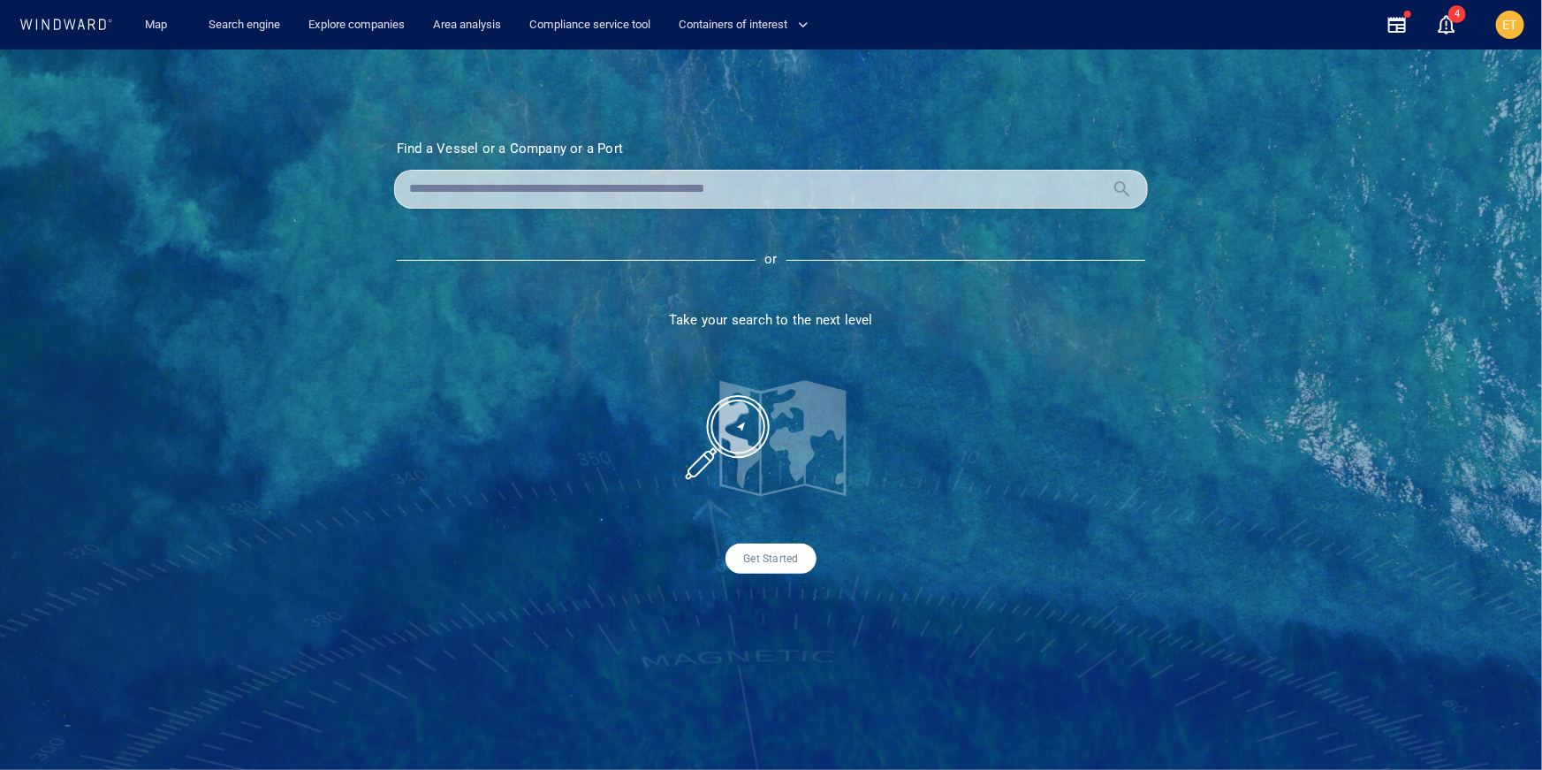
click at [482, 186] on input "text" at bounding box center [757, 189] width 696 height 27
paste input "*******"
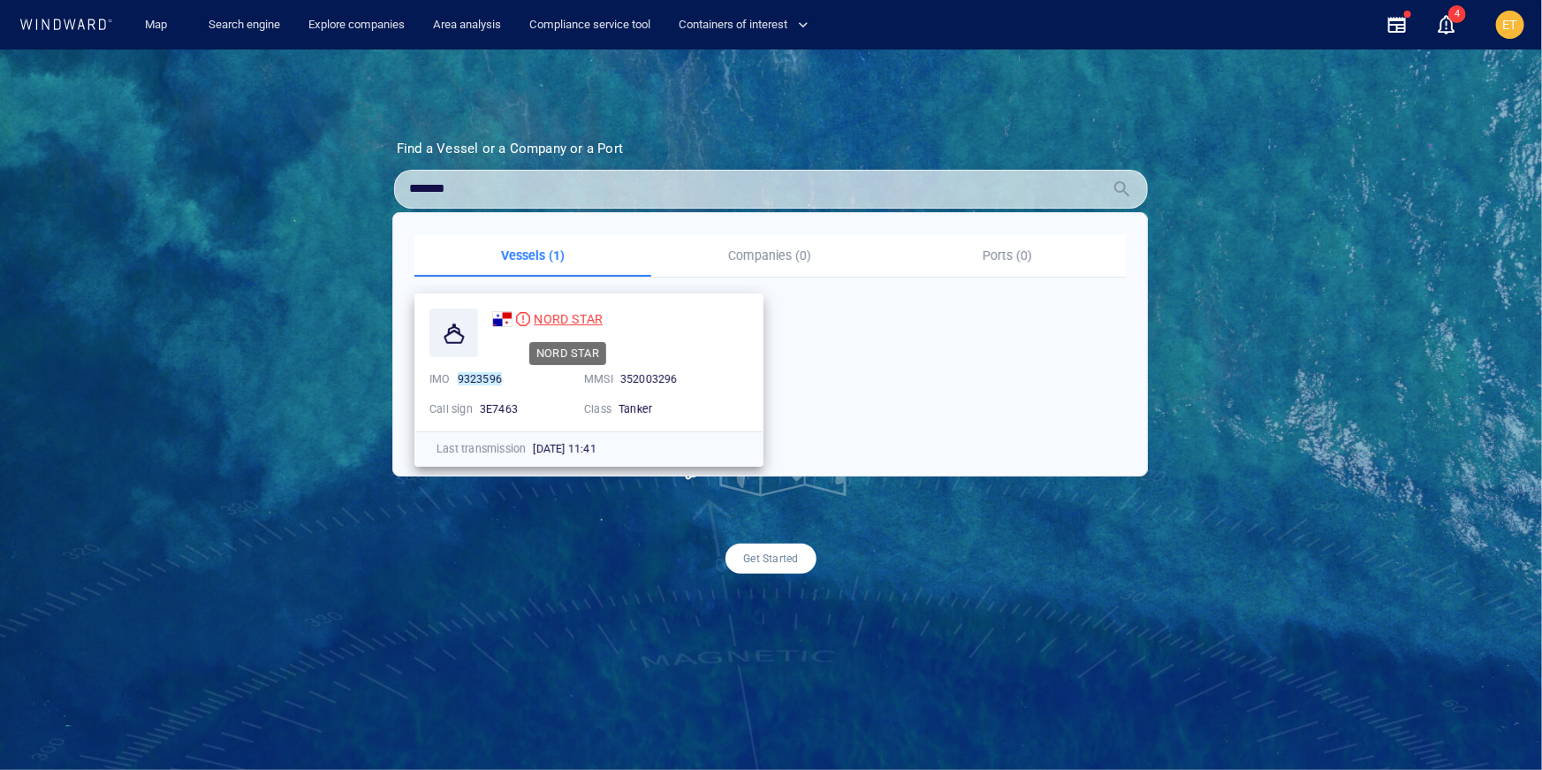
click at [571, 318] on span "NORD STAR" at bounding box center [568, 319] width 69 height 14
click at [474, 193] on input "*******" at bounding box center [757, 189] width 696 height 27
drag, startPoint x: 473, startPoint y: 193, endPoint x: 376, endPoint y: 194, distance: 96.3
click at [376, 194] on section "Find a Vessel or a Company or a Port Name N/A IMO MMSI Call sign N/A Class N/A …" at bounding box center [771, 357] width 842 height 433
paste input "text"
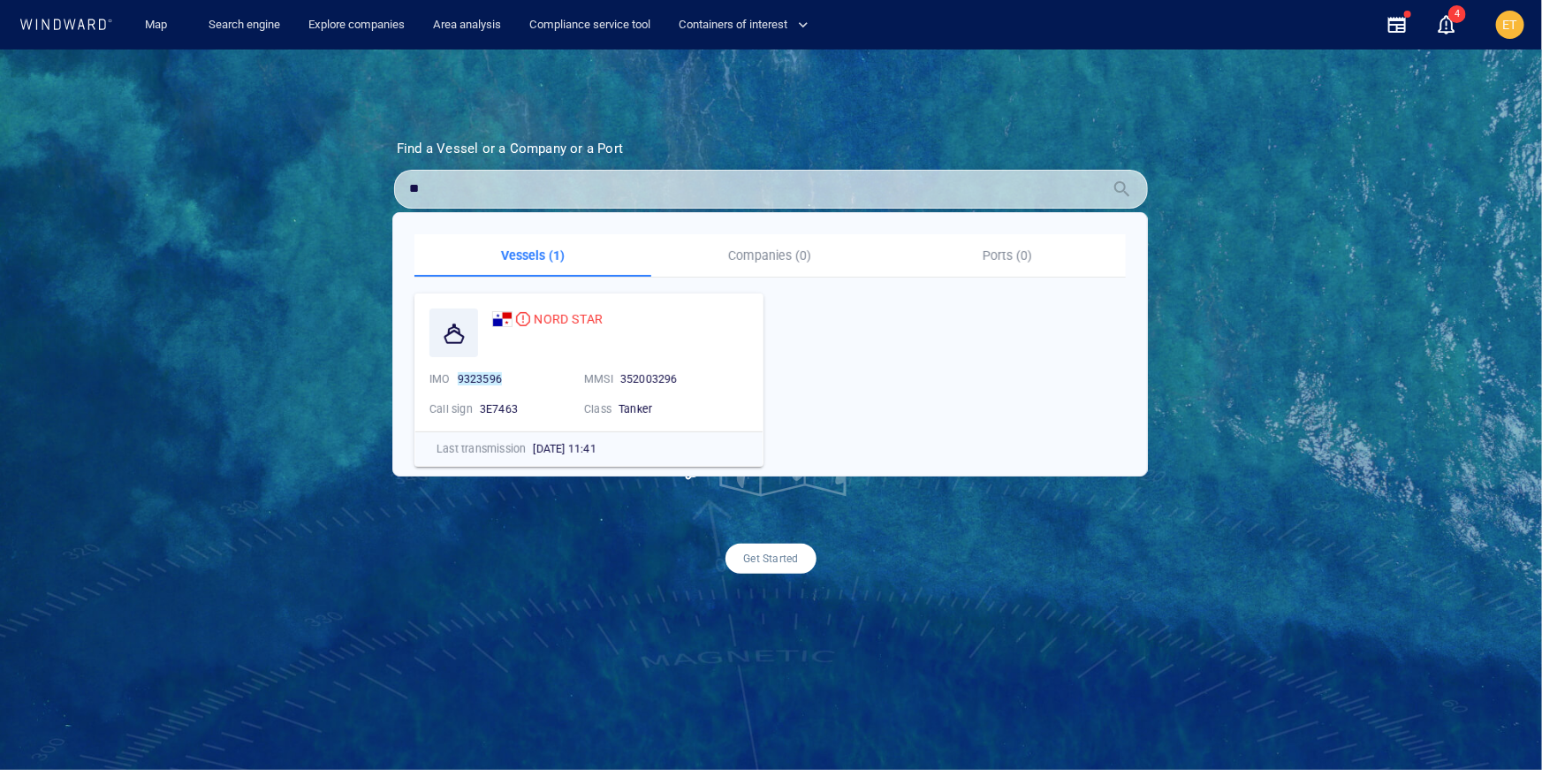
type input "*"
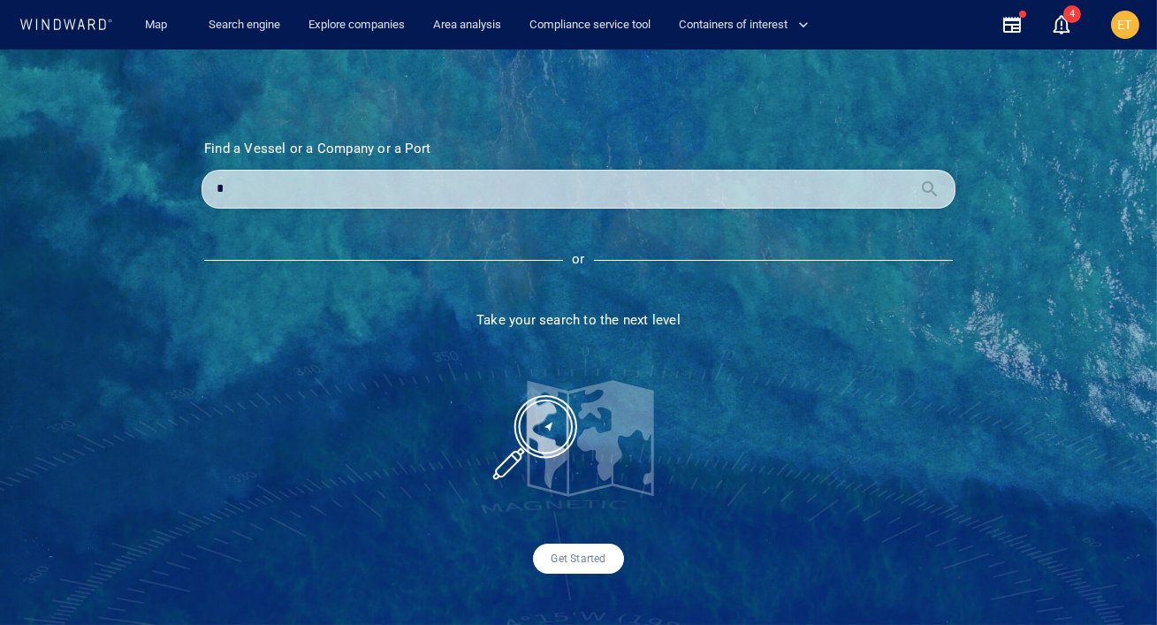
click at [324, 183] on input "text" at bounding box center [565, 189] width 696 height 27
paste input "*******"
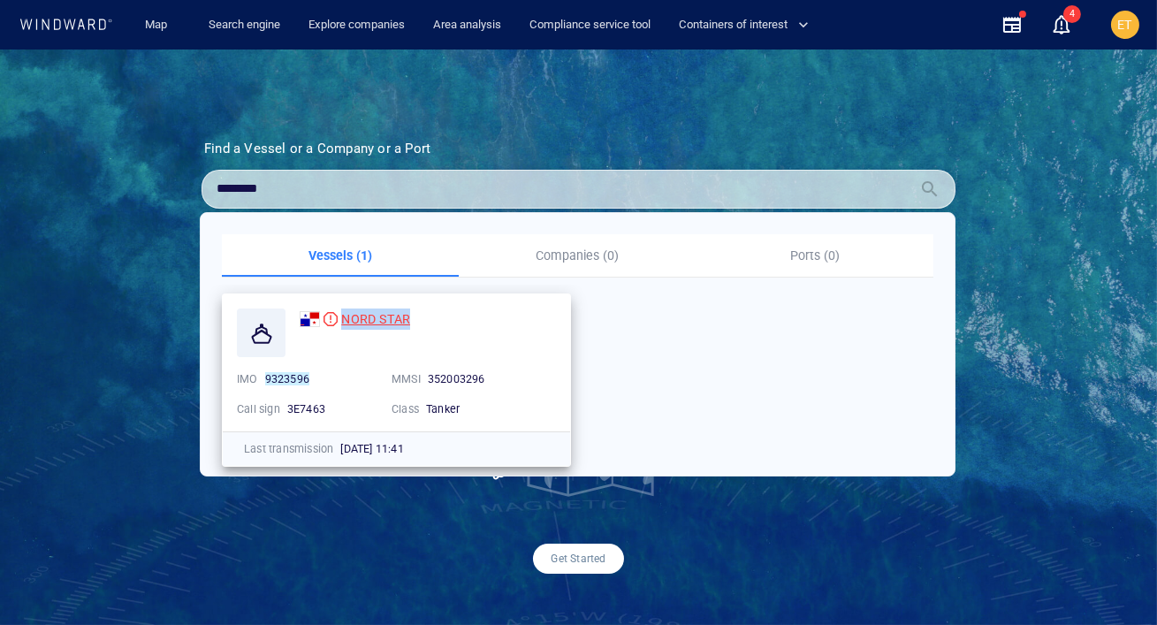
drag, startPoint x: 422, startPoint y: 319, endPoint x: 338, endPoint y: 319, distance: 84.0
click at [338, 319] on div "NORD STAR" at bounding box center [428, 318] width 256 height 21
copy span "NORD STAR"
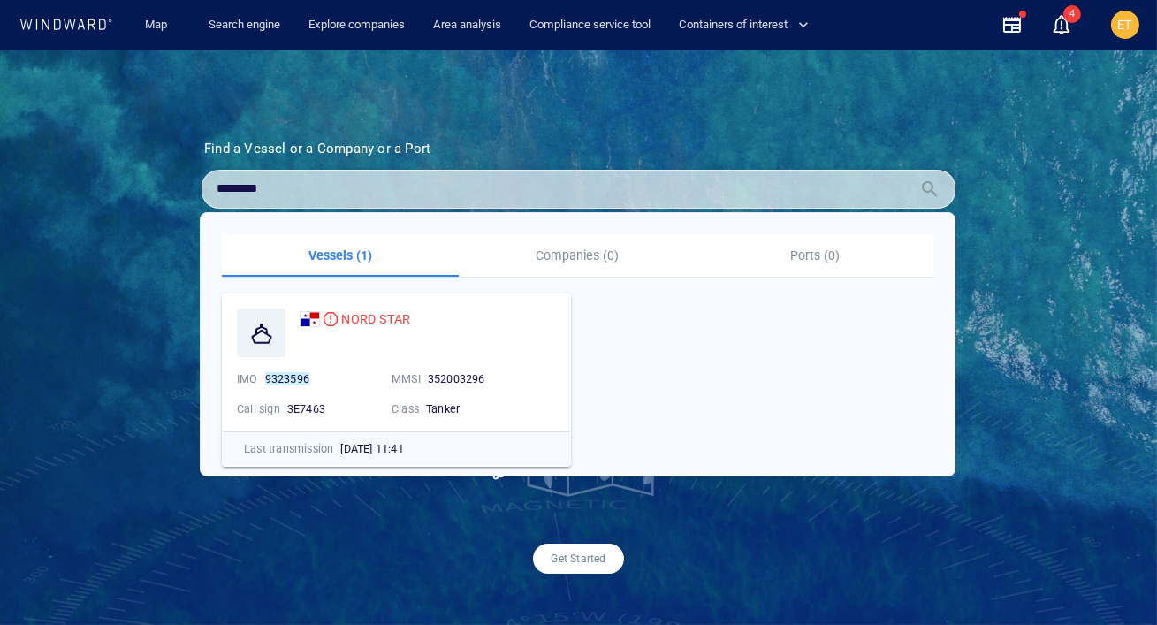
drag, startPoint x: 286, startPoint y: 191, endPoint x: 206, endPoint y: 189, distance: 80.4
click at [206, 189] on div "*******" at bounding box center [578, 189] width 754 height 39
paste input "**"
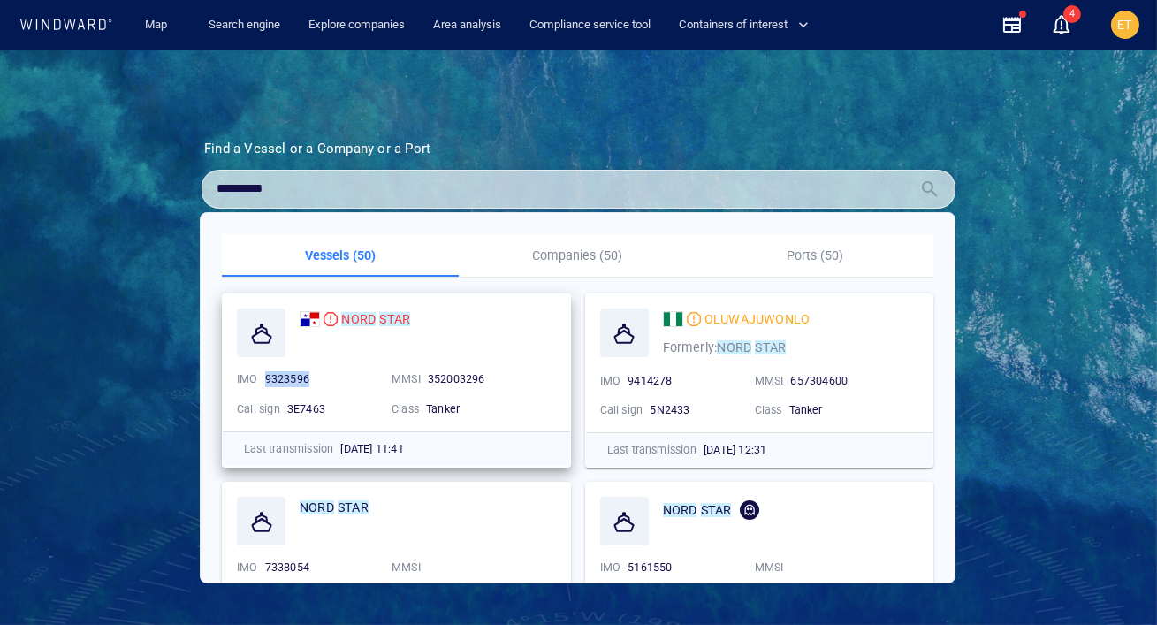
drag, startPoint x: 324, startPoint y: 378, endPoint x: 263, endPoint y: 376, distance: 61.0
click at [263, 376] on div "9323596" at bounding box center [321, 379] width 119 height 23
copy span "9323596"
drag, startPoint x: 302, startPoint y: 188, endPoint x: 194, endPoint y: 184, distance: 108.8
click at [194, 184] on section "Find a Vessel or a Company or a Port Name N/A IMO MMSI Call sign N/A Class N/A …" at bounding box center [578, 357] width 842 height 433
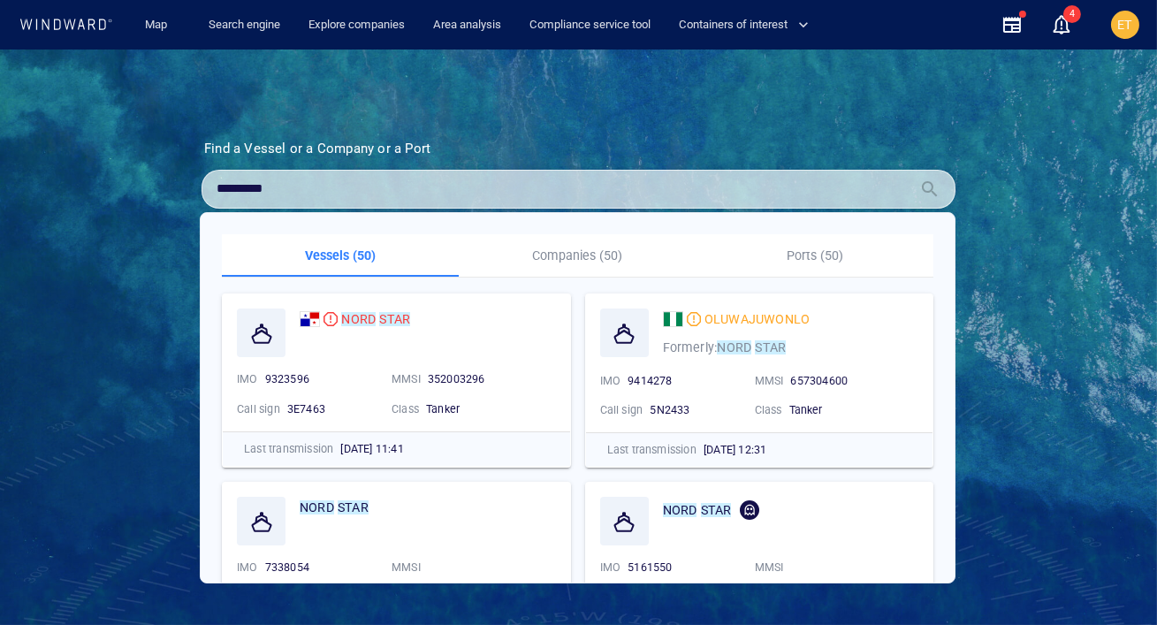
paste input "text"
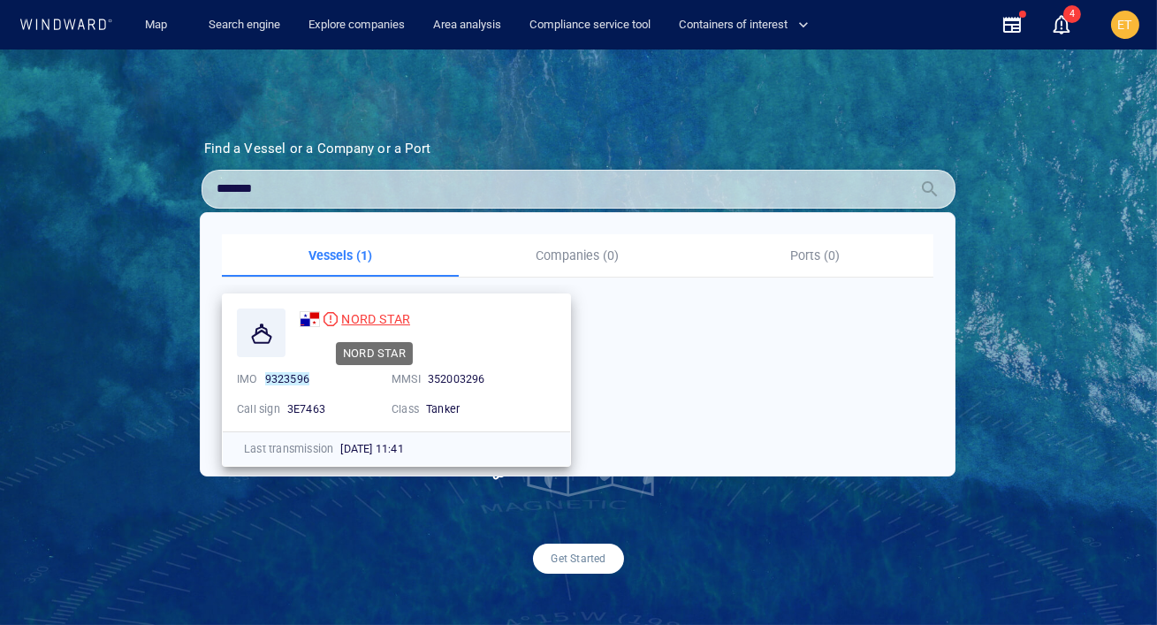
type input "*******"
click at [369, 323] on span "NORD STAR" at bounding box center [375, 319] width 69 height 14
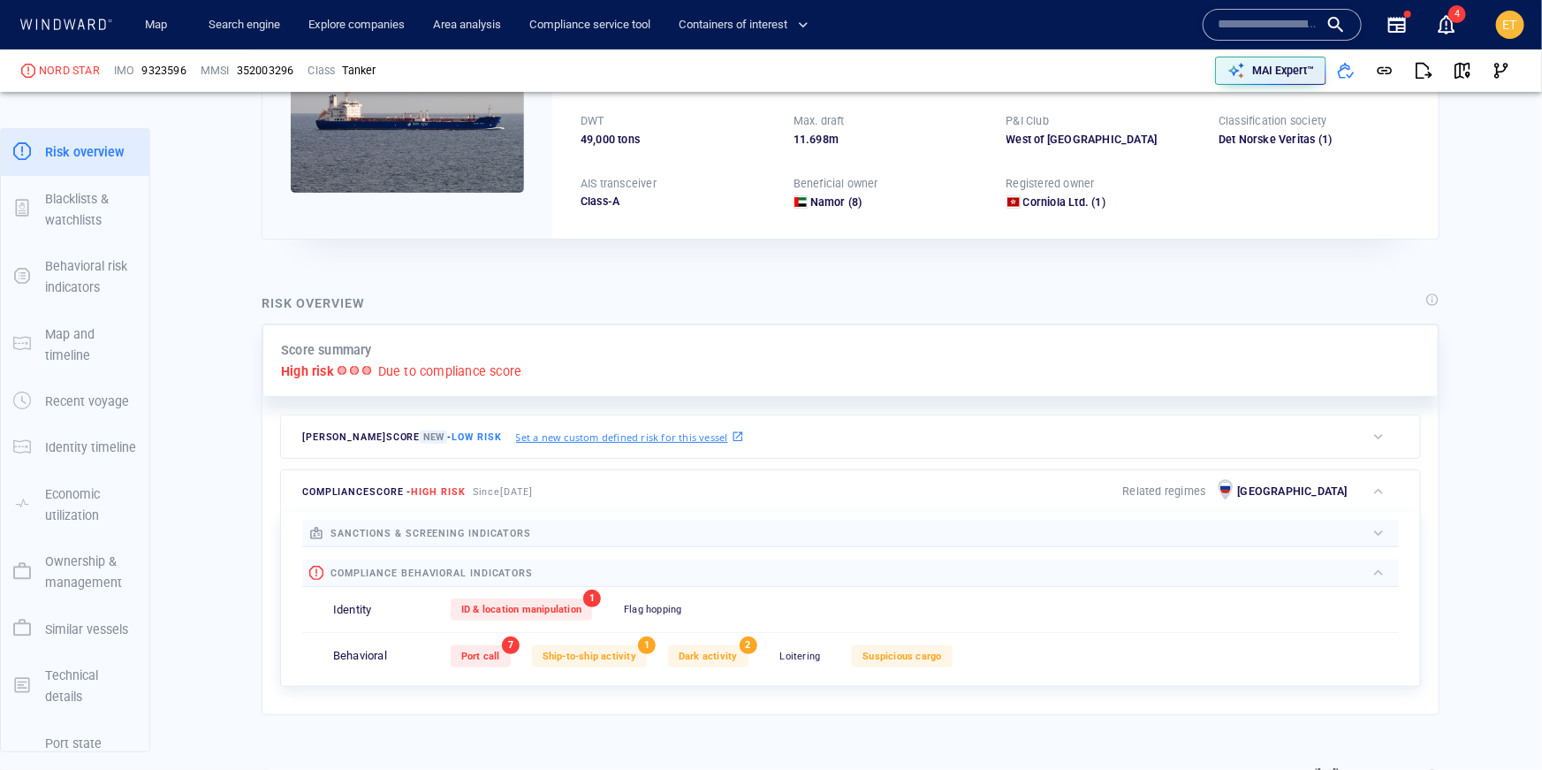
scroll to position [220, 0]
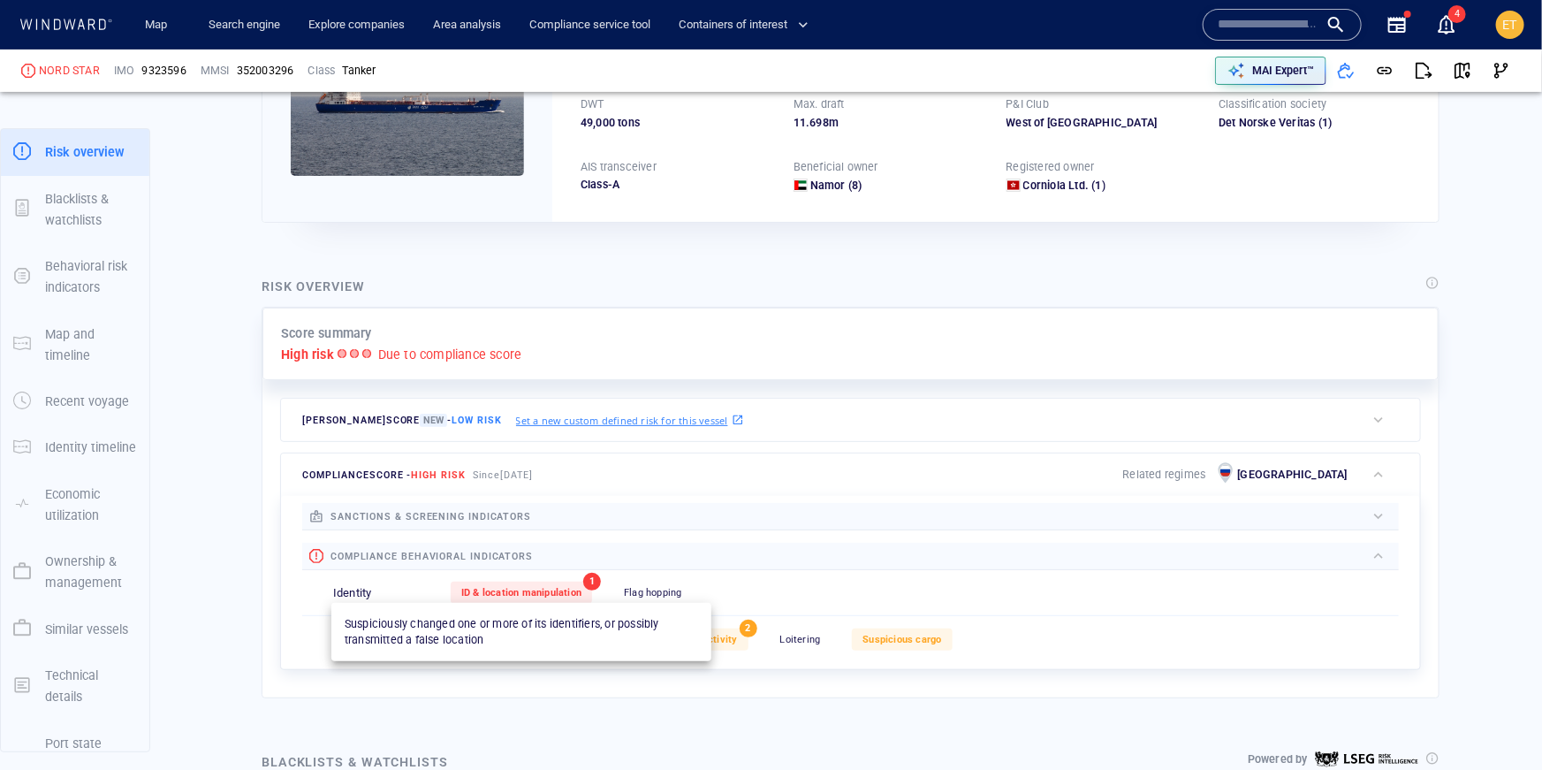
click at [527, 593] on span "ID & location manipulation" at bounding box center [521, 592] width 120 height 11
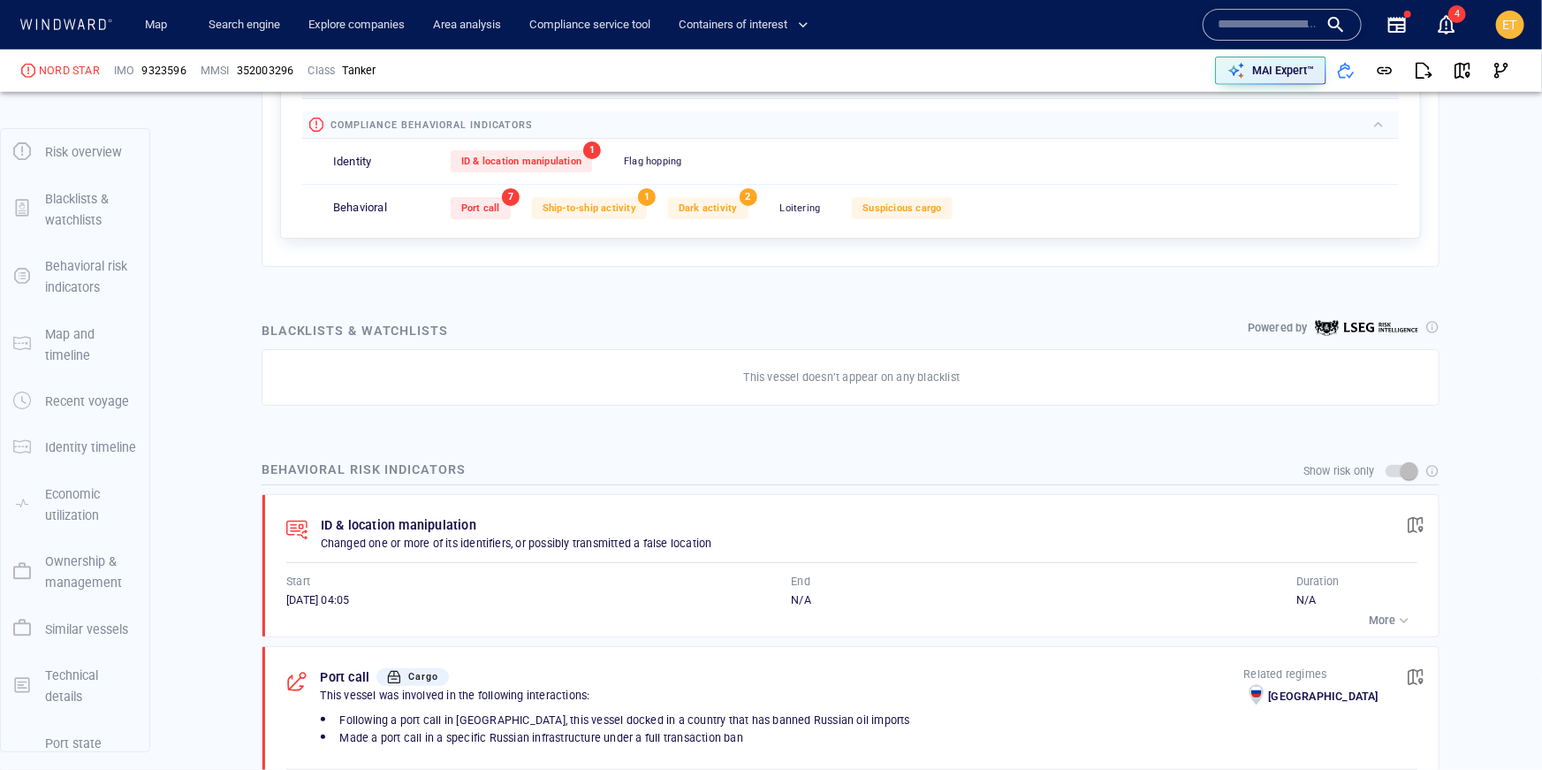
scroll to position [745, 0]
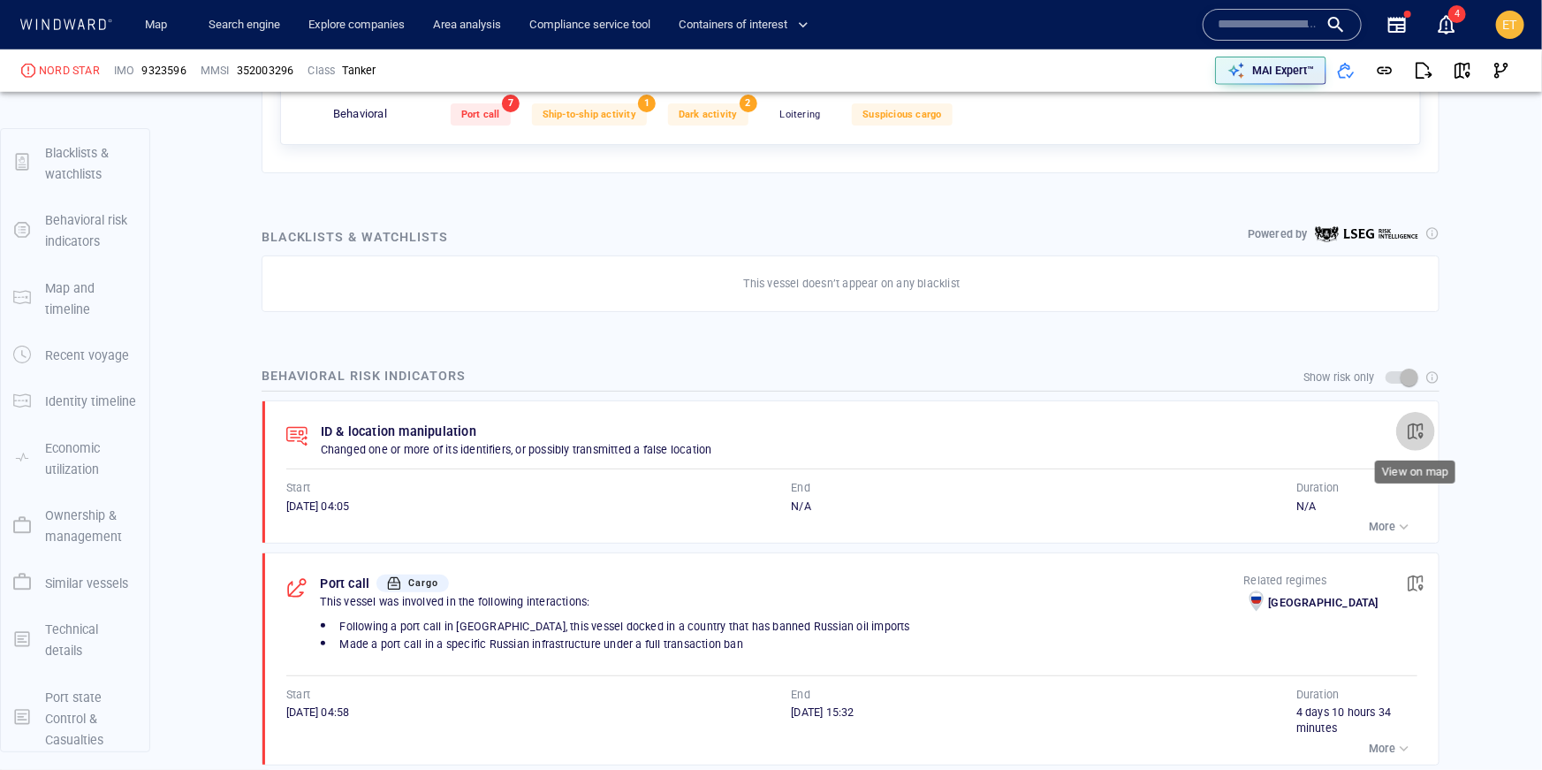
click at [1410, 433] on span "button" at bounding box center [1416, 431] width 18 height 18
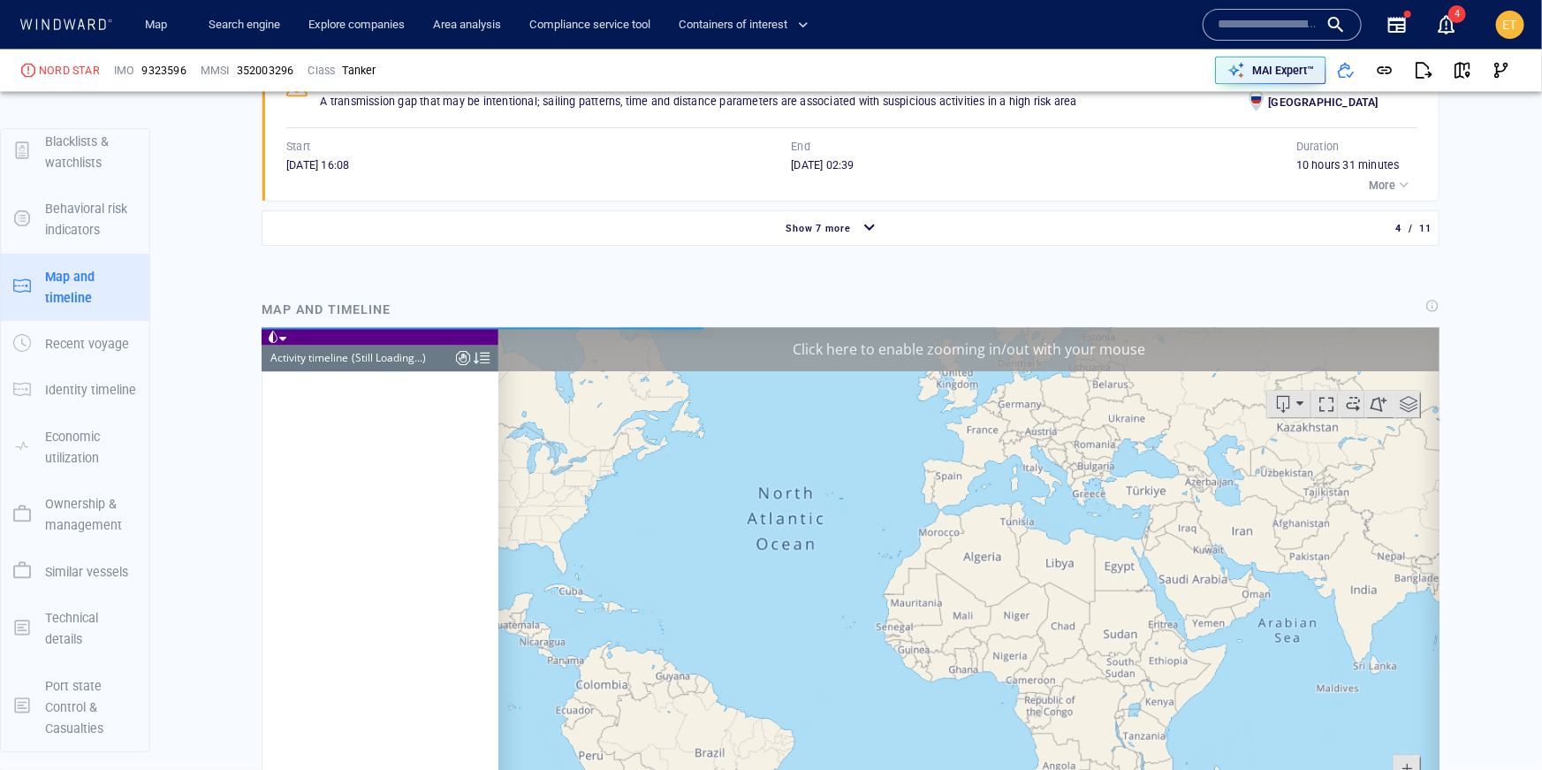
scroll to position [4618, 0]
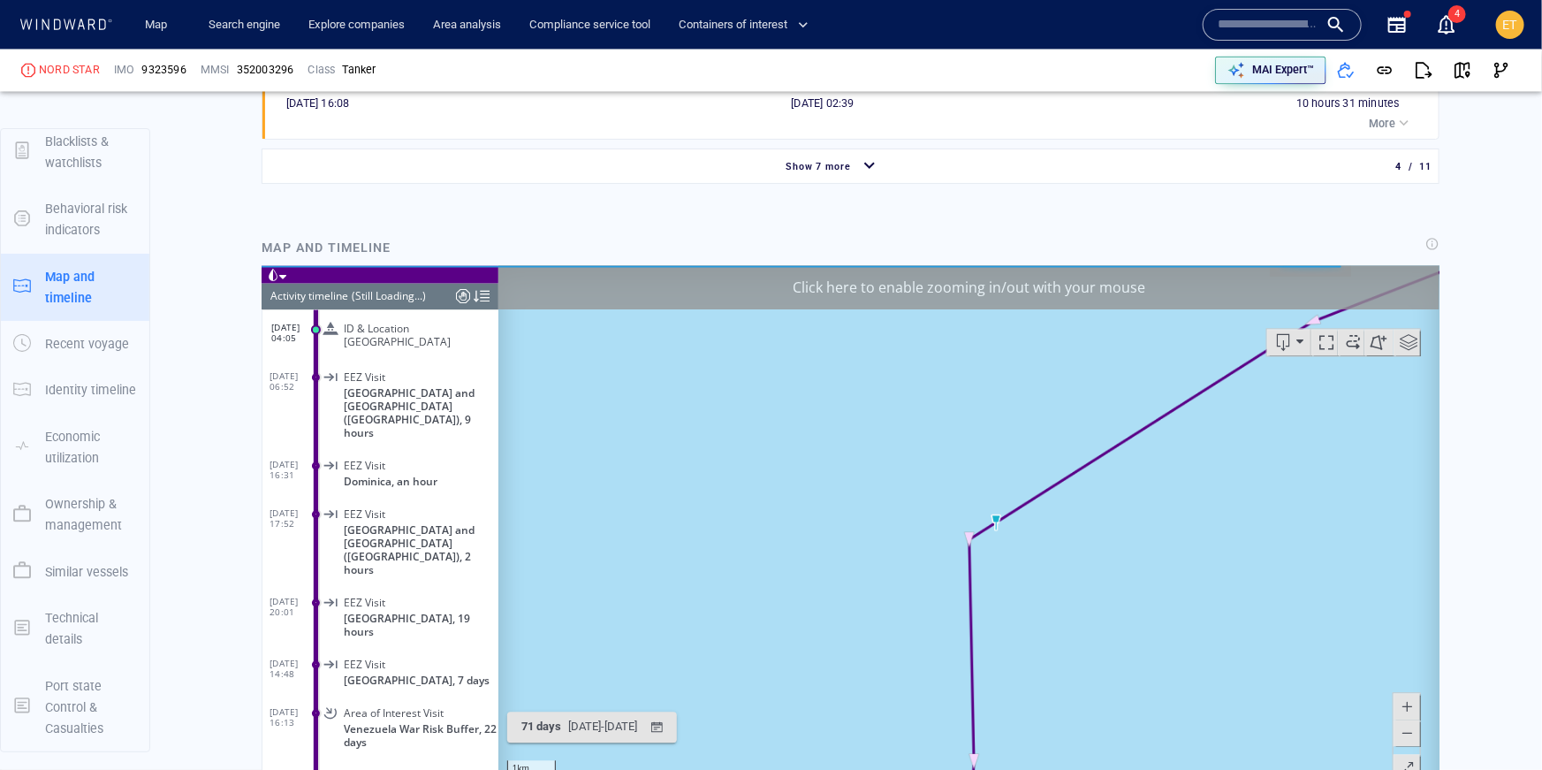
scroll to position [1689, 0]
click at [1407, 742] on span at bounding box center [1406, 731] width 18 height 27
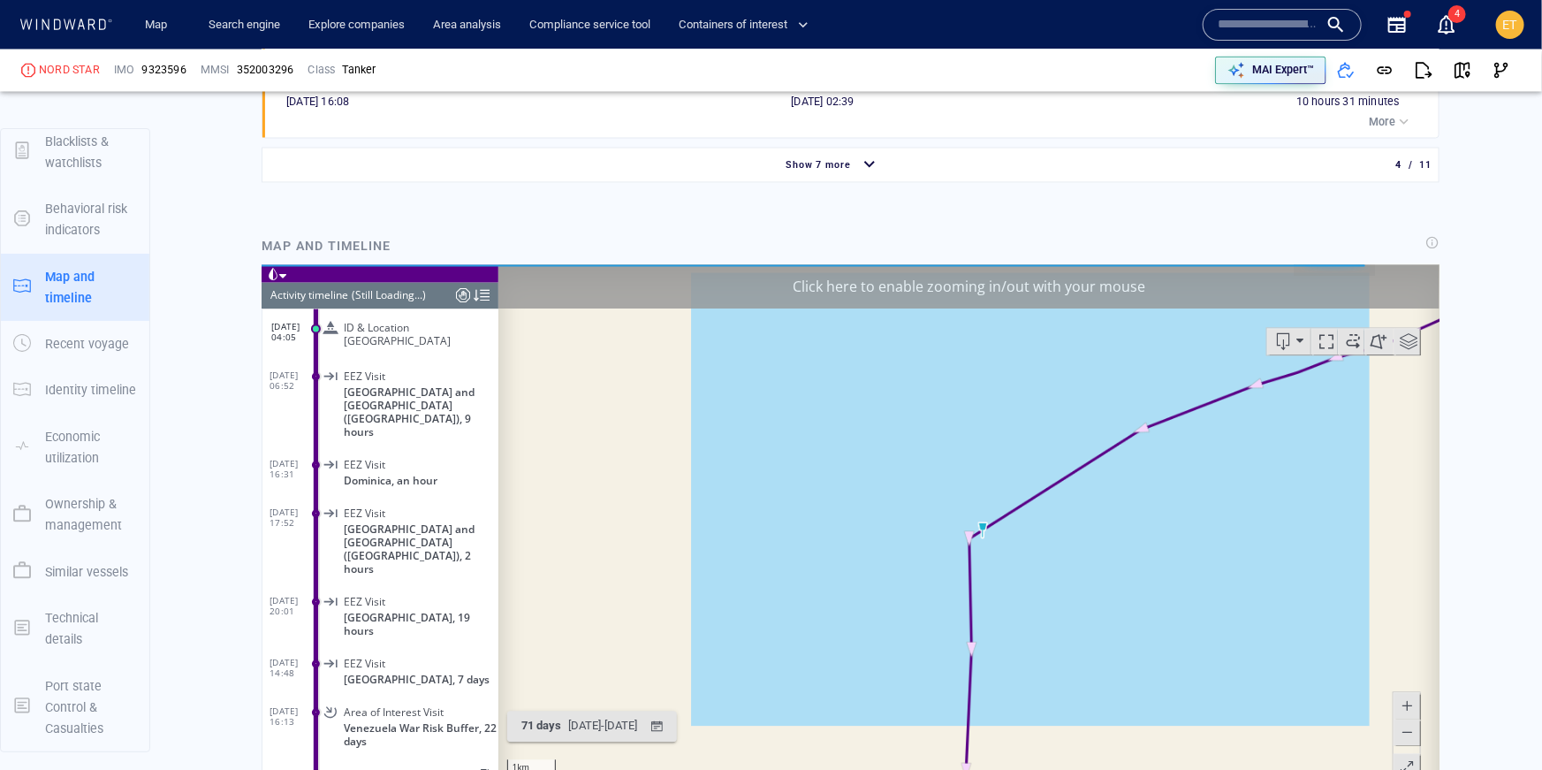
click at [1407, 742] on span at bounding box center [1406, 731] width 18 height 27
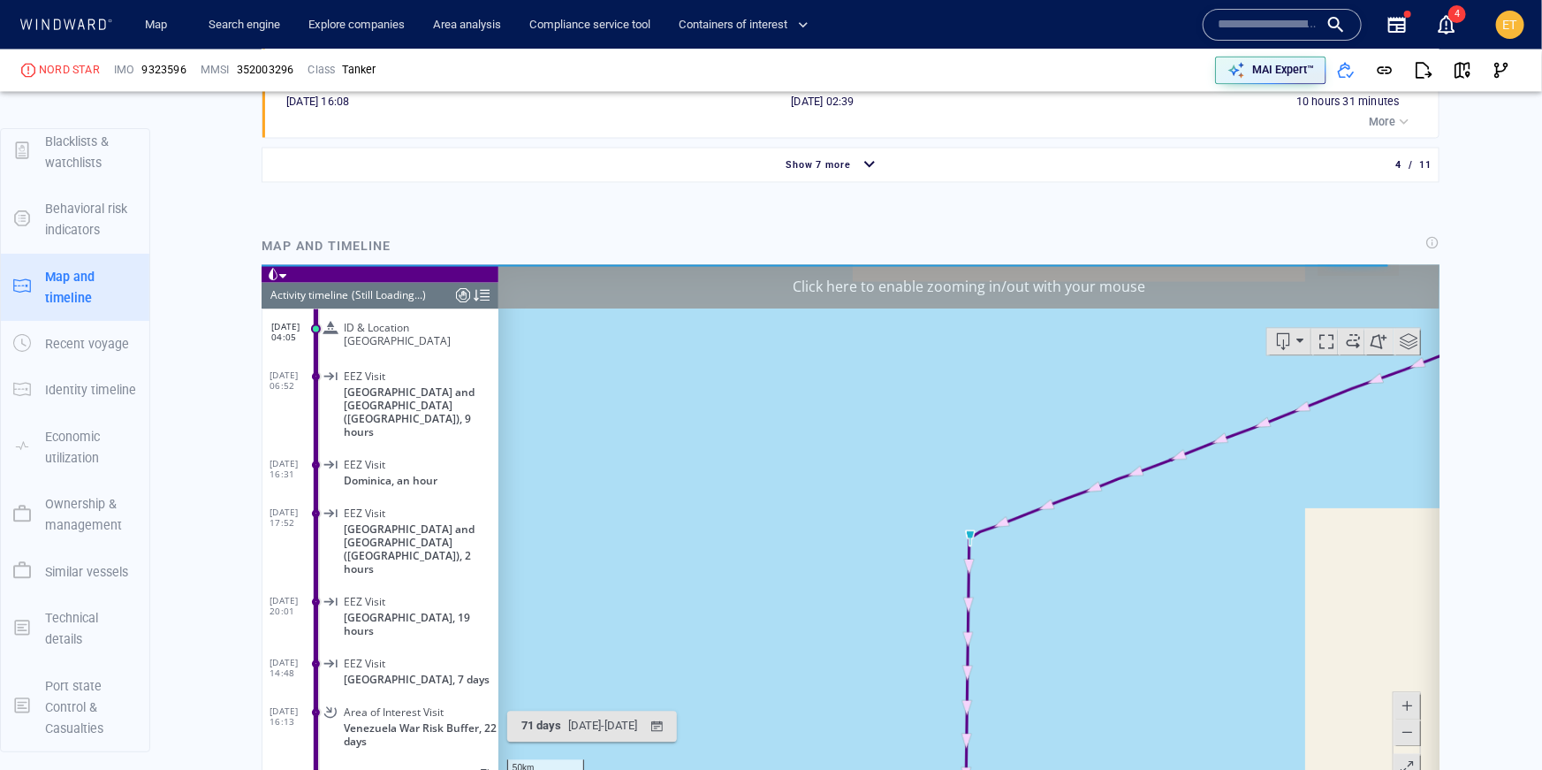
click at [1407, 742] on span at bounding box center [1406, 731] width 18 height 27
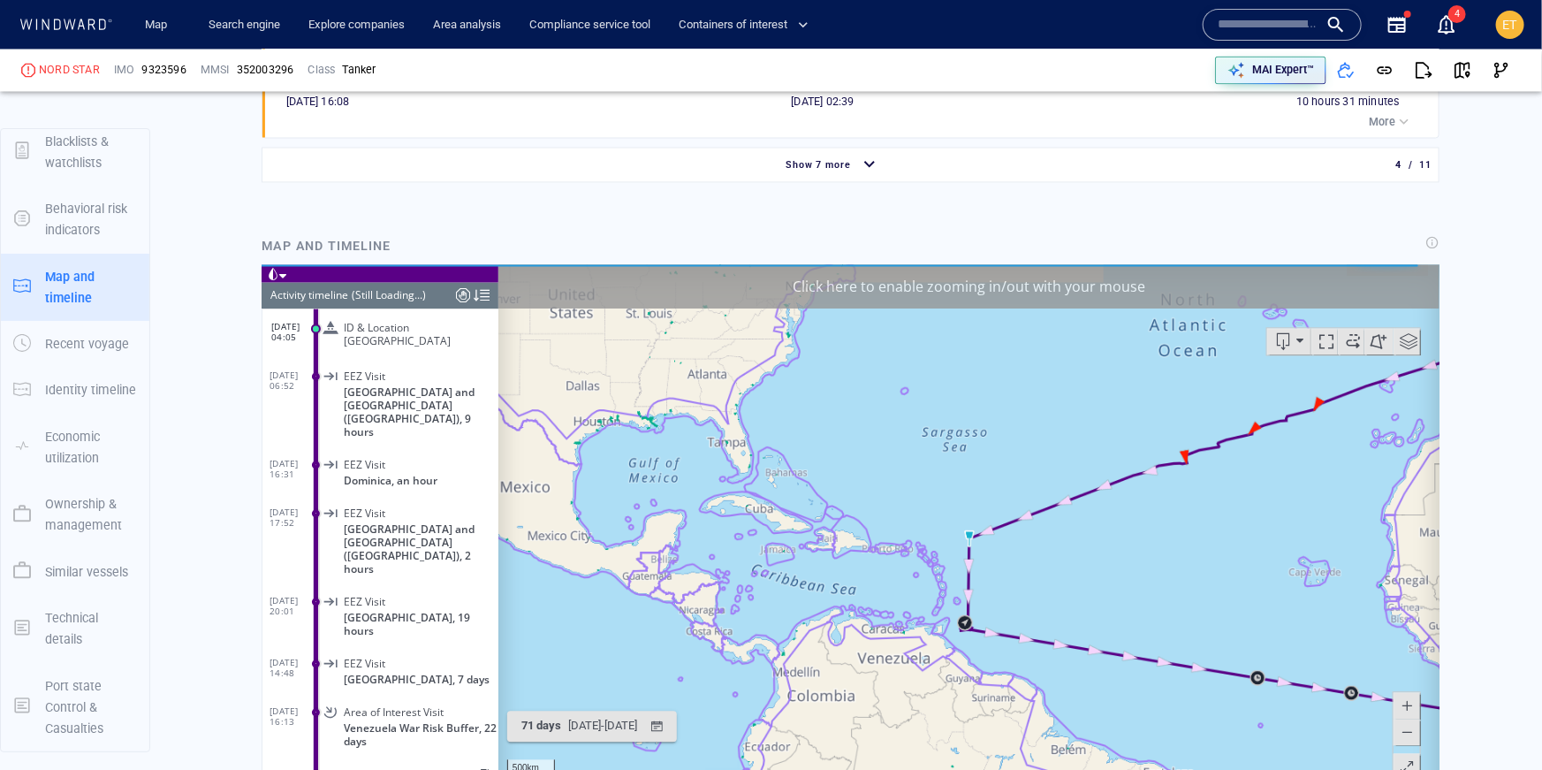
scroll to position [326698, 0]
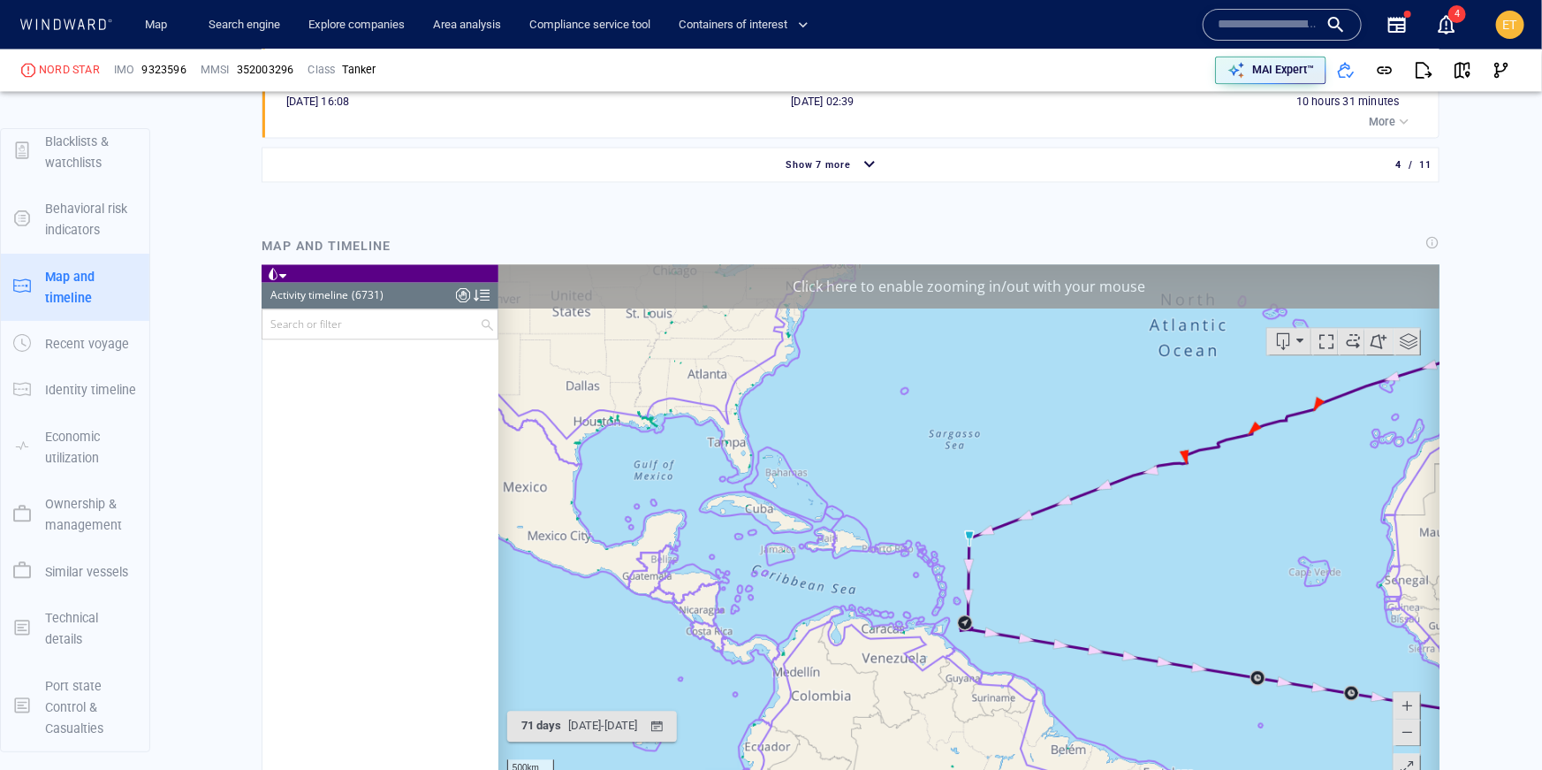
drag, startPoint x: 1012, startPoint y: 610, endPoint x: 1044, endPoint y: 553, distance: 64.9
click at [1045, 553] on canvas "Map" at bounding box center [969, 538] width 942 height 548
click at [1015, 561] on canvas "Map" at bounding box center [969, 538] width 942 height 548
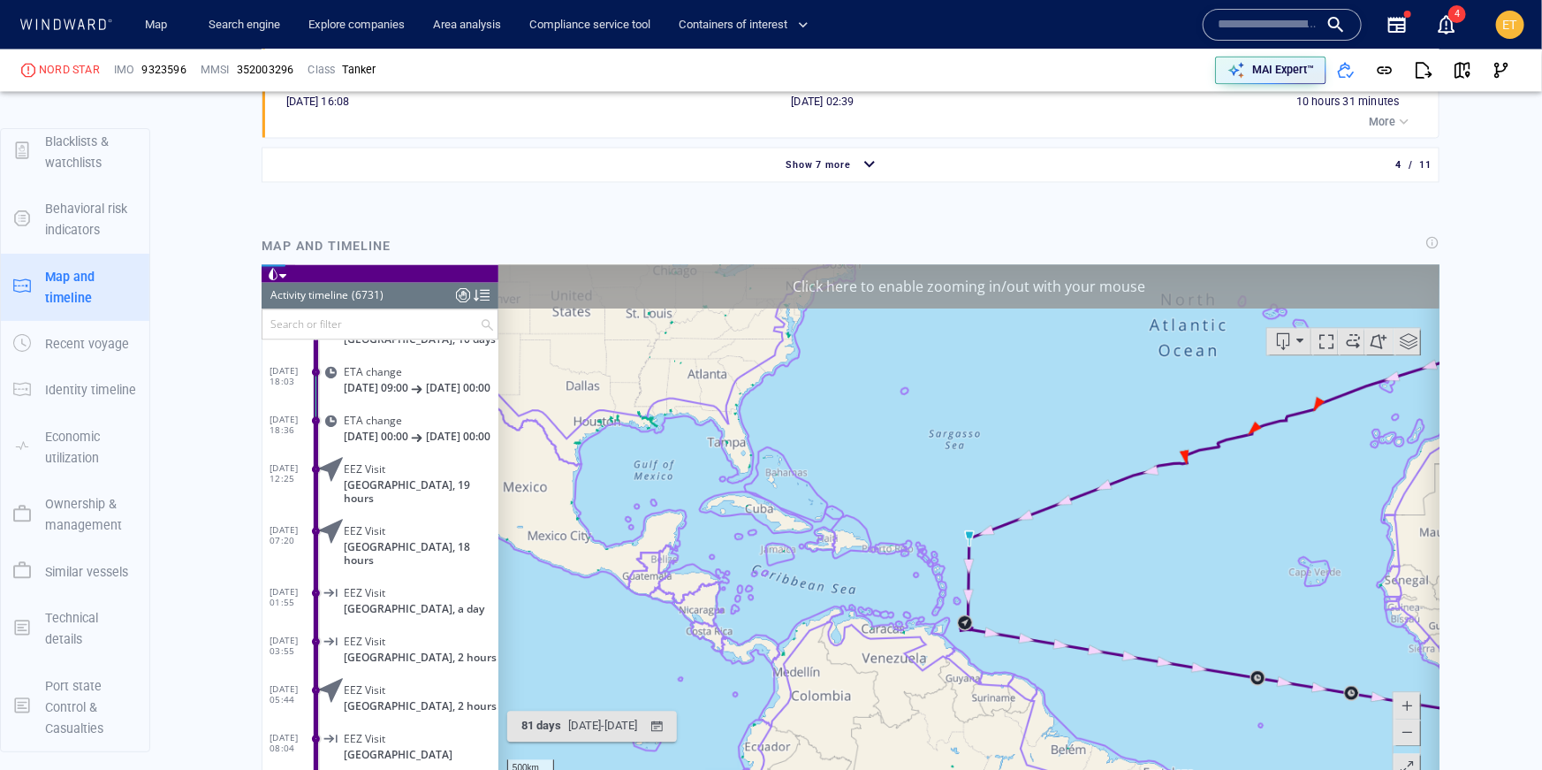
click at [1015, 561] on canvas "Map" at bounding box center [969, 538] width 942 height 548
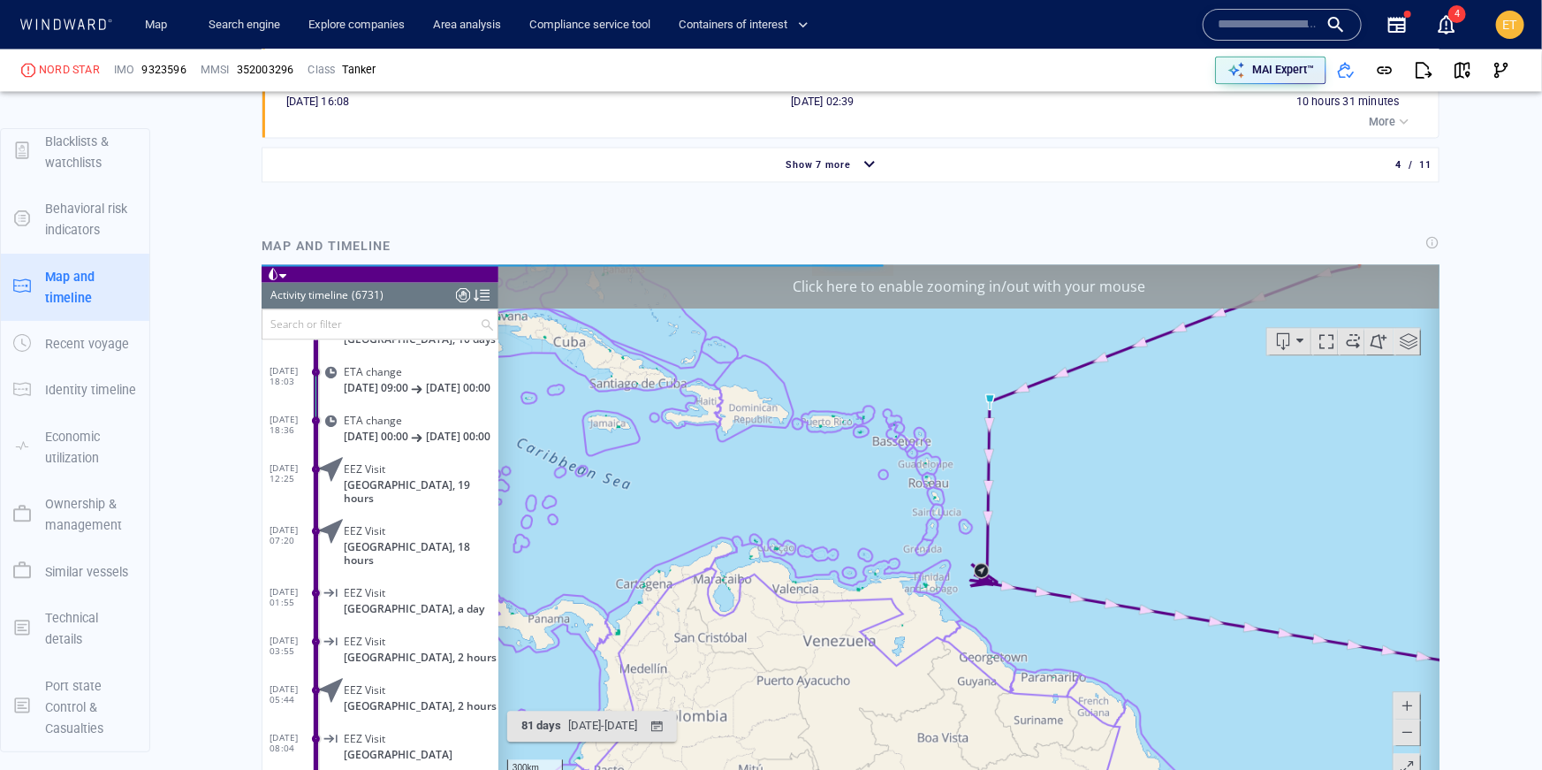
click at [1076, 558] on canvas "Map" at bounding box center [969, 538] width 942 height 548
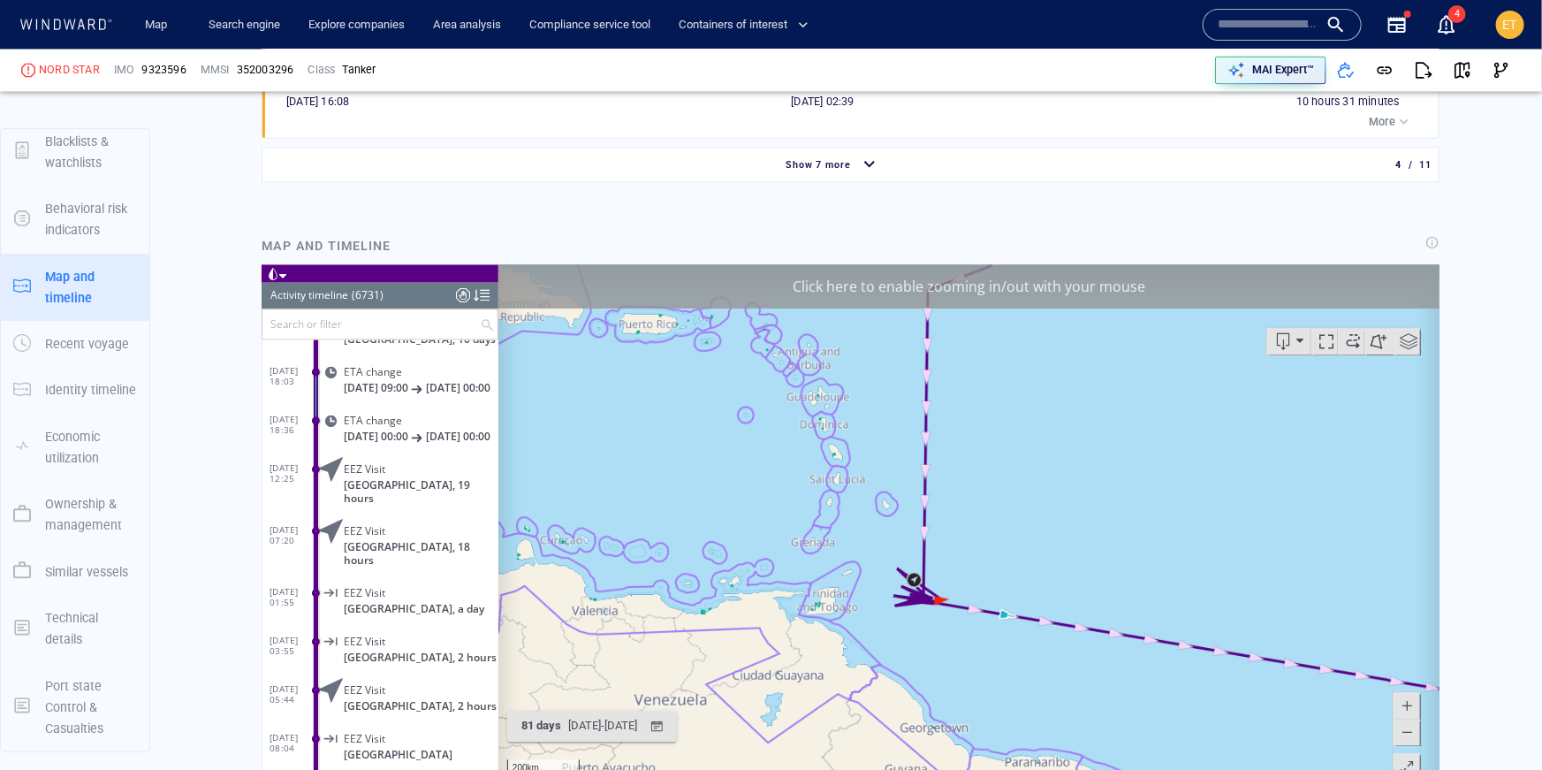
click at [974, 575] on canvas "Map" at bounding box center [969, 538] width 942 height 548
click at [907, 593] on canvas "Map" at bounding box center [969, 538] width 942 height 548
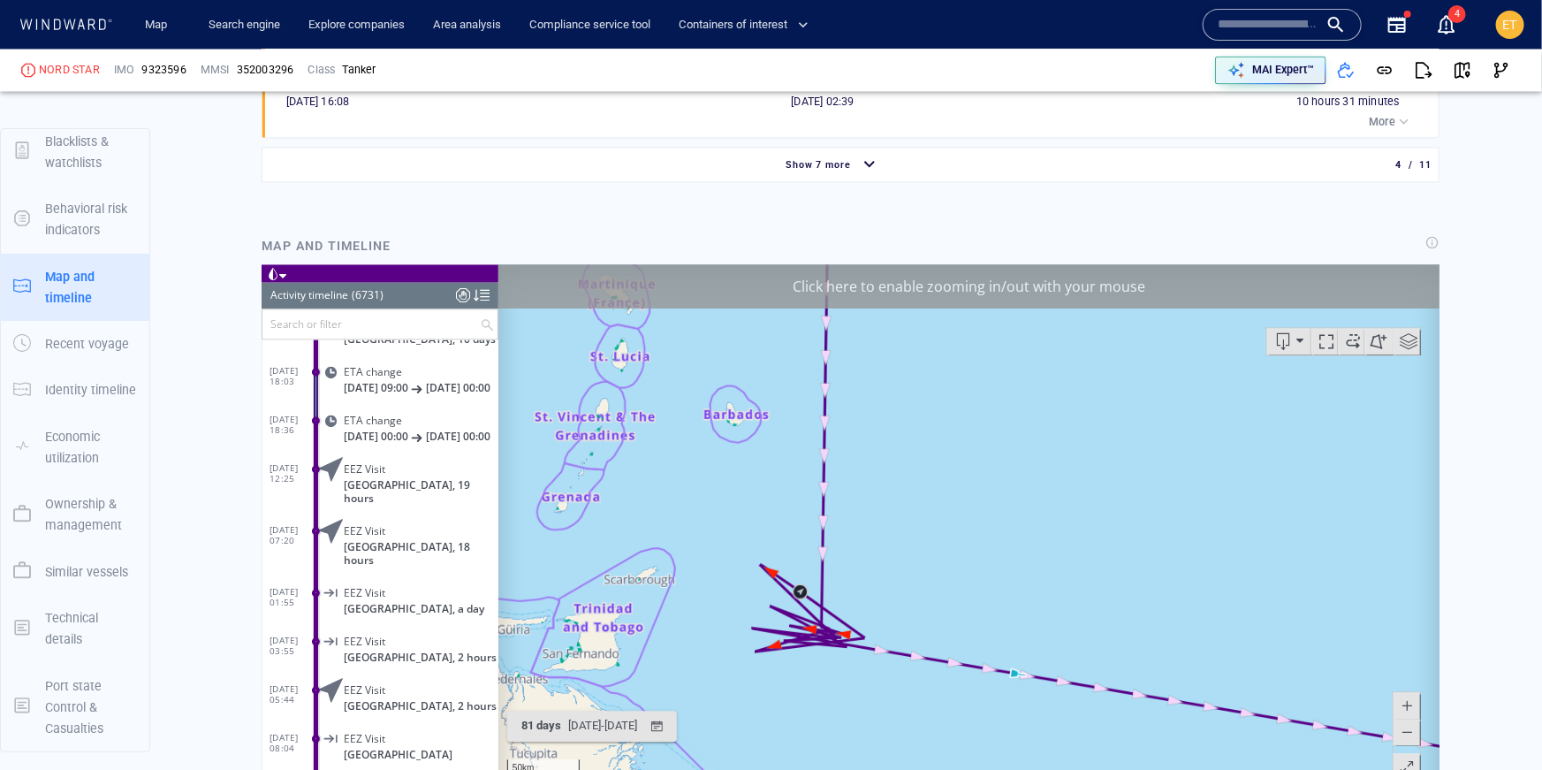
click at [854, 605] on canvas "Map" at bounding box center [969, 538] width 942 height 548
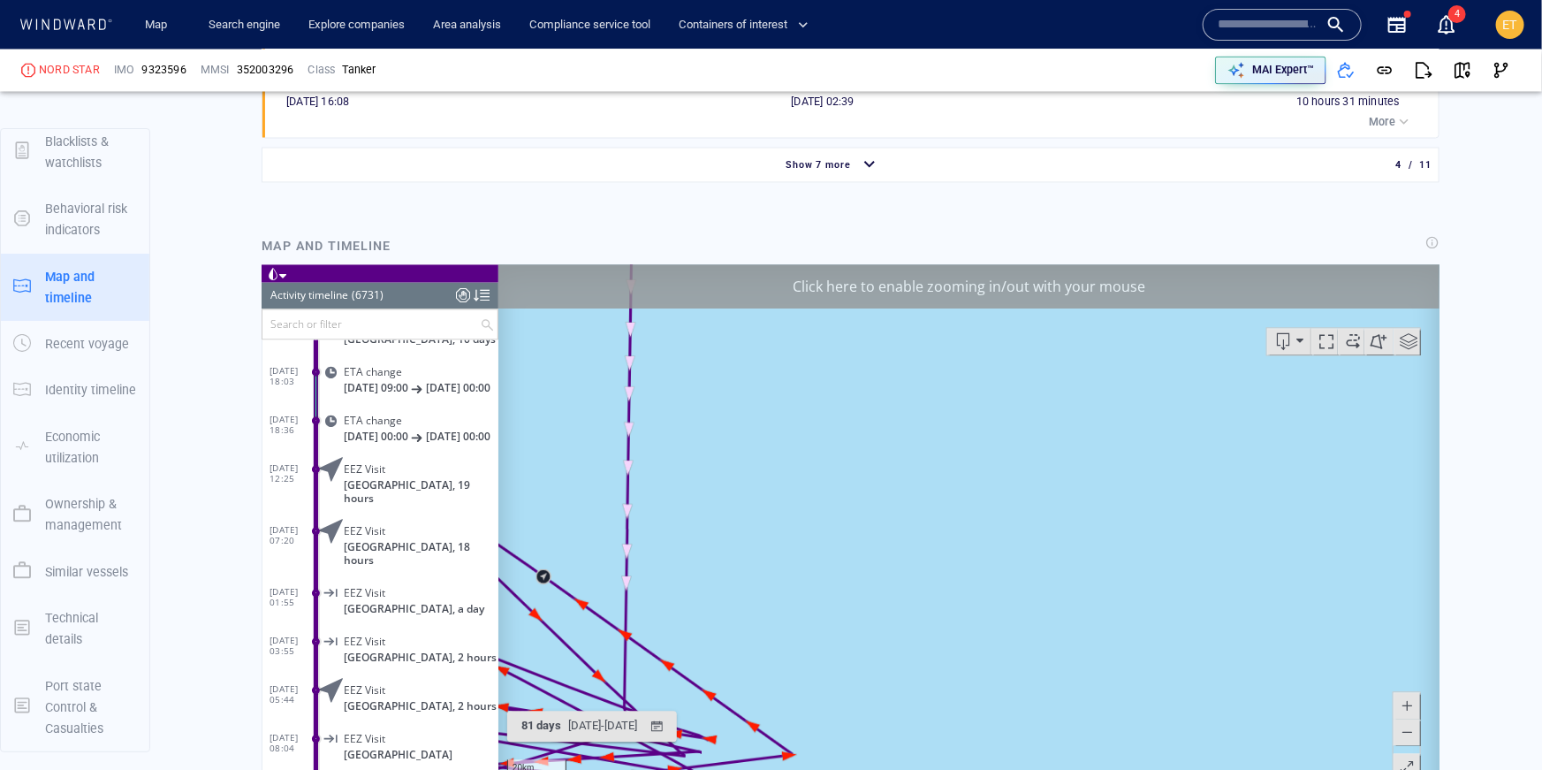
drag, startPoint x: 796, startPoint y: 609, endPoint x: 972, endPoint y: 452, distance: 235.4
click at [972, 452] on canvas "Map" at bounding box center [969, 538] width 942 height 548
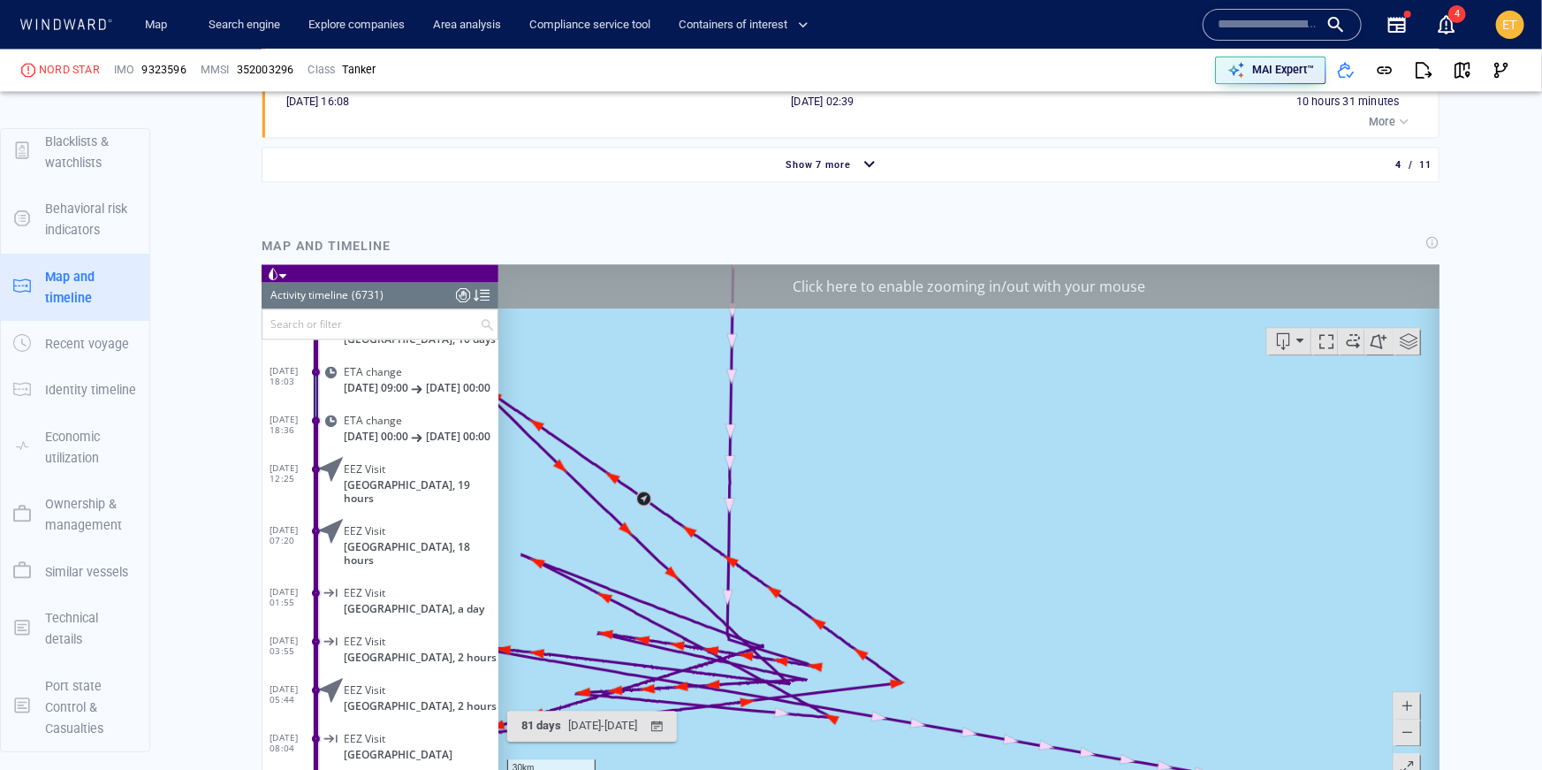
drag, startPoint x: 1034, startPoint y: 510, endPoint x: 1207, endPoint y: 459, distance: 180.6
click at [1207, 459] on canvas "Map" at bounding box center [969, 538] width 942 height 548
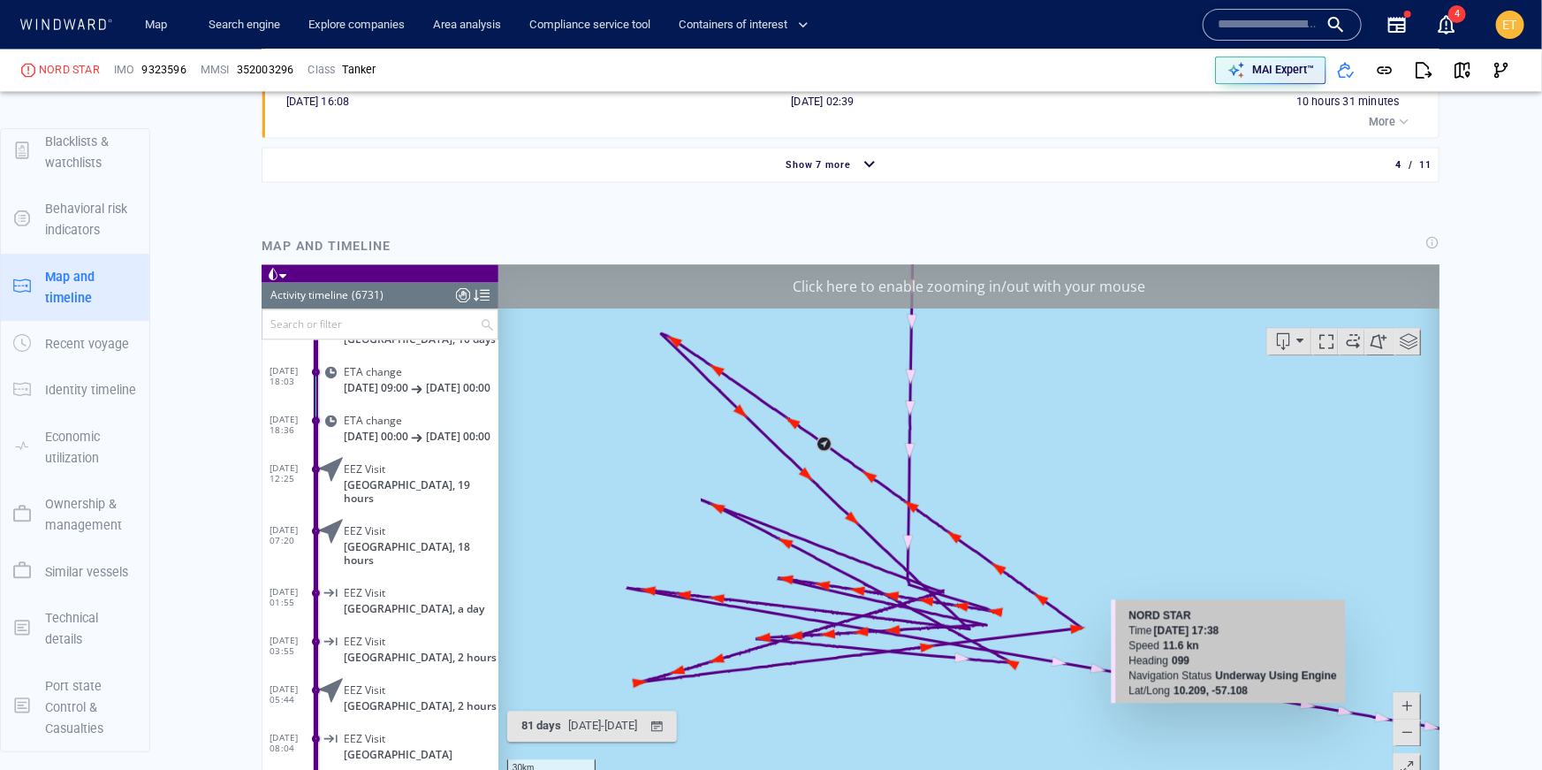
click at [1407, 732] on span at bounding box center [1406, 731] width 18 height 27
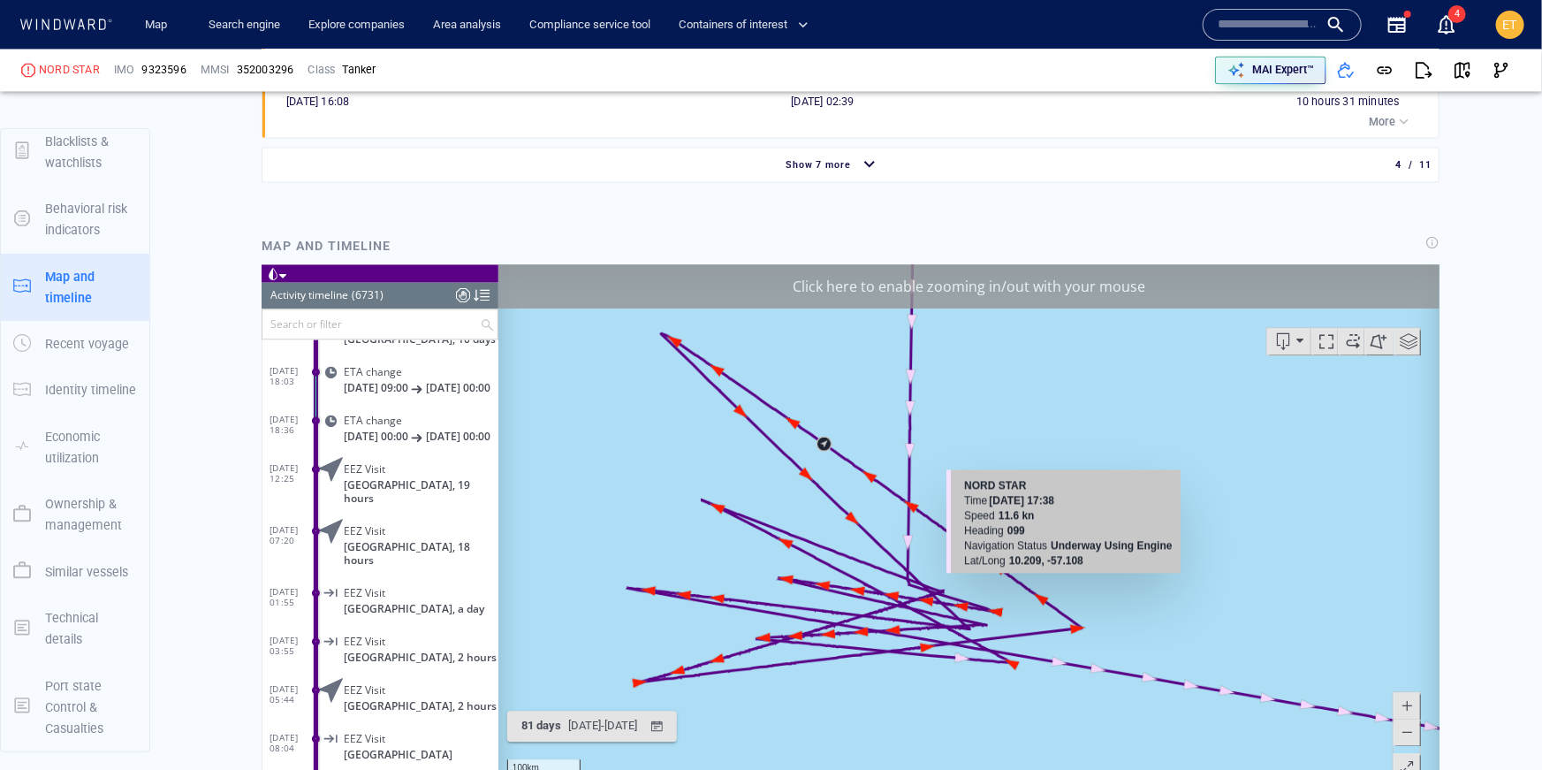
click at [1407, 732] on span at bounding box center [1406, 731] width 18 height 27
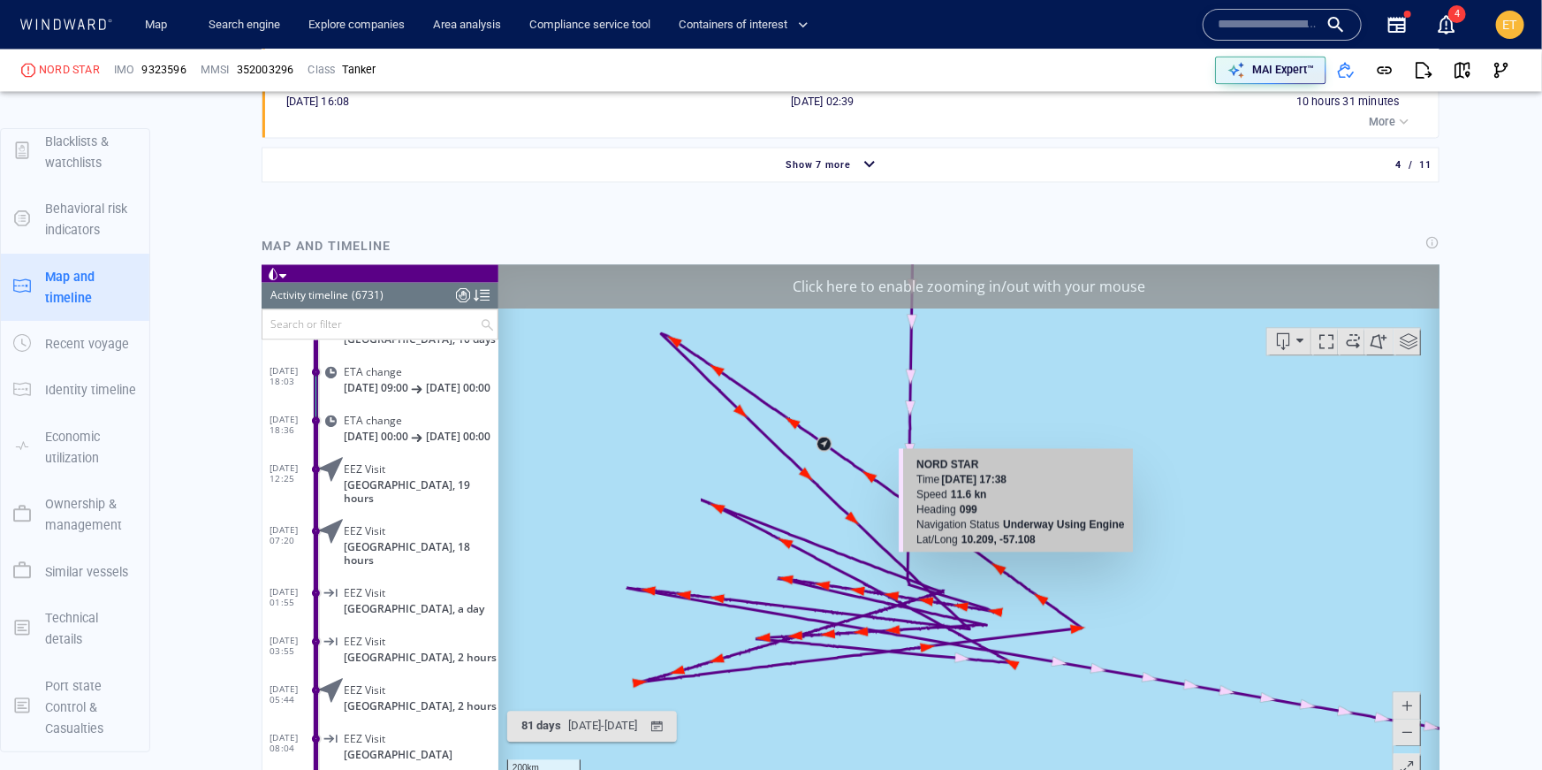
click at [1407, 732] on span at bounding box center [1406, 731] width 18 height 27
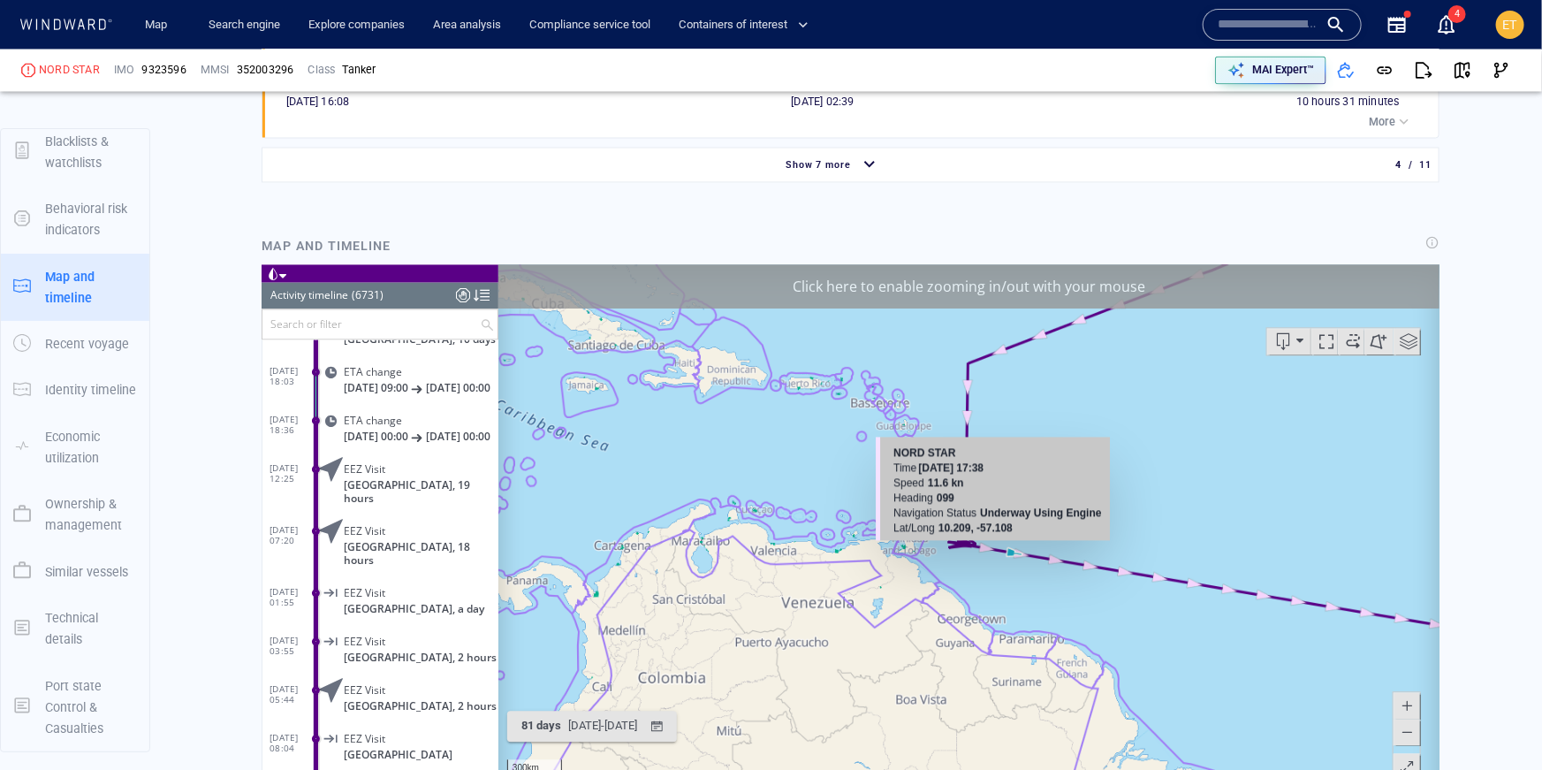
click at [1407, 732] on span at bounding box center [1406, 731] width 18 height 27
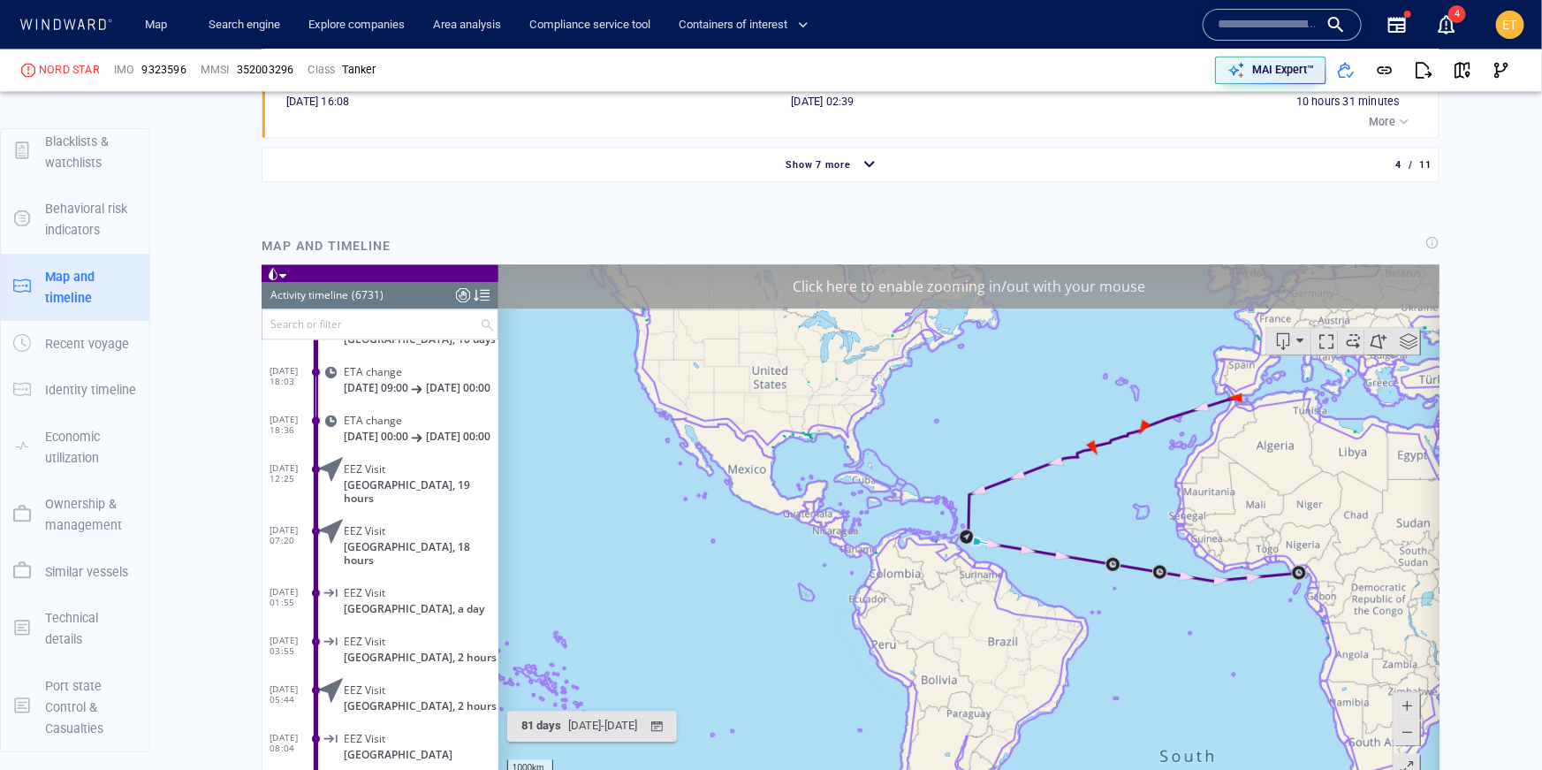
drag, startPoint x: 1207, startPoint y: 504, endPoint x: 1166, endPoint y: 504, distance: 41.5
click at [1166, 504] on canvas "Map" at bounding box center [969, 538] width 942 height 548
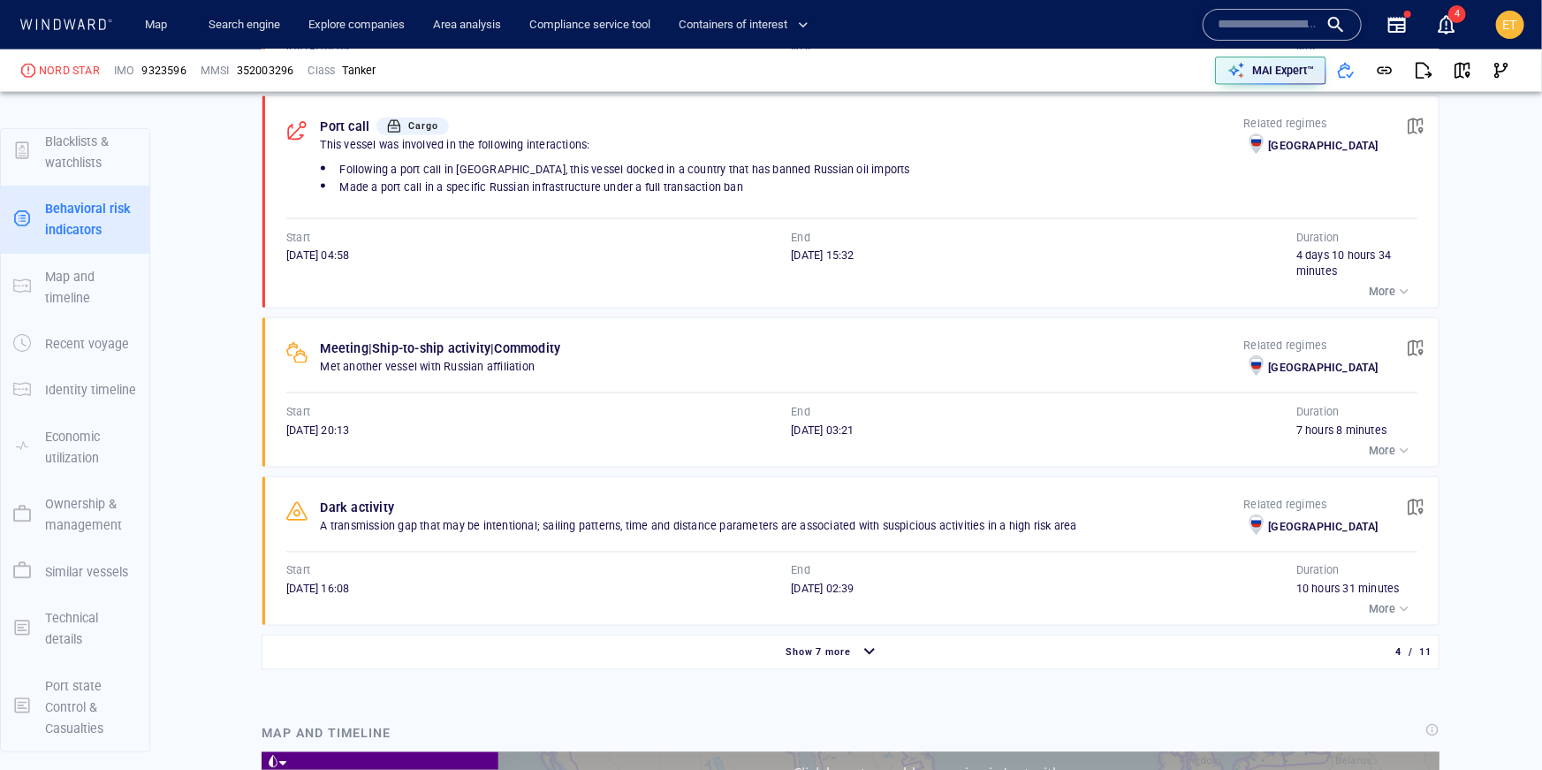
scroll to position [1269, 0]
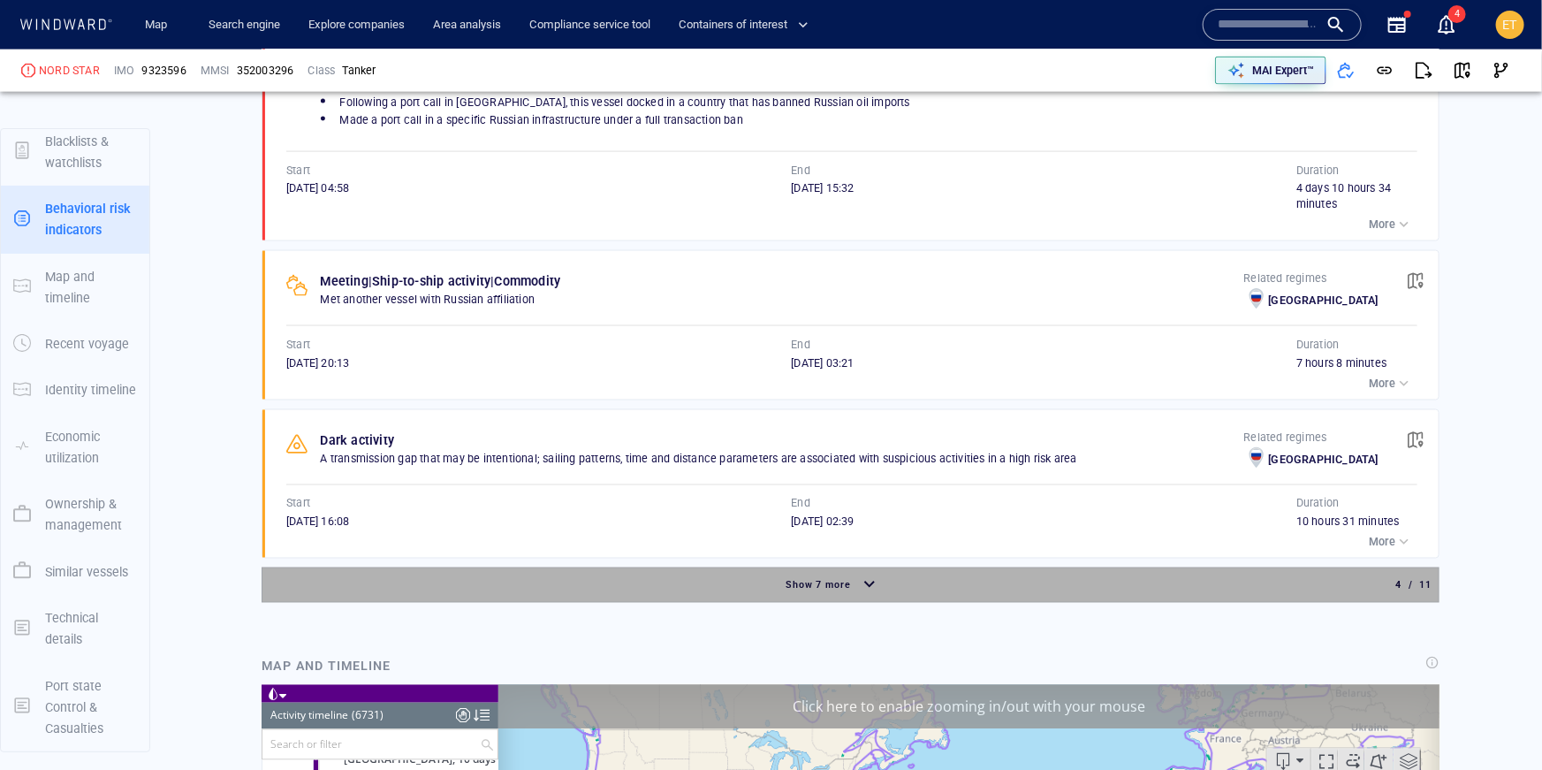
click at [782, 577] on div "Show 7 more" at bounding box center [818, 585] width 73 height 23
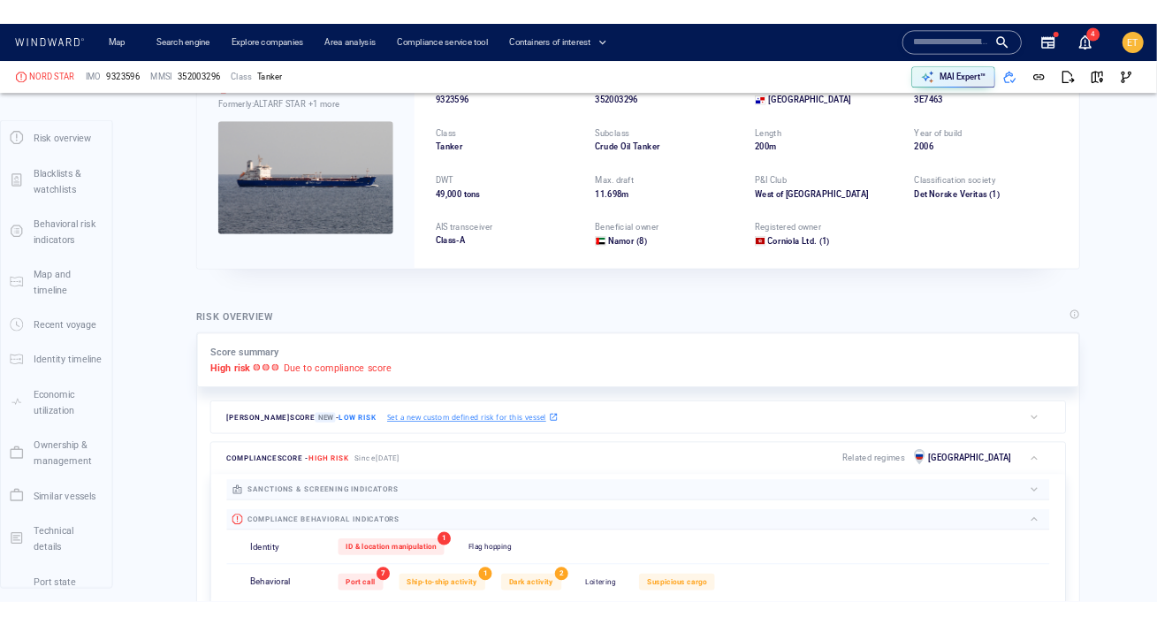
scroll to position [0, 0]
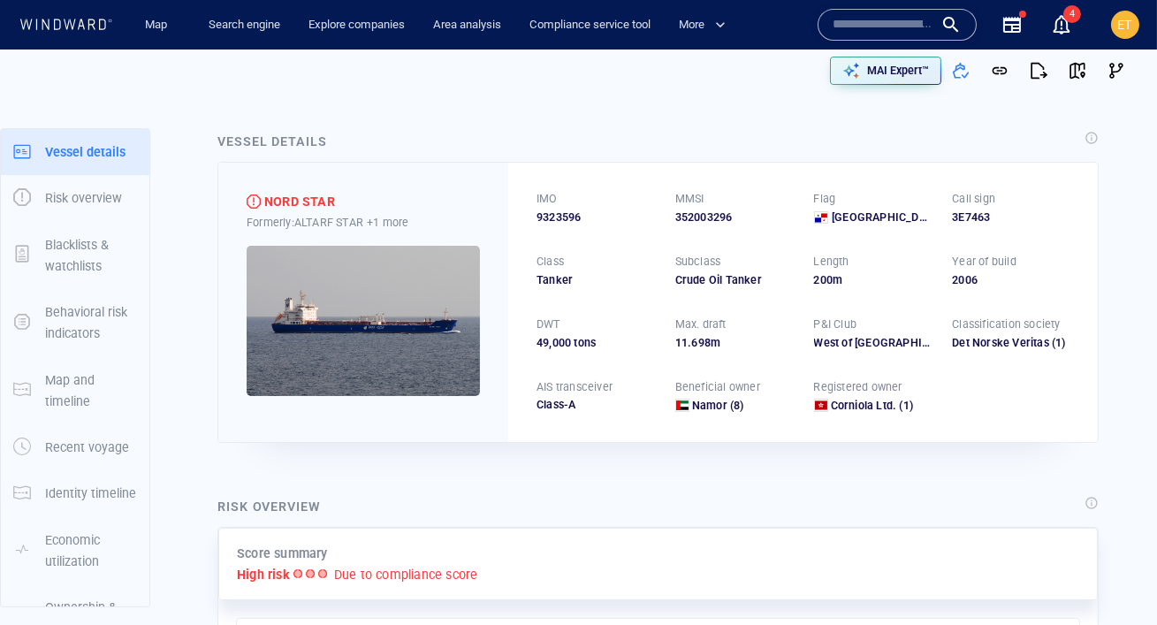
click at [854, 19] on input "text" at bounding box center [882, 24] width 101 height 27
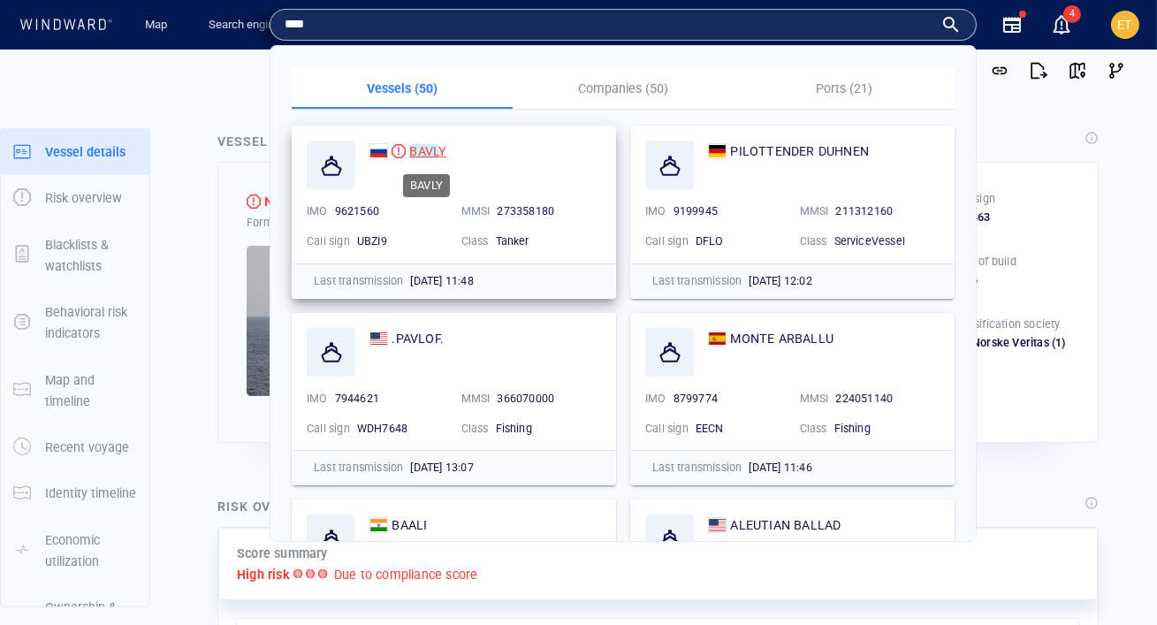
type input "****"
click at [436, 149] on mark "BAVL" at bounding box center [423, 151] width 29 height 14
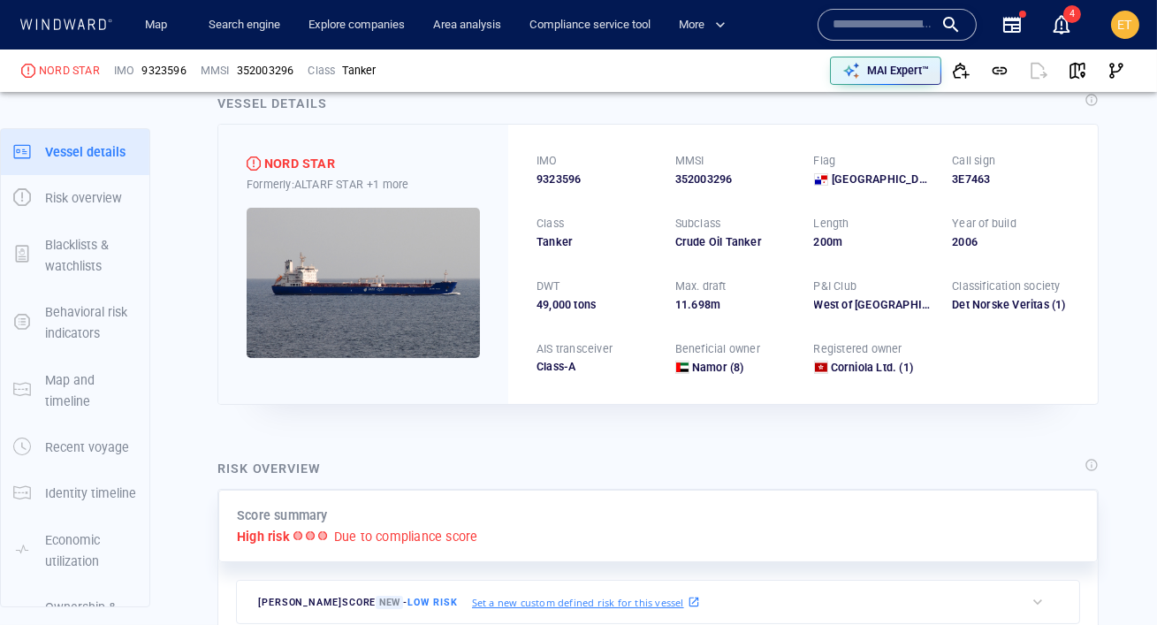
scroll to position [37, 0]
click at [384, 181] on p "+1 more" at bounding box center [388, 185] width 42 height 19
click at [333, 295] on div at bounding box center [578, 312] width 1157 height 625
click at [363, 293] on img at bounding box center [363, 284] width 233 height 150
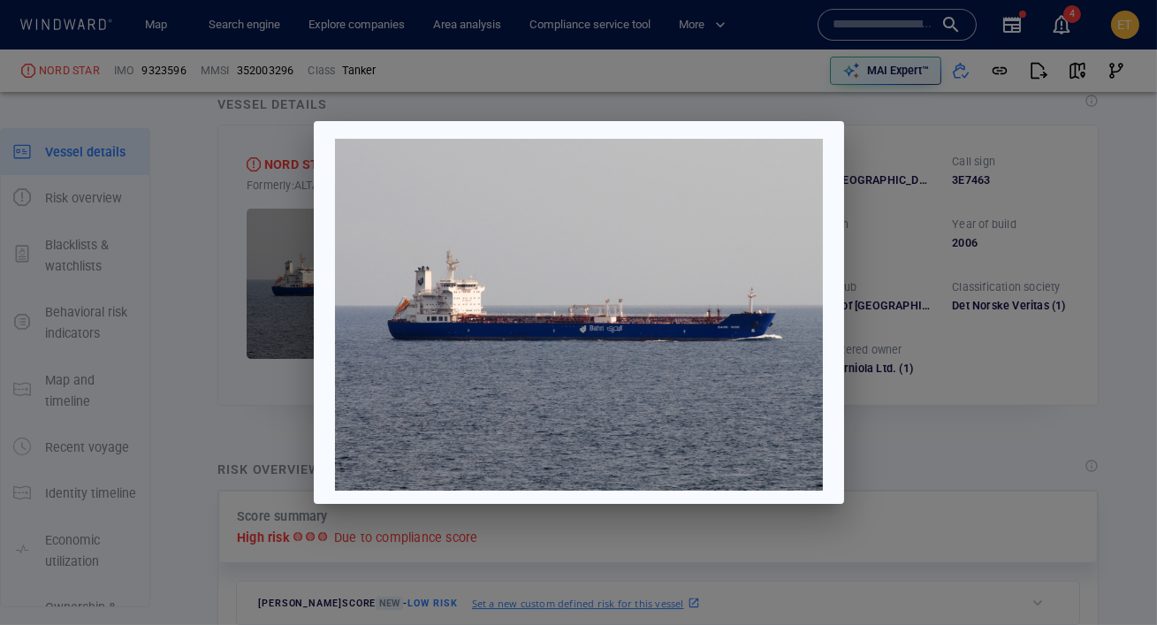
click at [882, 290] on div at bounding box center [578, 312] width 1157 height 625
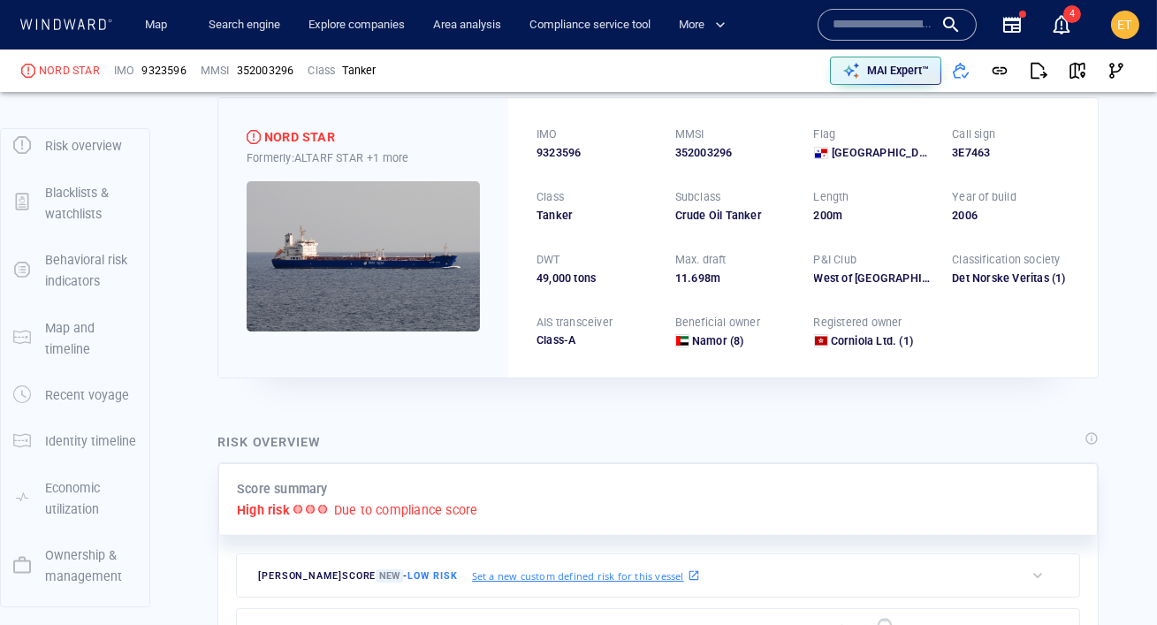
scroll to position [72, 0]
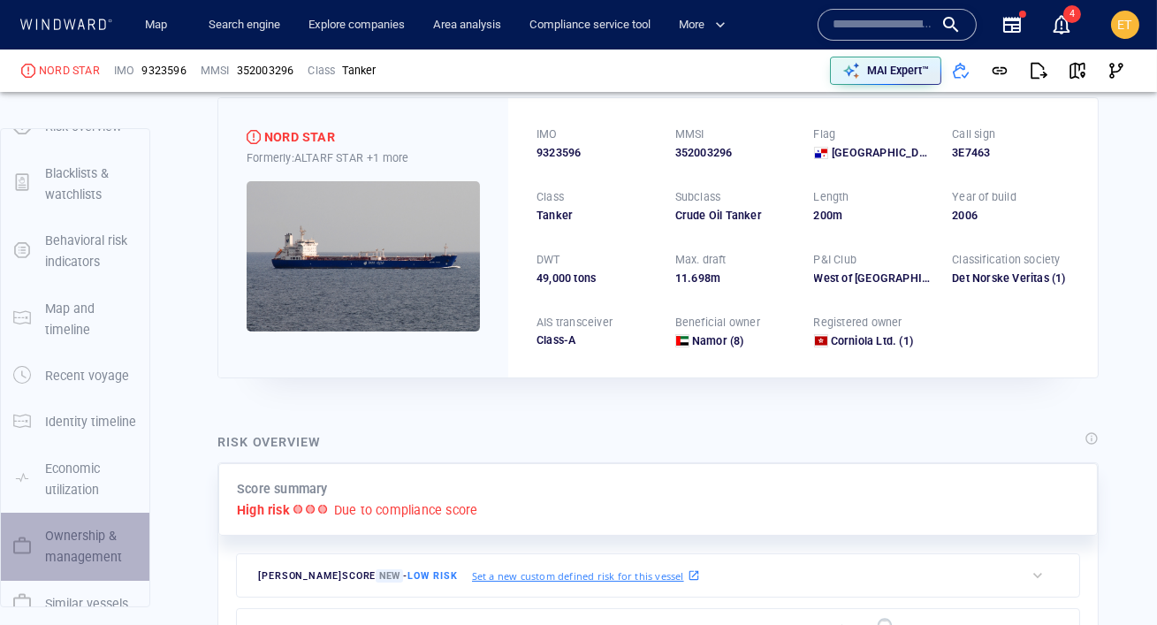
click at [67, 542] on p "Ownership & management" at bounding box center [91, 546] width 92 height 43
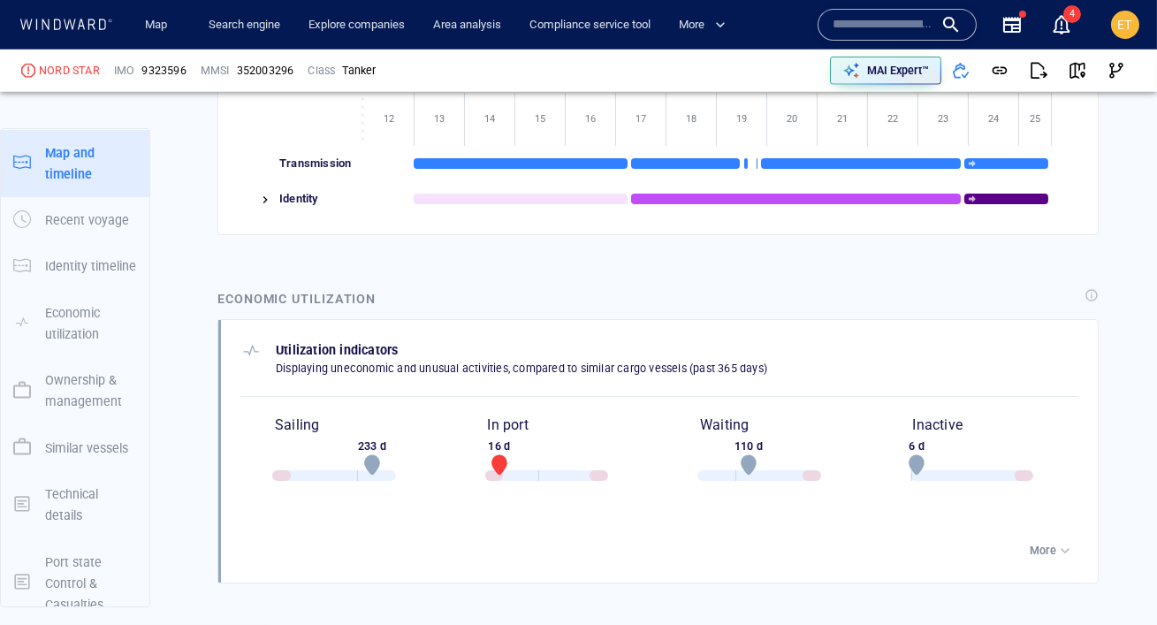
scroll to position [247, 0]
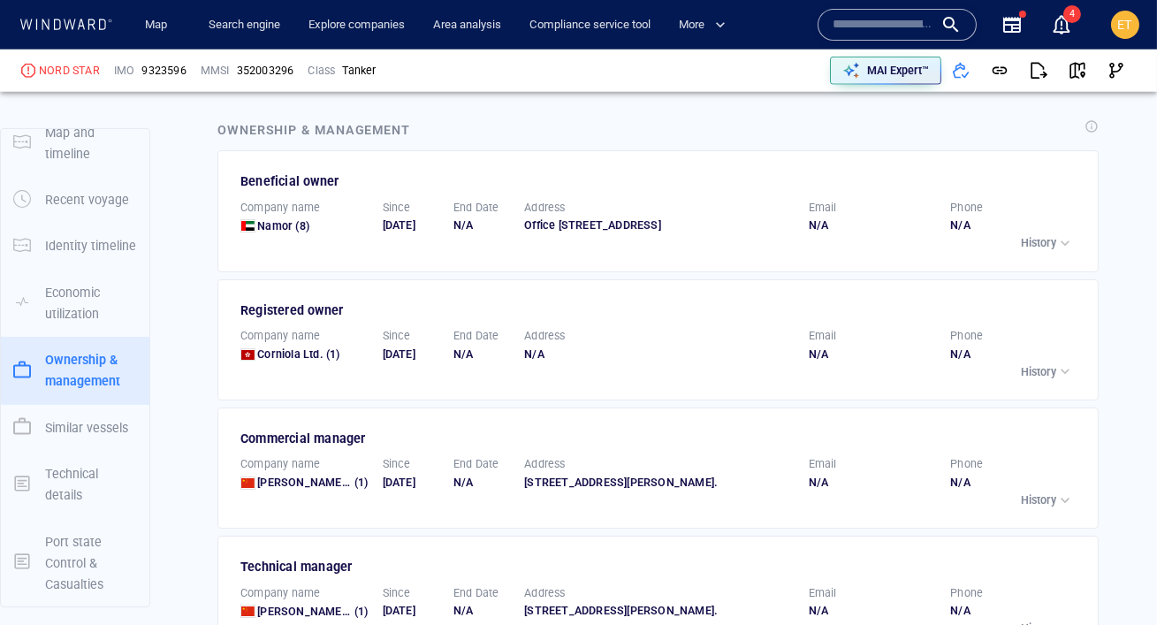
scroll to position [3306, 0]
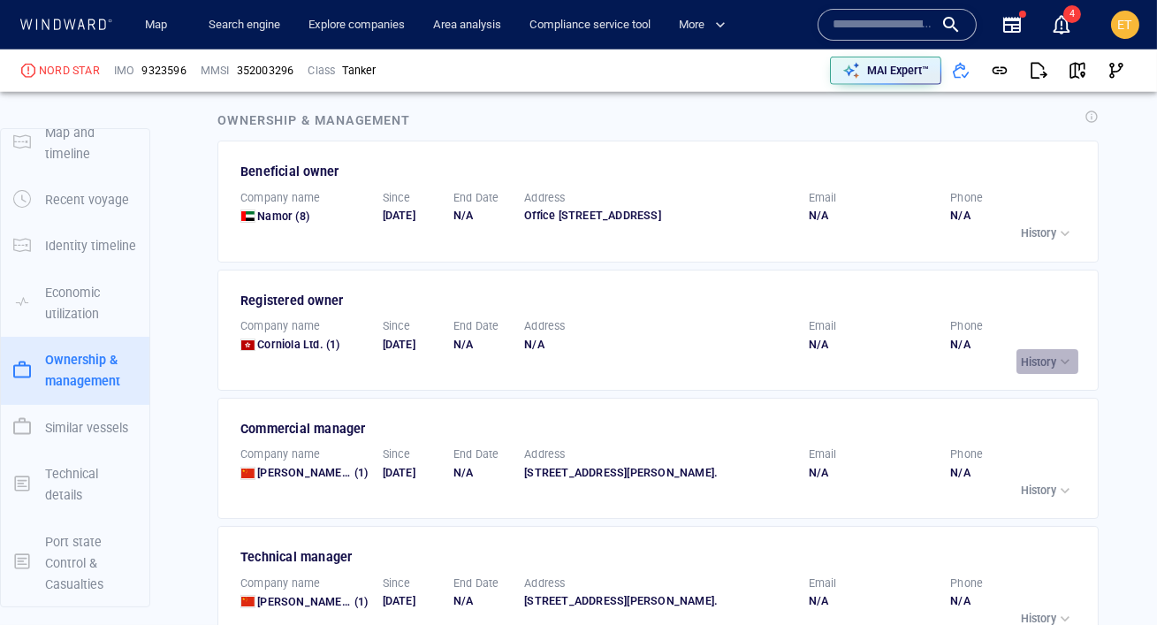
click at [1054, 354] on p "History" at bounding box center [1038, 362] width 35 height 16
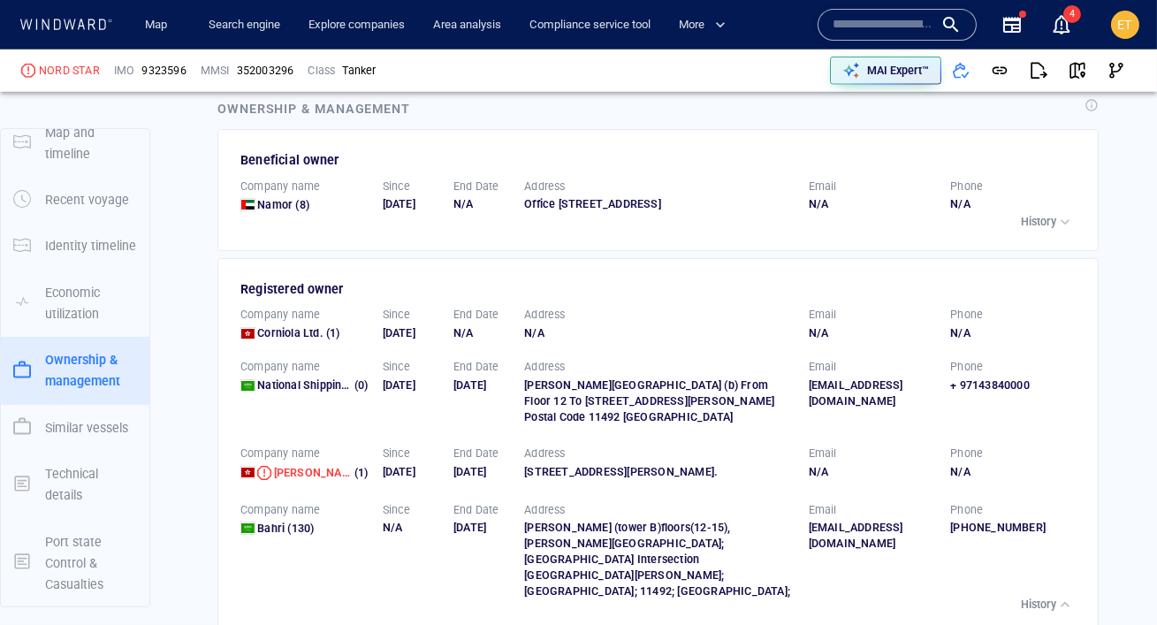
scroll to position [0, 0]
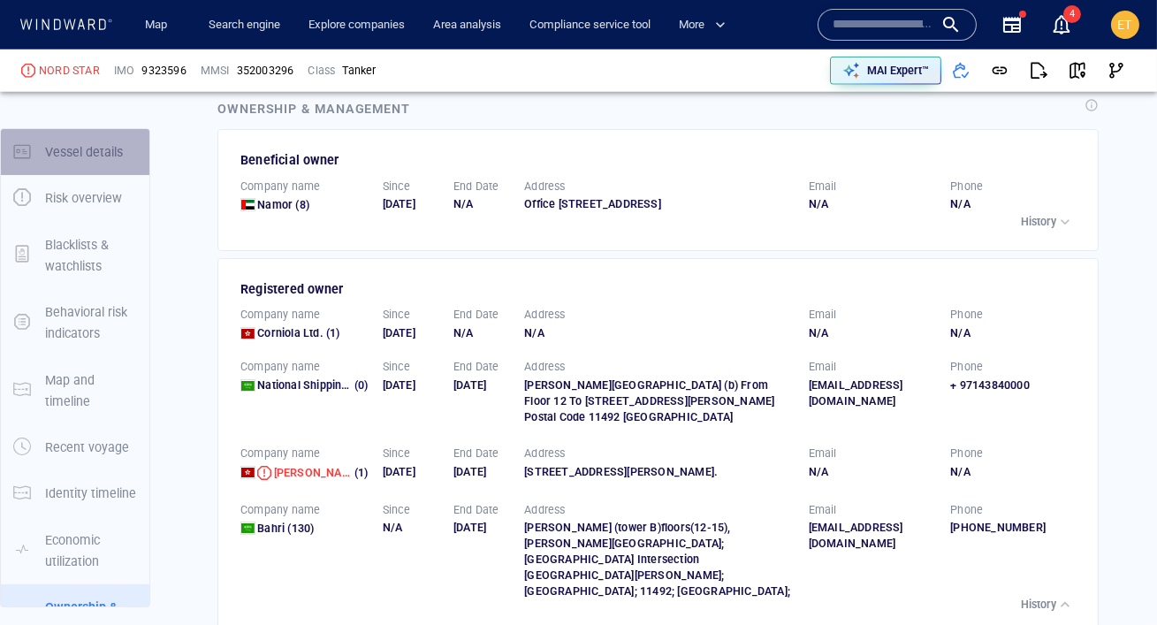
click at [72, 151] on p "Vessel details" at bounding box center [84, 151] width 78 height 21
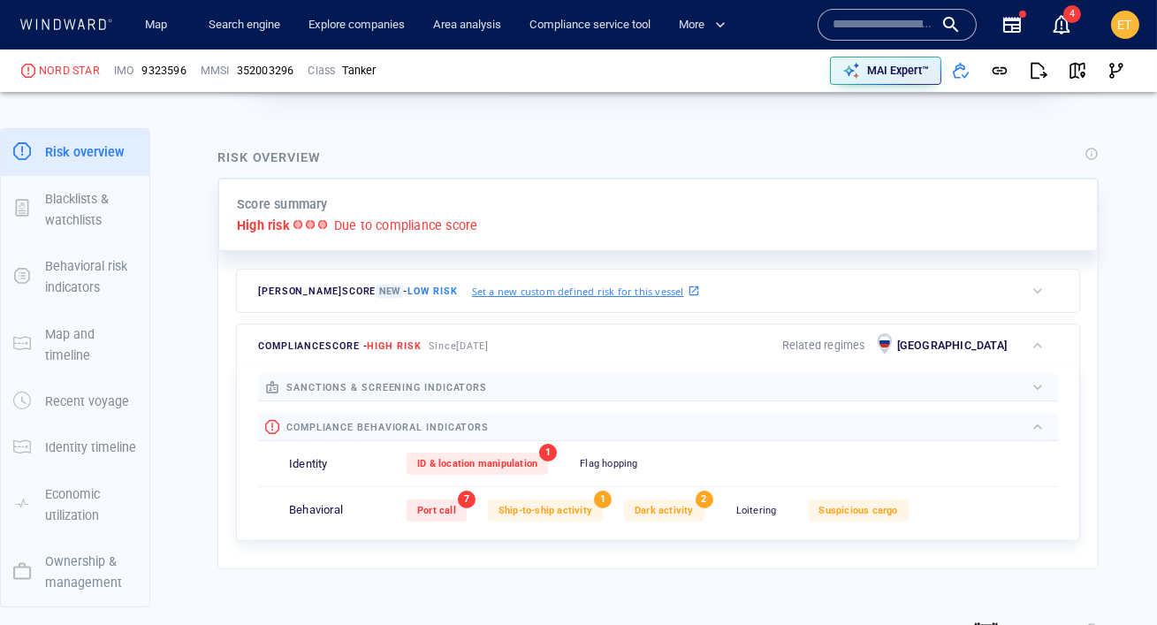
scroll to position [353, 0]
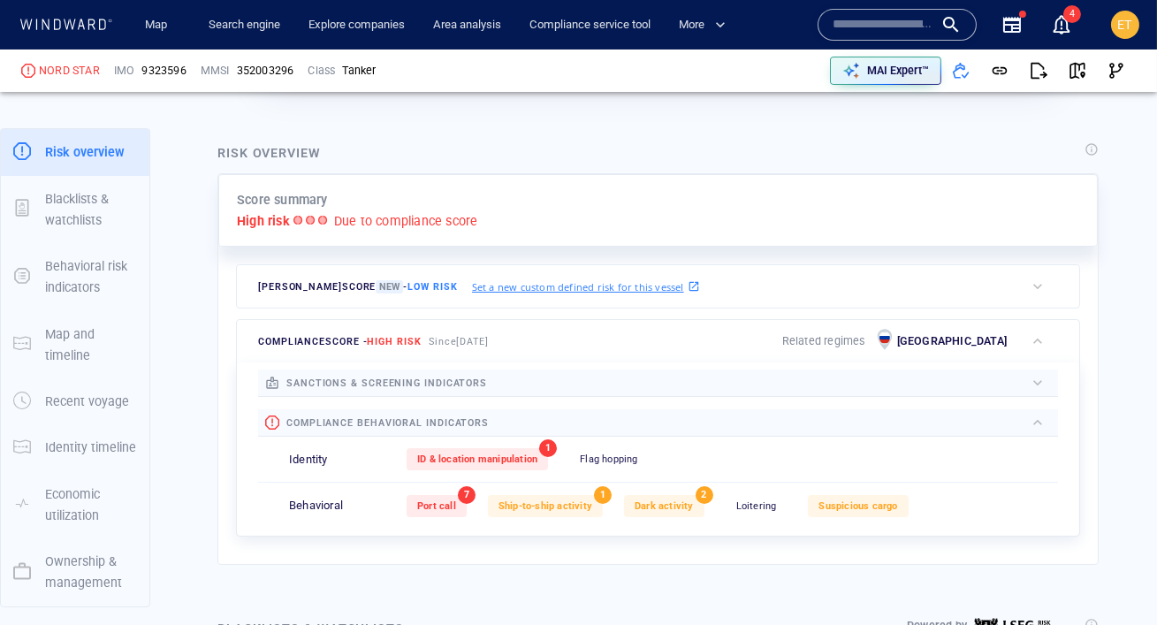
click at [610, 383] on div at bounding box center [755, 382] width 537 height 19
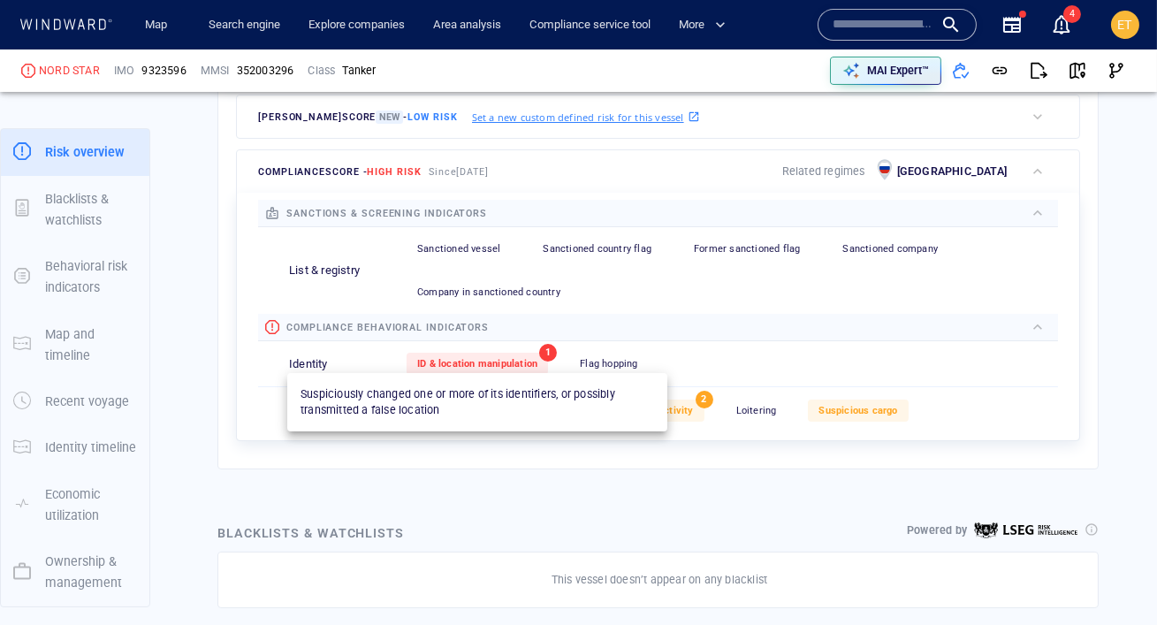
scroll to position [562, 0]
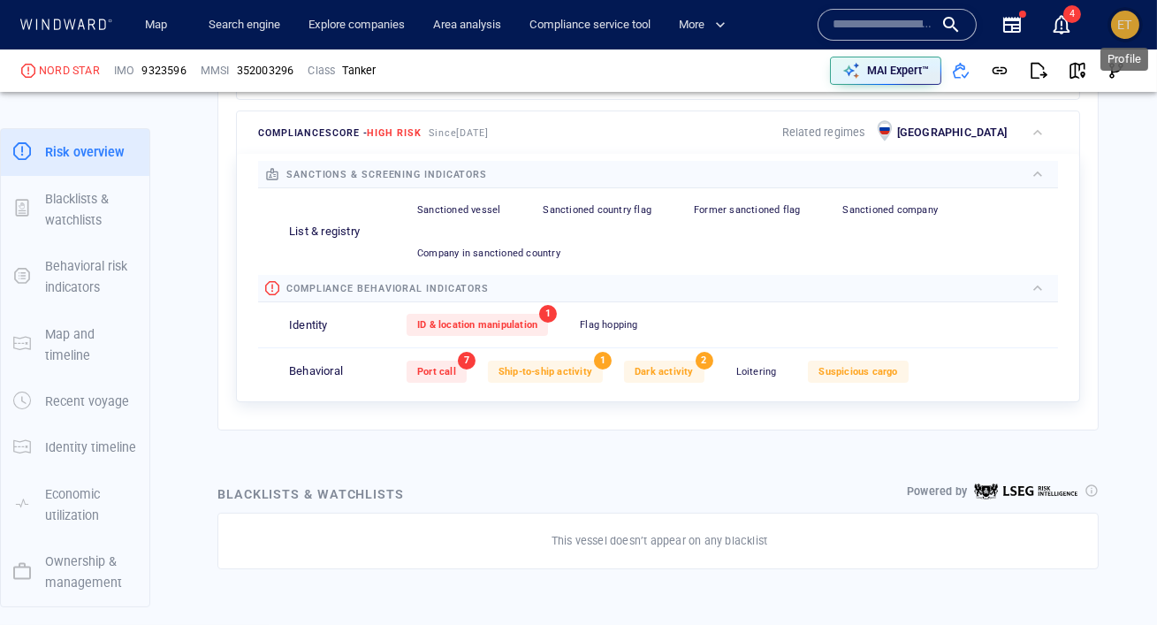
click at [1120, 25] on span "ET" at bounding box center [1125, 25] width 15 height 14
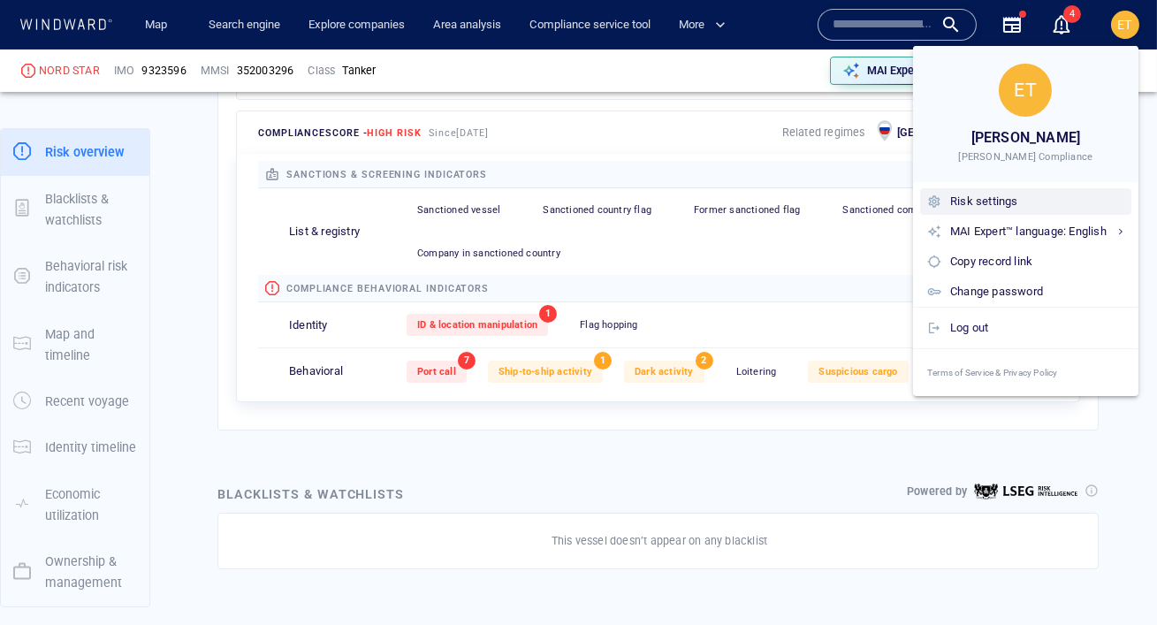
click at [127, 130] on div "Risk settings" at bounding box center [116, 123] width 21 height 13
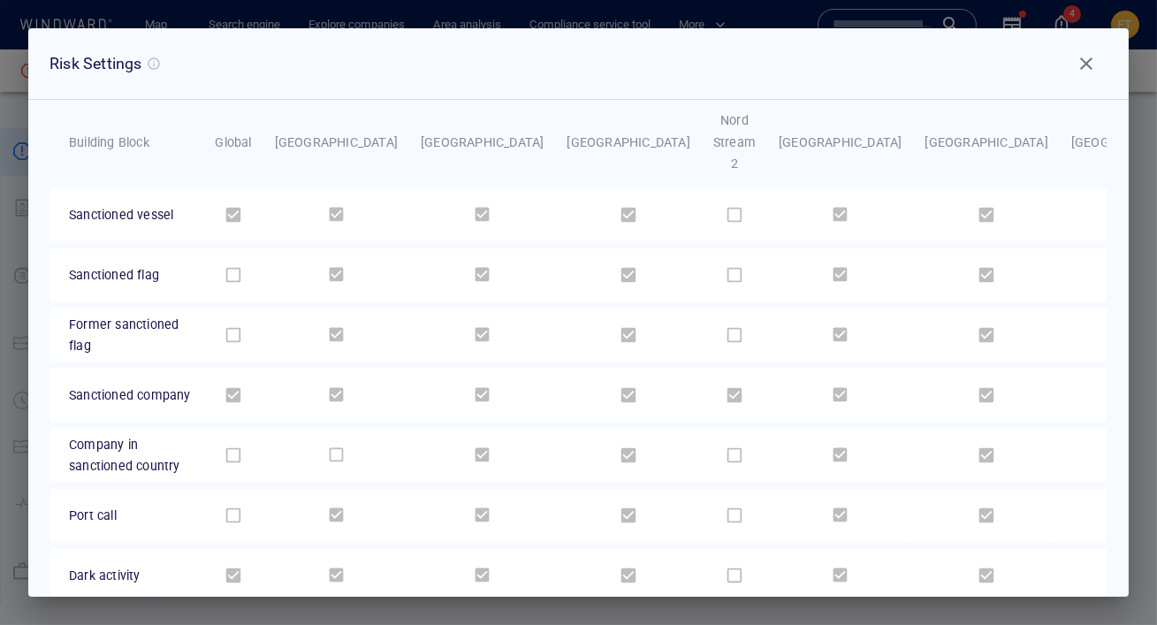
scroll to position [91, 0]
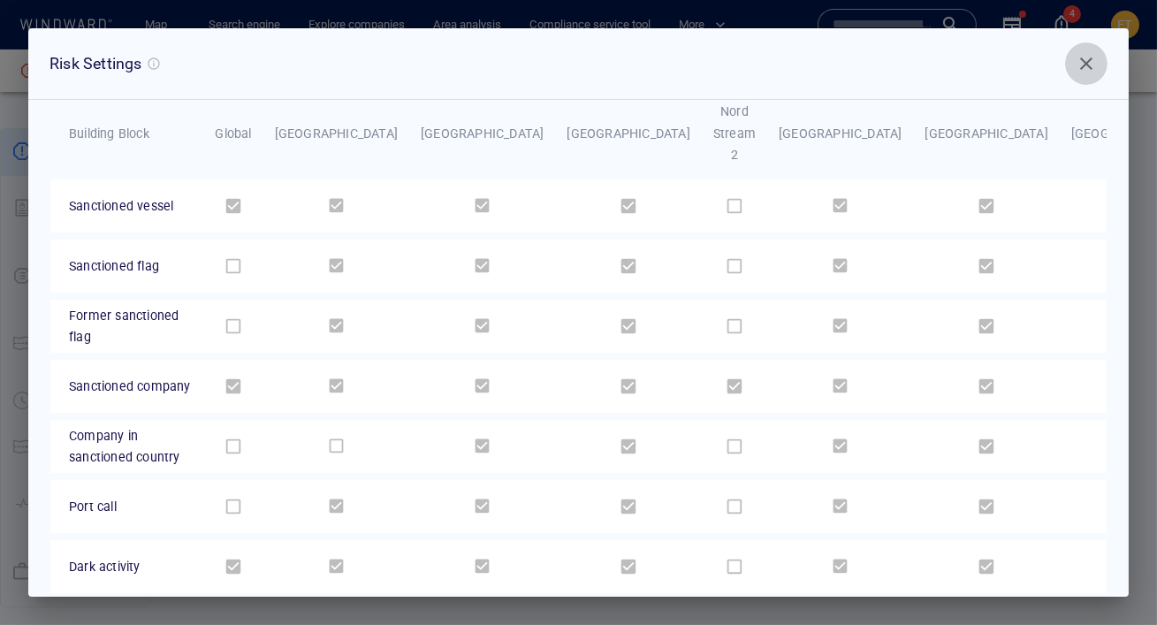
click at [1083, 69] on span "Close" at bounding box center [1086, 63] width 21 height 21
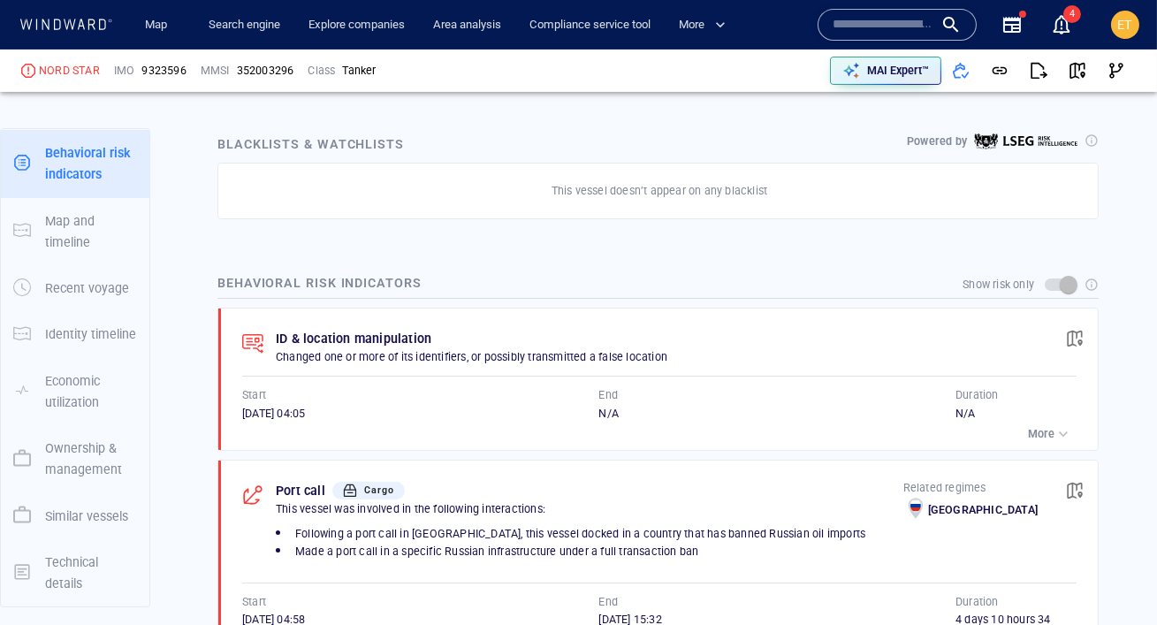
scroll to position [964, 0]
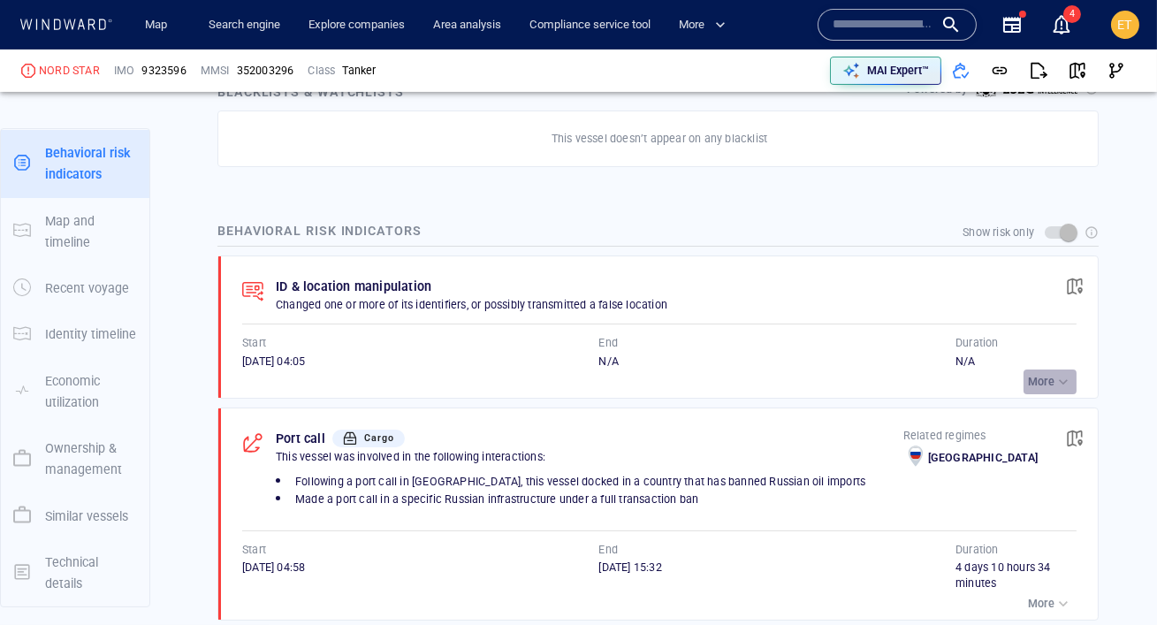
click at [1032, 383] on p "More" at bounding box center [1041, 382] width 27 height 16
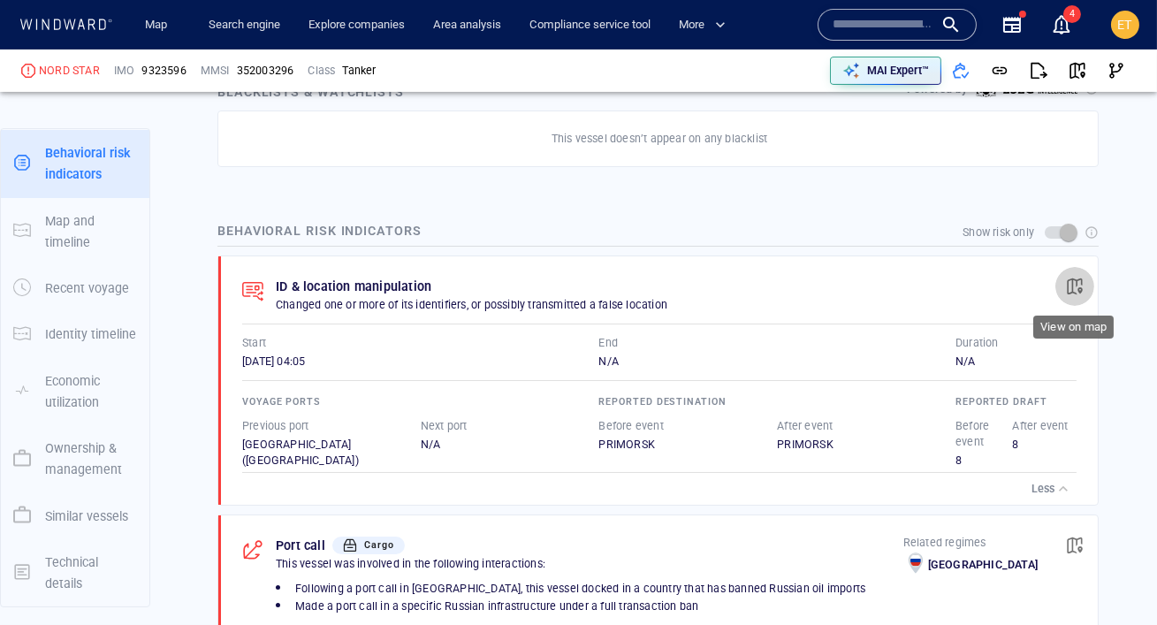
click at [1073, 285] on span "button" at bounding box center [1075, 286] width 18 height 18
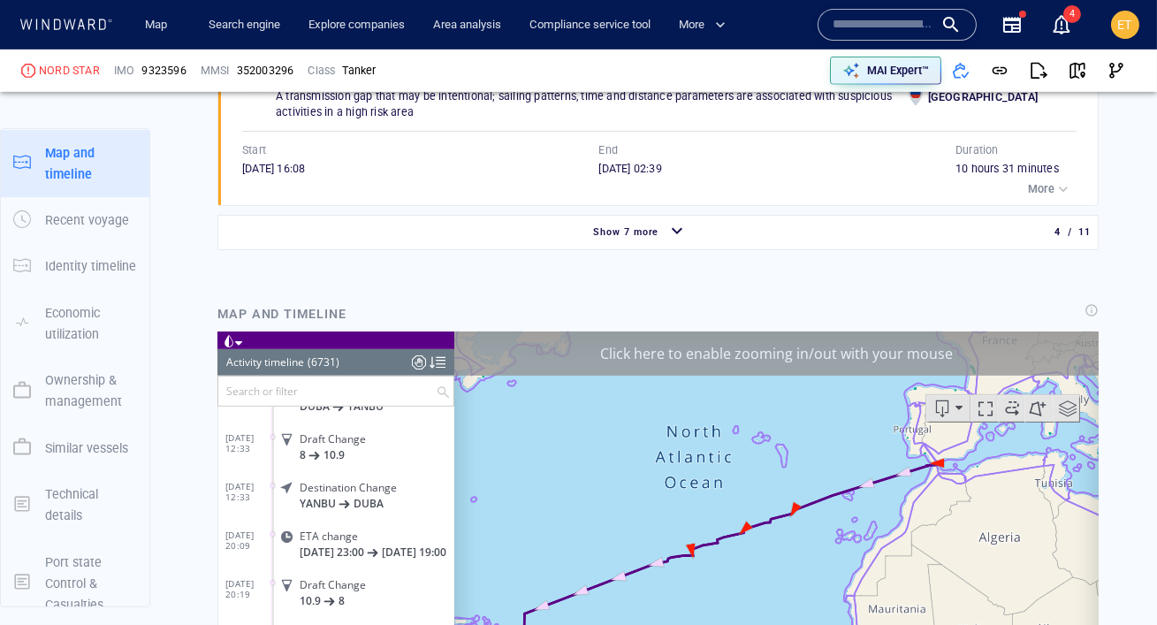
scroll to position [1816, 0]
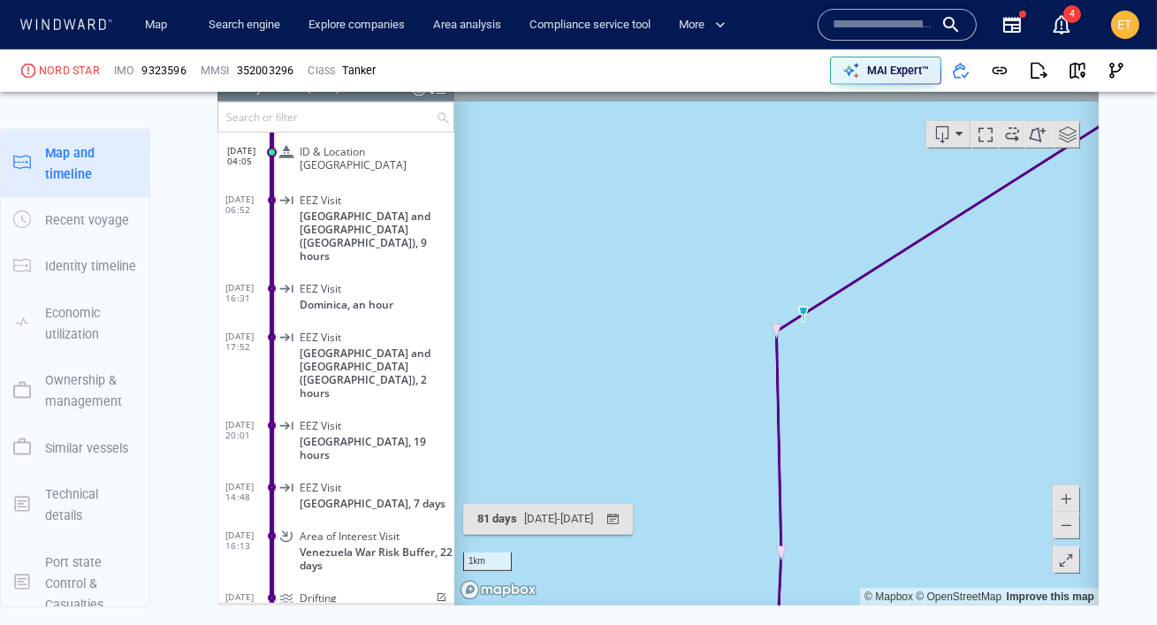
scroll to position [2085, 0]
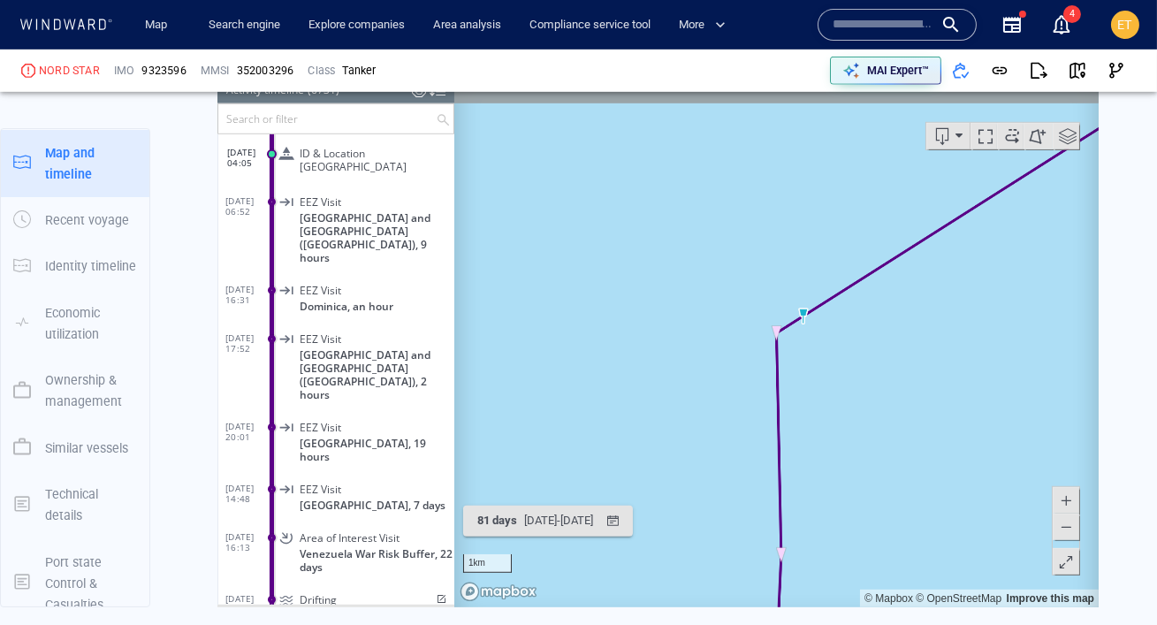
click at [1064, 525] on span at bounding box center [1065, 526] width 18 height 27
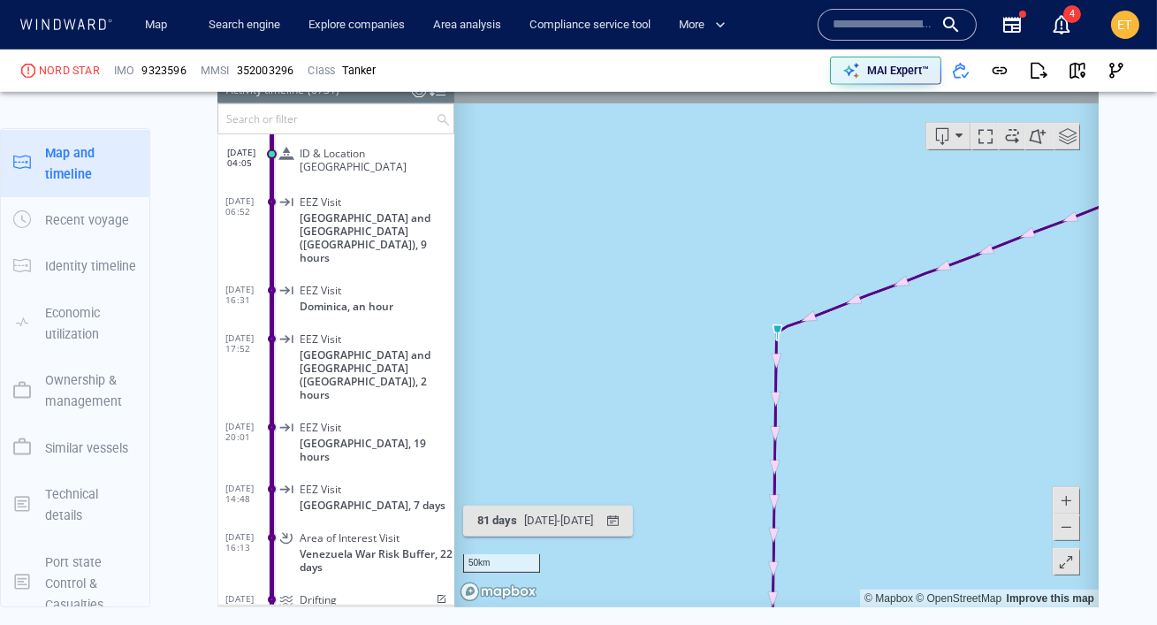
click at [1064, 525] on span at bounding box center [1065, 526] width 18 height 27
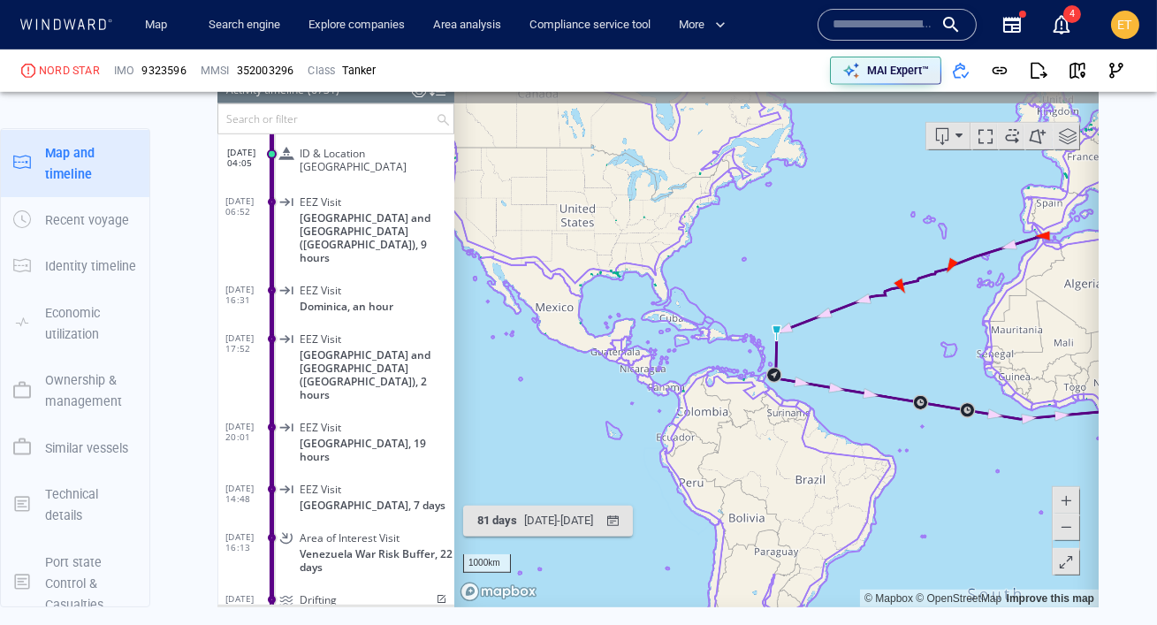
click at [955, 300] on canvas "Map" at bounding box center [775, 332] width 644 height 548
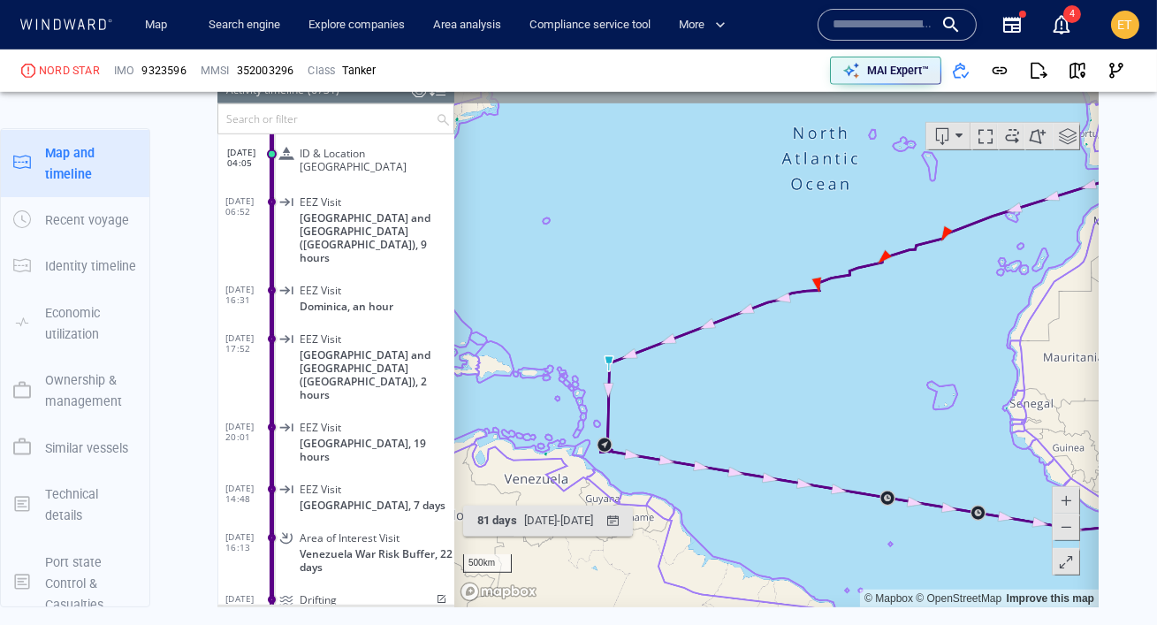
click at [930, 284] on canvas "Map" at bounding box center [775, 332] width 644 height 548
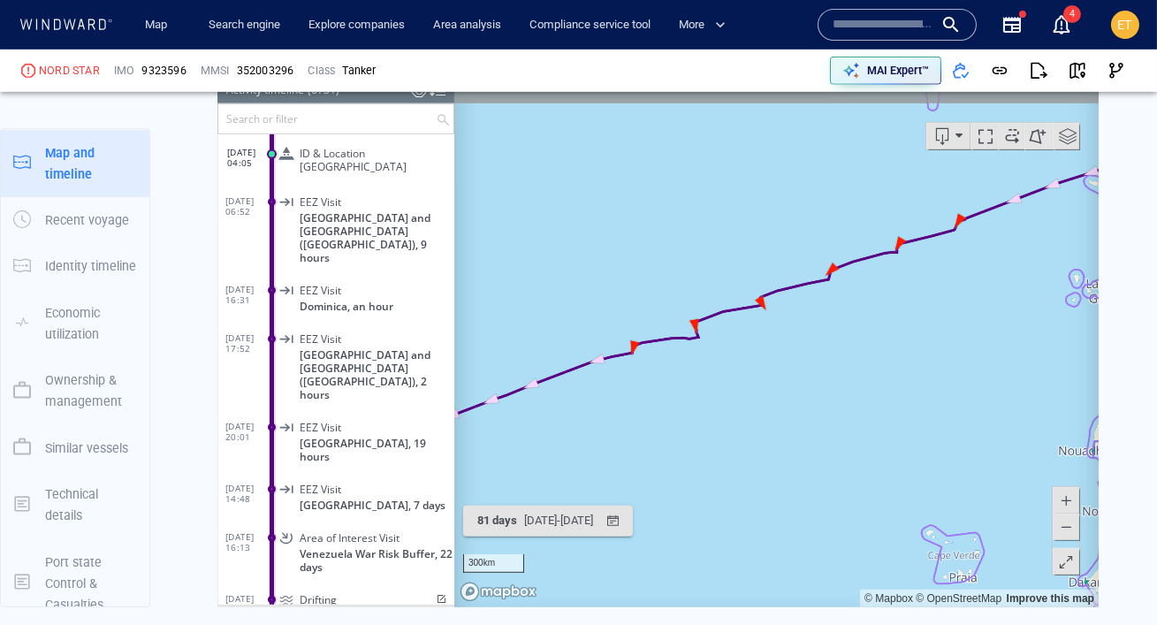
drag, startPoint x: 907, startPoint y: 275, endPoint x: 900, endPoint y: 338, distance: 63.1
click at [900, 338] on canvas "Map" at bounding box center [775, 332] width 644 height 548
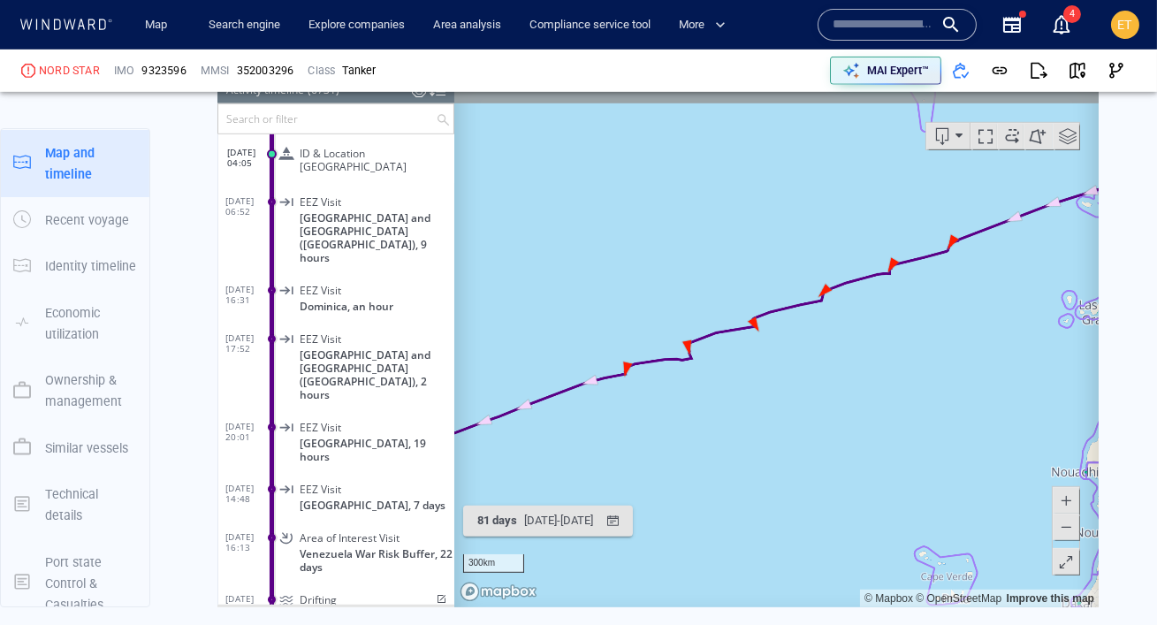
click at [711, 365] on canvas "Map" at bounding box center [775, 332] width 644 height 548
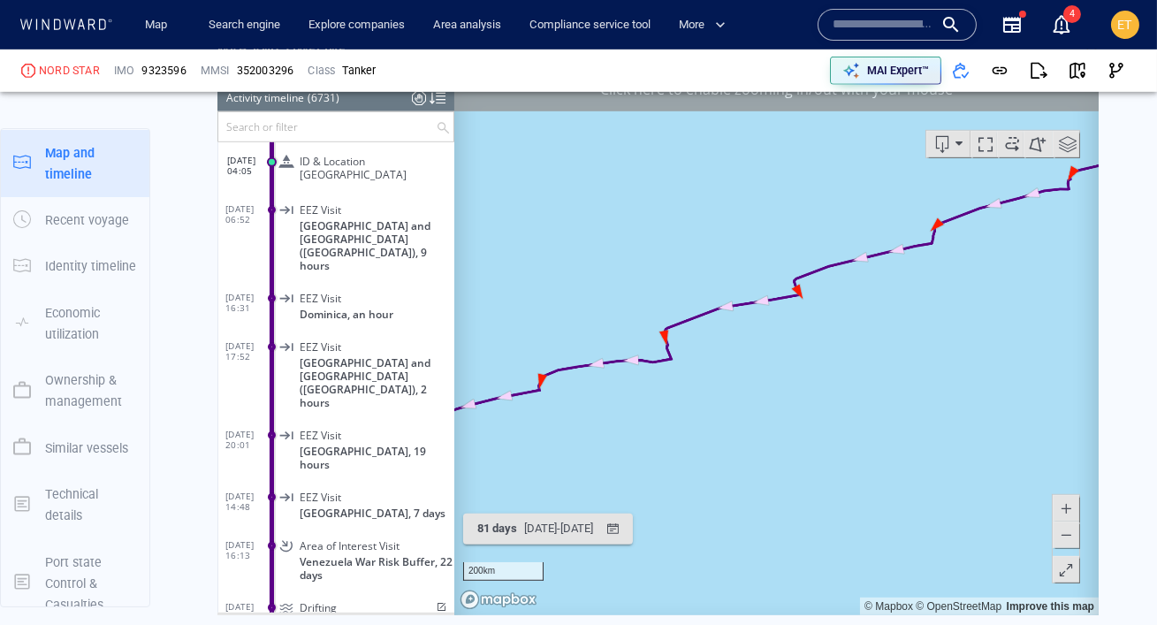
scroll to position [0, 0]
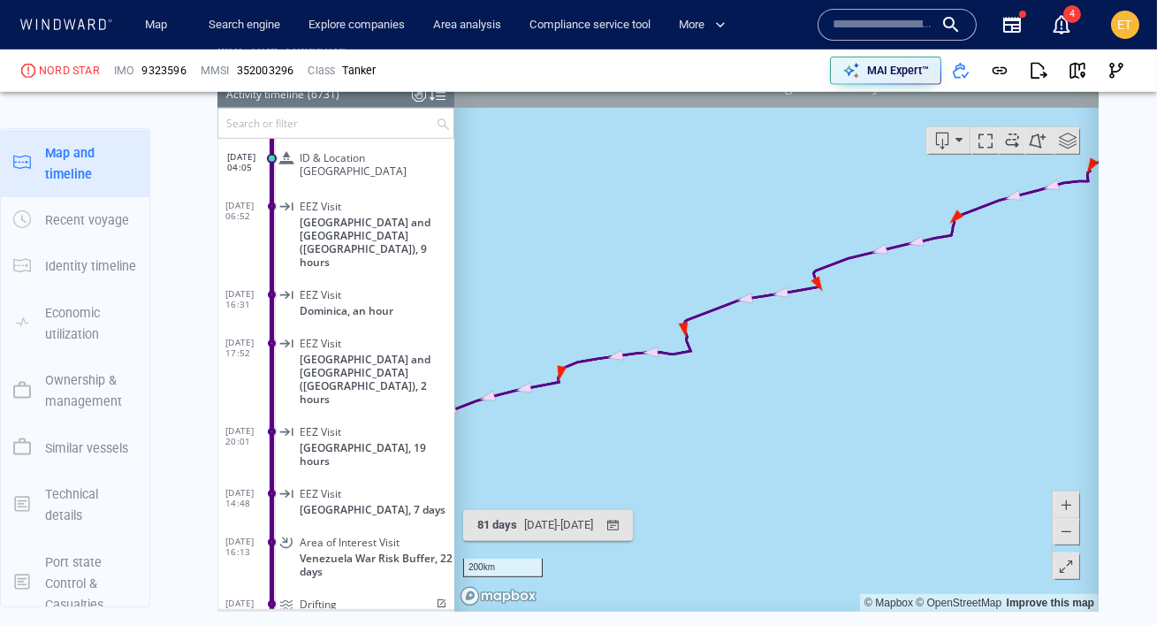
drag, startPoint x: 758, startPoint y: 385, endPoint x: 969, endPoint y: 310, distance: 223.3
click at [969, 310] on canvas "Map" at bounding box center [775, 337] width 644 height 548
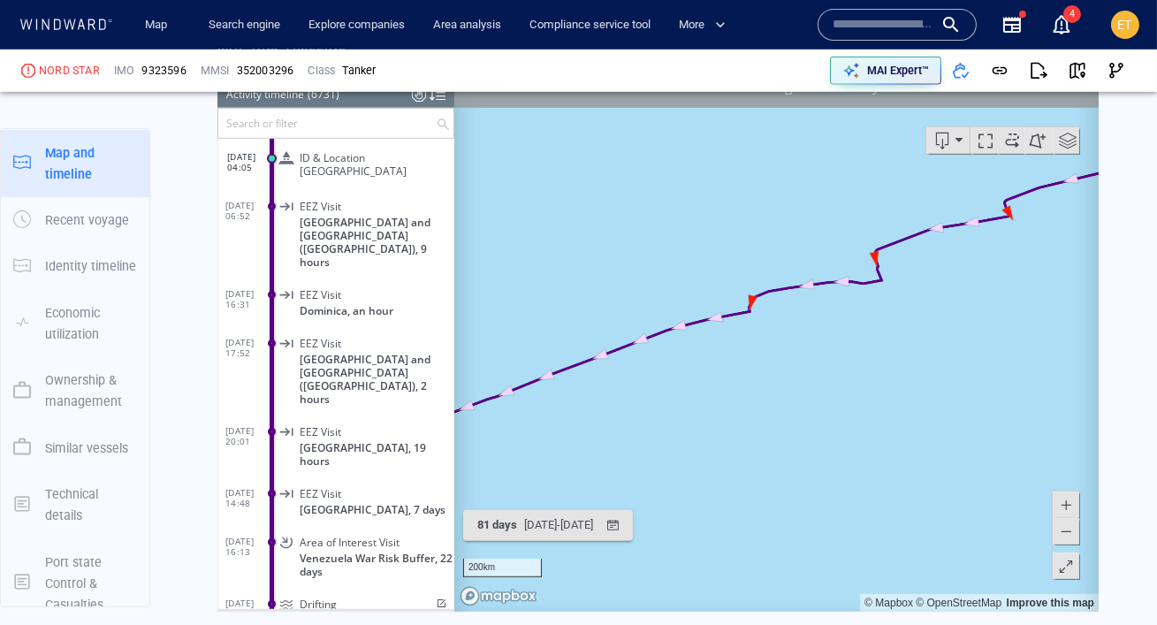
drag, startPoint x: 719, startPoint y: 370, endPoint x: 997, endPoint y: 309, distance: 284.1
click at [997, 309] on canvas "Map" at bounding box center [775, 337] width 644 height 548
drag, startPoint x: 780, startPoint y: 404, endPoint x: 943, endPoint y: 261, distance: 216.7
click at [943, 261] on canvas "Map" at bounding box center [775, 337] width 644 height 548
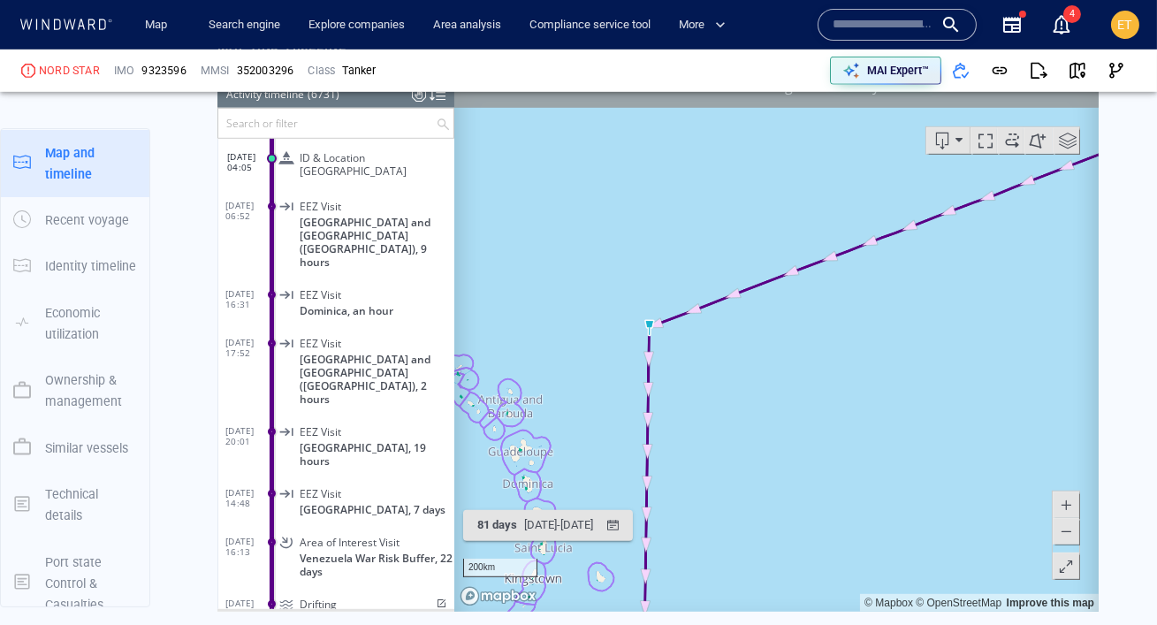
drag, startPoint x: 810, startPoint y: 433, endPoint x: 808, endPoint y: 329, distance: 104.3
click at [808, 329] on canvas "Map" at bounding box center [775, 337] width 644 height 548
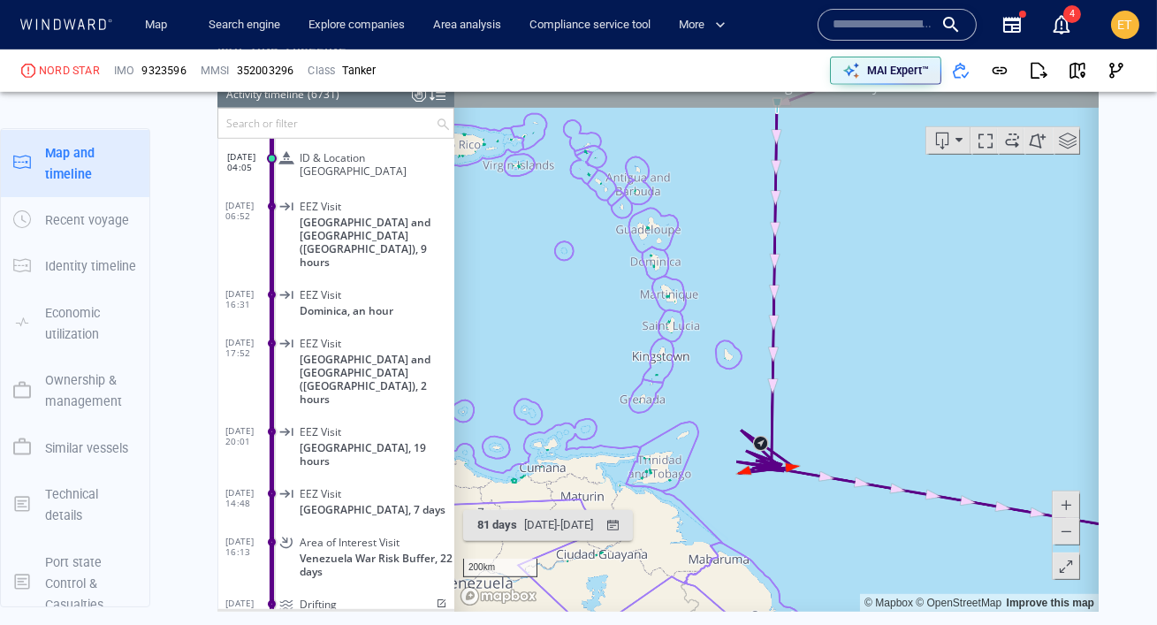
click at [788, 426] on canvas "Map" at bounding box center [775, 337] width 644 height 548
click at [787, 436] on canvas "Map" at bounding box center [775, 337] width 644 height 548
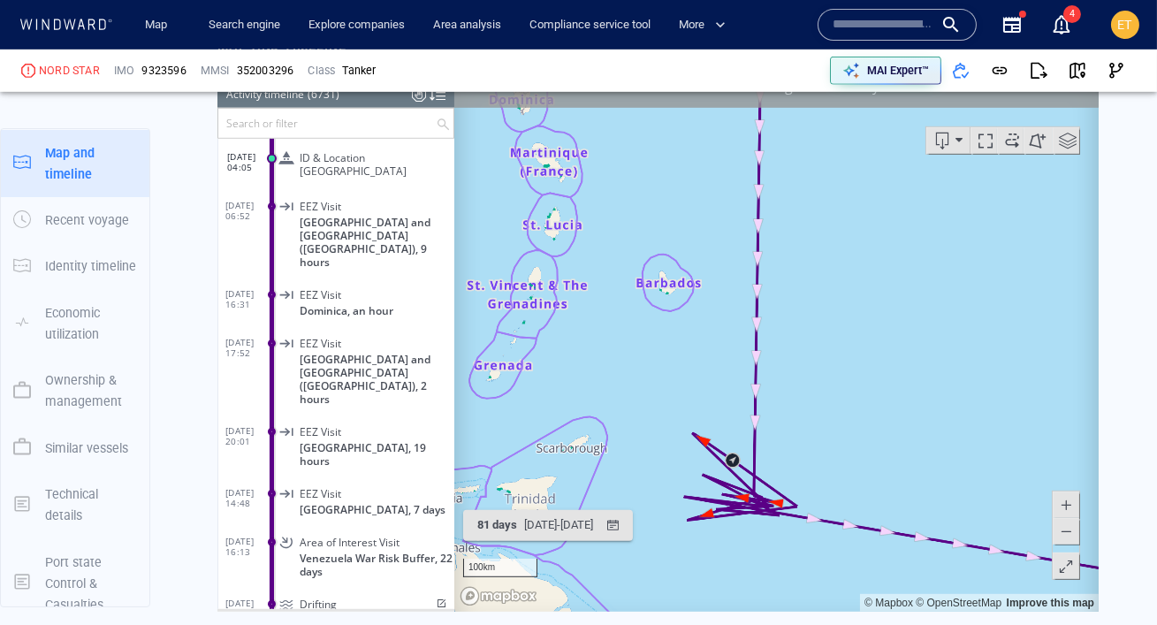
click at [787, 436] on canvas "Map" at bounding box center [775, 337] width 644 height 548
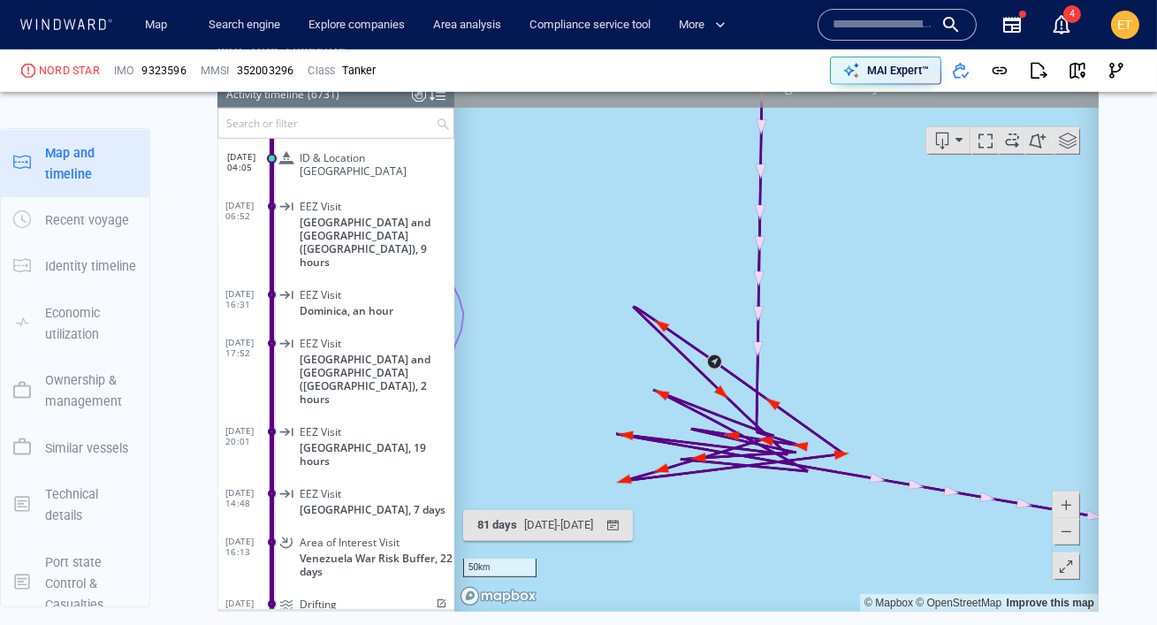
drag, startPoint x: 777, startPoint y: 466, endPoint x: 817, endPoint y: 318, distance: 152.9
click at [817, 318] on canvas "Map" at bounding box center [775, 337] width 644 height 548
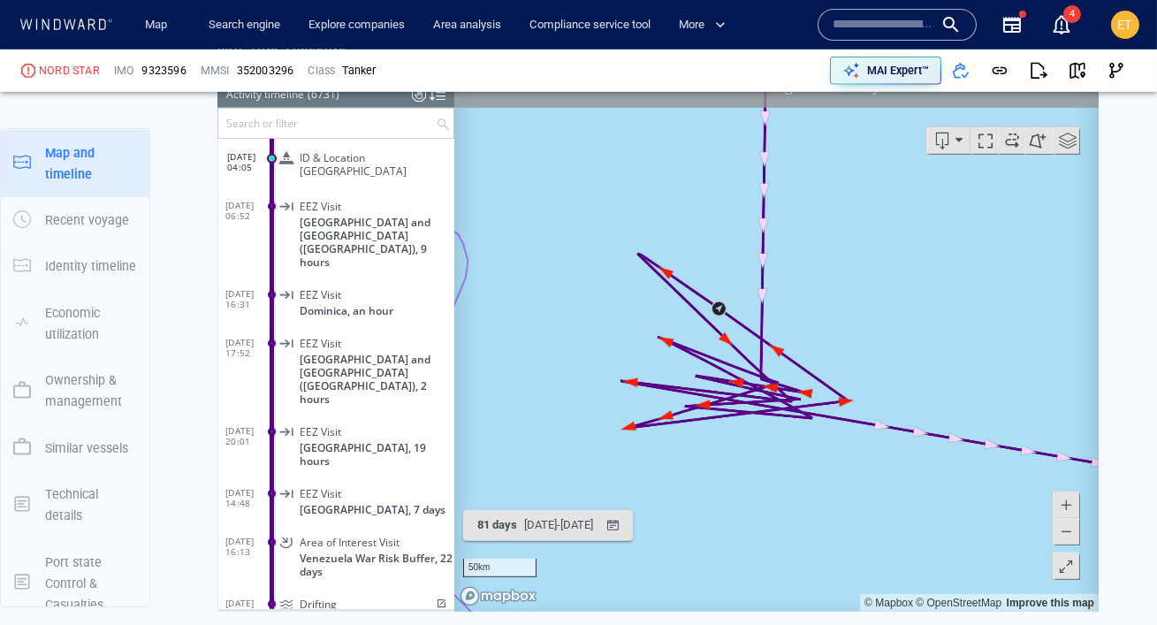
drag, startPoint x: 810, startPoint y: 366, endPoint x: 816, endPoint y: 310, distance: 55.9
click at [816, 310] on canvas "Map" at bounding box center [775, 337] width 644 height 548
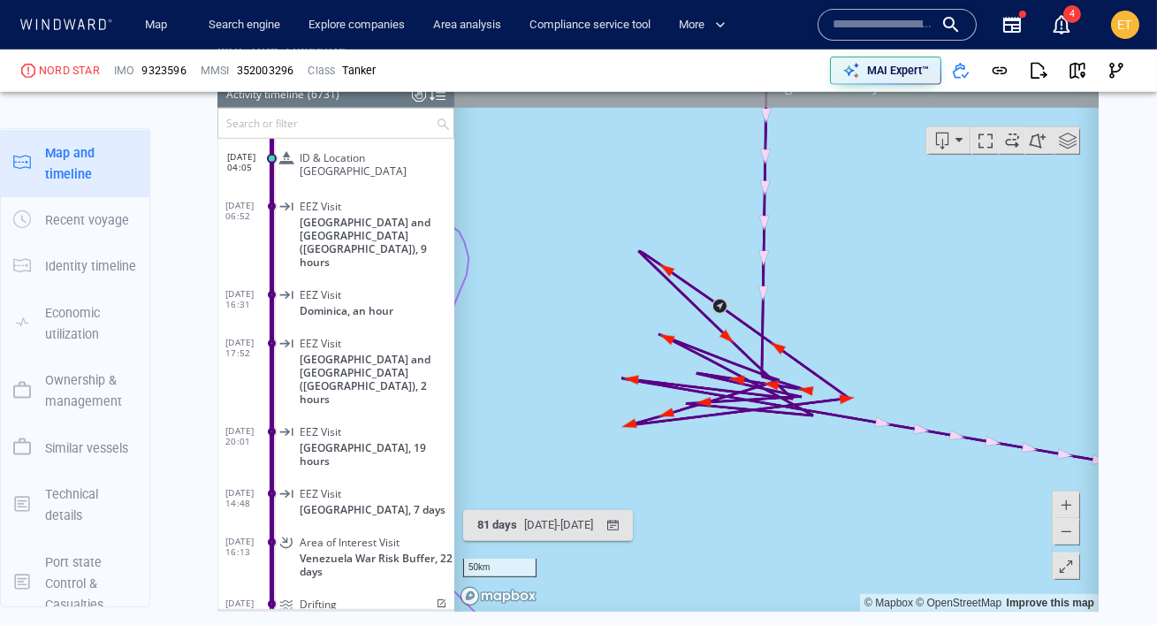
click at [610, 321] on canvas "Map" at bounding box center [775, 337] width 644 height 548
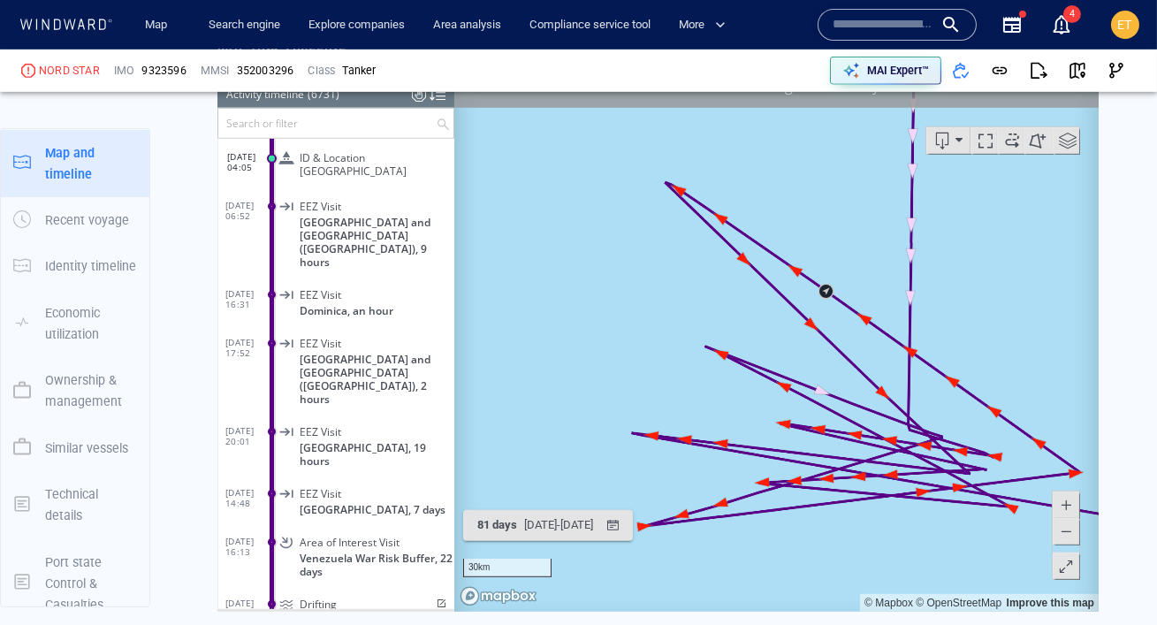
drag, startPoint x: 658, startPoint y: 377, endPoint x: 561, endPoint y: 333, distance: 106.0
click at [561, 333] on canvas "Map" at bounding box center [775, 337] width 644 height 548
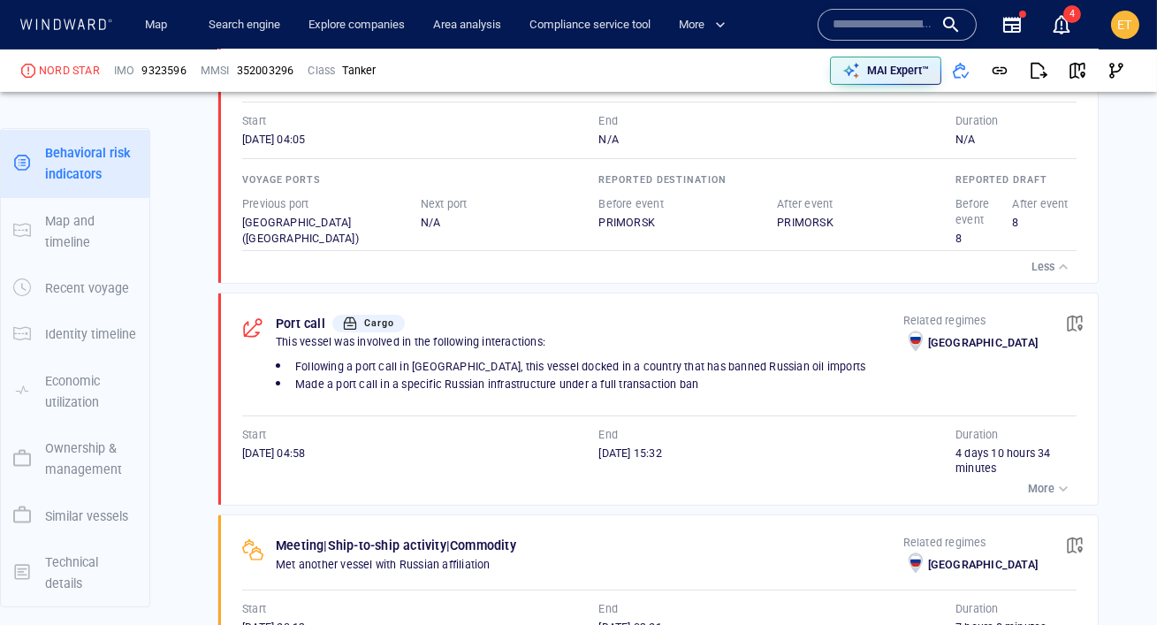
scroll to position [1188, 0]
click at [1048, 480] on p "More" at bounding box center [1041, 487] width 27 height 16
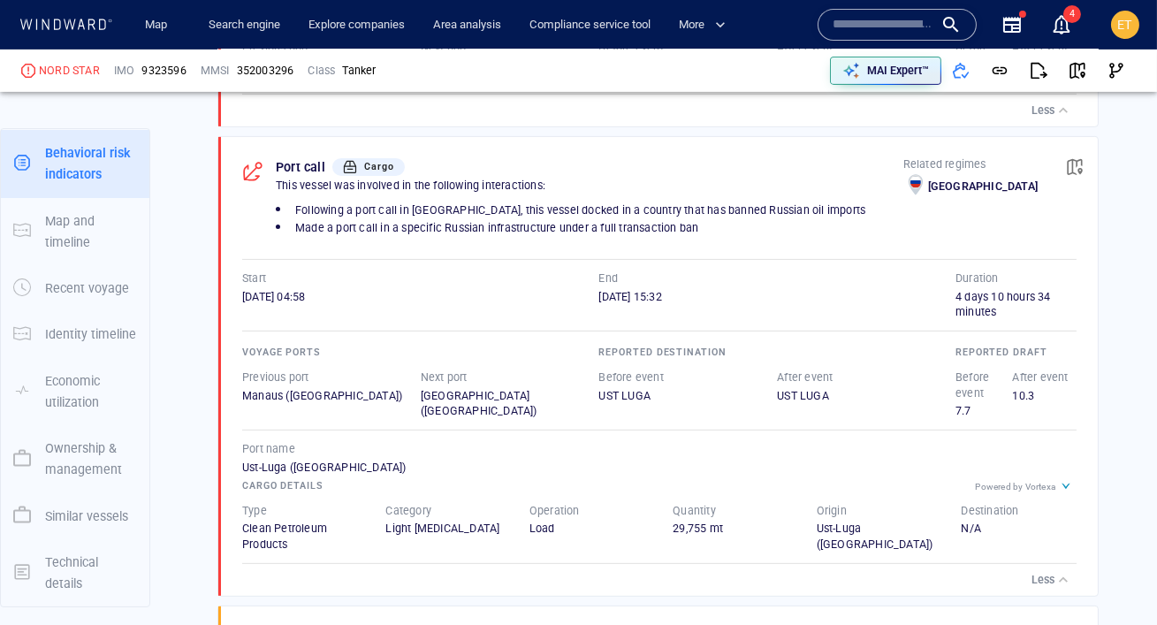
scroll to position [1371, 0]
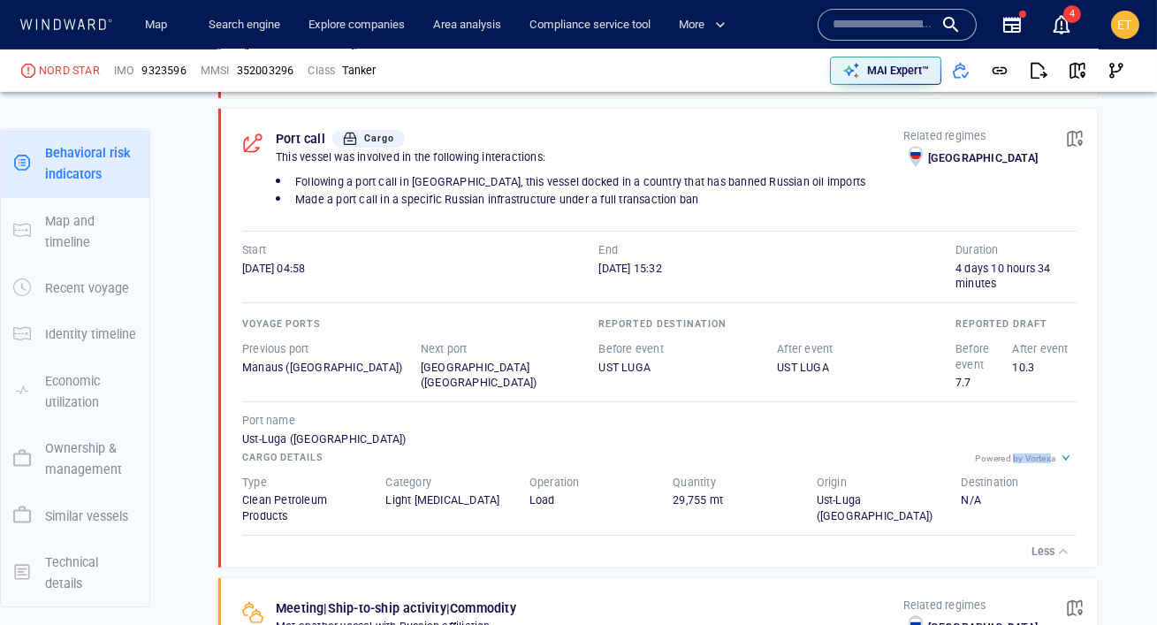
drag, startPoint x: 1048, startPoint y: 452, endPoint x: 1011, endPoint y: 452, distance: 37.1
click at [1011, 453] on div "Powered by Vortexa" at bounding box center [1015, 458] width 80 height 10
drag, startPoint x: 580, startPoint y: 497, endPoint x: 536, endPoint y: 471, distance: 51.1
click at [536, 475] on div "Operation Load" at bounding box center [586, 492] width 115 height 34
drag, startPoint x: 652, startPoint y: 500, endPoint x: 722, endPoint y: 489, distance: 70.8
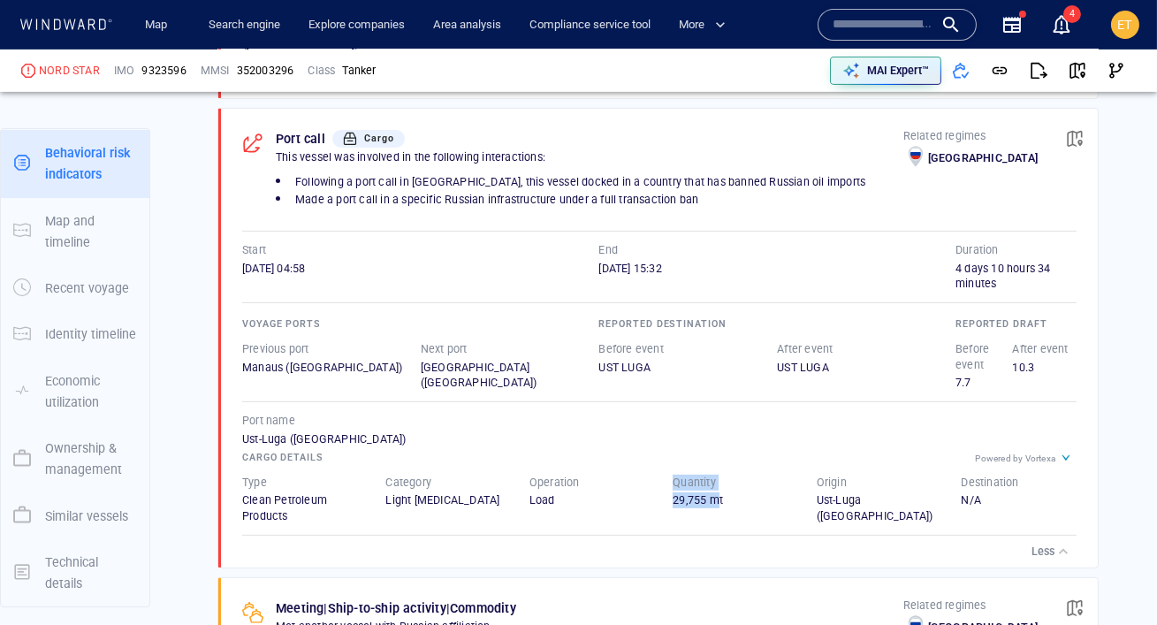
click at [722, 489] on div "Type Clean Petroleum Products Category Light Naphtha Operation Load Quantity 29…" at bounding box center [659, 500] width 870 height 86
click at [1086, 134] on button "button" at bounding box center [1074, 138] width 39 height 39
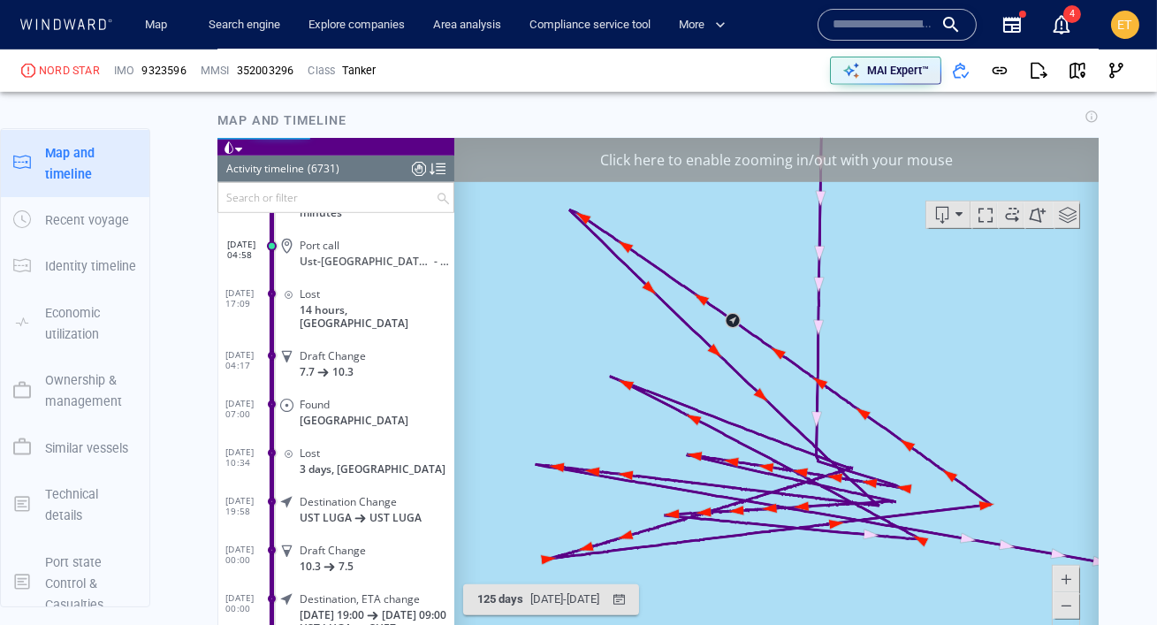
scroll to position [2276, 0]
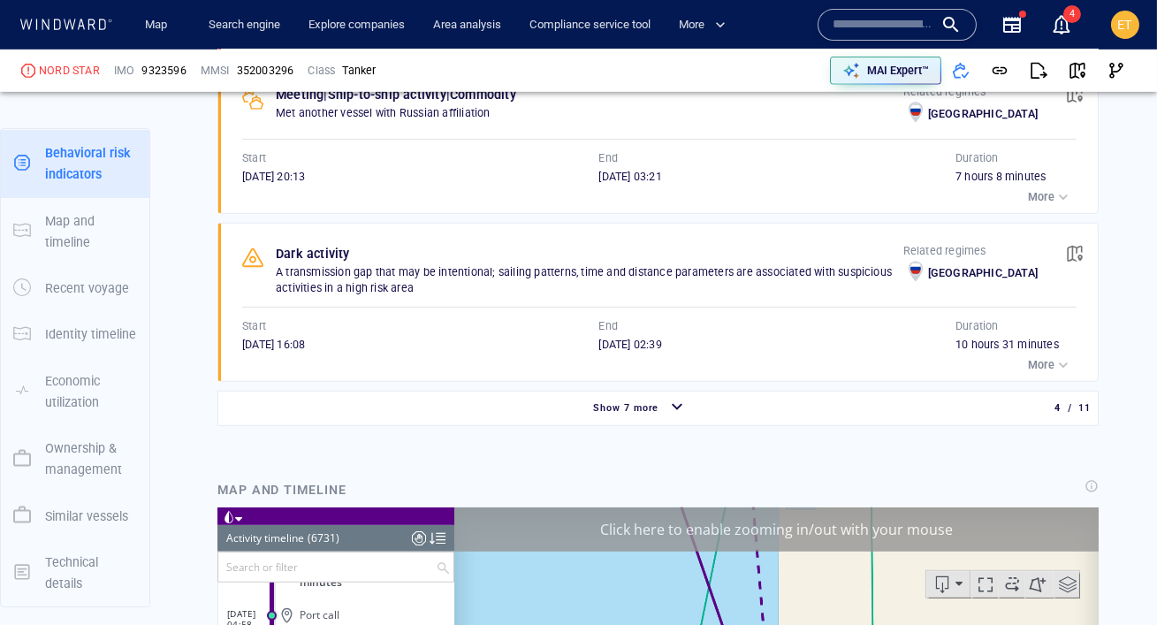
scroll to position [1887, 0]
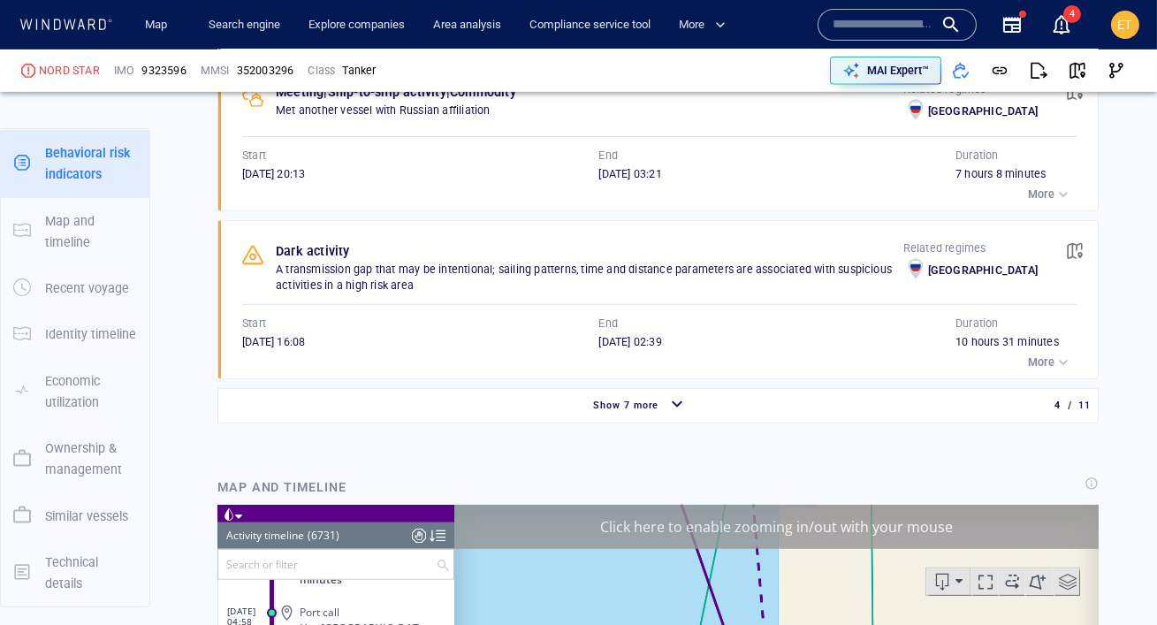
click at [460, 408] on div "Show 7 more" at bounding box center [640, 405] width 836 height 31
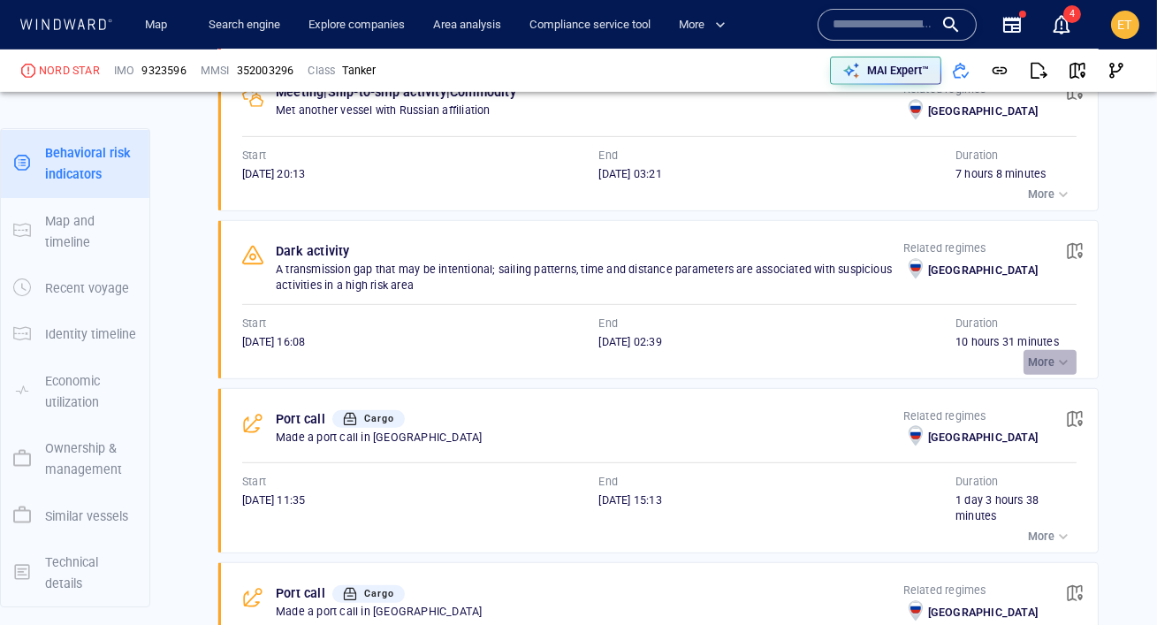
click at [1048, 357] on p "More" at bounding box center [1041, 362] width 27 height 16
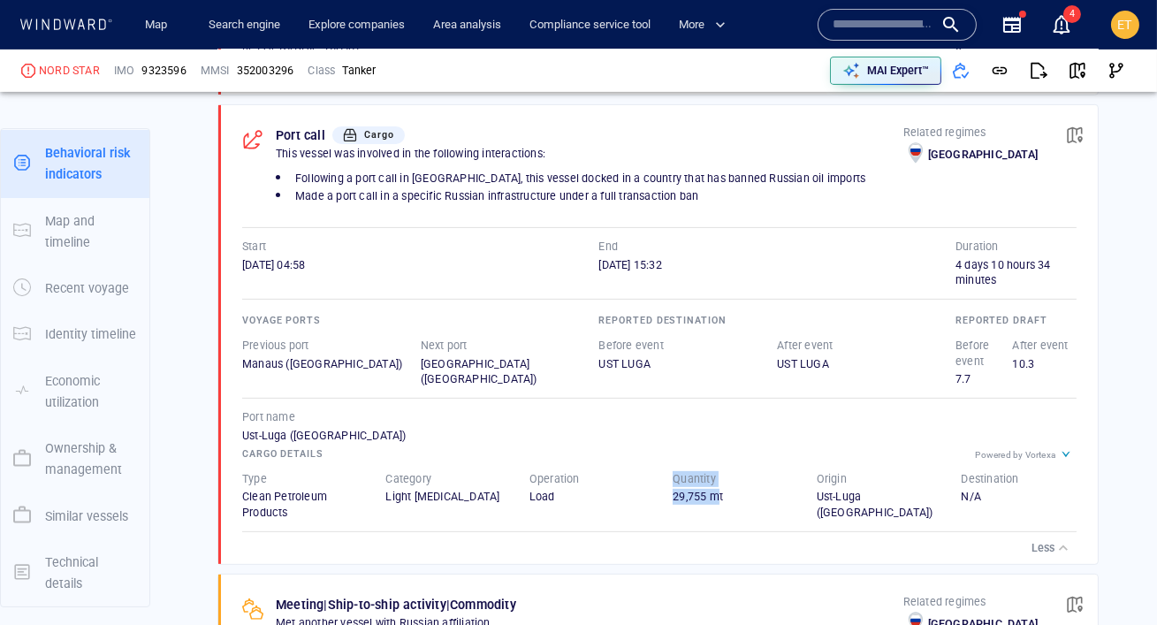
scroll to position [1374, 0]
click at [1077, 136] on span "button" at bounding box center [1075, 135] width 18 height 18
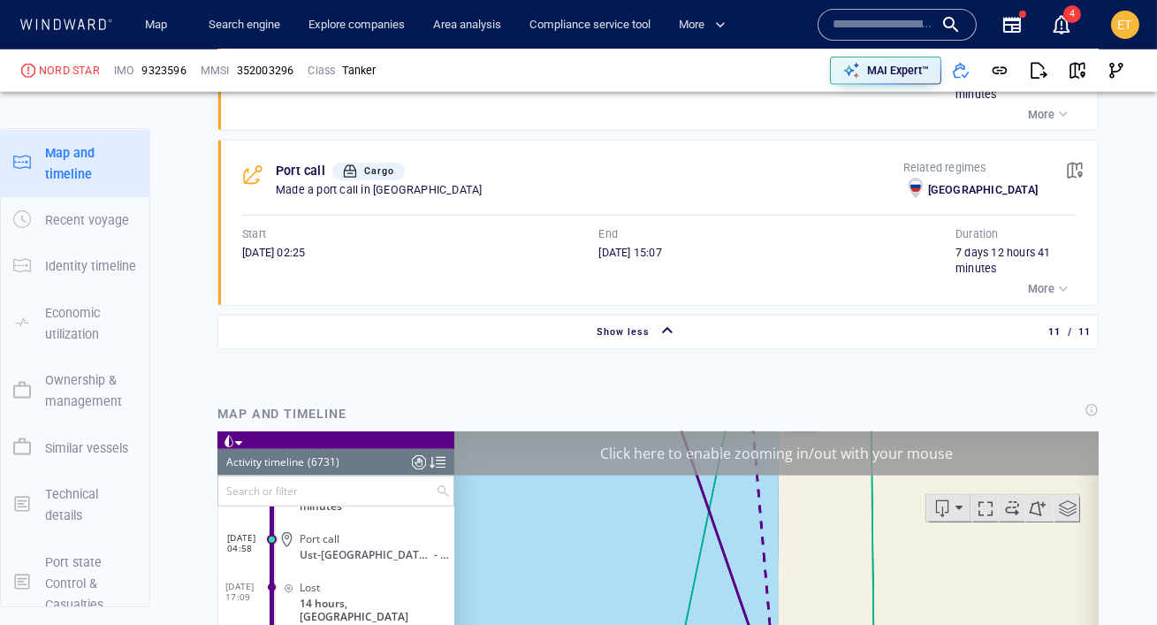
scroll to position [159, 0]
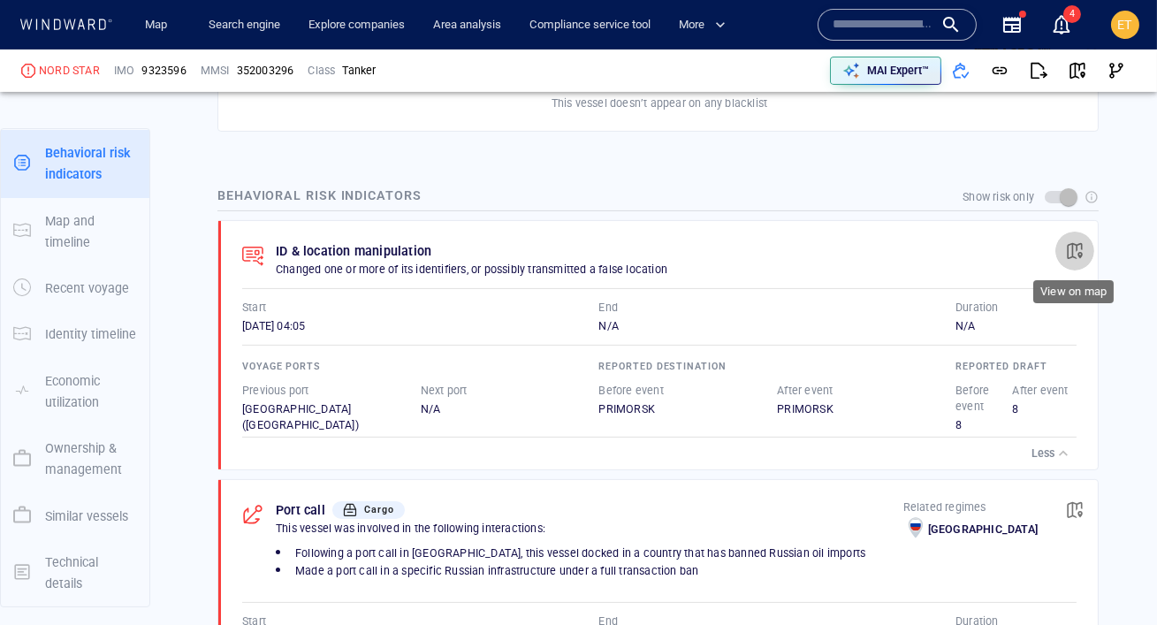
click at [1081, 252] on span "button" at bounding box center [1075, 251] width 18 height 18
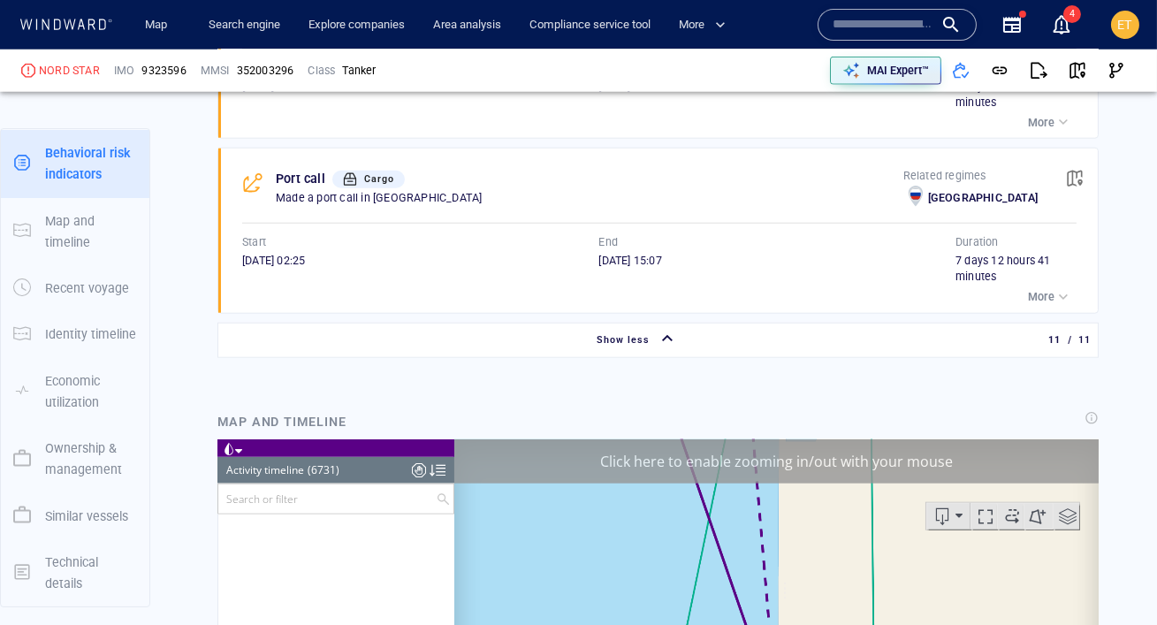
scroll to position [227, 0]
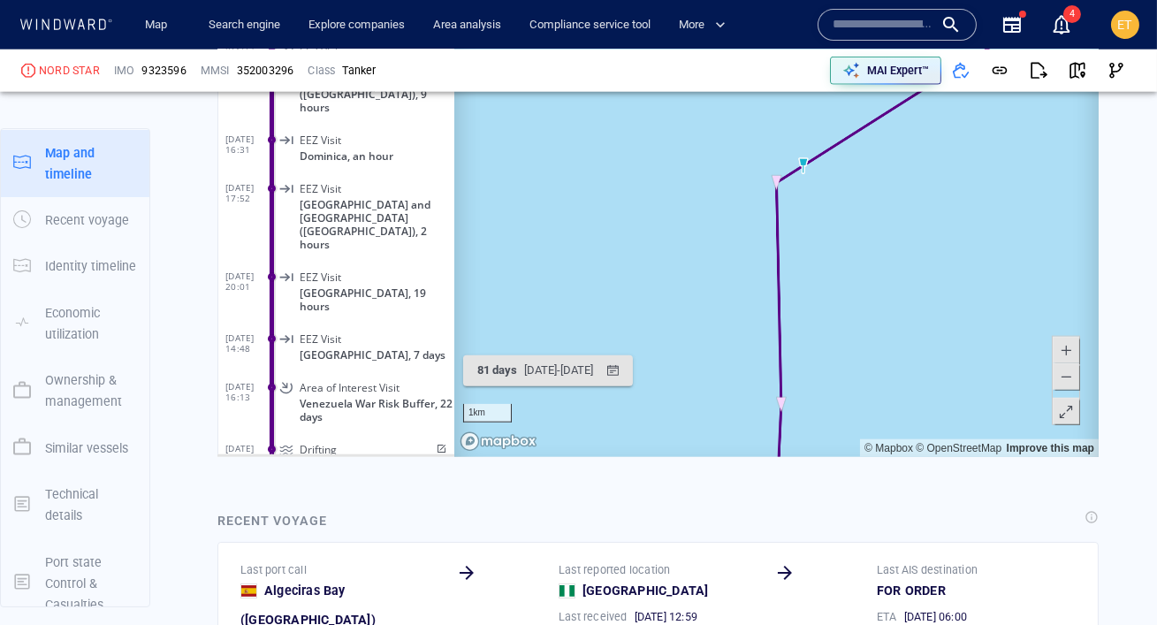
scroll to position [3957, 0]
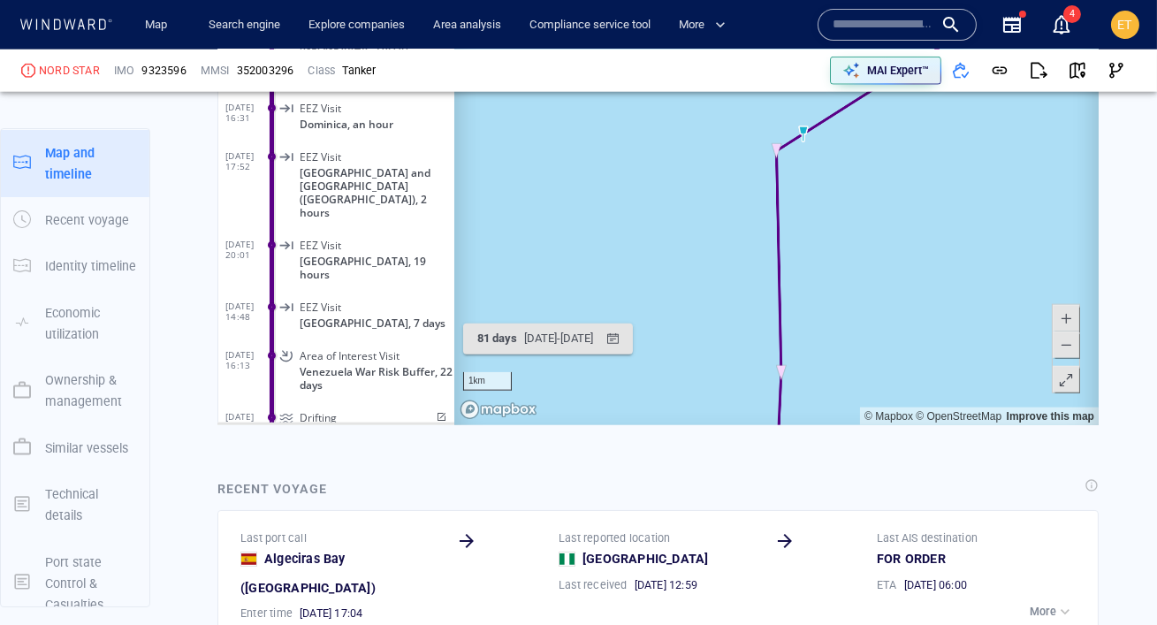
drag, startPoint x: 878, startPoint y: 259, endPoint x: 893, endPoint y: 166, distance: 94.1
click at [893, 166] on canvas "Map" at bounding box center [775, 152] width 644 height 548
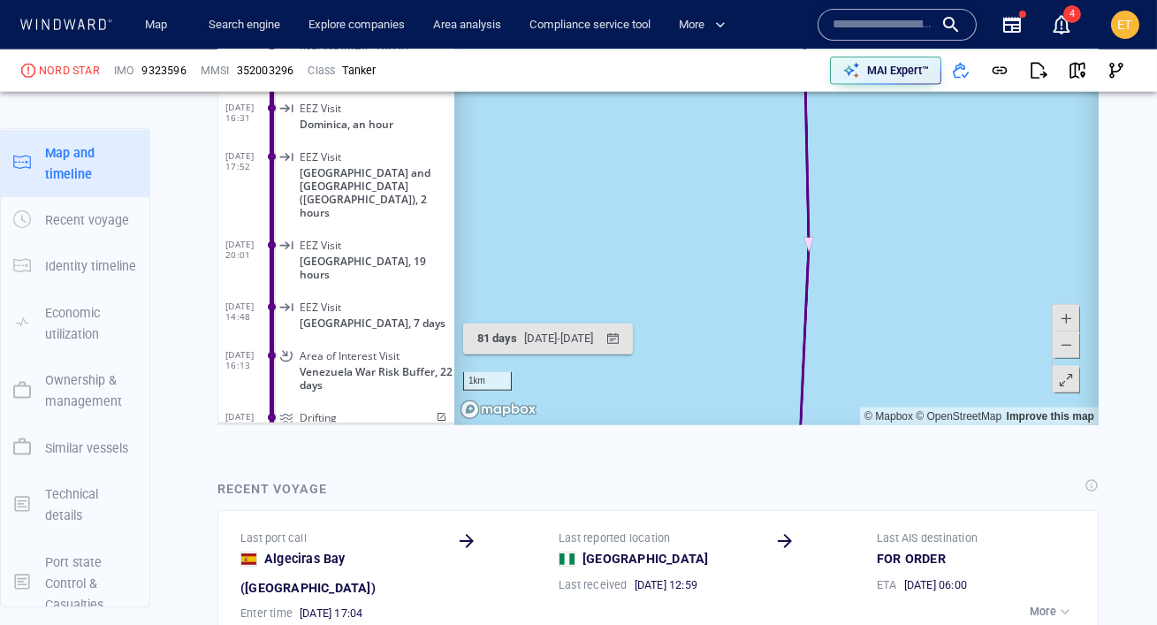
click at [1060, 345] on span at bounding box center [1065, 345] width 18 height 27
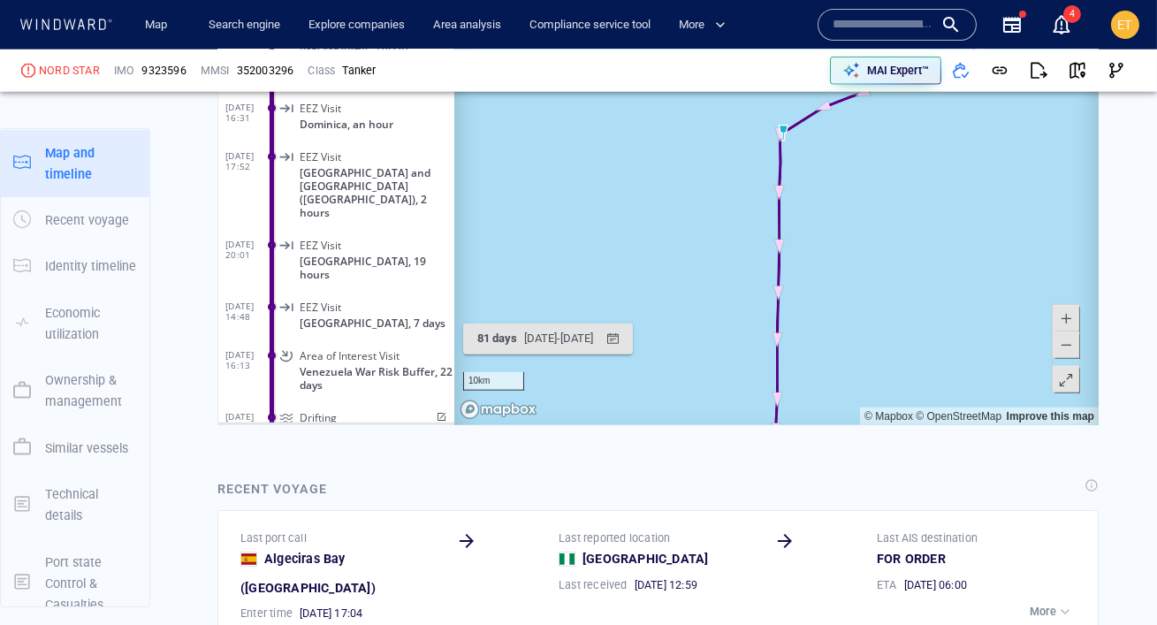
click at [1060, 345] on span at bounding box center [1065, 345] width 18 height 27
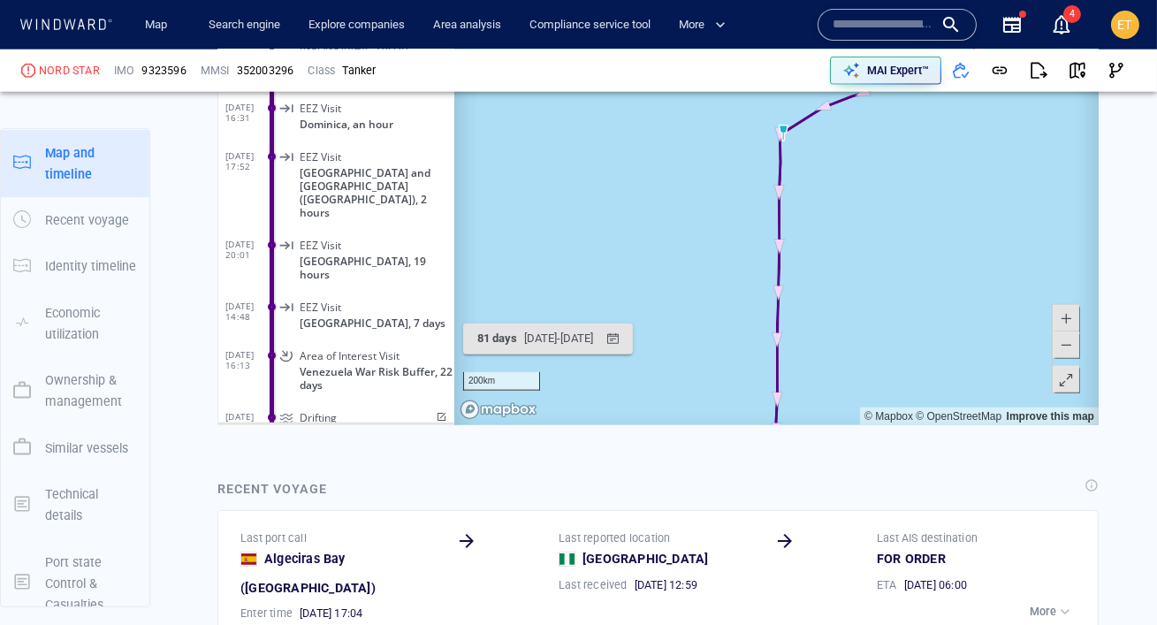
click at [1060, 345] on span at bounding box center [1065, 345] width 18 height 27
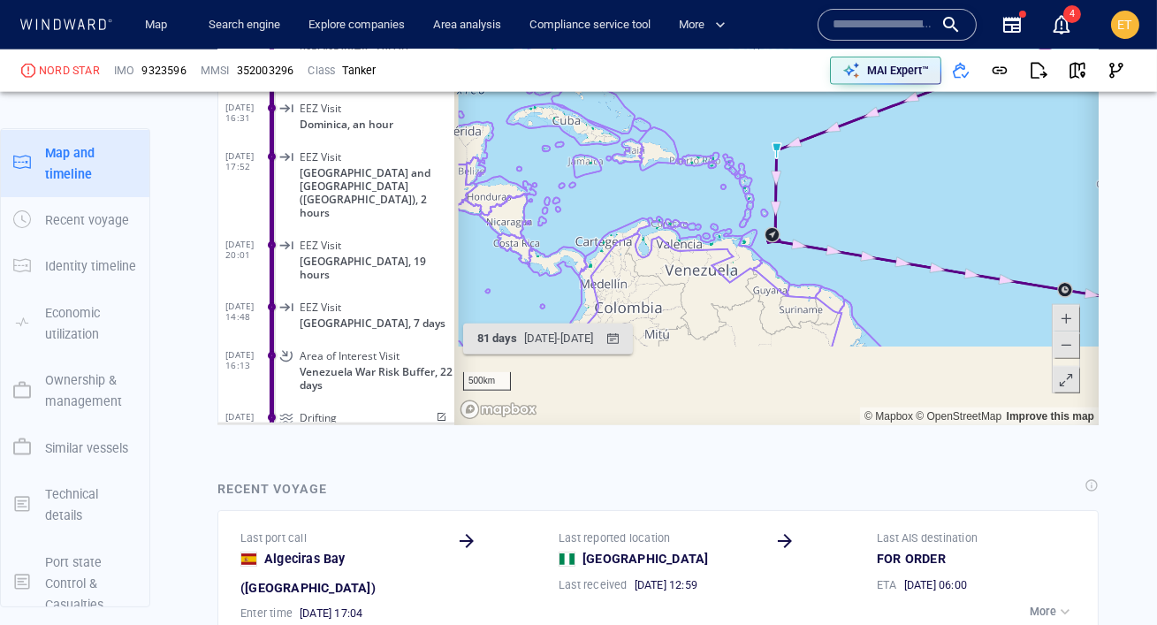
click at [1060, 345] on span at bounding box center [1065, 345] width 18 height 27
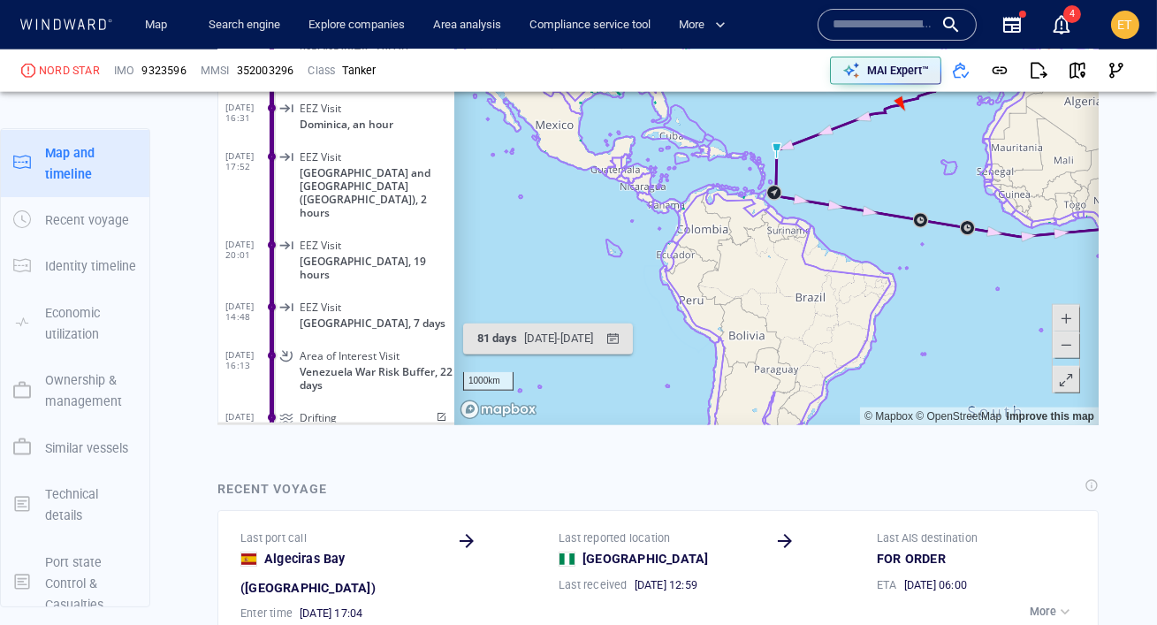
drag, startPoint x: 939, startPoint y: 127, endPoint x: 882, endPoint y: 168, distance: 69.7
click at [882, 168] on canvas "Map" at bounding box center [775, 152] width 644 height 548
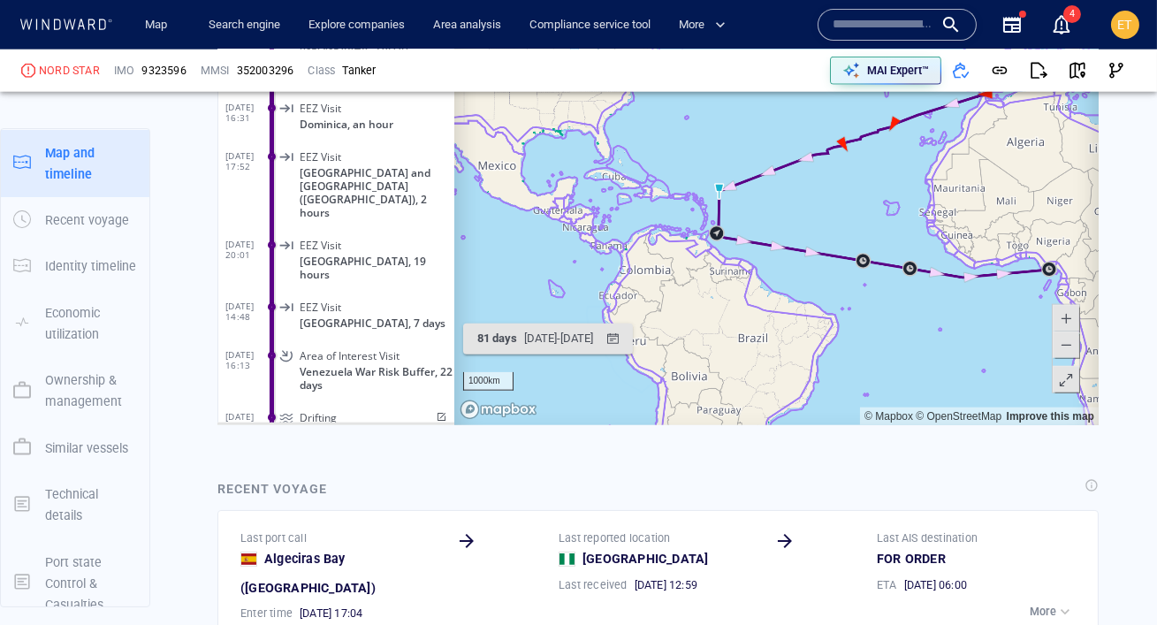
click at [885, 170] on canvas "Map" at bounding box center [775, 152] width 644 height 548
click at [852, 170] on canvas "Map" at bounding box center [775, 152] width 644 height 548
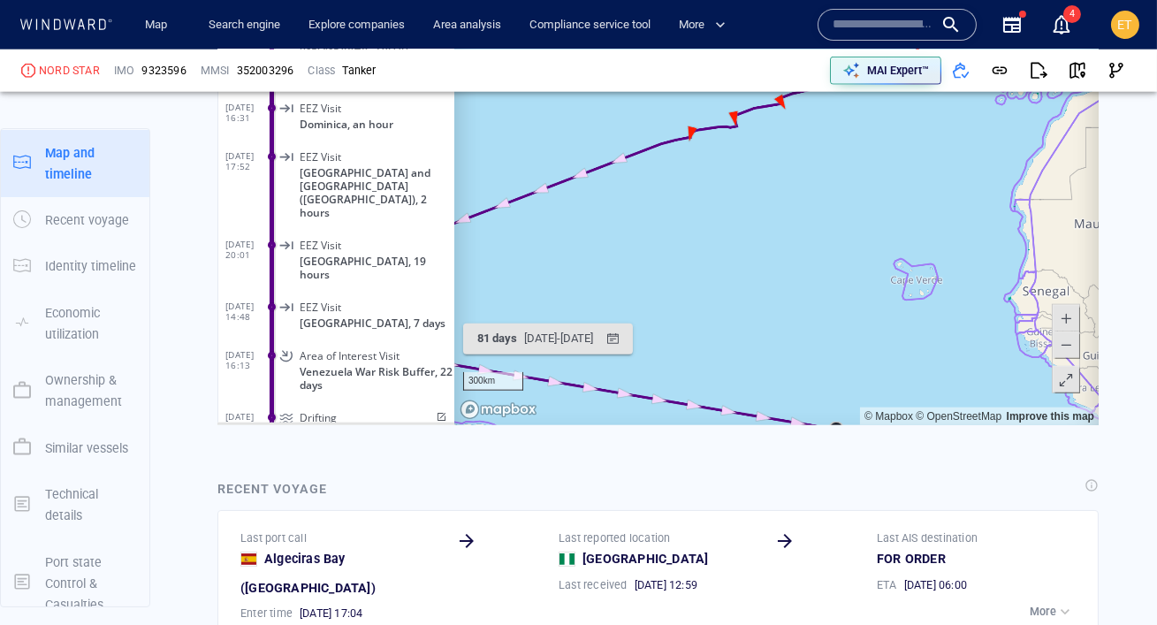
drag, startPoint x: 781, startPoint y: 178, endPoint x: 792, endPoint y: 270, distance: 93.4
click at [792, 270] on canvas "Map" at bounding box center [775, 152] width 644 height 548
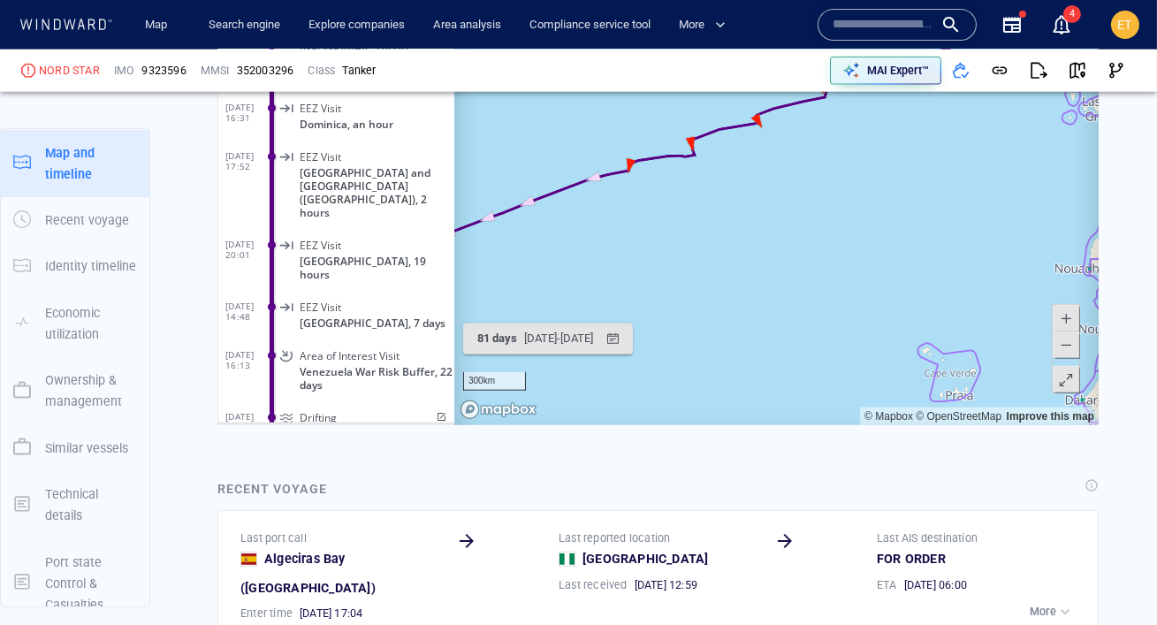
drag, startPoint x: 730, startPoint y: 246, endPoint x: 752, endPoint y: 322, distance: 79.1
click at [752, 322] on canvas "Map" at bounding box center [775, 152] width 644 height 548
click at [786, 261] on canvas "Map" at bounding box center [775, 152] width 644 height 548
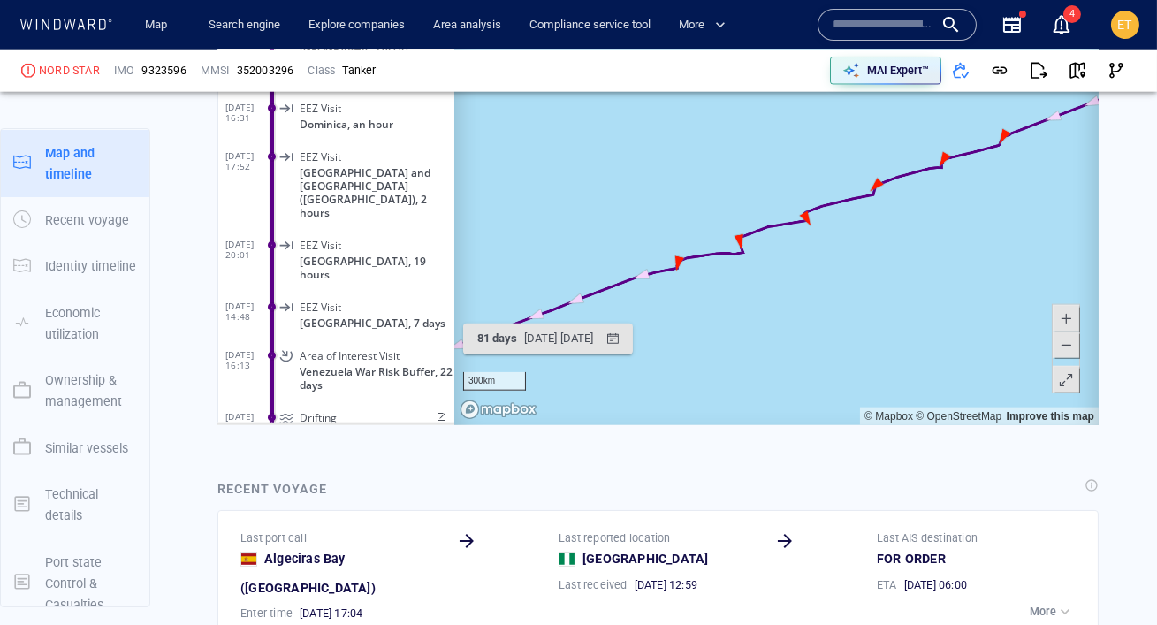
click at [786, 261] on canvas "Map" at bounding box center [775, 152] width 644 height 548
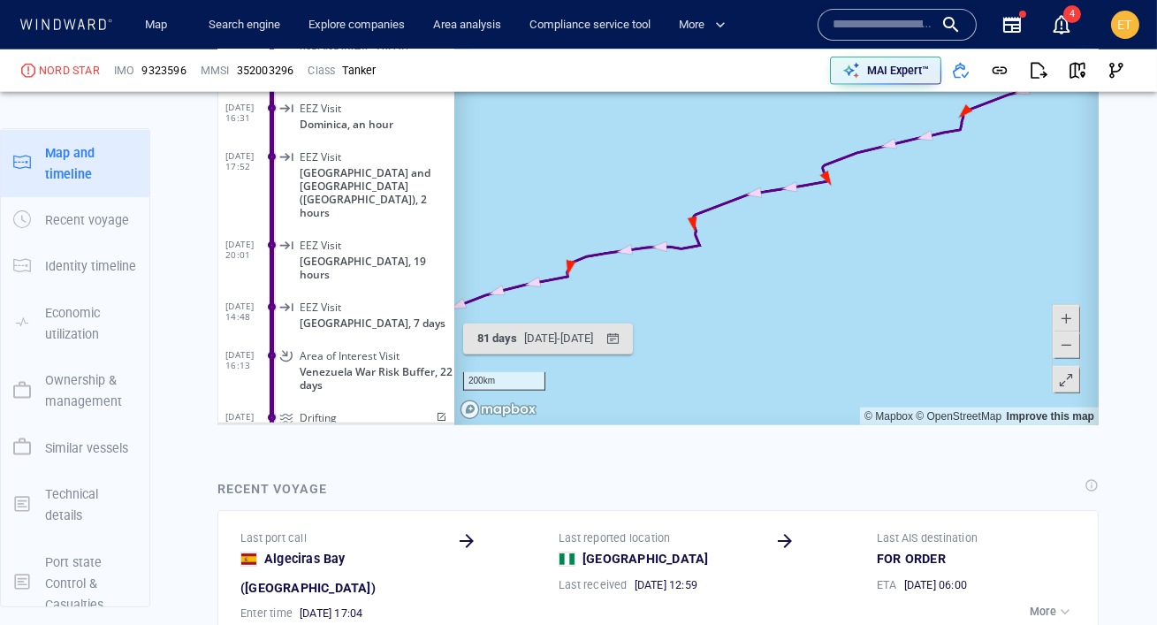
click at [748, 251] on canvas "Map" at bounding box center [775, 152] width 644 height 548
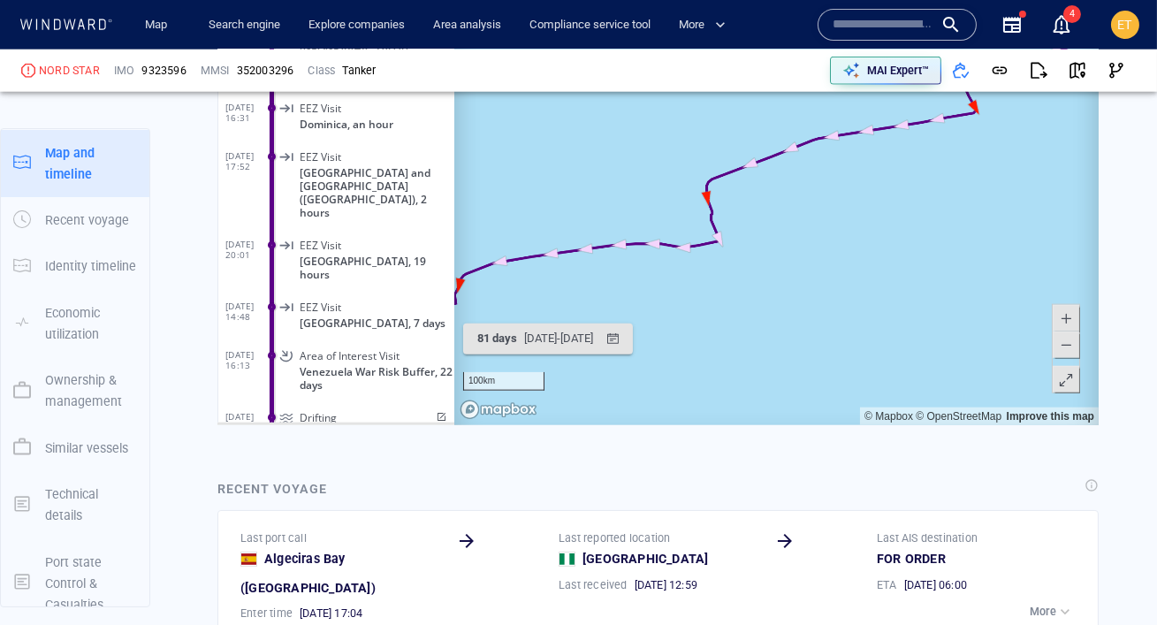
drag, startPoint x: 749, startPoint y: 251, endPoint x: 828, endPoint y: 252, distance: 78.7
click at [828, 252] on canvas "Map" at bounding box center [775, 152] width 644 height 548
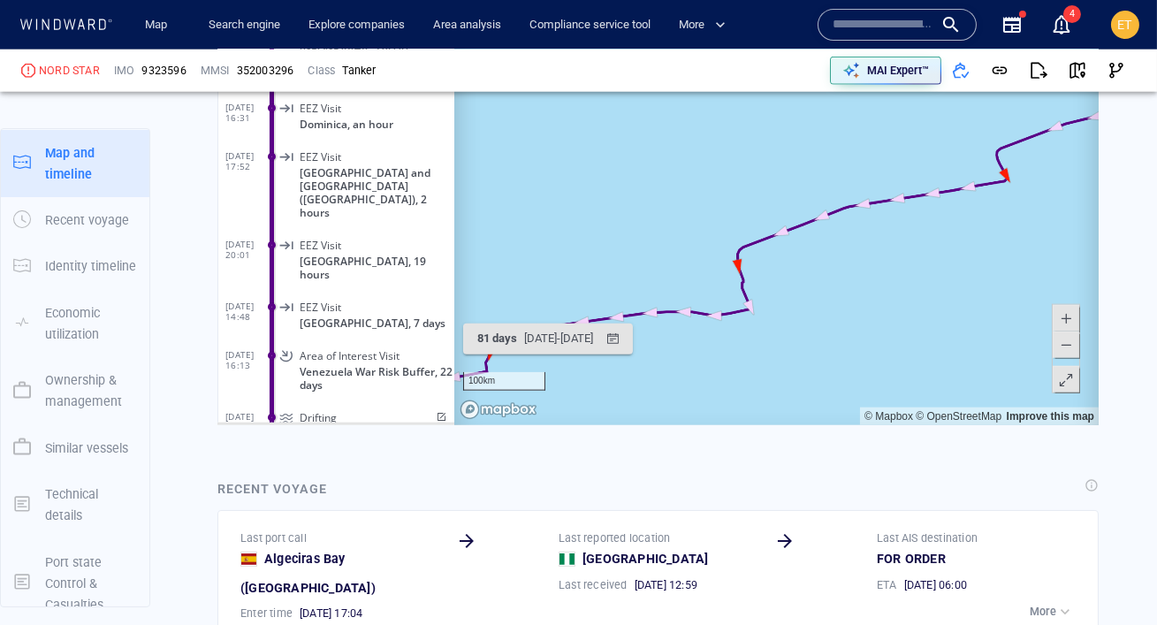
drag, startPoint x: 759, startPoint y: 233, endPoint x: 780, endPoint y: 300, distance: 70.4
click at [780, 300] on canvas "Map" at bounding box center [775, 152] width 644 height 548
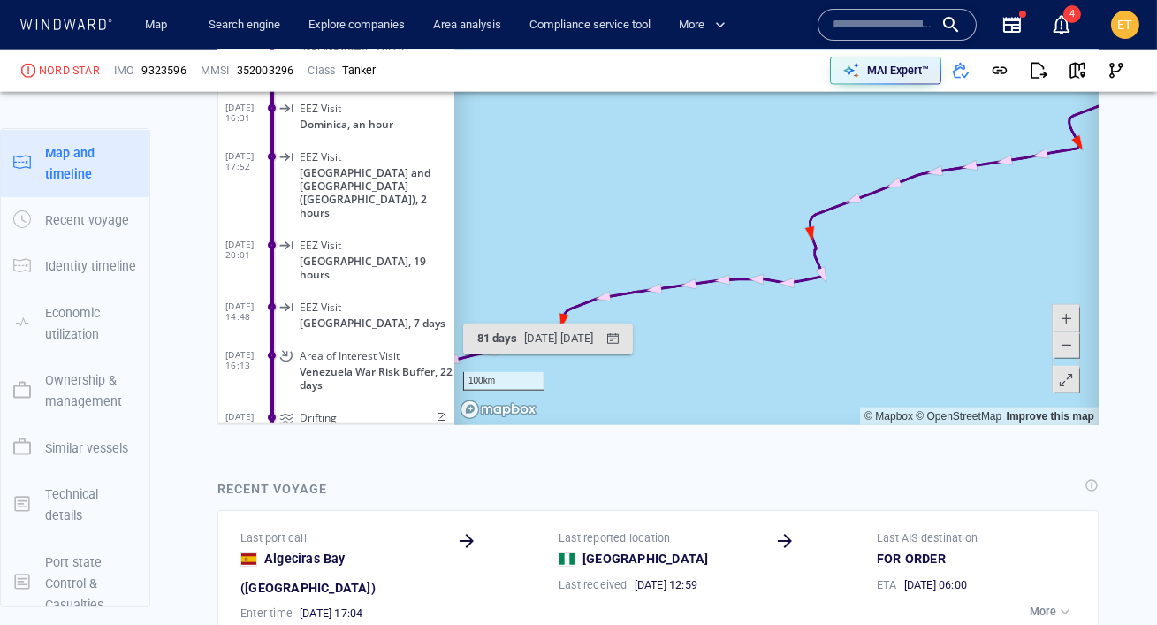
drag, startPoint x: 794, startPoint y: 299, endPoint x: 866, endPoint y: 266, distance: 79.5
click at [866, 266] on canvas "Map" at bounding box center [775, 152] width 644 height 548
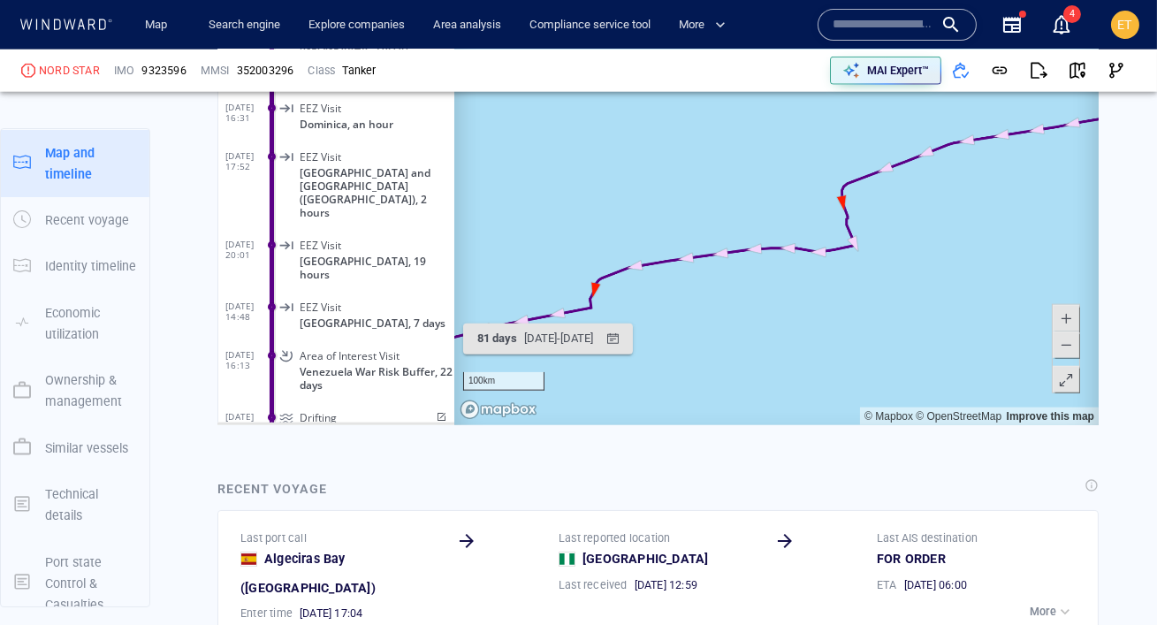
drag, startPoint x: 924, startPoint y: 256, endPoint x: 959, endPoint y: 218, distance: 51.9
click at [959, 218] on canvas "Map" at bounding box center [775, 152] width 644 height 548
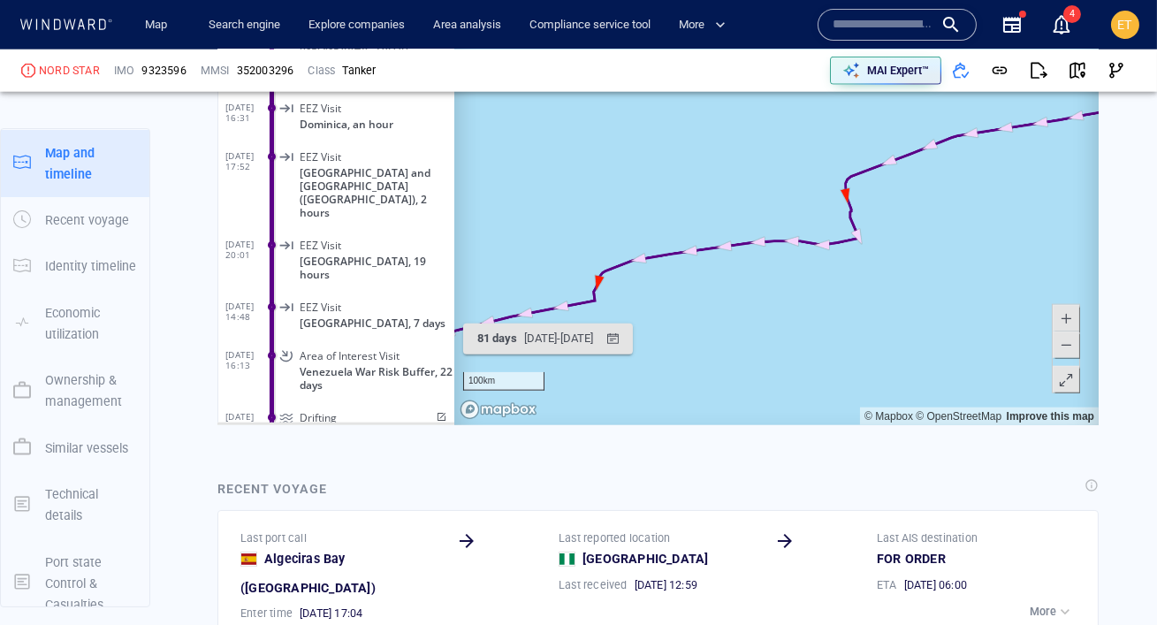
click at [1068, 350] on span at bounding box center [1065, 345] width 18 height 27
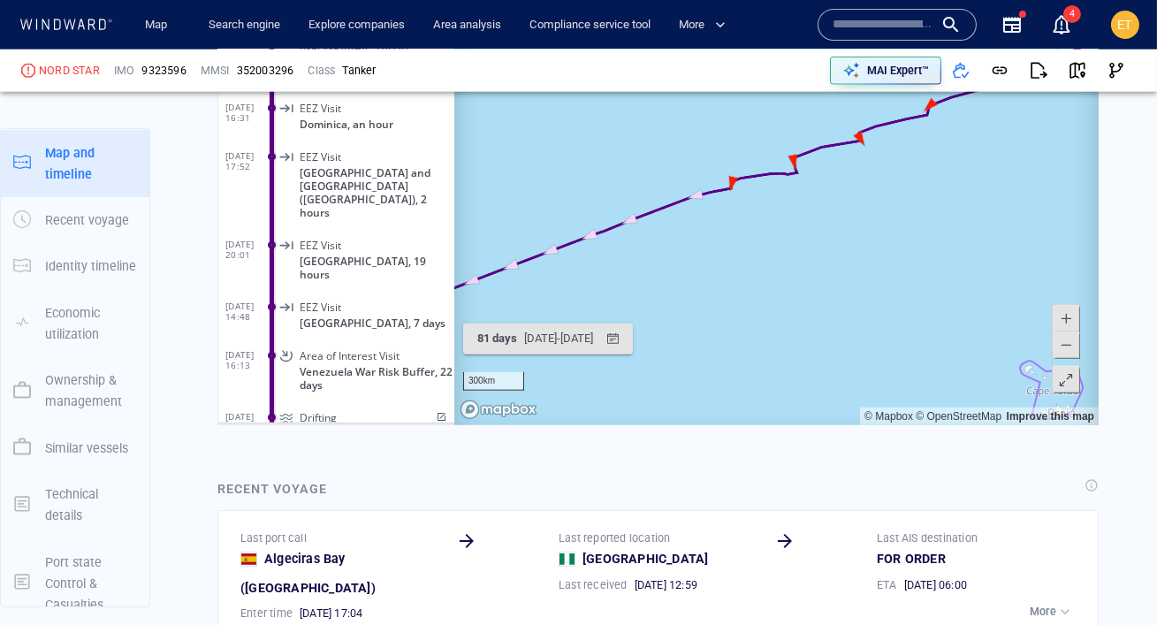
click at [1068, 350] on span at bounding box center [1065, 345] width 18 height 27
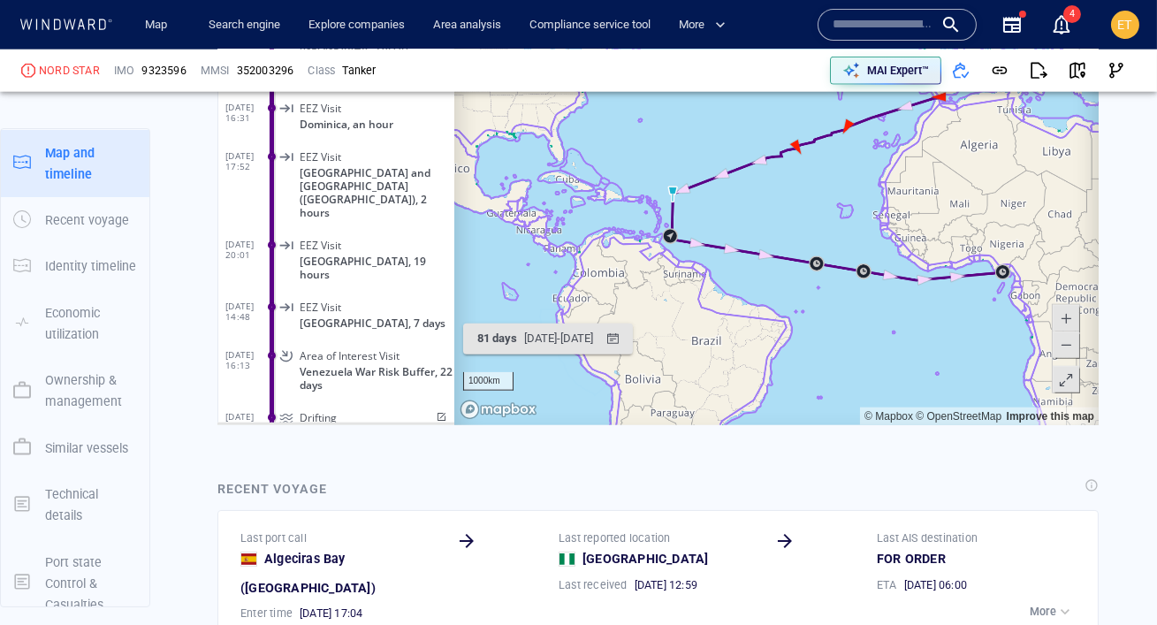
click at [726, 228] on canvas "Map" at bounding box center [775, 152] width 644 height 548
click at [685, 229] on canvas "Map" at bounding box center [775, 152] width 644 height 548
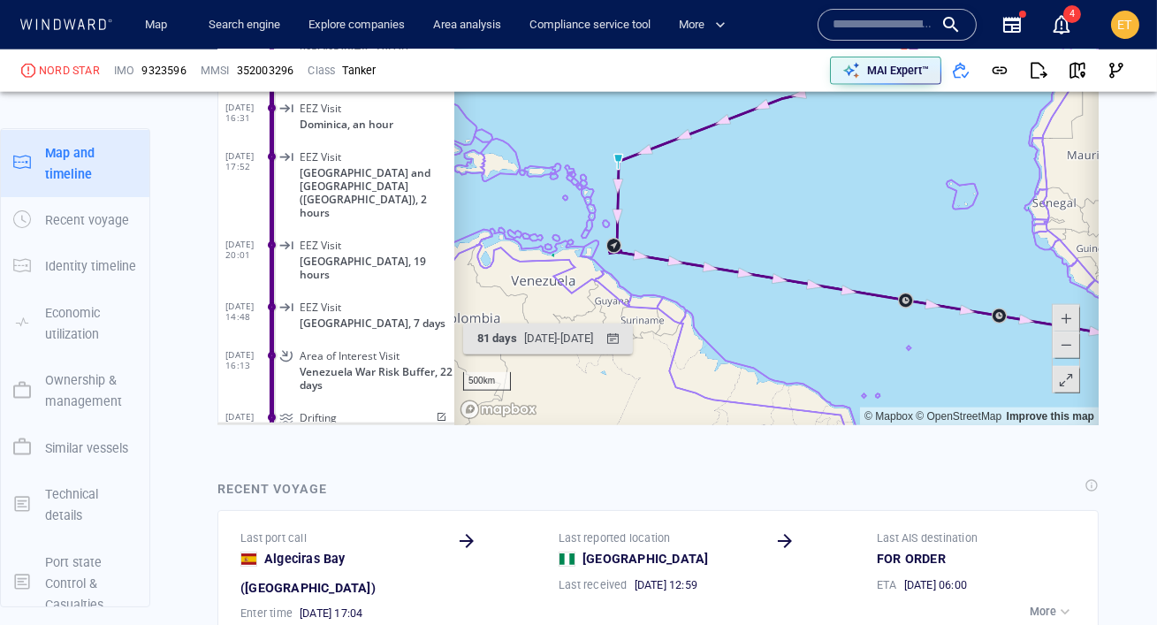
click at [685, 229] on canvas "Map" at bounding box center [775, 152] width 644 height 548
click at [649, 229] on canvas "Map" at bounding box center [775, 152] width 644 height 548
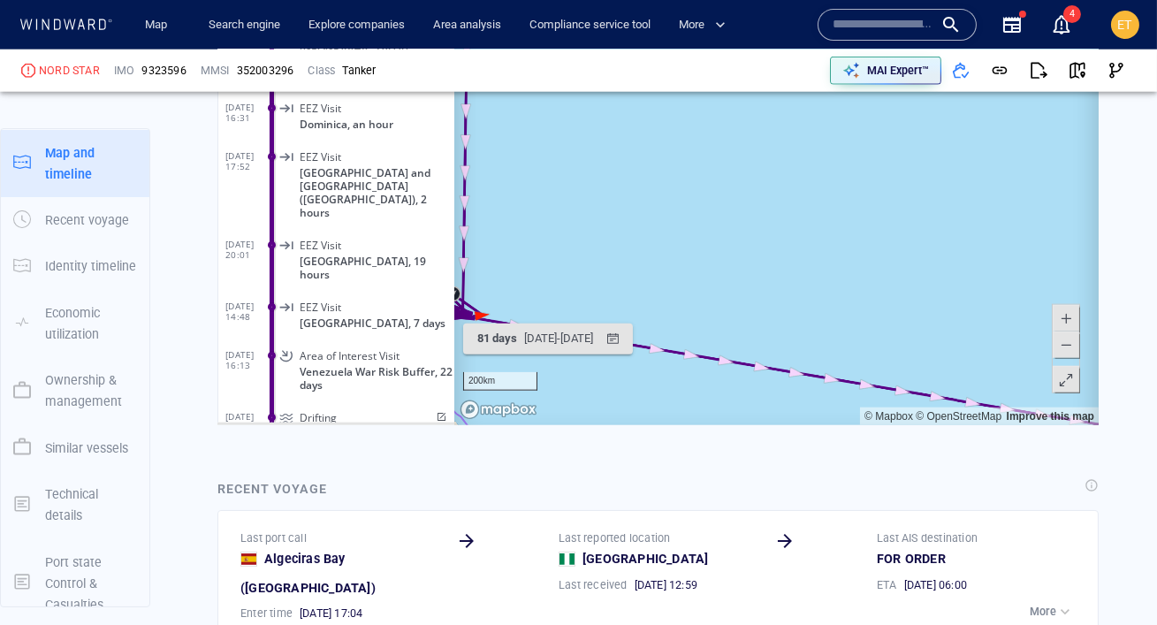
drag, startPoint x: 585, startPoint y: 241, endPoint x: 722, endPoint y: 212, distance: 140.1
click at [722, 212] on canvas "Map" at bounding box center [775, 152] width 644 height 548
click at [676, 253] on canvas "Map" at bounding box center [775, 152] width 644 height 548
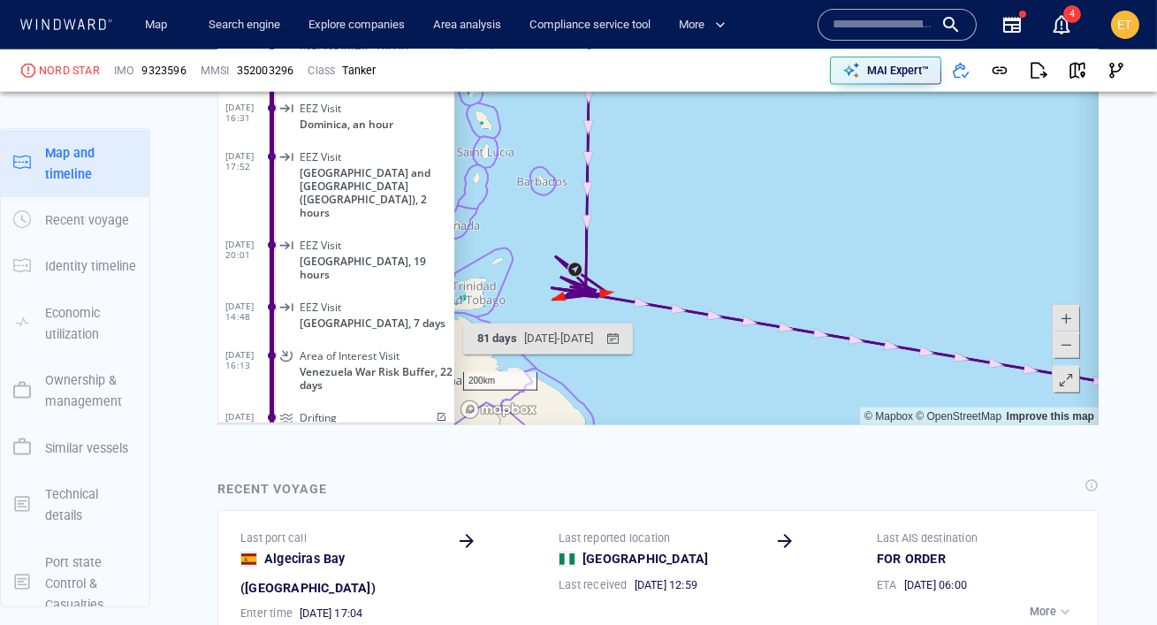
click at [676, 253] on canvas "Map" at bounding box center [775, 152] width 644 height 548
drag, startPoint x: 610, startPoint y: 271, endPoint x: 749, endPoint y: 217, distance: 149.2
click at [749, 217] on canvas "Map" at bounding box center [775, 152] width 644 height 548
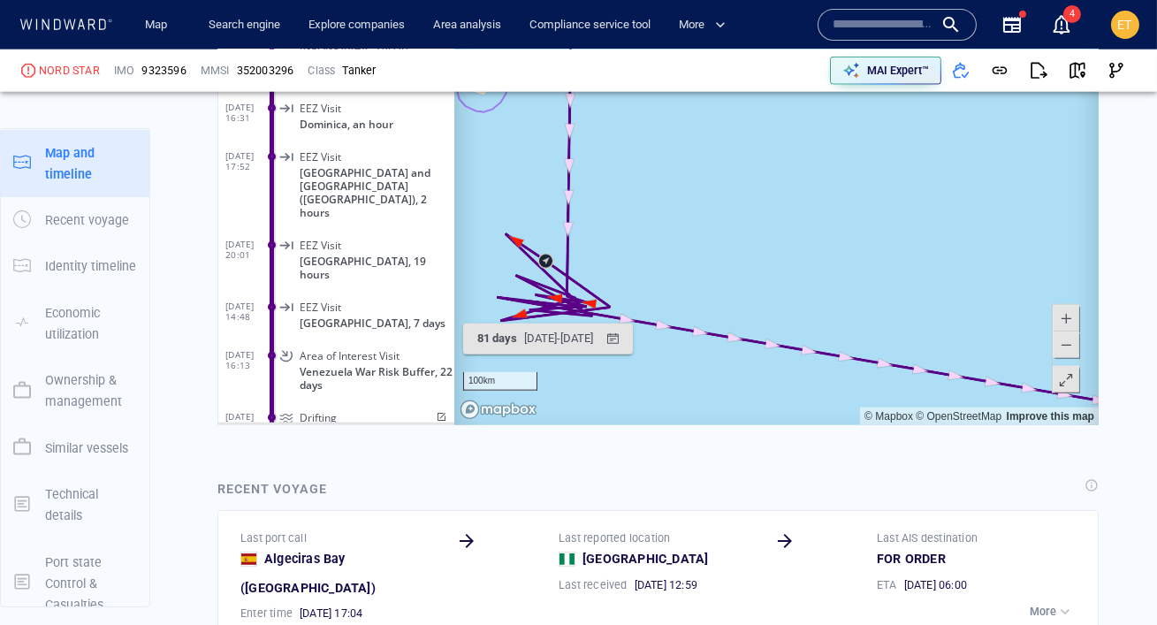
click at [673, 245] on canvas "Map" at bounding box center [775, 152] width 644 height 548
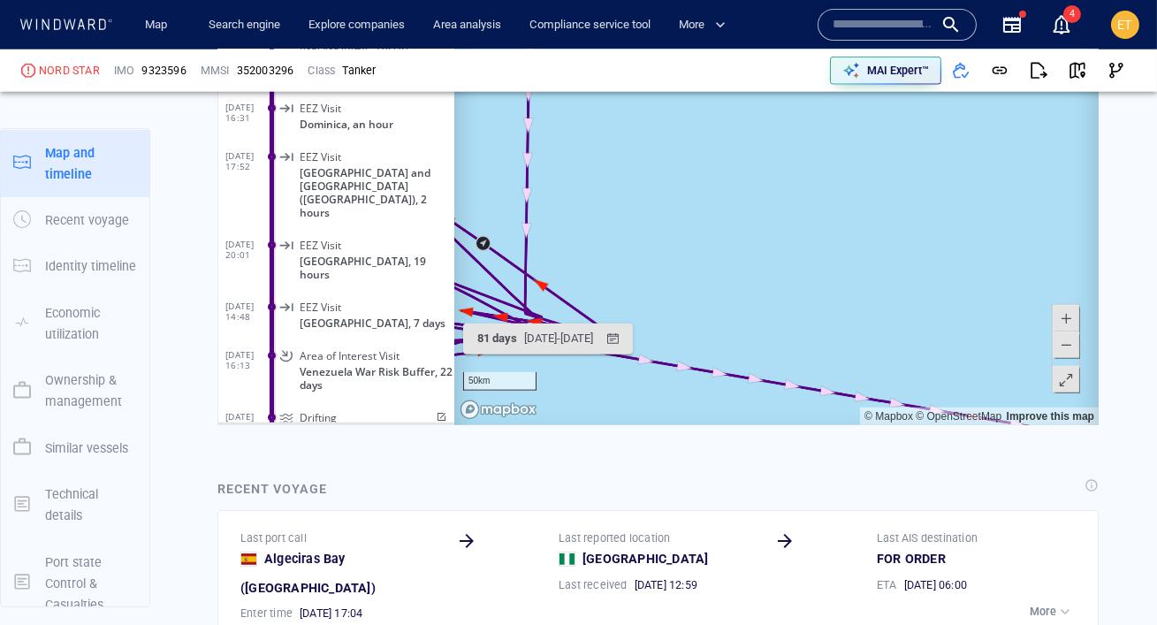
drag, startPoint x: 609, startPoint y: 263, endPoint x: 789, endPoint y: 163, distance: 206.1
click at [789, 163] on canvas "Map" at bounding box center [775, 152] width 644 height 548
click at [749, 202] on canvas "Map" at bounding box center [775, 152] width 644 height 548
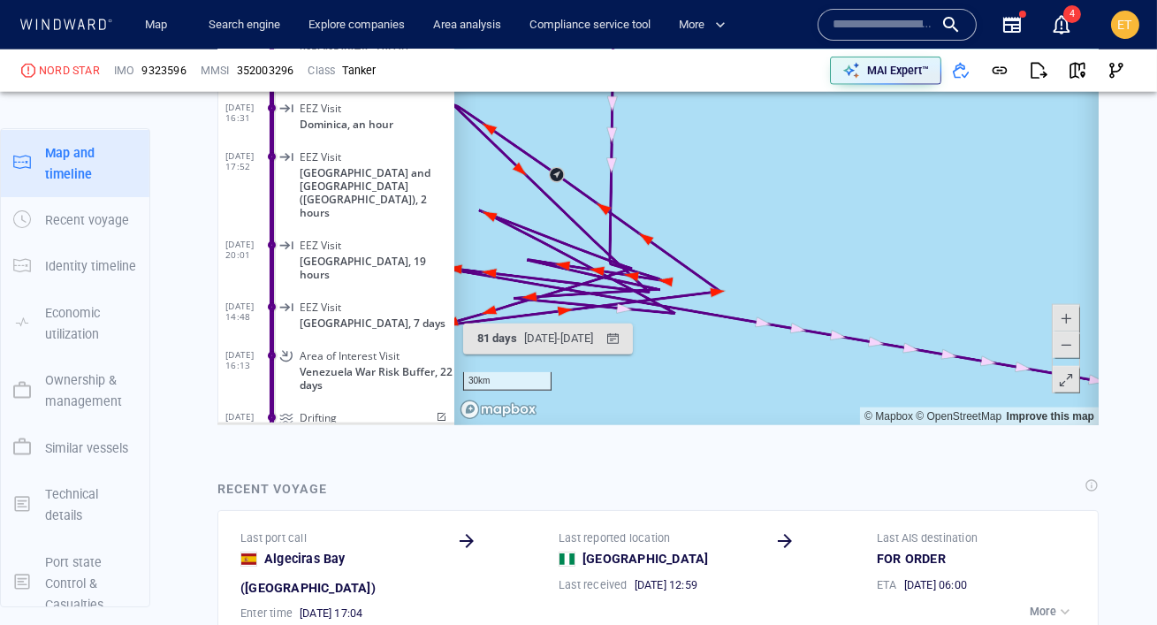
drag, startPoint x: 719, startPoint y: 217, endPoint x: 830, endPoint y: 184, distance: 115.2
click at [830, 184] on canvas "Map" at bounding box center [775, 152] width 644 height 548
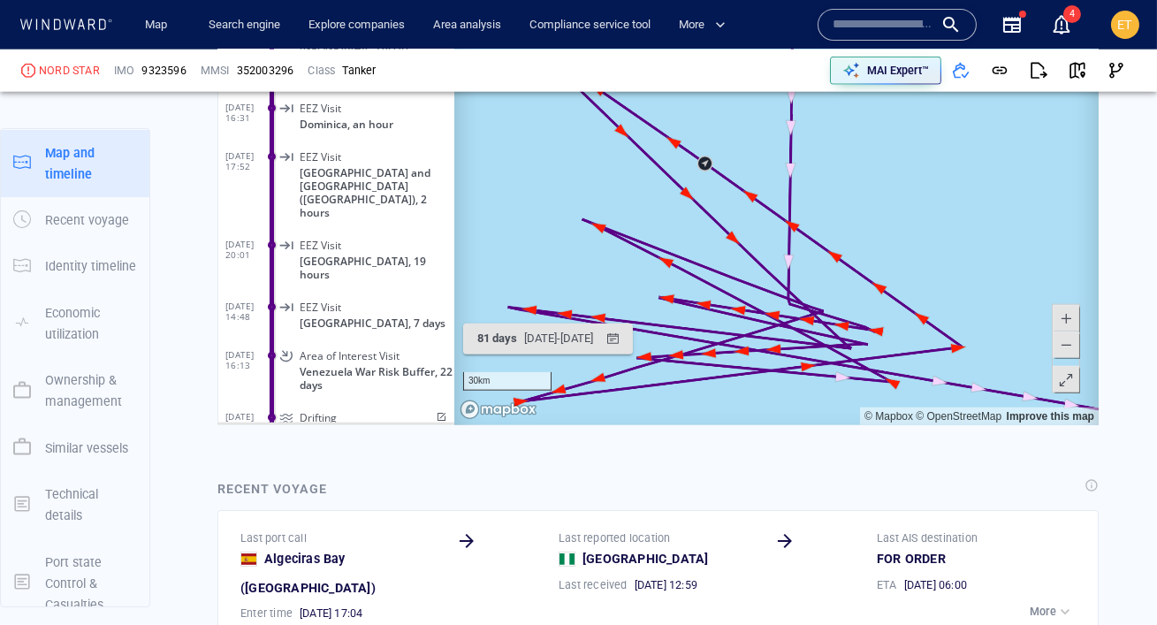
drag, startPoint x: 731, startPoint y: 218, endPoint x: 938, endPoint y: 214, distance: 206.8
click at [938, 214] on canvas "Map" at bounding box center [775, 152] width 644 height 548
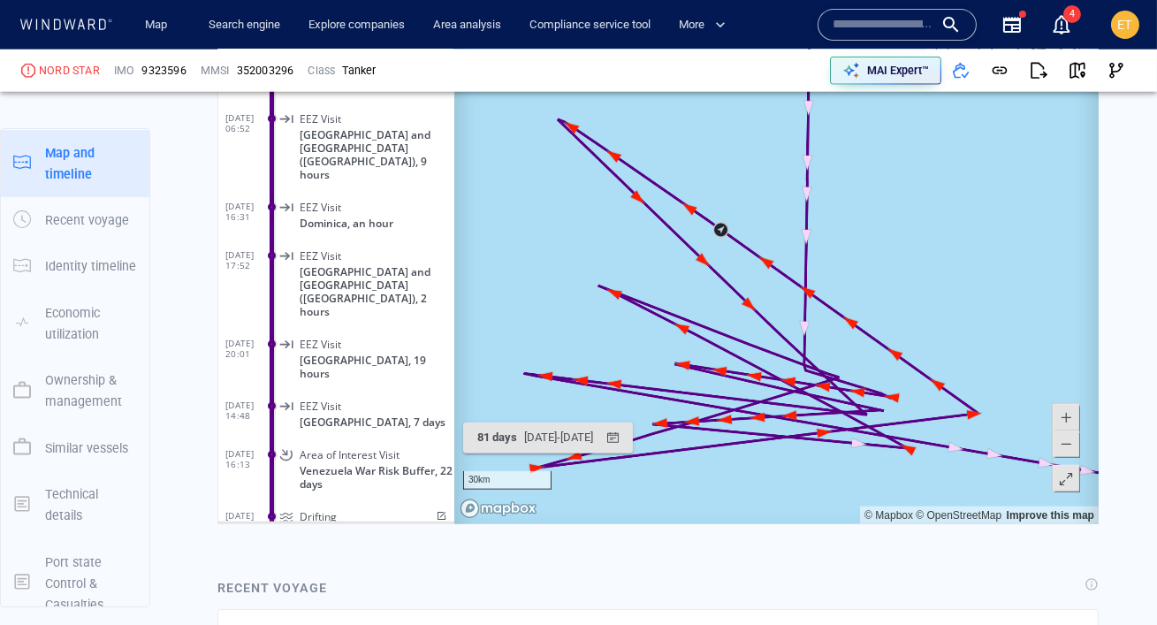
scroll to position [3850, 0]
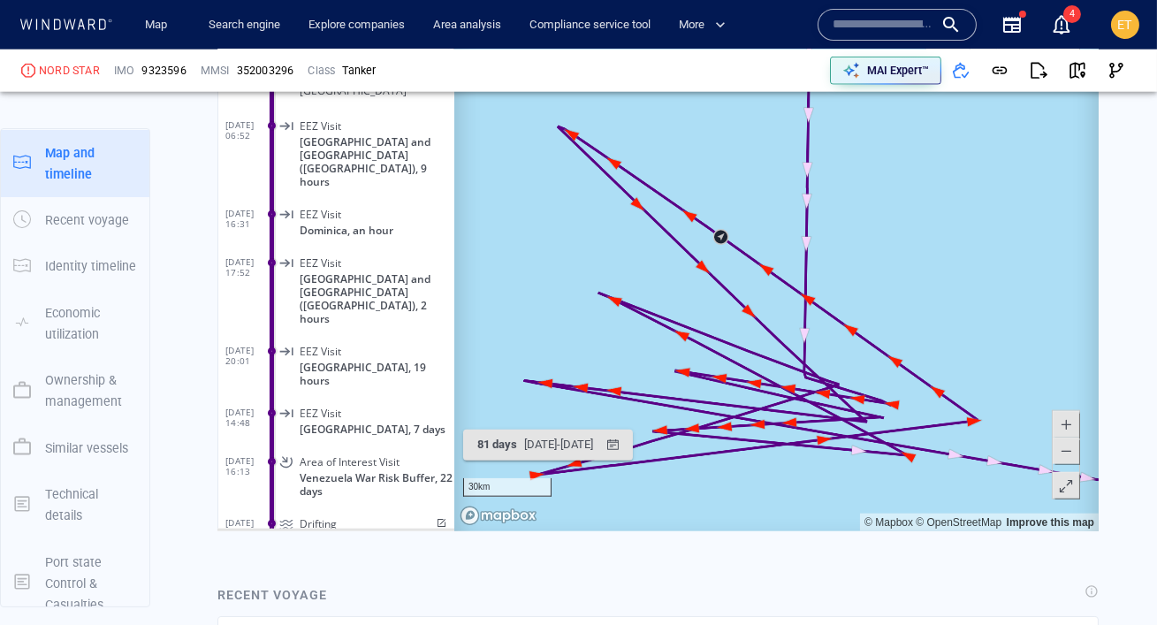
click at [1066, 453] on span at bounding box center [1065, 451] width 18 height 27
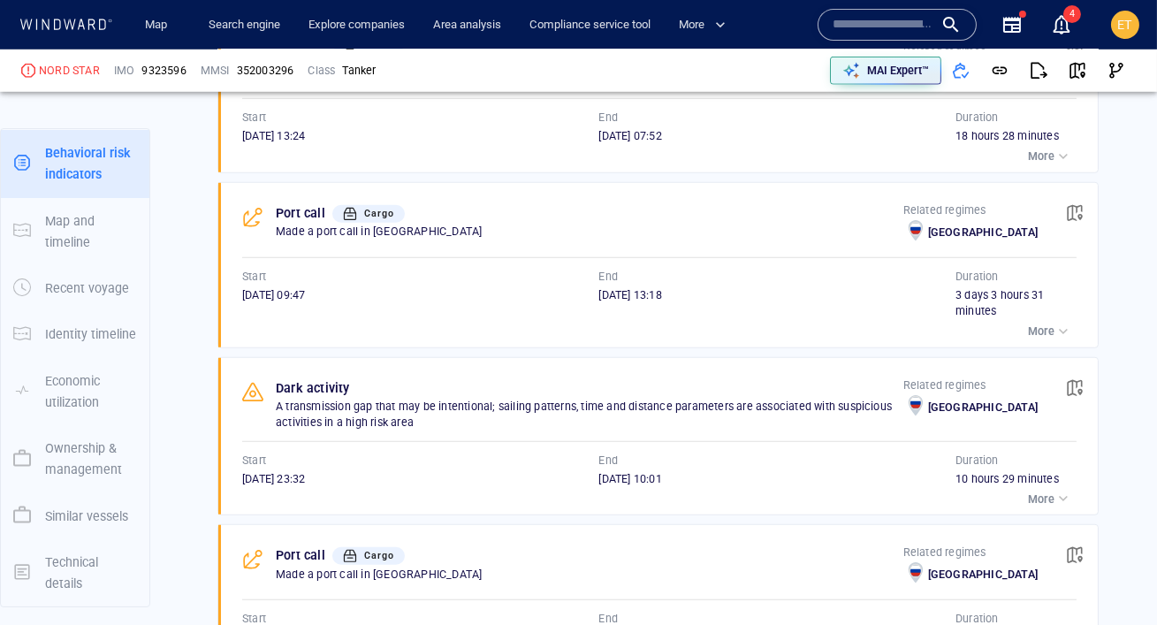
scroll to position [2668, 0]
click at [1056, 502] on div "button" at bounding box center [1063, 499] width 18 height 18
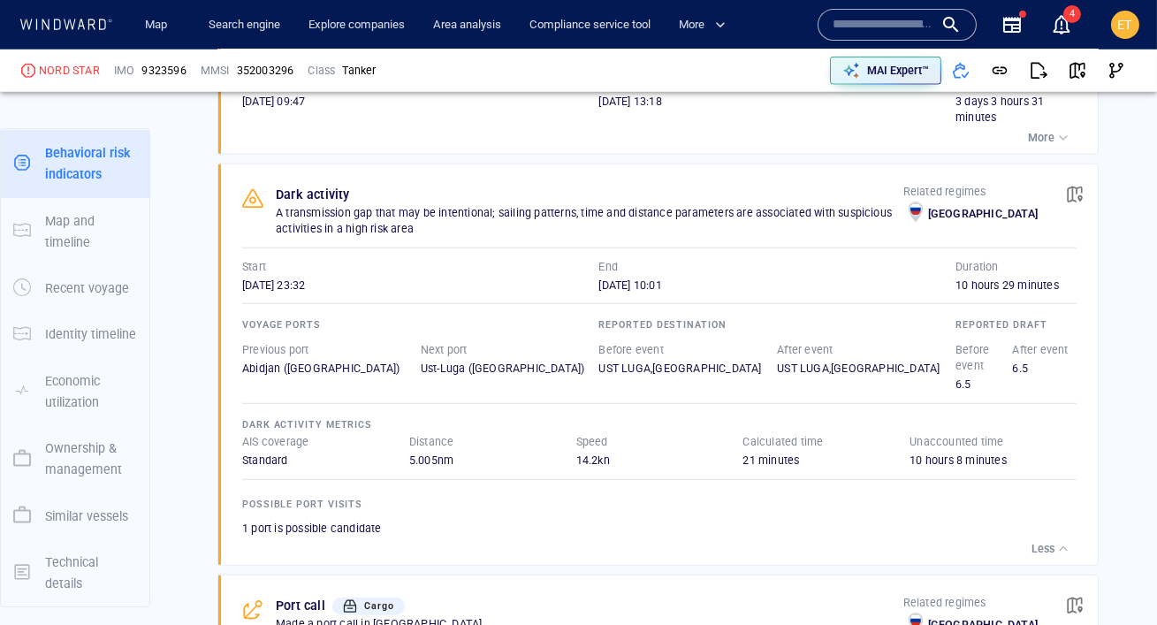
scroll to position [2863, 0]
drag, startPoint x: 334, startPoint y: 282, endPoint x: 236, endPoint y: 263, distance: 99.8
click at [236, 263] on div "Dark activity A transmission gap that may be intentional; sailing patterns, tim…" at bounding box center [664, 363] width 868 height 400
drag, startPoint x: 594, startPoint y: 263, endPoint x: 645, endPoint y: 271, distance: 51.9
click at [645, 271] on div "Start 14/10/2024 23:32 End 15/10/2024 10:01" at bounding box center [598, 275] width 713 height 34
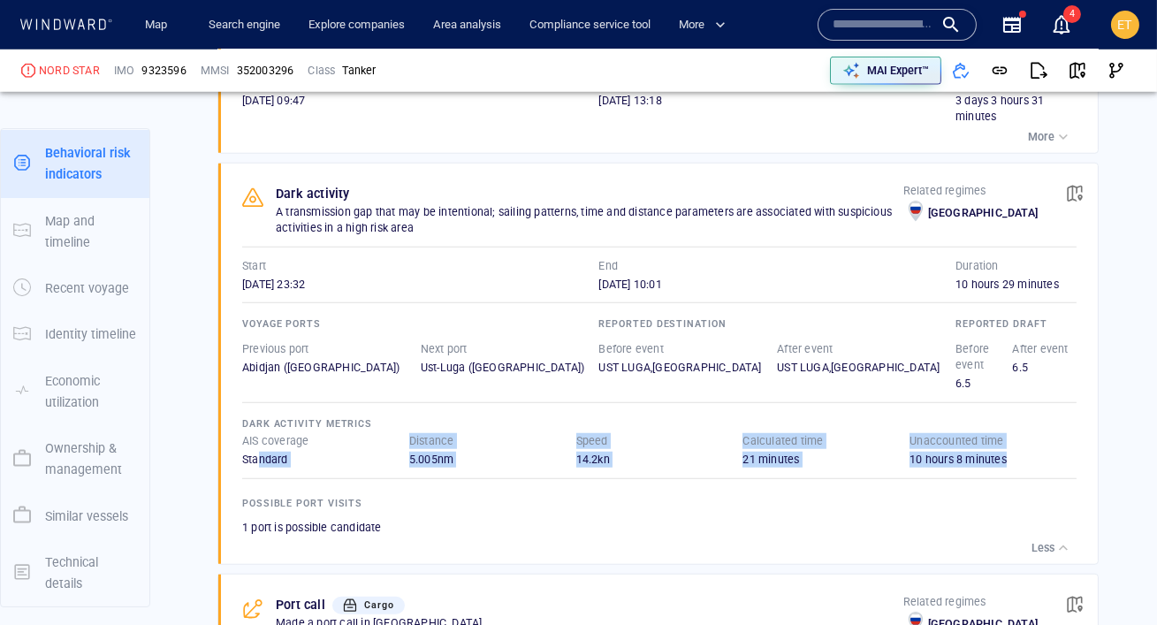
drag, startPoint x: 300, startPoint y: 459, endPoint x: 256, endPoint y: 448, distance: 44.6
click at [256, 448] on div "Dark activity metrics AIS coverage Standard Distance 5.005 nm Speed 14.2 kn Cal…" at bounding box center [659, 475] width 834 height 123
click at [284, 452] on div "Standard" at bounding box center [325, 460] width 167 height 16
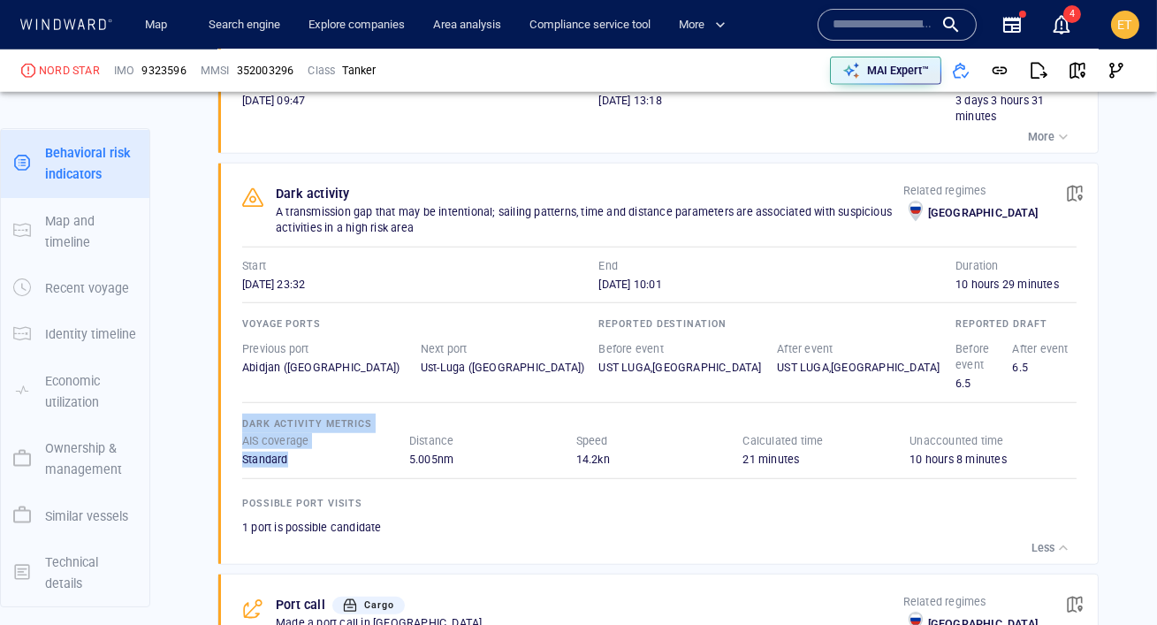
drag, startPoint x: 301, startPoint y: 453, endPoint x: 240, endPoint y: 416, distance: 71.4
click at [240, 416] on div "Dark activity A transmission gap that may be intentional; sailing patterns, tim…" at bounding box center [664, 363] width 868 height 400
click at [265, 455] on div "Standard" at bounding box center [325, 460] width 167 height 16
click at [1073, 196] on span "button" at bounding box center [1075, 194] width 18 height 18
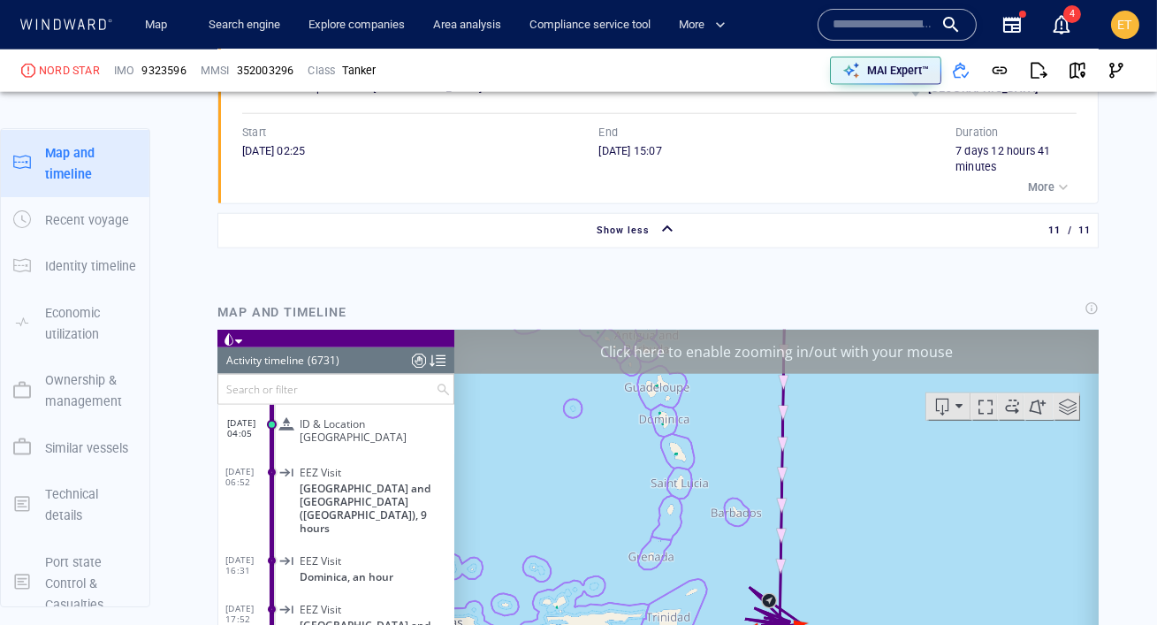
scroll to position [269959, 0]
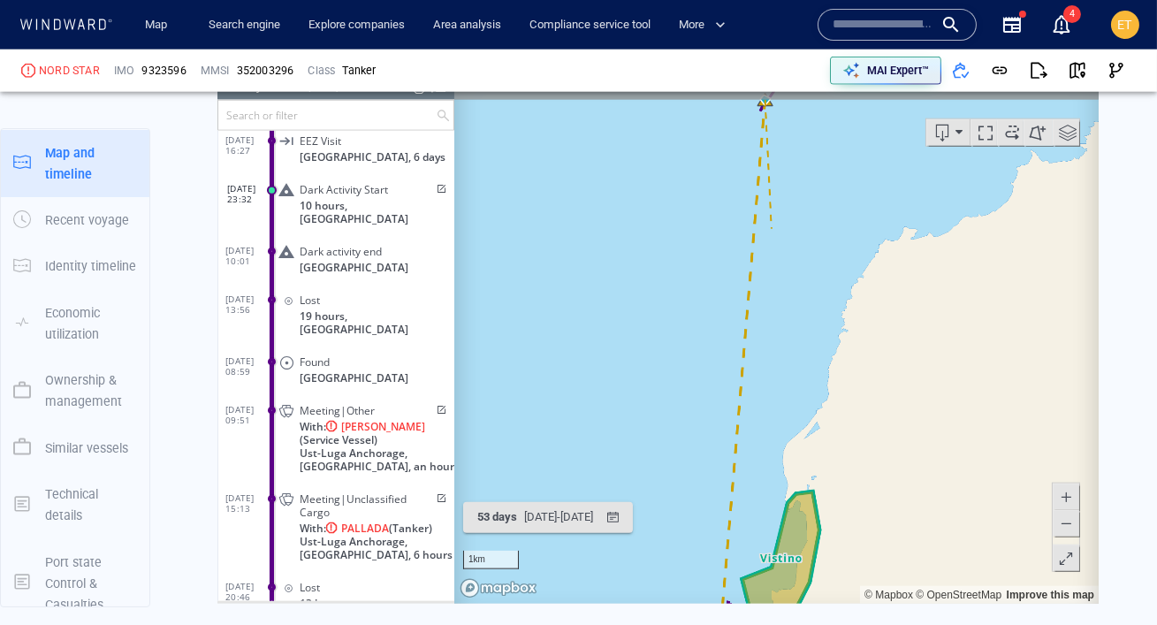
scroll to position [4087, 0]
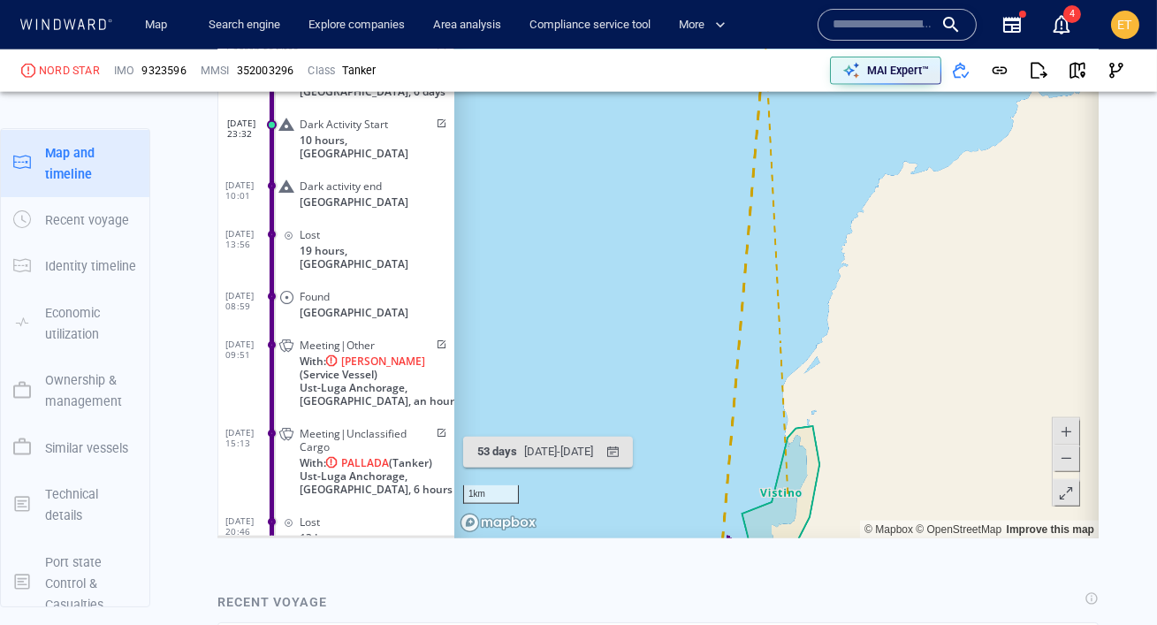
click at [1070, 465] on span at bounding box center [1065, 458] width 18 height 27
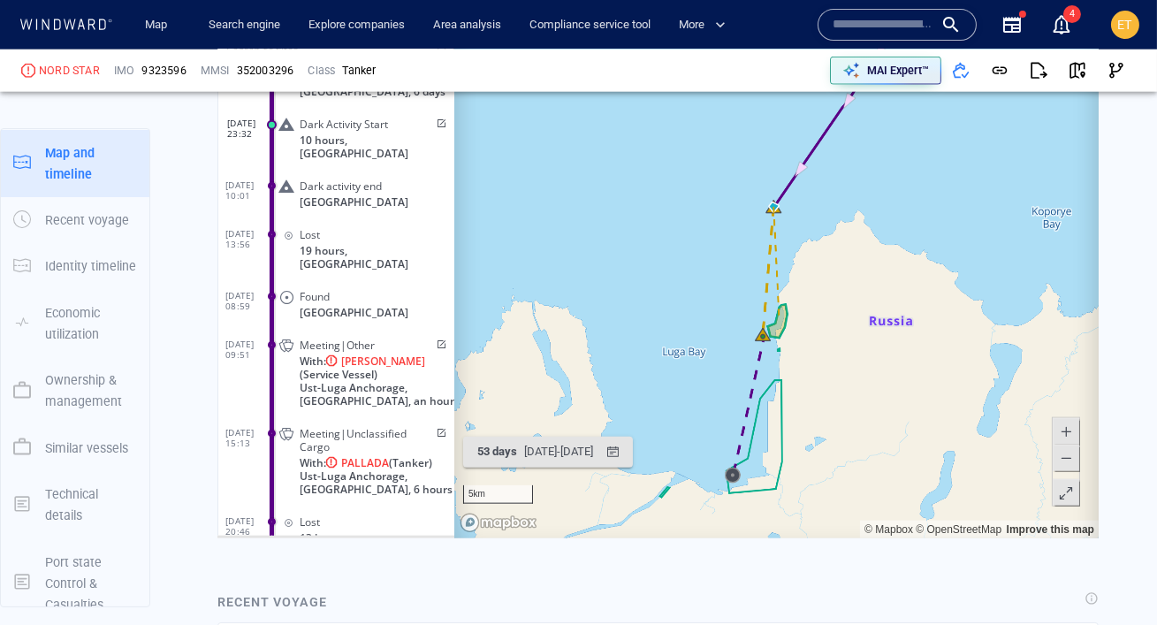
click at [1070, 465] on span at bounding box center [1065, 458] width 18 height 27
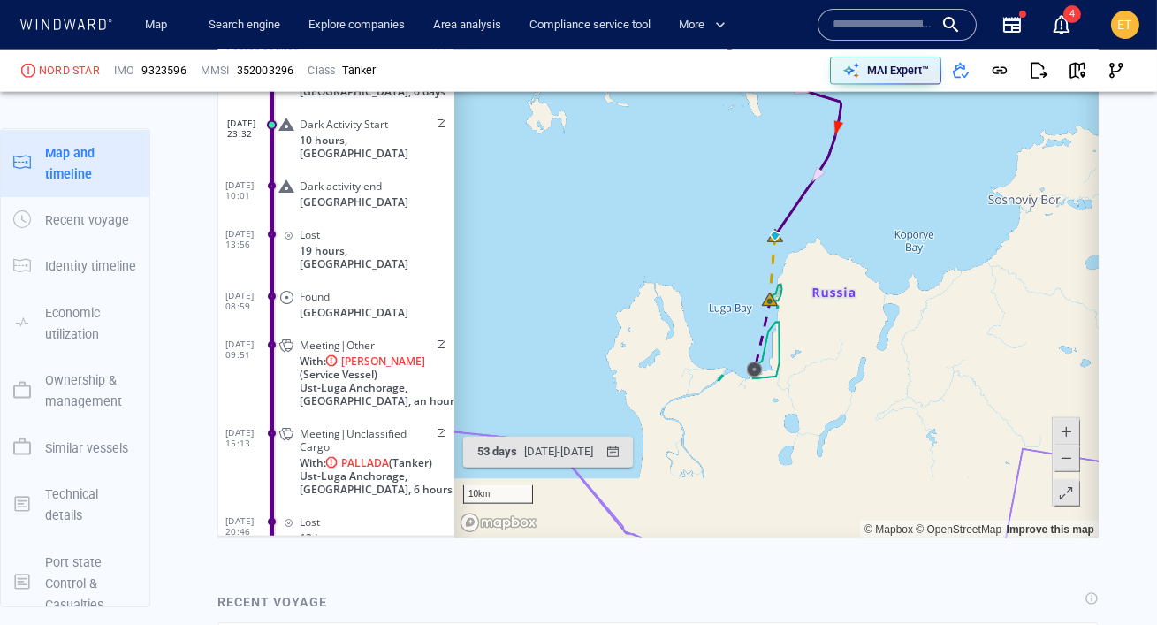
click at [1070, 465] on span at bounding box center [1065, 458] width 18 height 27
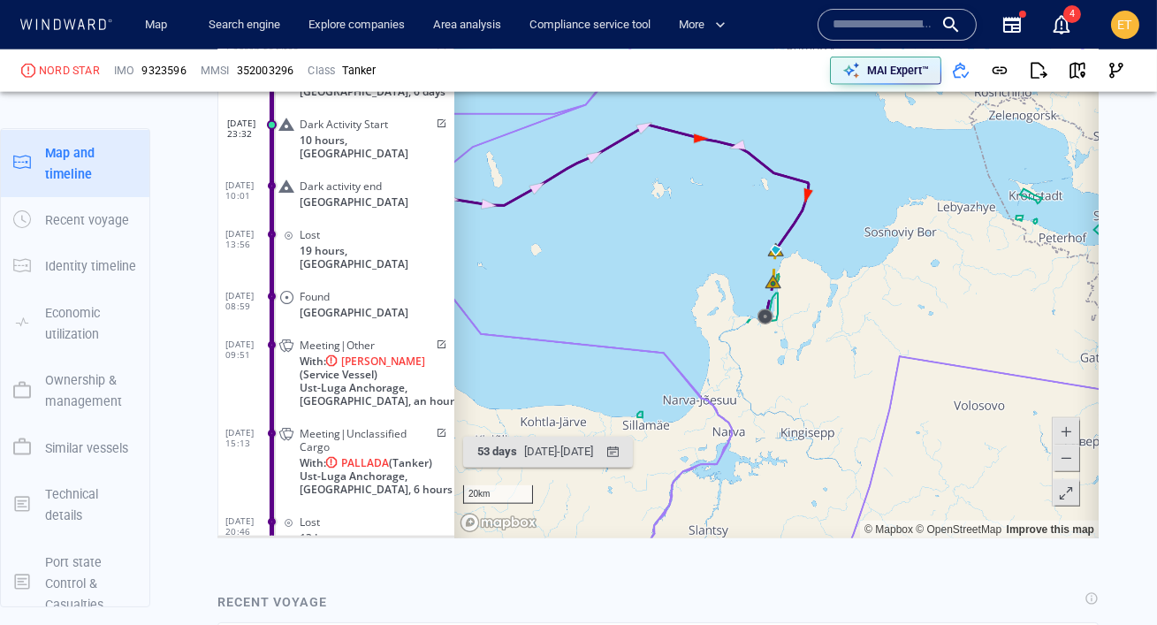
click at [1064, 430] on span at bounding box center [1065, 431] width 18 height 27
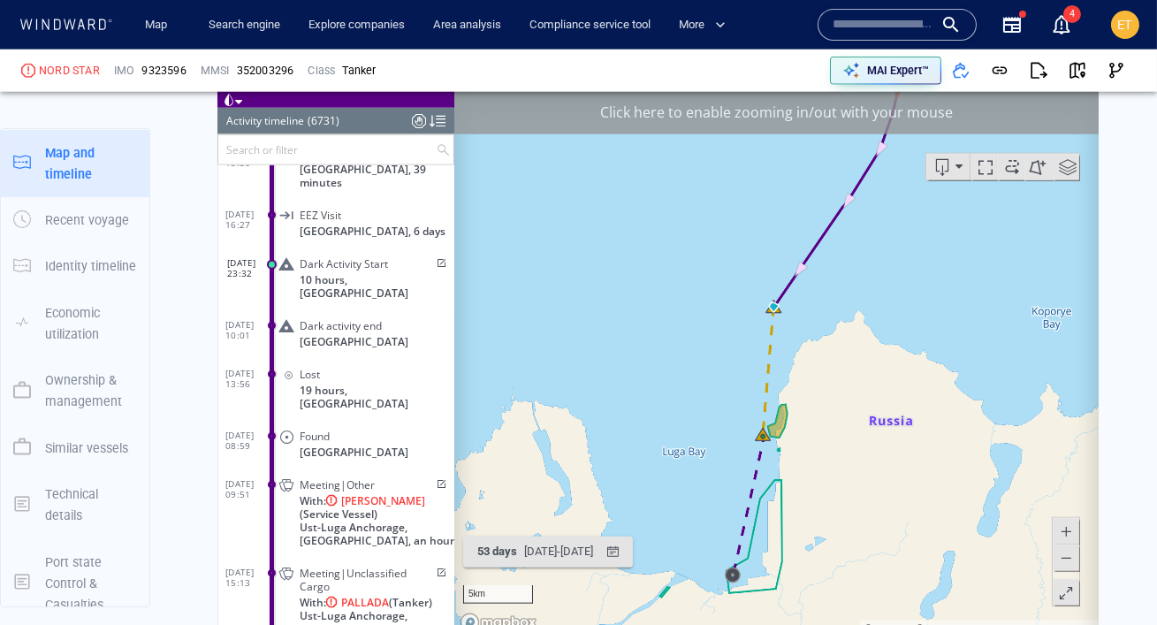
scroll to position [3979, 0]
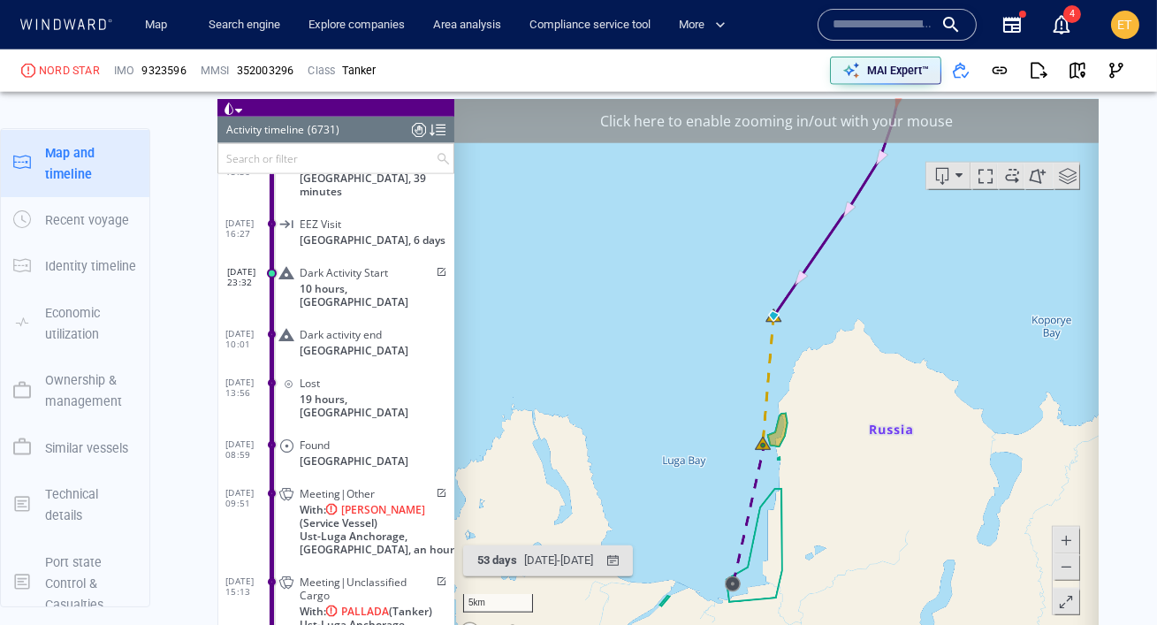
click at [262, 156] on input "text" at bounding box center [325, 157] width 217 height 29
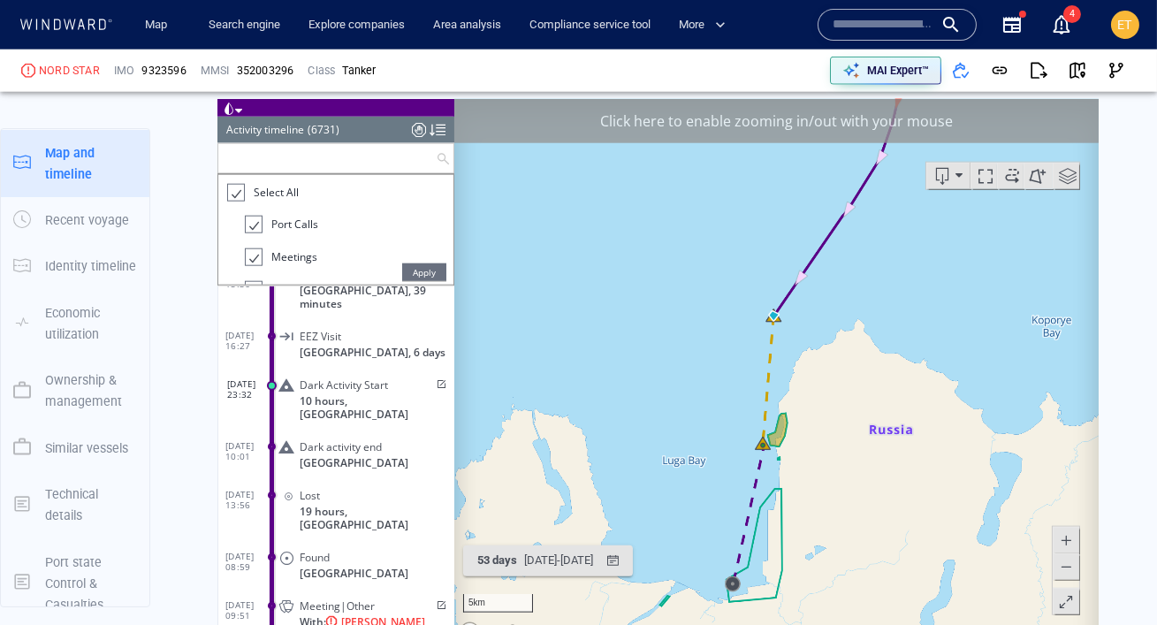
click at [232, 198] on div at bounding box center [234, 192] width 18 height 20
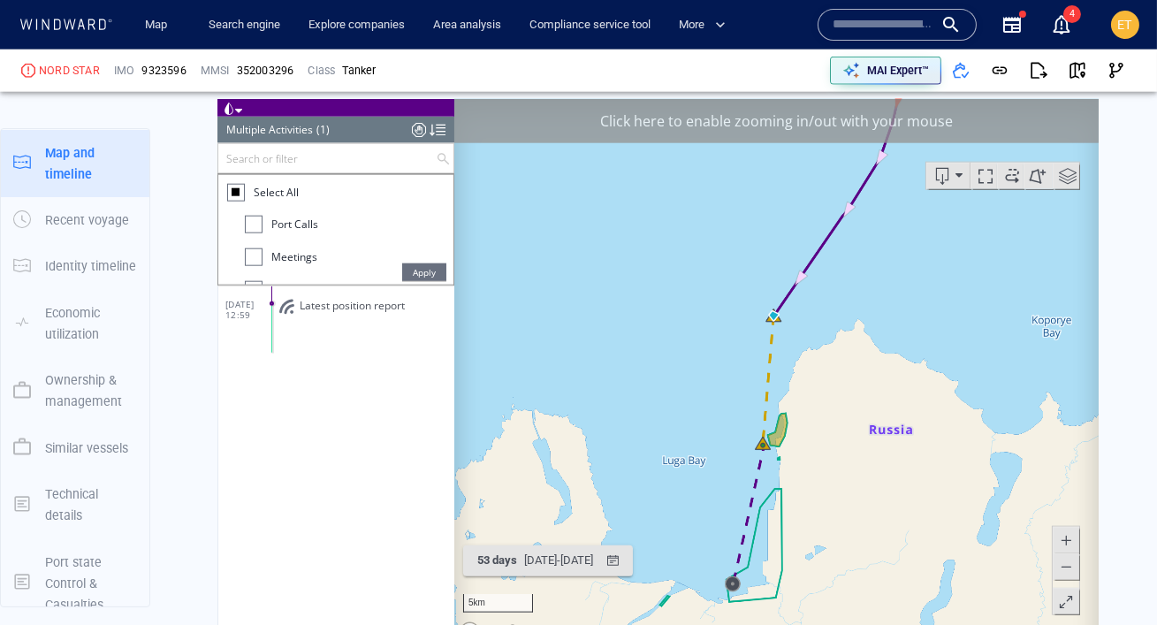
scroll to position [0, 0]
click at [254, 224] on div at bounding box center [253, 224] width 18 height 18
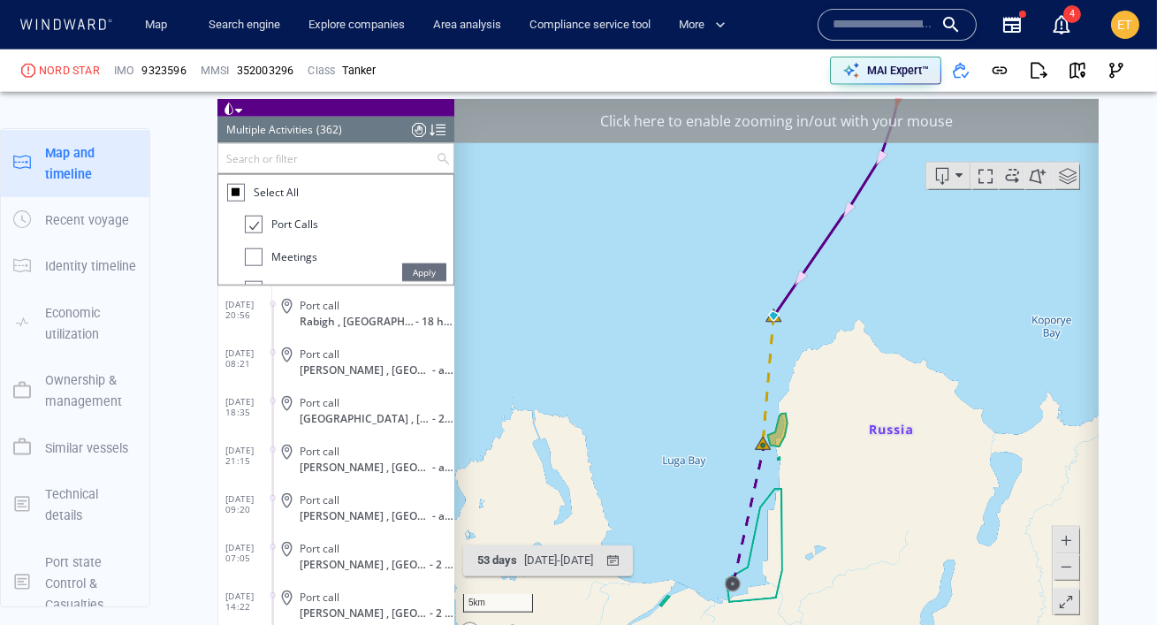
click at [417, 264] on span "Apply" at bounding box center [423, 271] width 44 height 18
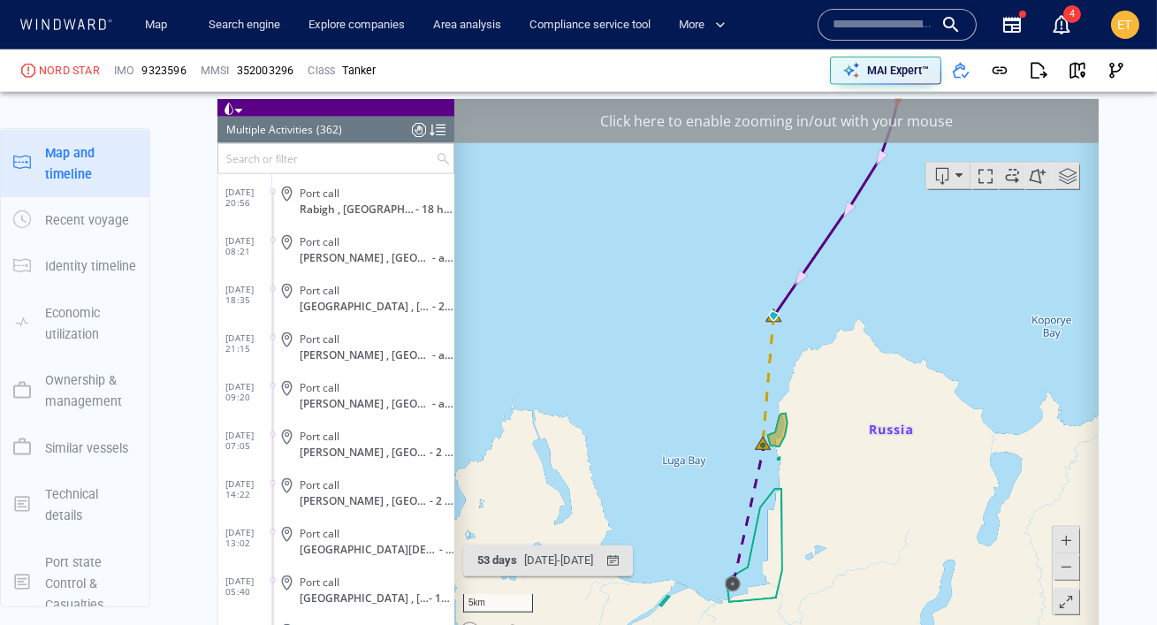
click at [272, 156] on input "text" at bounding box center [325, 157] width 217 height 29
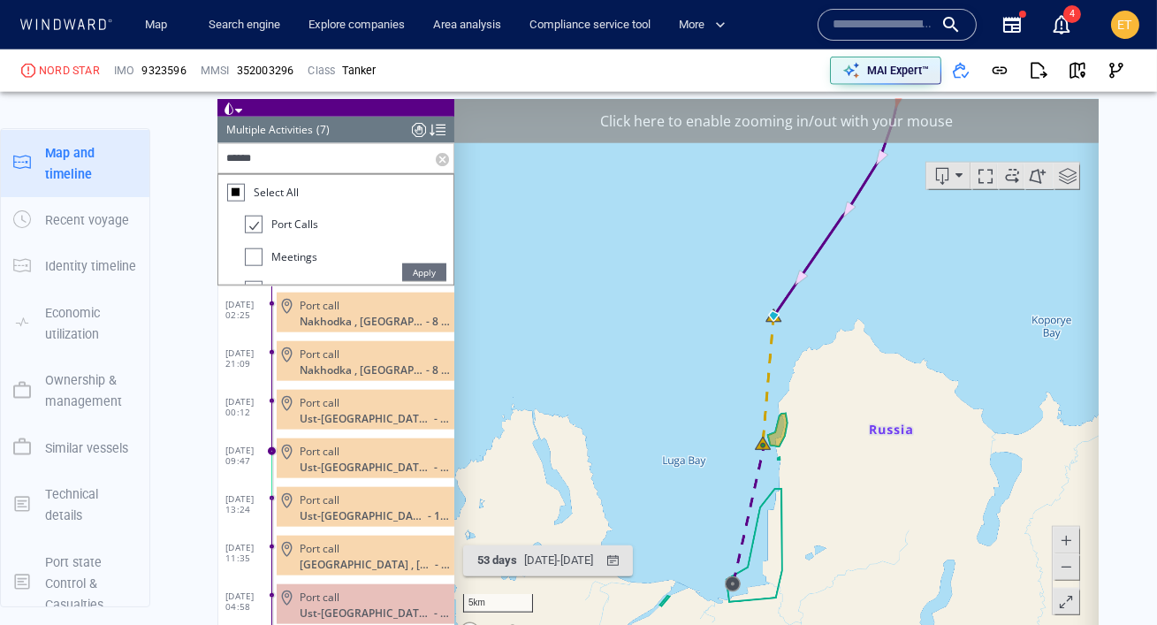
type input "******"
click at [415, 267] on span "Apply" at bounding box center [423, 271] width 44 height 18
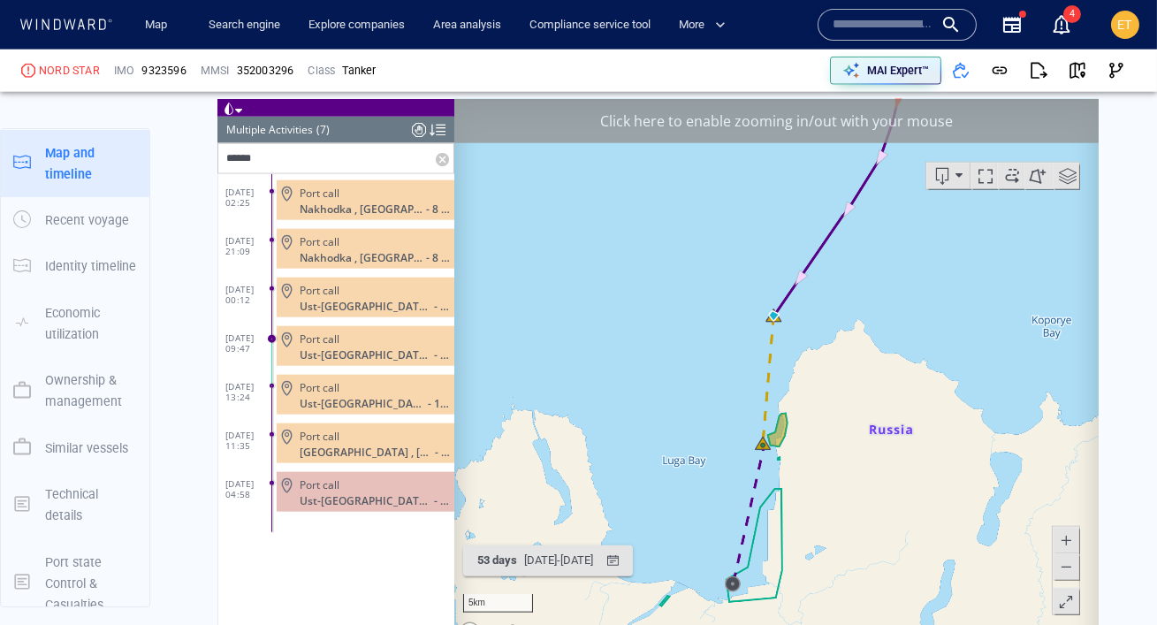
click at [440, 163] on label at bounding box center [444, 157] width 18 height 29
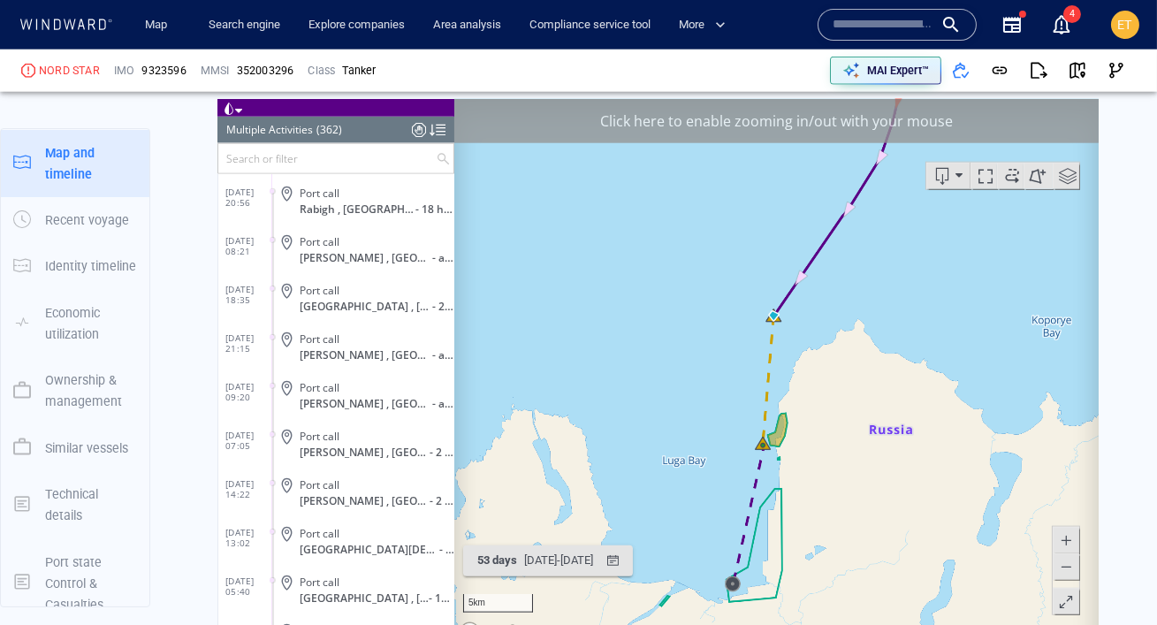
click at [371, 160] on input "text" at bounding box center [325, 157] width 217 height 29
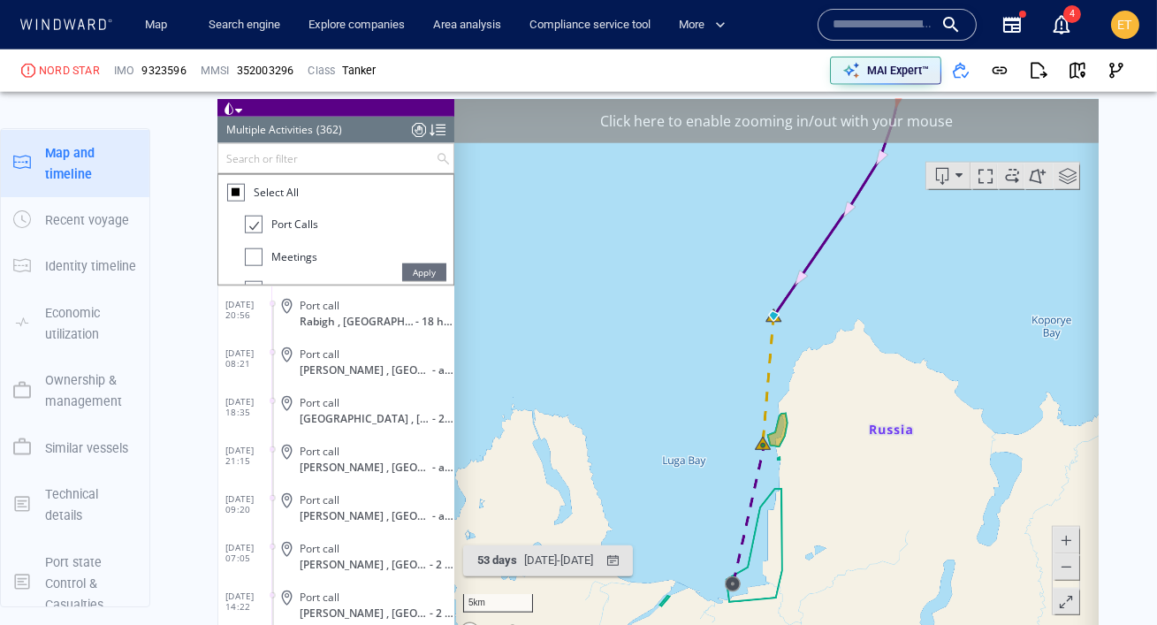
click at [234, 191] on div at bounding box center [235, 191] width 8 height 8
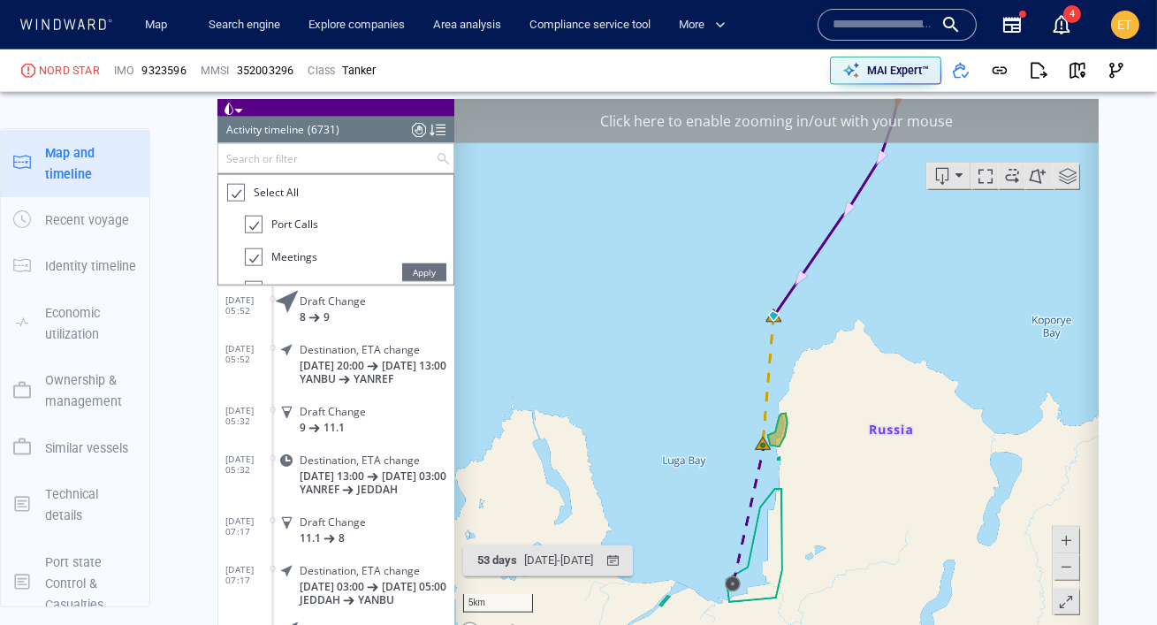
click at [234, 191] on div at bounding box center [234, 192] width 18 height 20
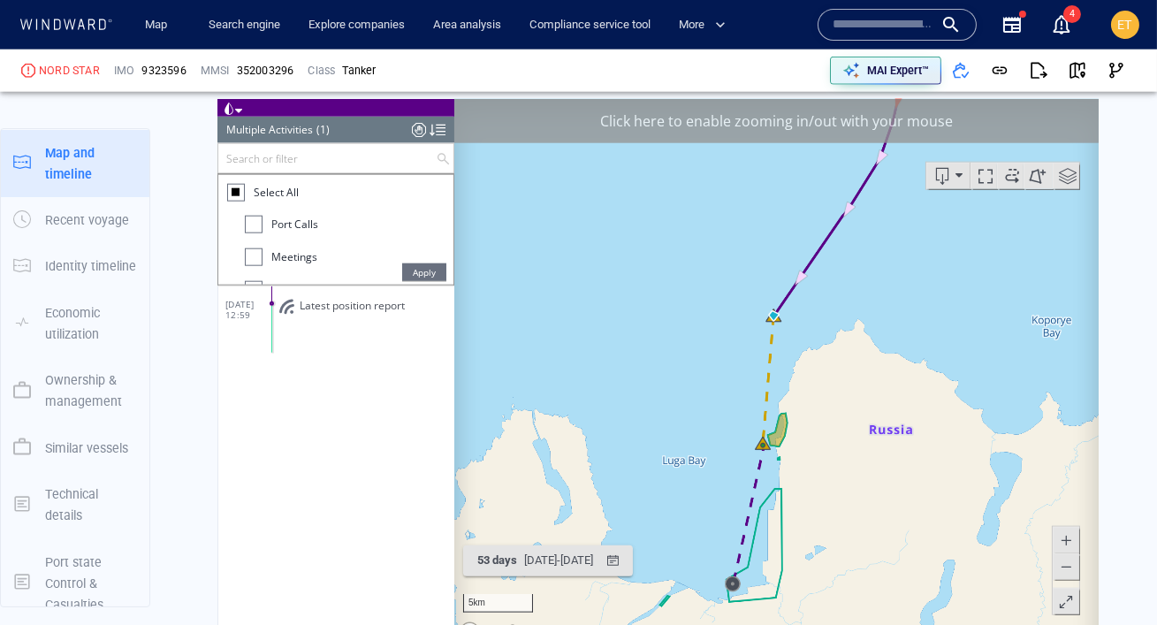
scroll to position [0, 0]
click at [253, 257] on div at bounding box center [253, 256] width 18 height 18
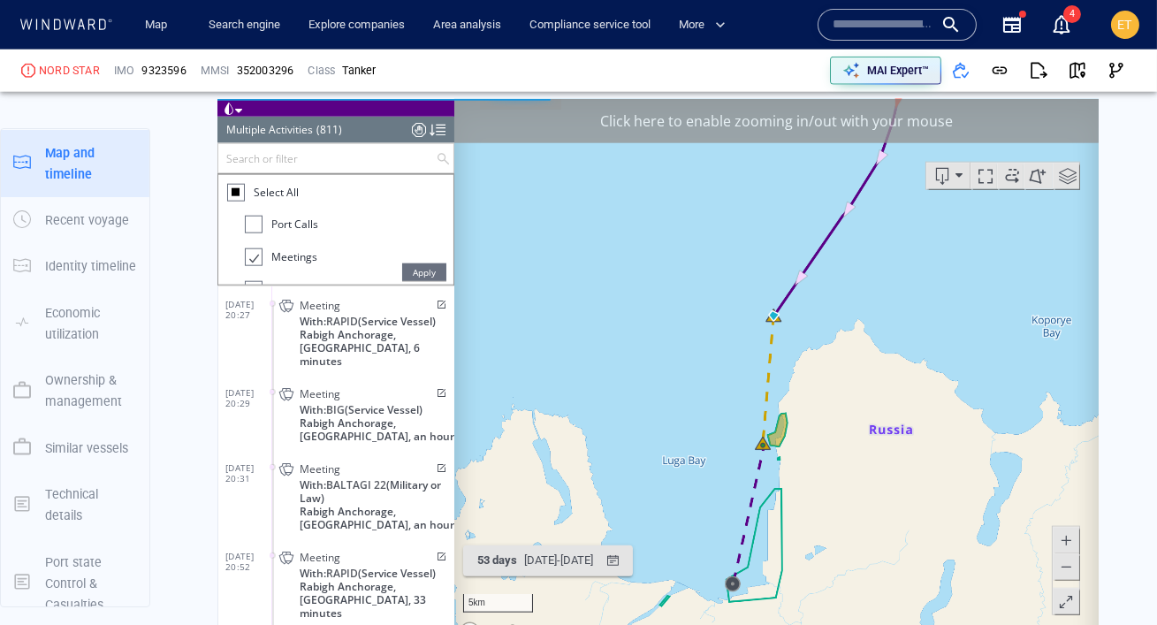
click at [184, 239] on div "Vessel details NORD STAR Formerly: ALTARF STAR +1 more IMO 9323596 MMSI 3520032…" at bounding box center [658, 82] width 998 height 7913
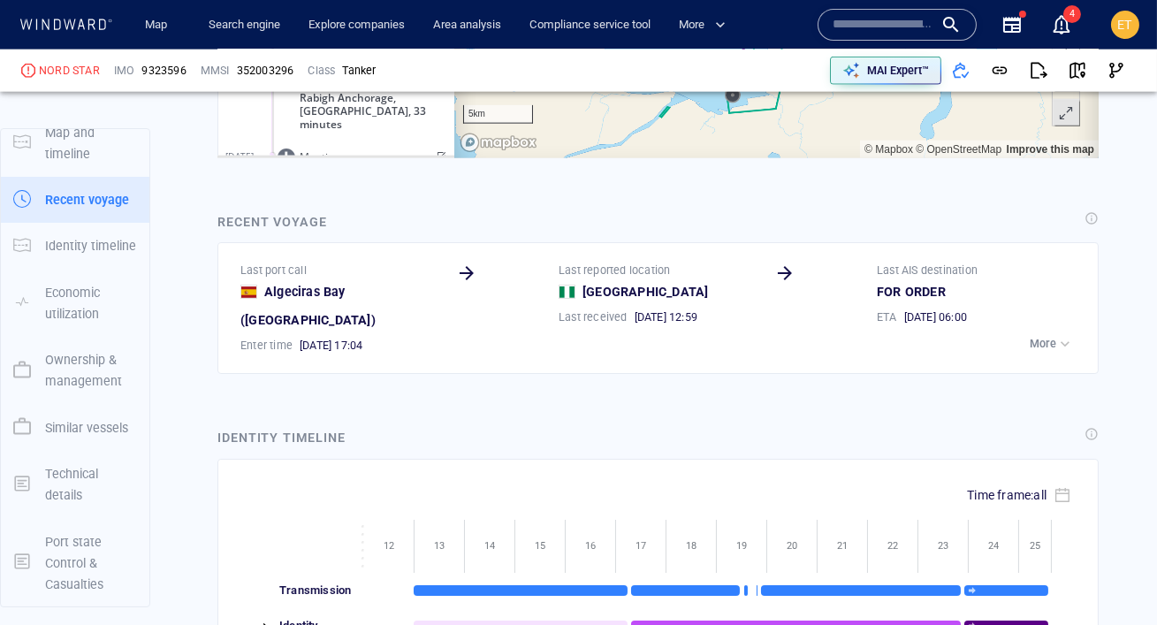
scroll to position [4486, 0]
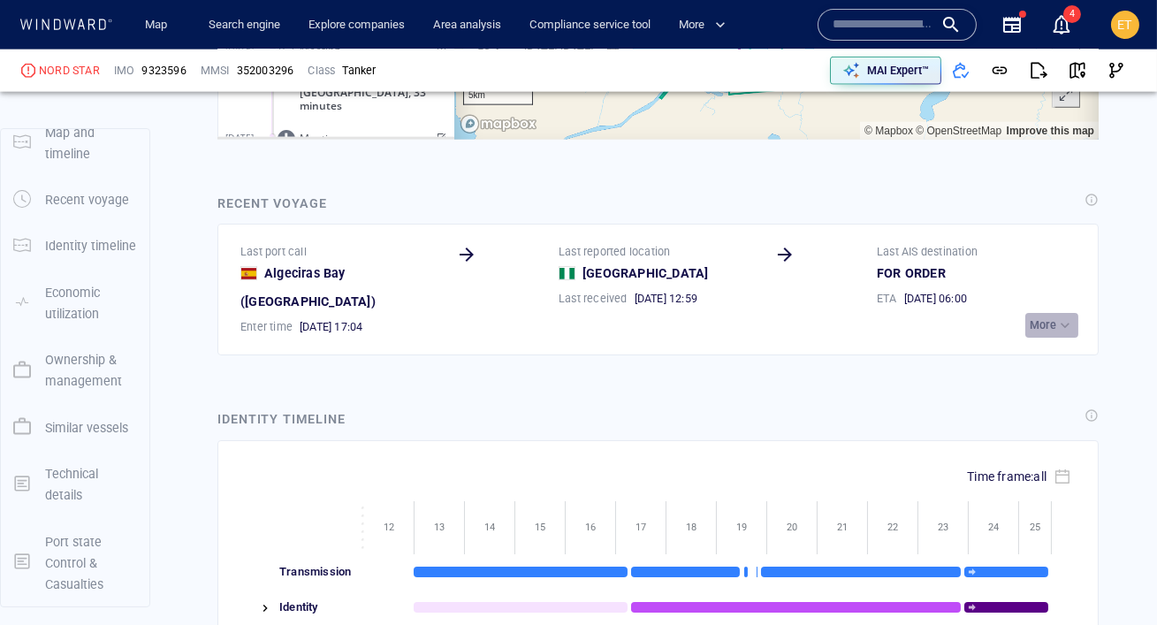
click at [1052, 317] on p "More" at bounding box center [1043, 325] width 27 height 16
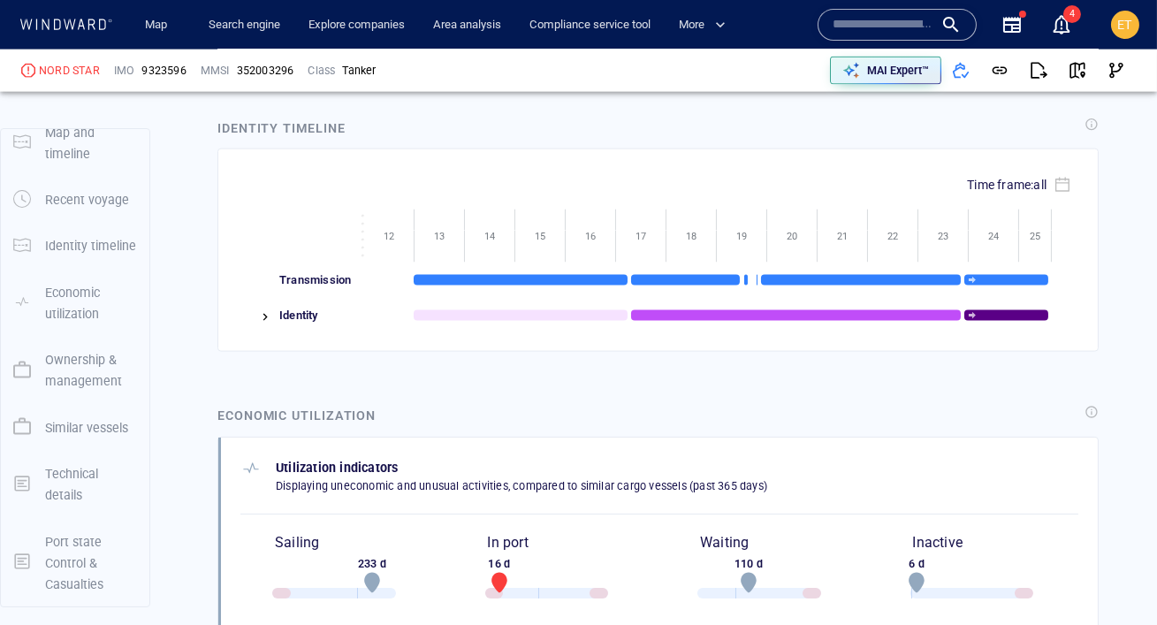
scroll to position [4811, 0]
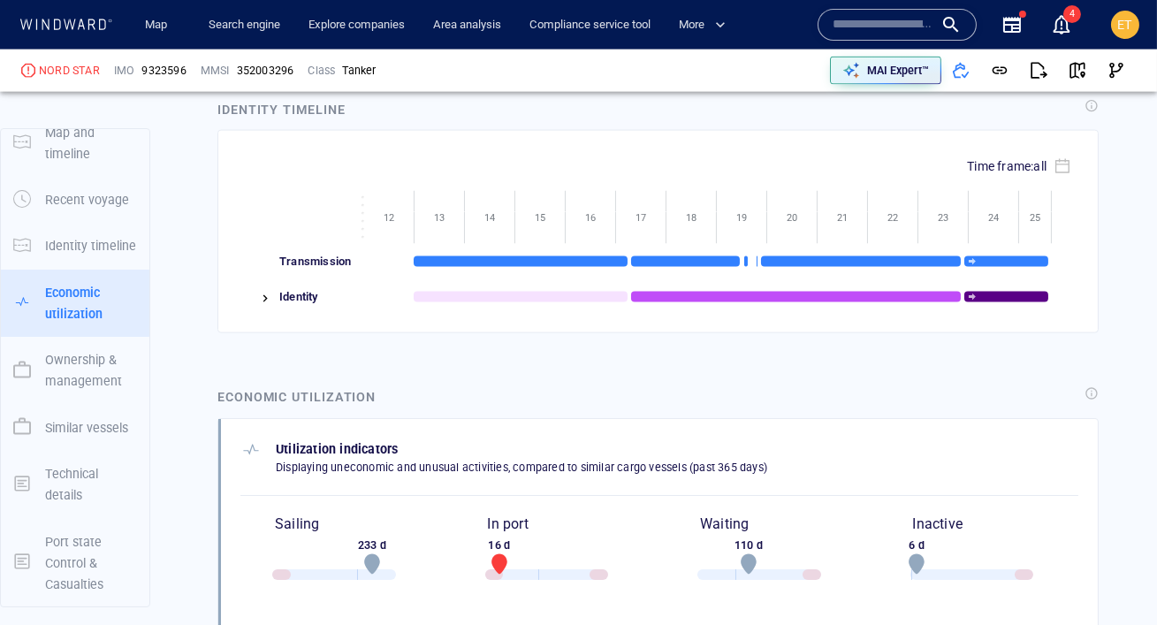
click at [258, 292] on img at bounding box center [265, 299] width 14 height 14
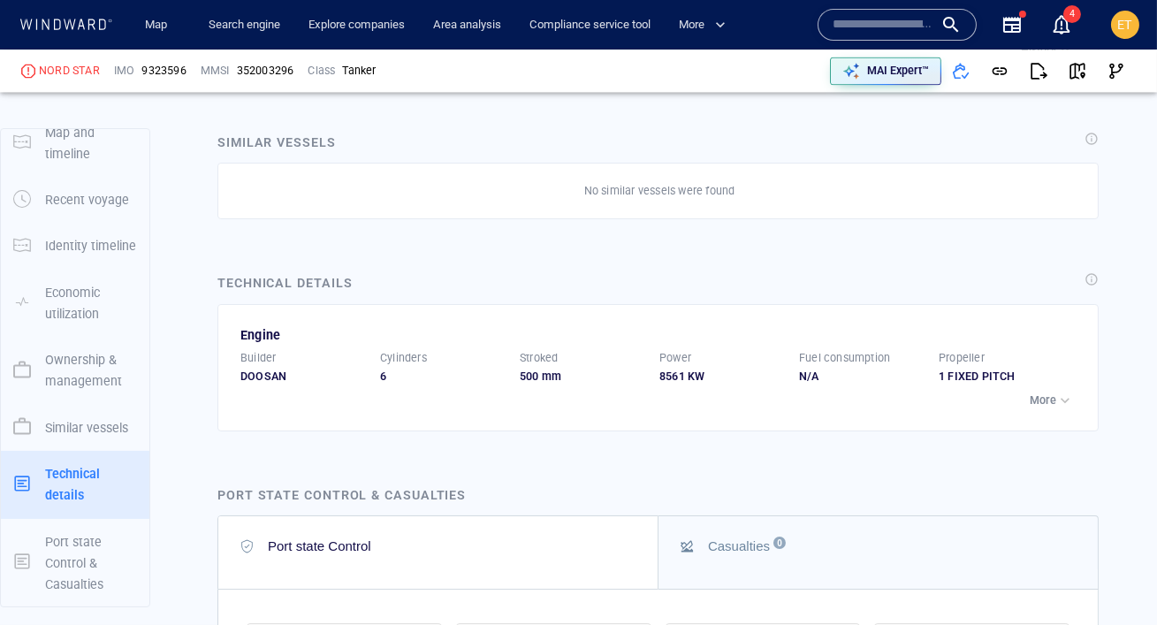
scroll to position [6856, 0]
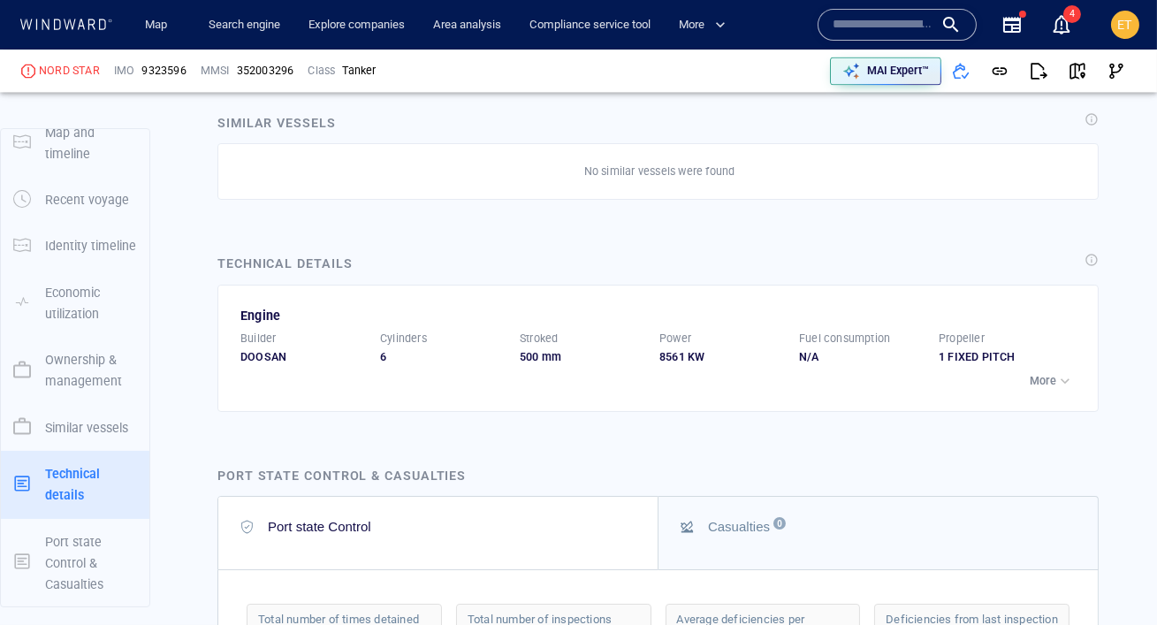
click at [1012, 383] on div "Builder DOOSAN Cylinders 6 Stroked 500 mm Power 8561 KW Fuel consumption N/A Pr…" at bounding box center [659, 357] width 838 height 52
click at [1033, 389] on p "More" at bounding box center [1043, 381] width 27 height 16
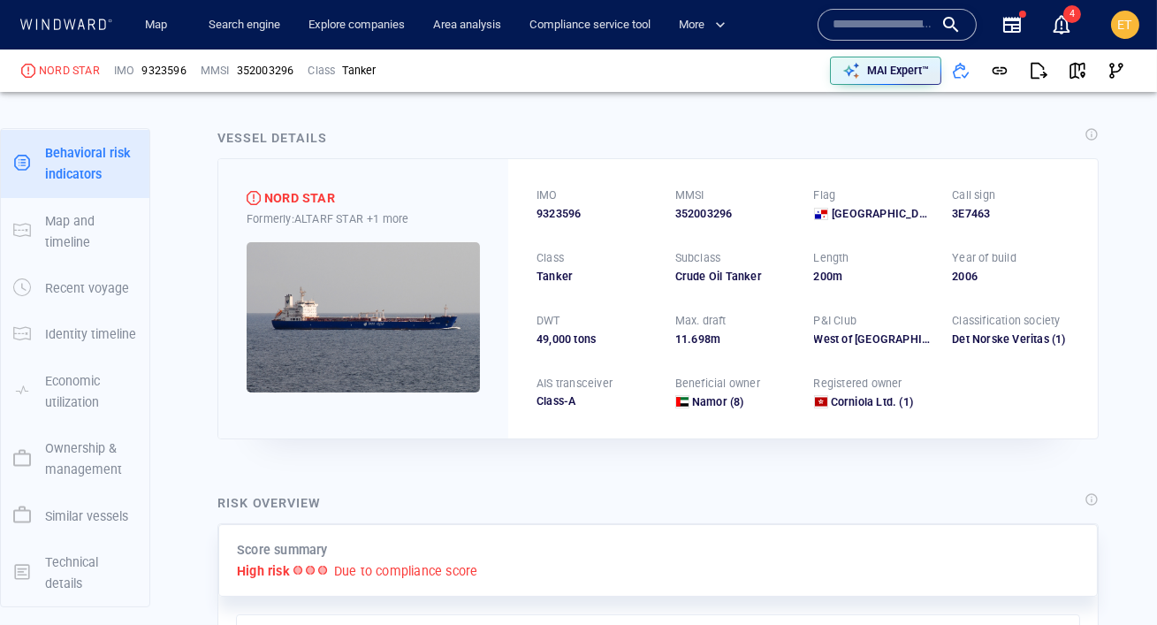
scroll to position [0, 0]
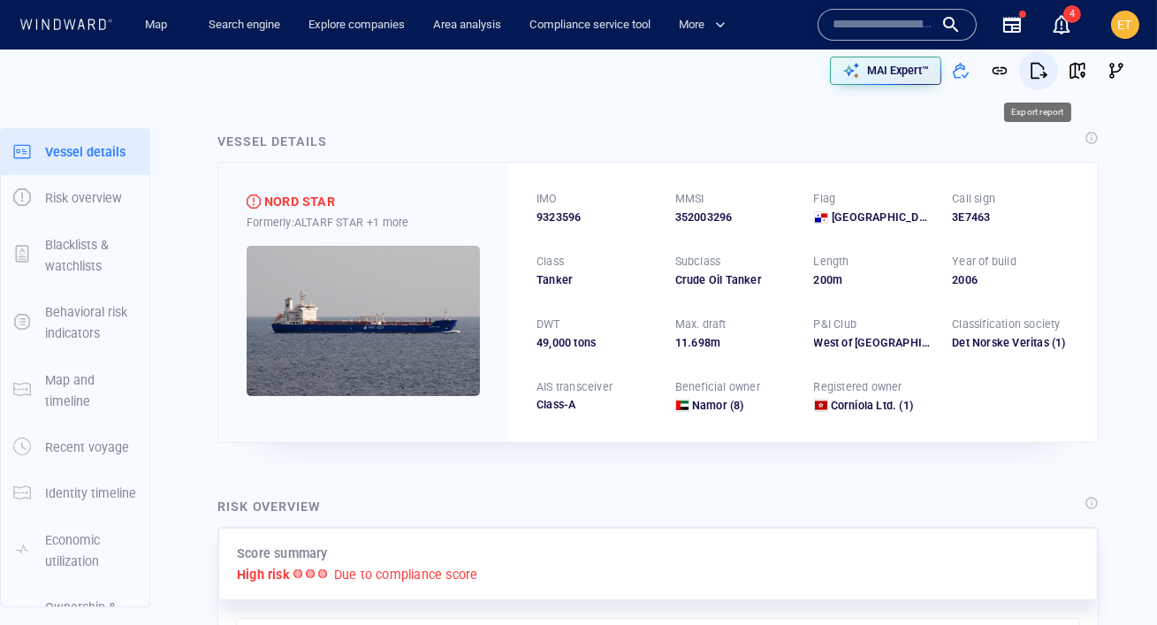
click at [1038, 77] on span "button" at bounding box center [1039, 71] width 18 height 18
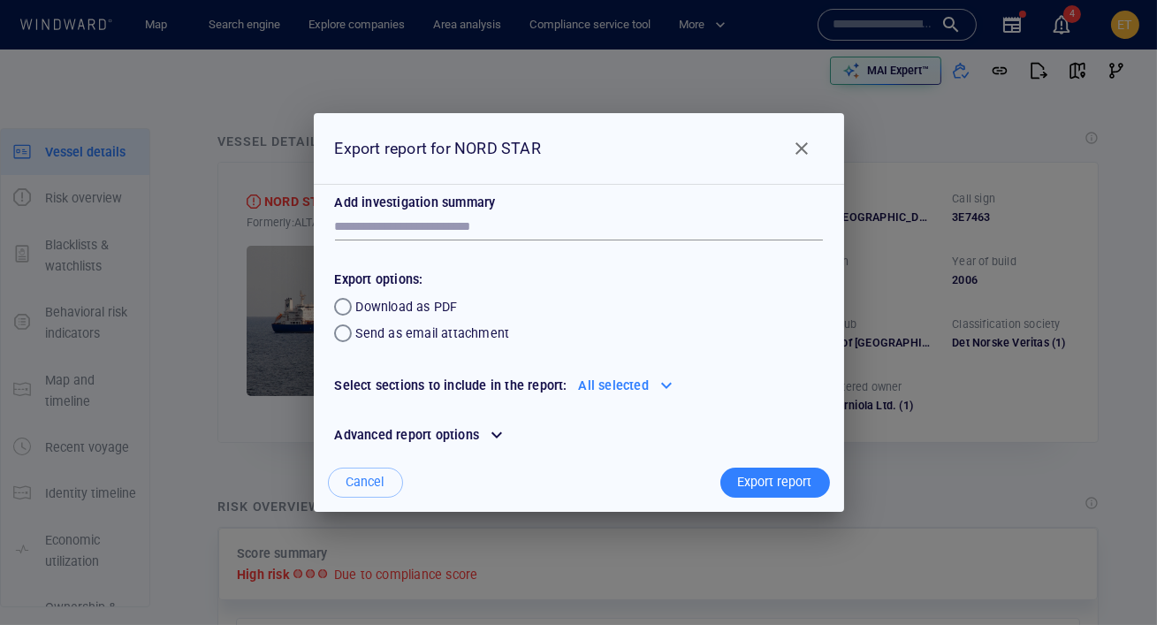
click at [801, 155] on span "Close" at bounding box center [801, 148] width 21 height 21
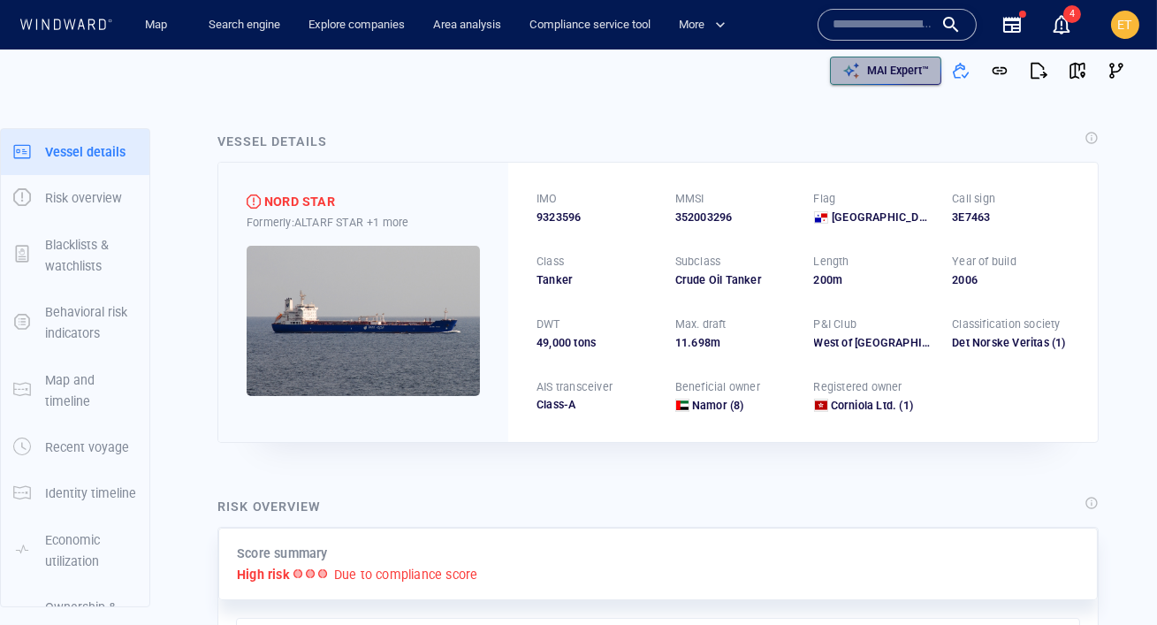
click at [890, 78] on p "MAI Expert™" at bounding box center [898, 71] width 62 height 16
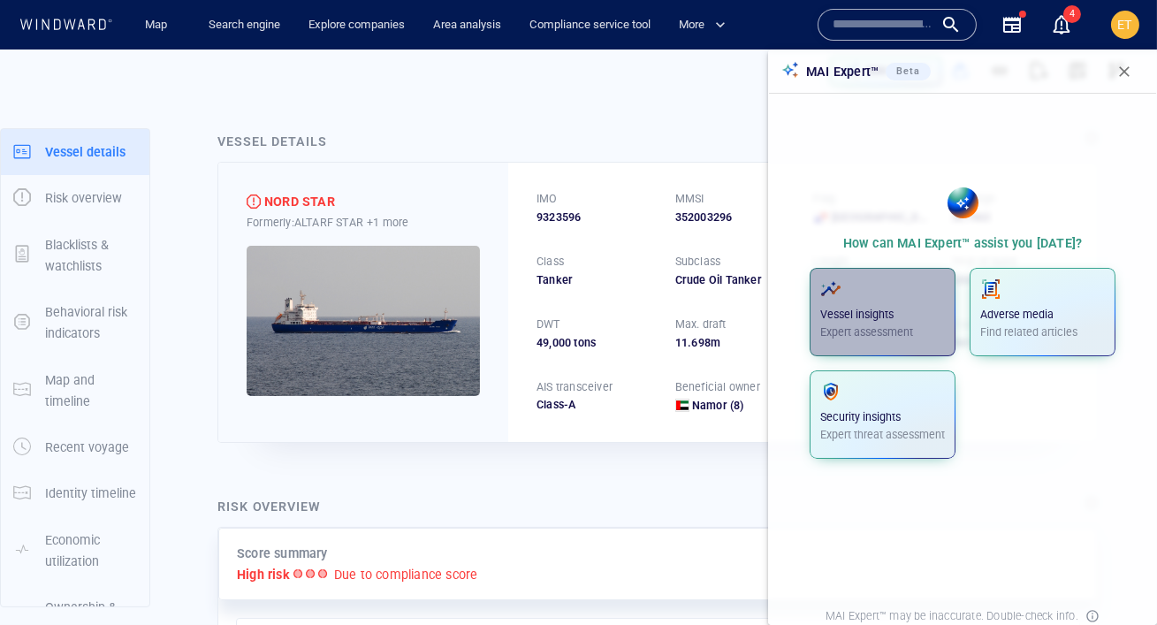
click at [865, 314] on p "Vessel insights" at bounding box center [882, 315] width 125 height 16
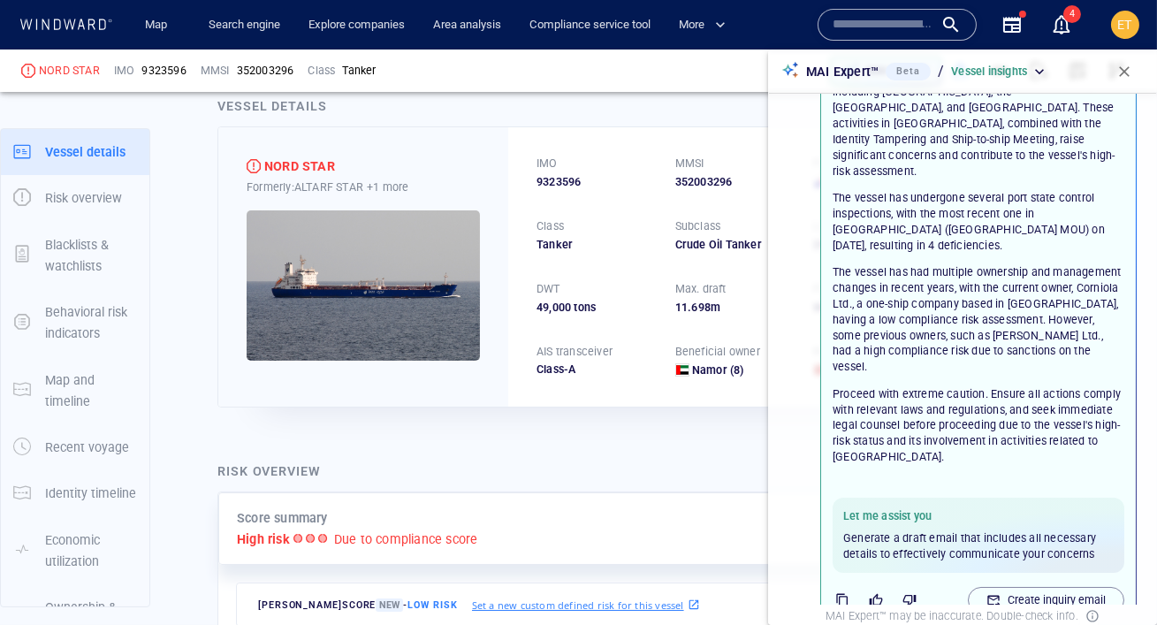
scroll to position [300, 0]
click at [979, 584] on button "Create inquiry email" at bounding box center [1046, 597] width 156 height 27
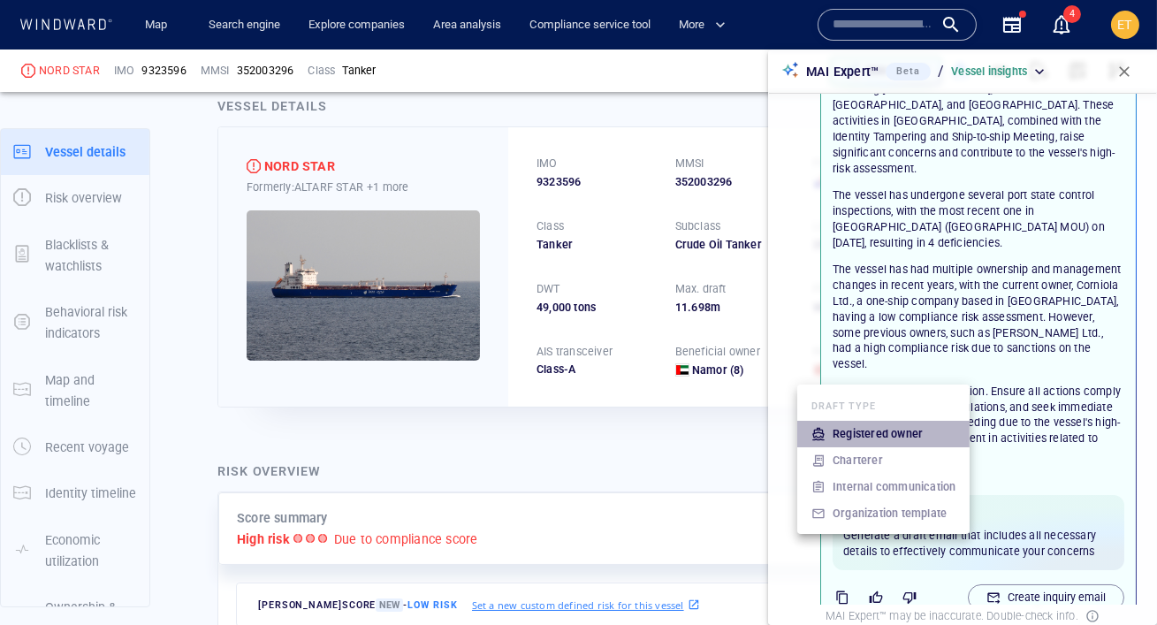
click at [874, 438] on p "Registered owner" at bounding box center [877, 434] width 90 height 16
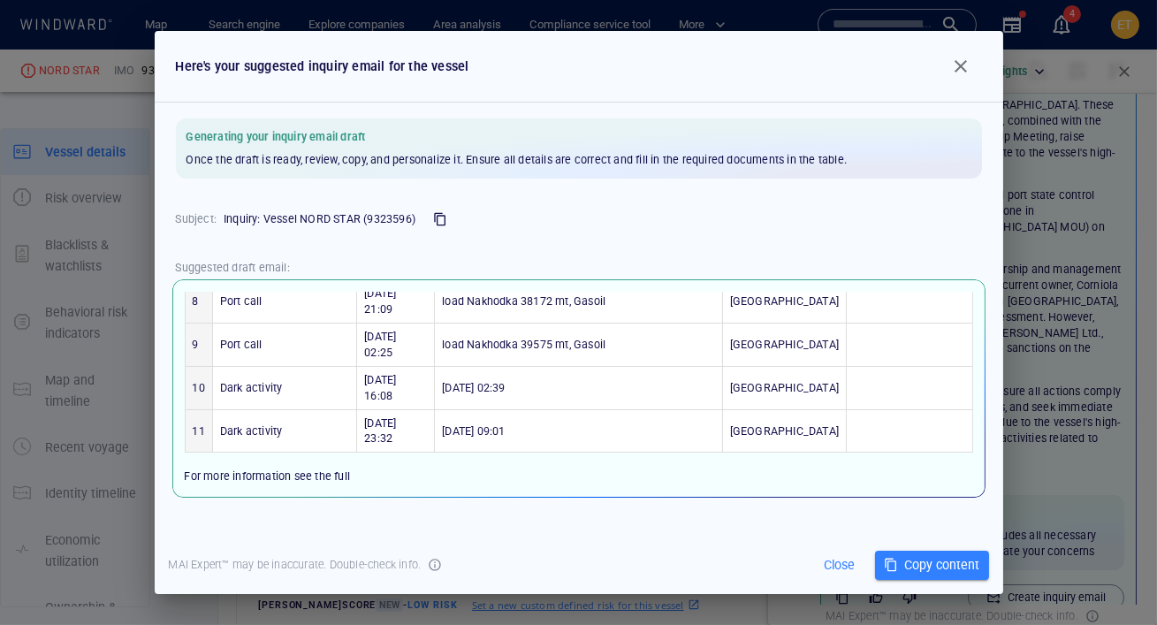
scroll to position [449, 0]
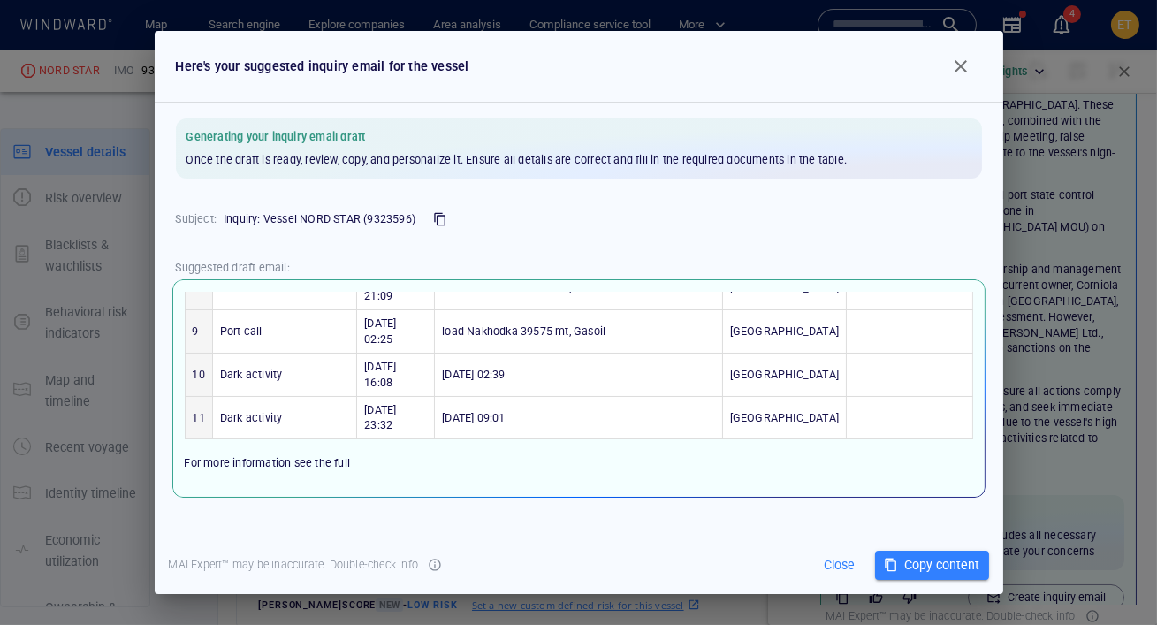
click at [294, 487] on span "NORD STAR vessel profile" at bounding box center [251, 495] width 133 height 16
click at [965, 67] on span "button" at bounding box center [960, 66] width 21 height 21
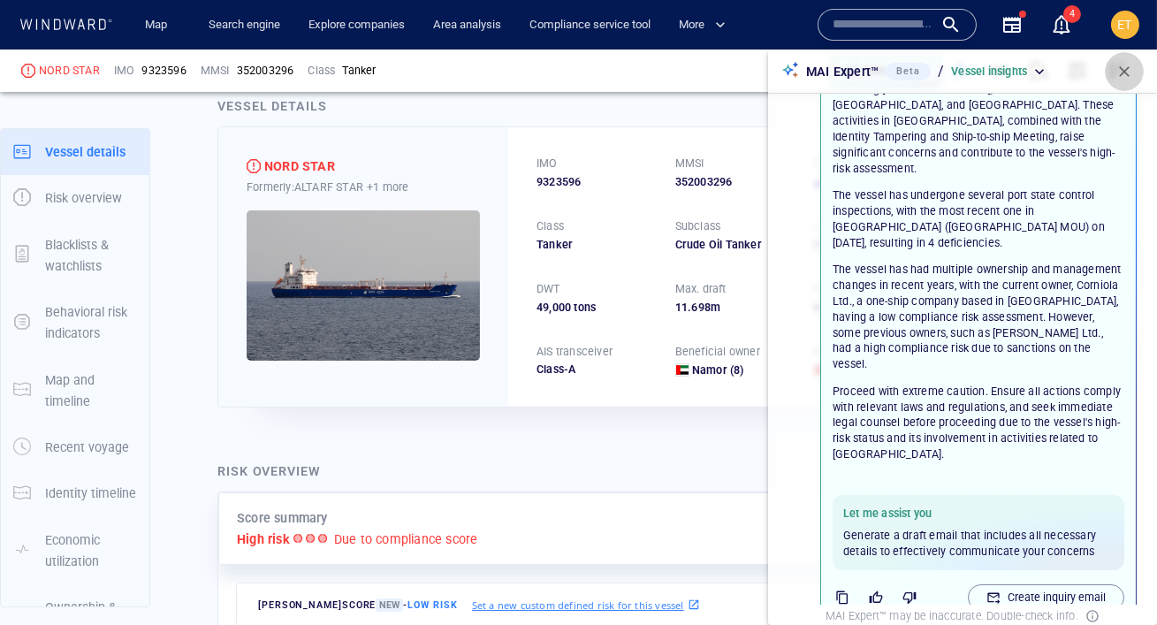
click at [1124, 75] on span "button" at bounding box center [1124, 72] width 18 height 18
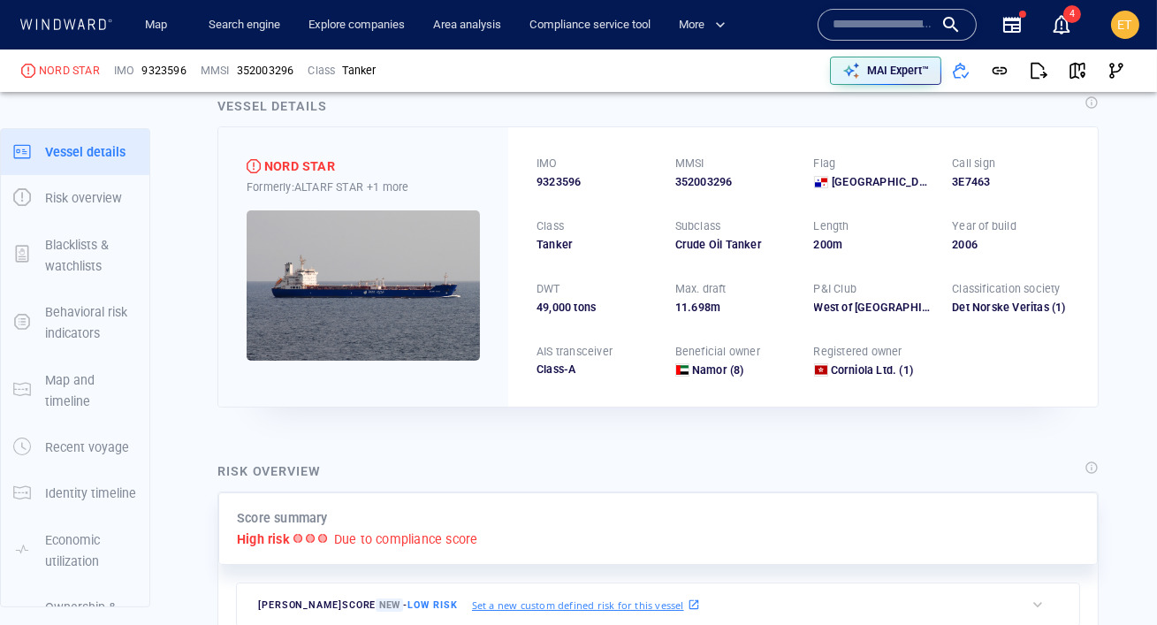
click at [843, 22] on input "text" at bounding box center [882, 24] width 101 height 27
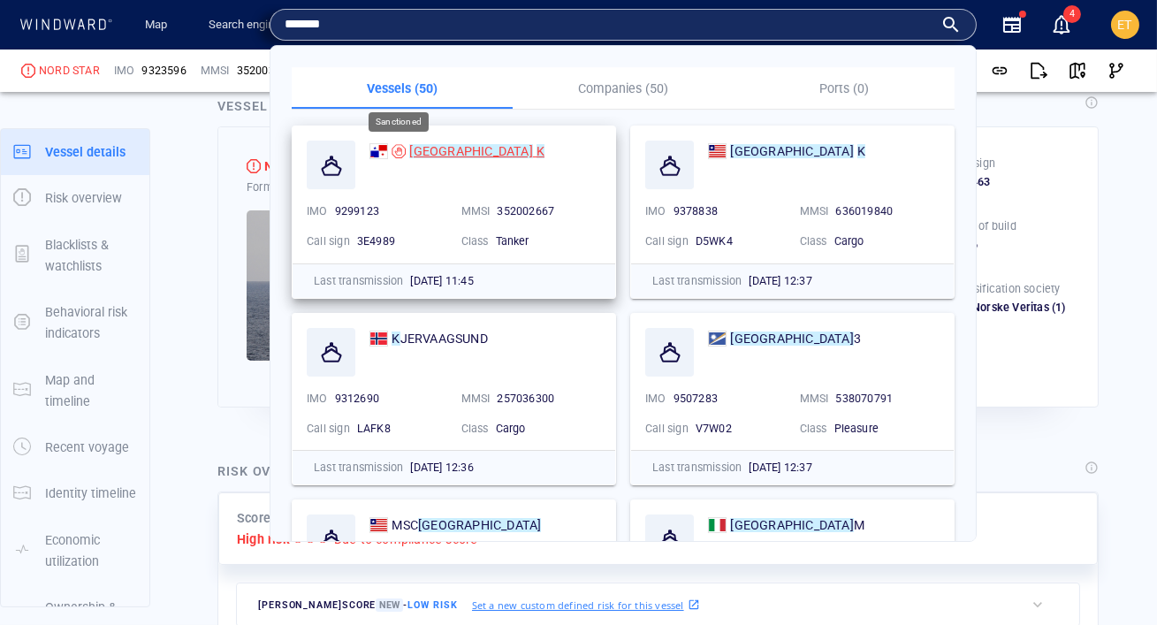
type input "*******"
click at [418, 148] on mark "SOFIA" at bounding box center [470, 151] width 123 height 14
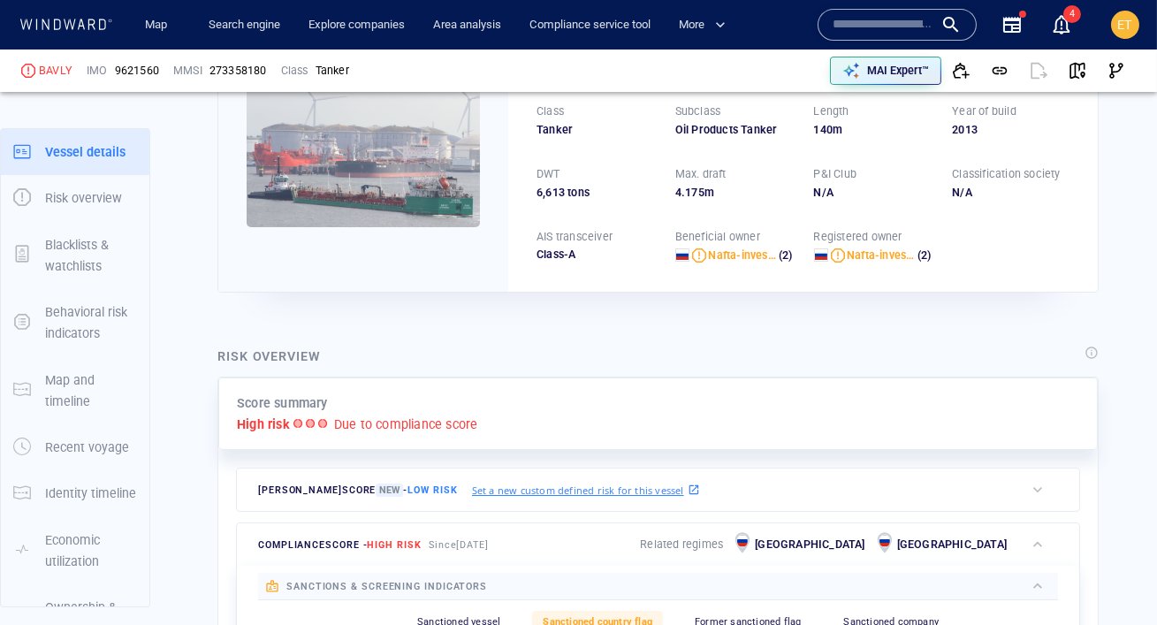
scroll to position [46, 0]
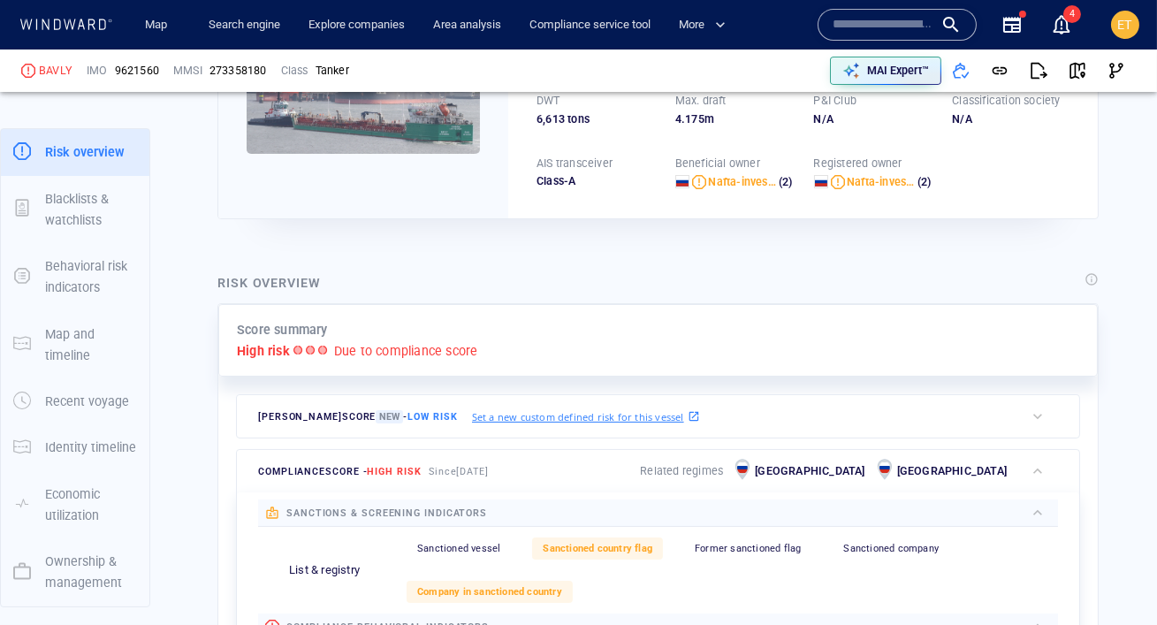
scroll to position [49, 0]
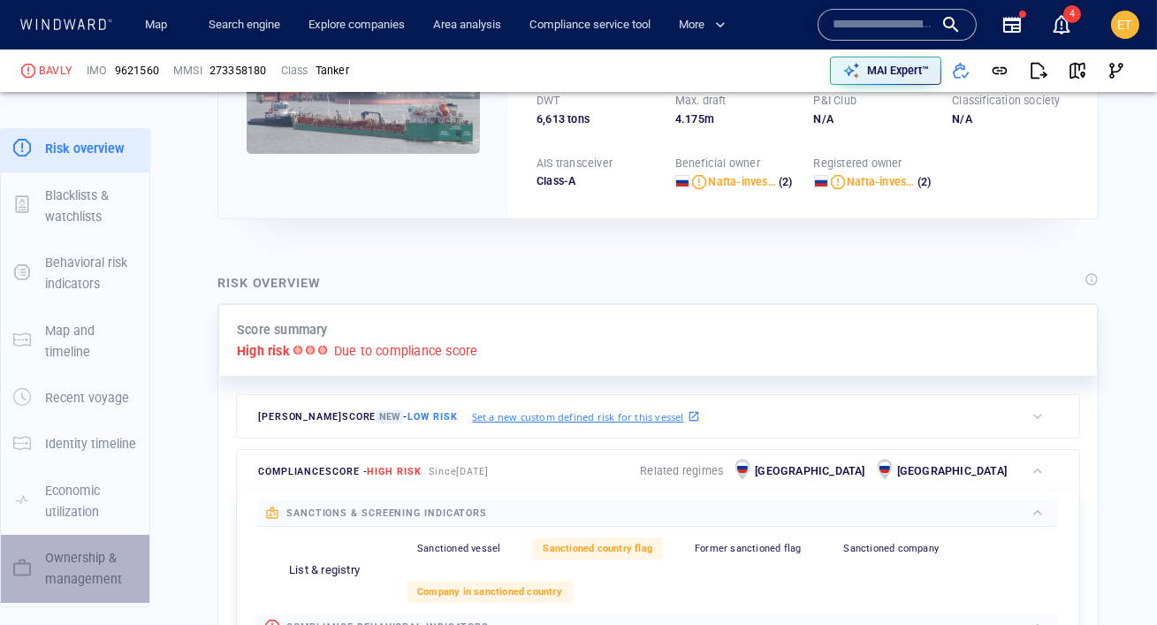
click at [70, 571] on p "Ownership & management" at bounding box center [91, 568] width 92 height 43
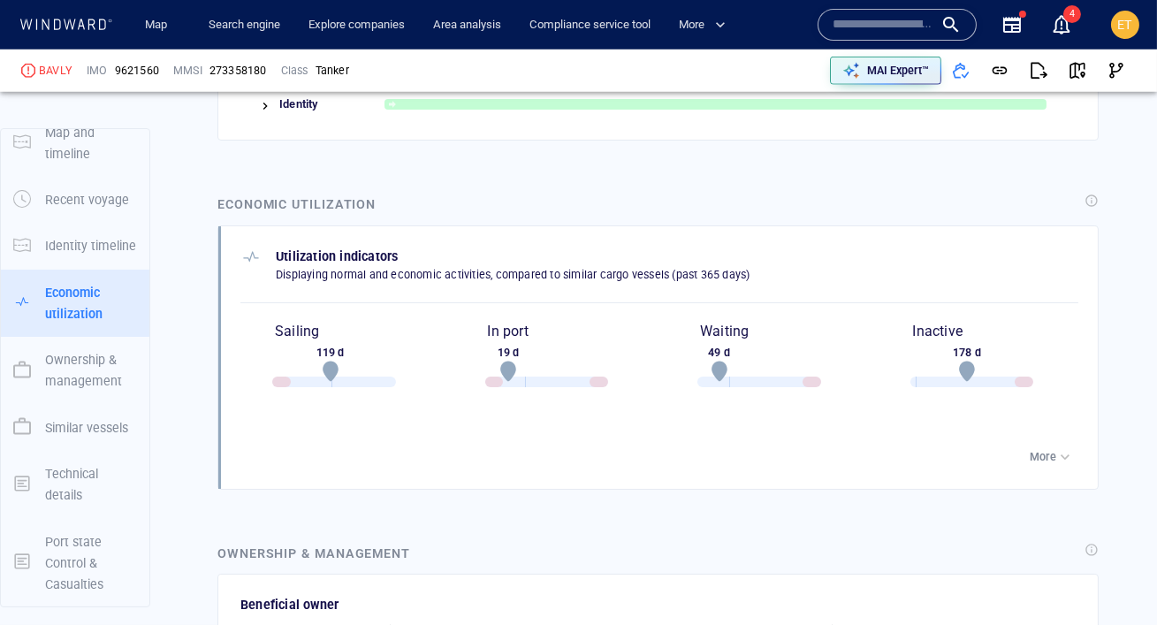
scroll to position [0, 0]
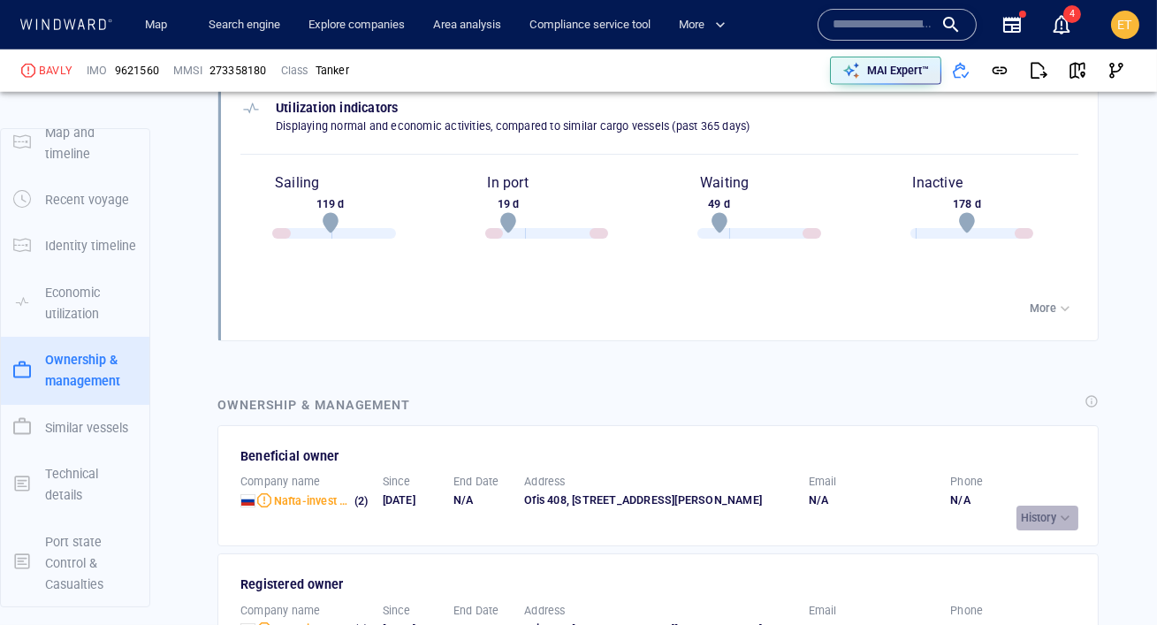
click at [1061, 509] on div "button" at bounding box center [1065, 518] width 18 height 18
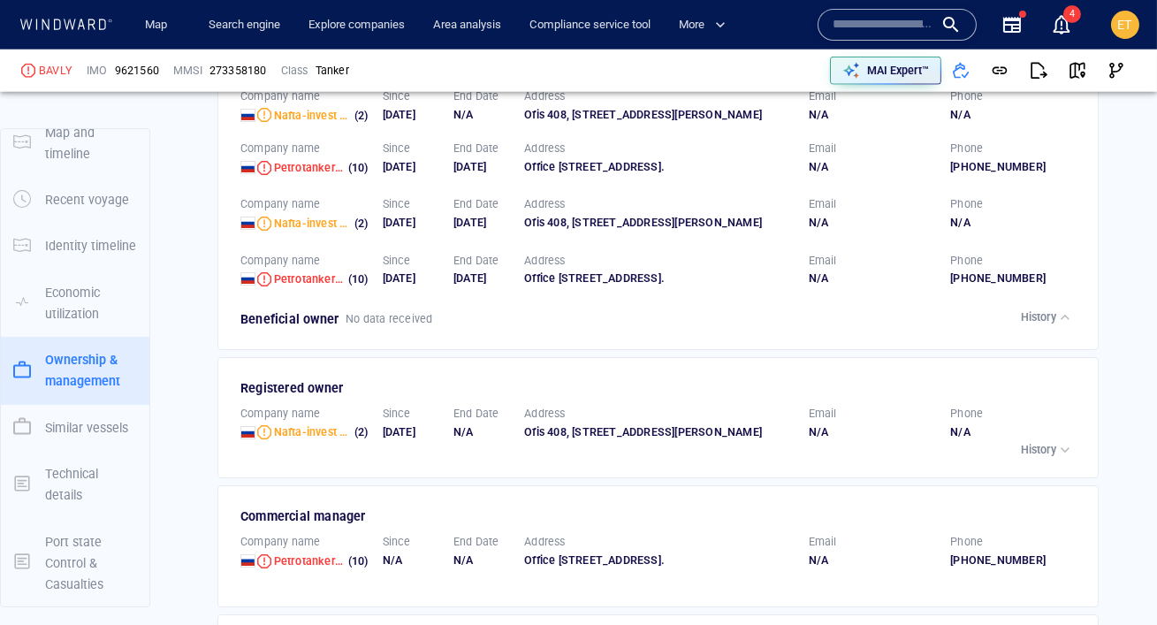
scroll to position [3501, 0]
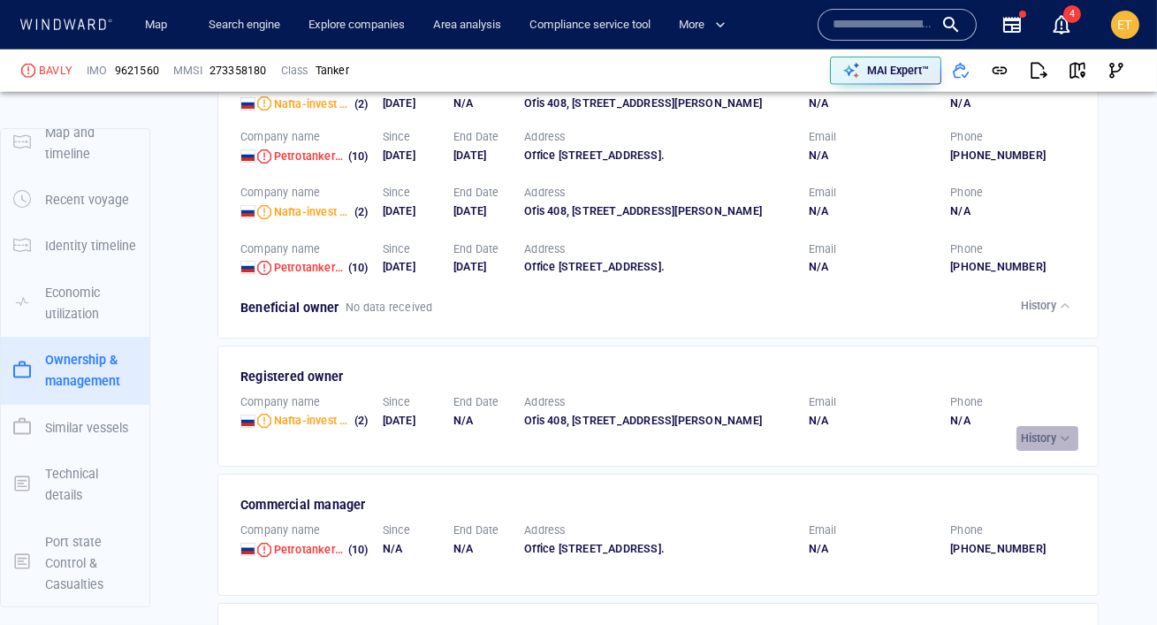
click at [1051, 446] on p "History" at bounding box center [1038, 438] width 35 height 16
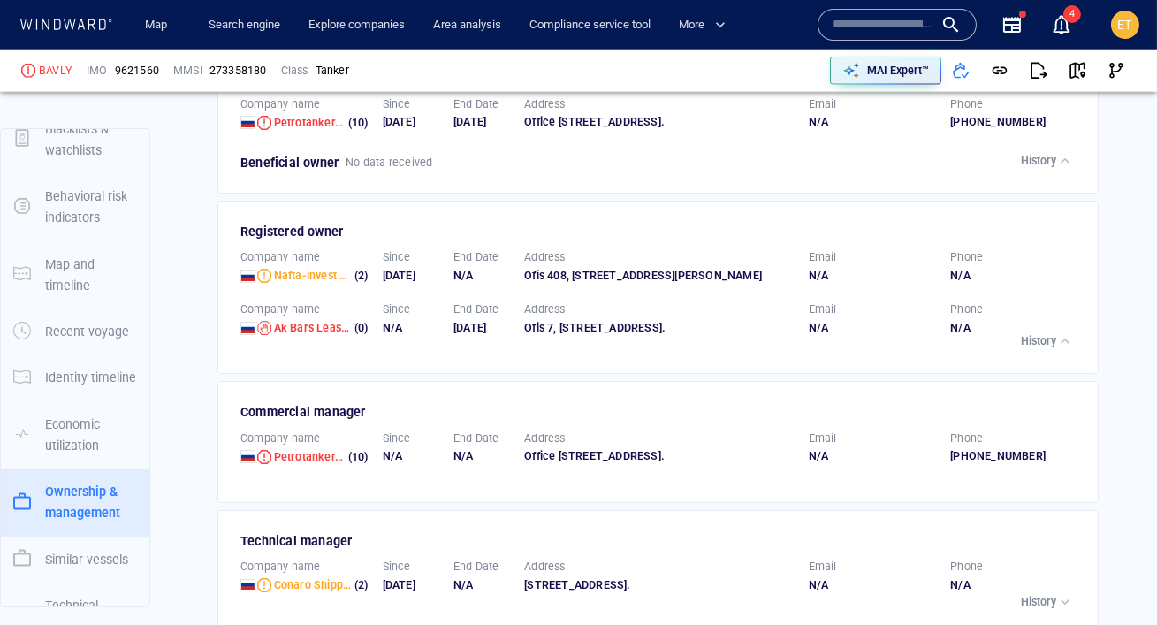
scroll to position [0, 0]
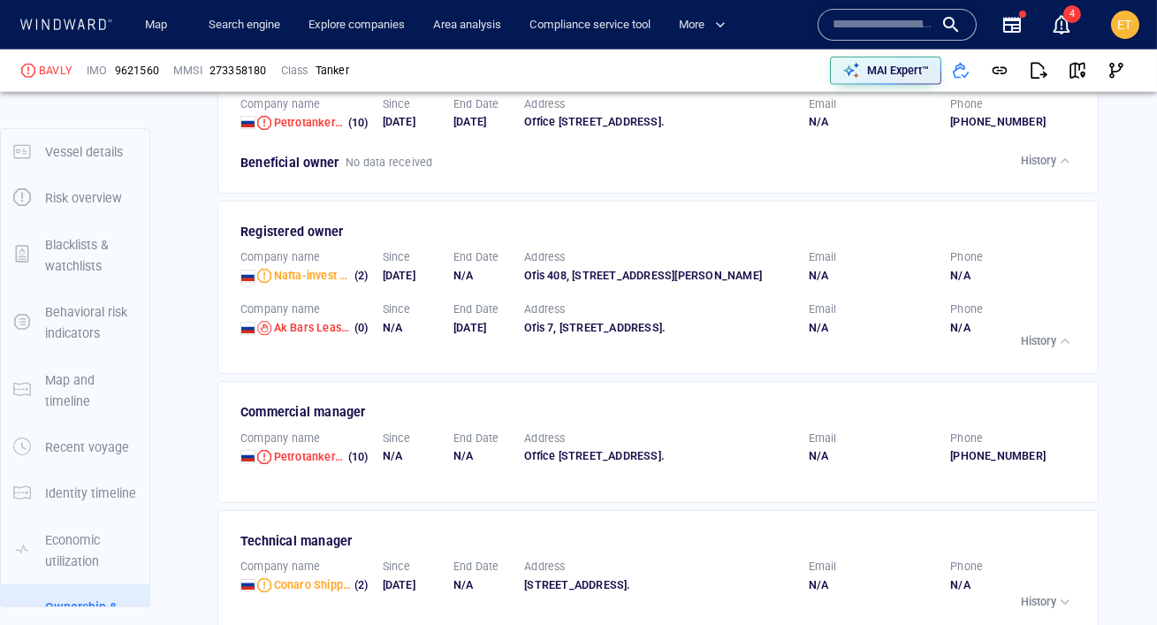
click at [61, 154] on p "Vessel details" at bounding box center [84, 151] width 78 height 21
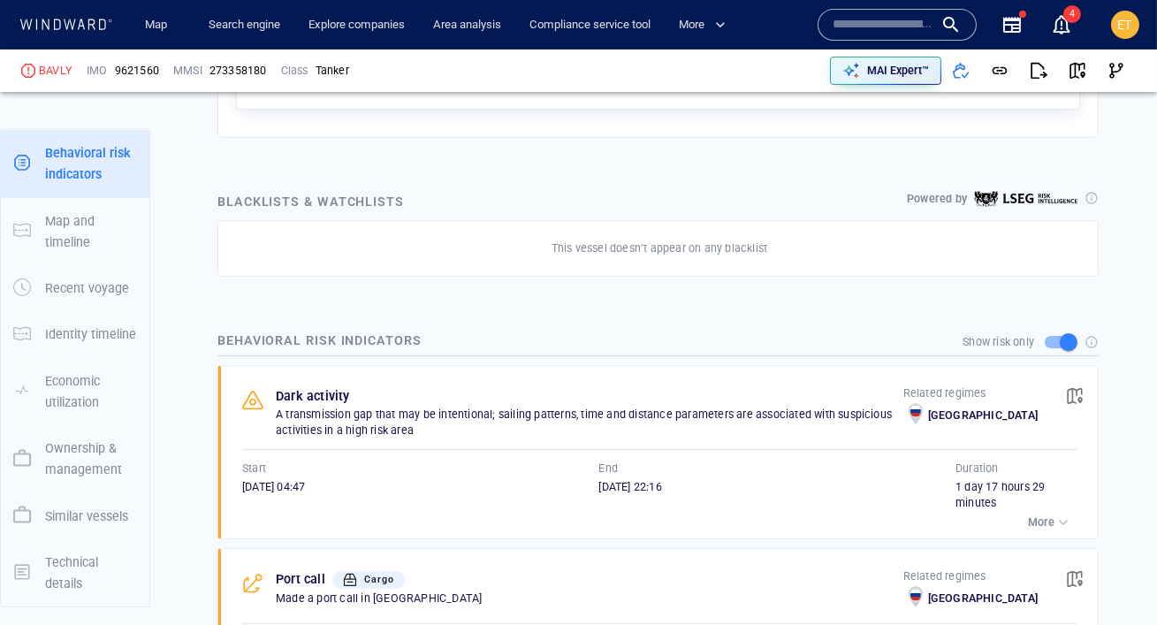
click at [72, 465] on p "Ownership & management" at bounding box center [91, 458] width 92 height 43
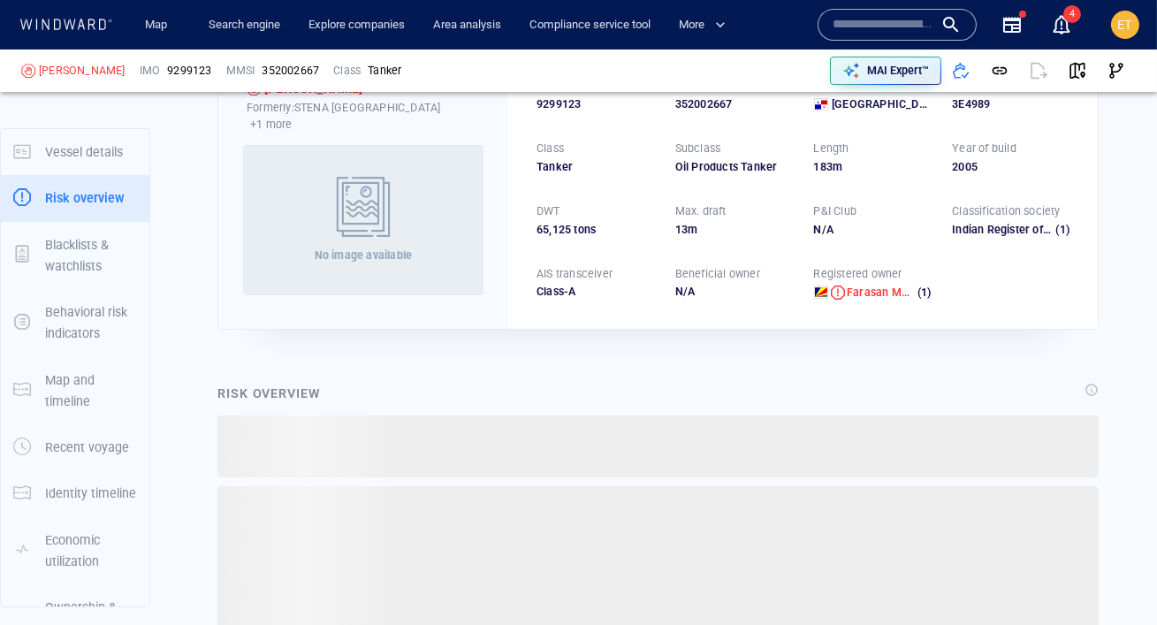
scroll to position [46, 0]
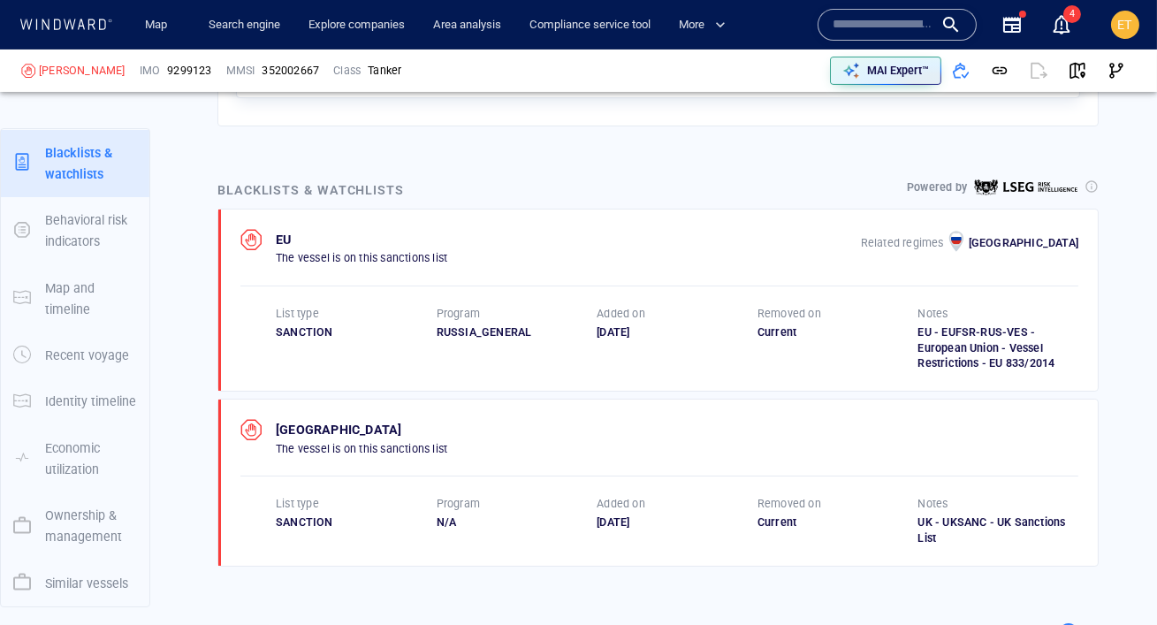
scroll to position [872, 0]
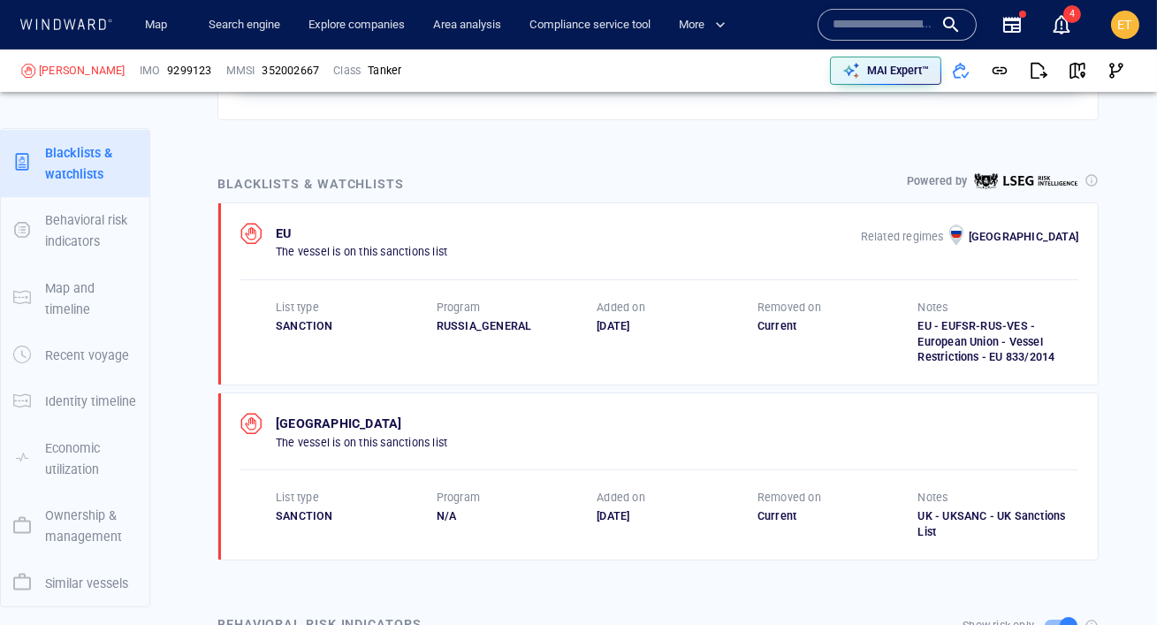
drag, startPoint x: 673, startPoint y: 329, endPoint x: 596, endPoint y: 316, distance: 77.9
click at [597, 316] on div "Added on [DATE]" at bounding box center [677, 317] width 161 height 34
drag, startPoint x: 1065, startPoint y: 179, endPoint x: 1030, endPoint y: 178, distance: 34.5
click at [1030, 178] on icon at bounding box center [1025, 181] width 103 height 16
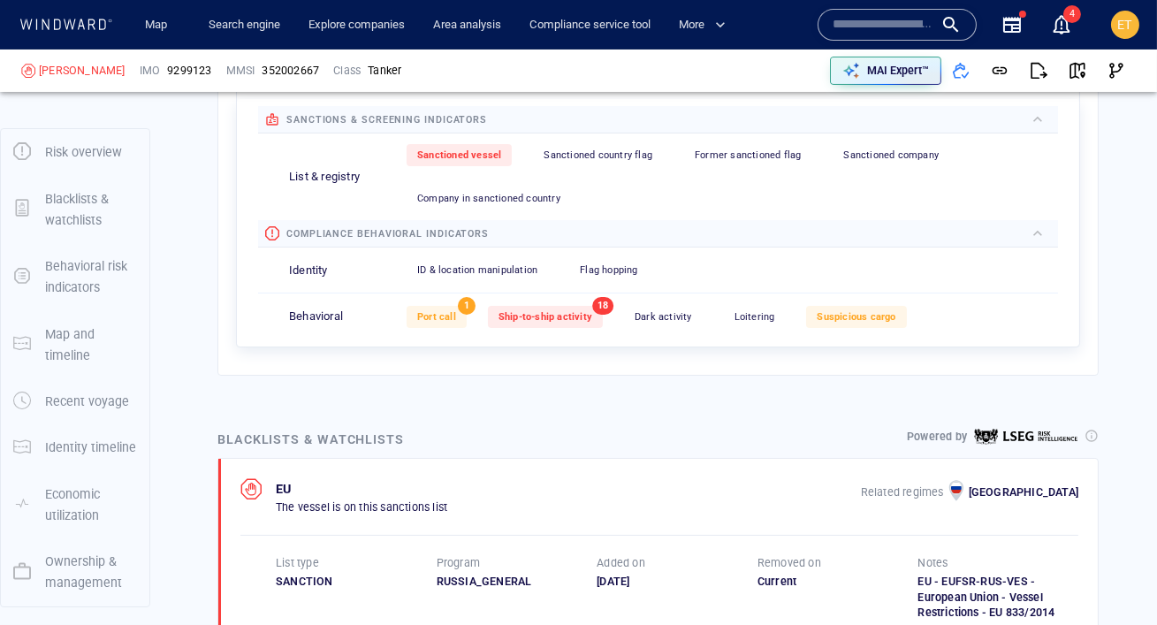
scroll to position [636, 0]
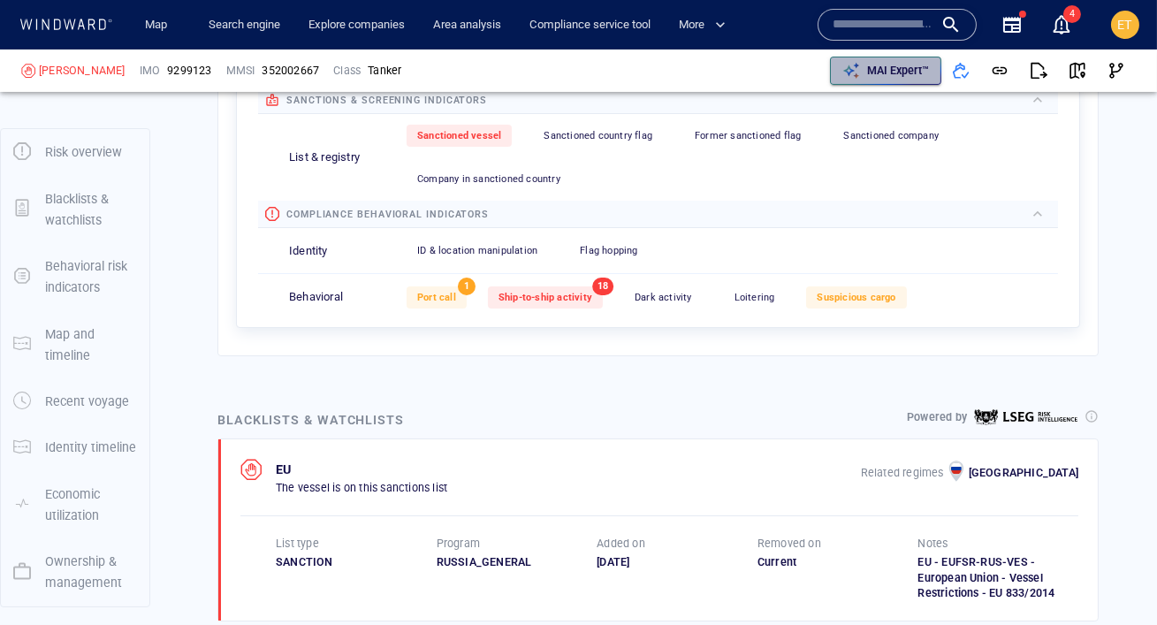
click at [856, 77] on icon "button" at bounding box center [851, 71] width 16 height 16
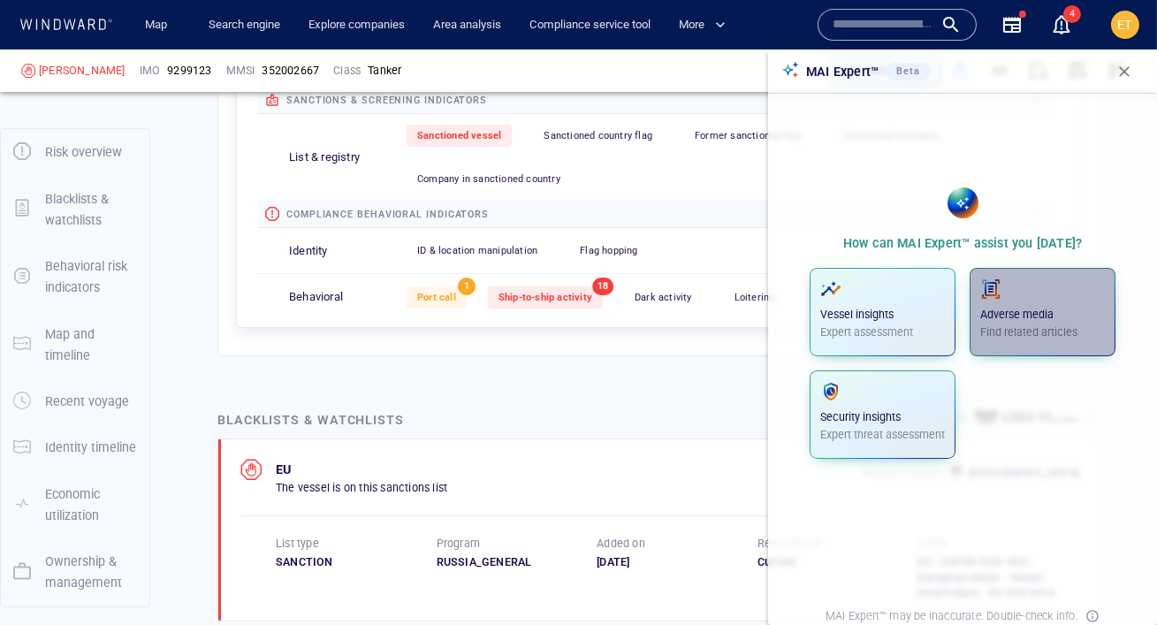
click at [1053, 317] on p "Adverse media" at bounding box center [1042, 315] width 125 height 16
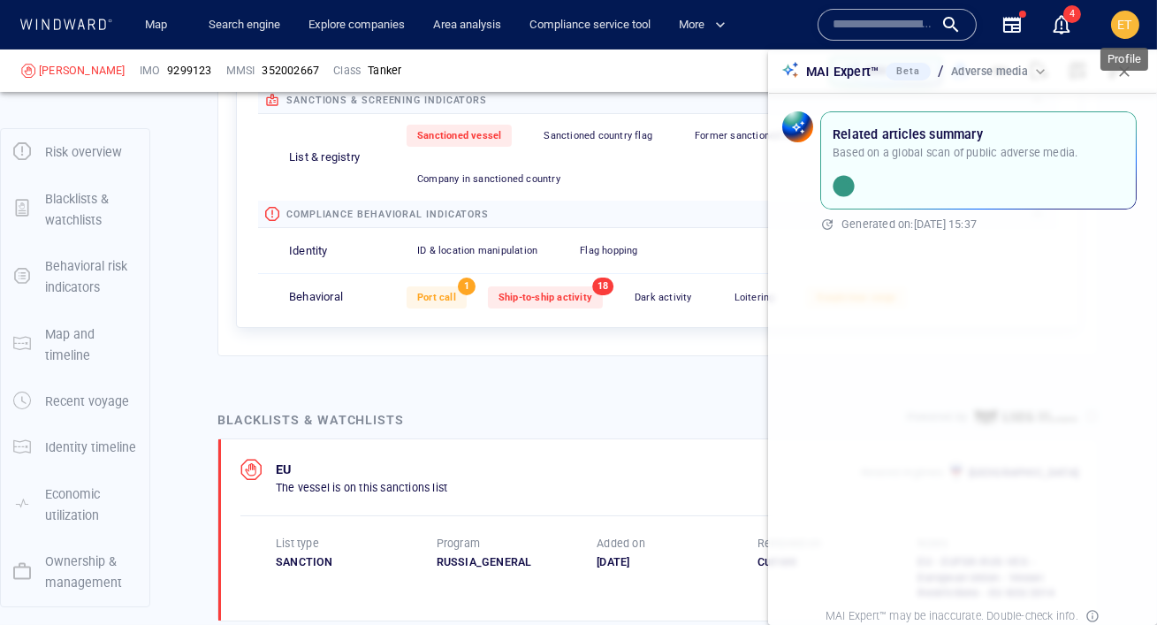
click at [1123, 34] on div "ET" at bounding box center [1125, 24] width 15 height 21
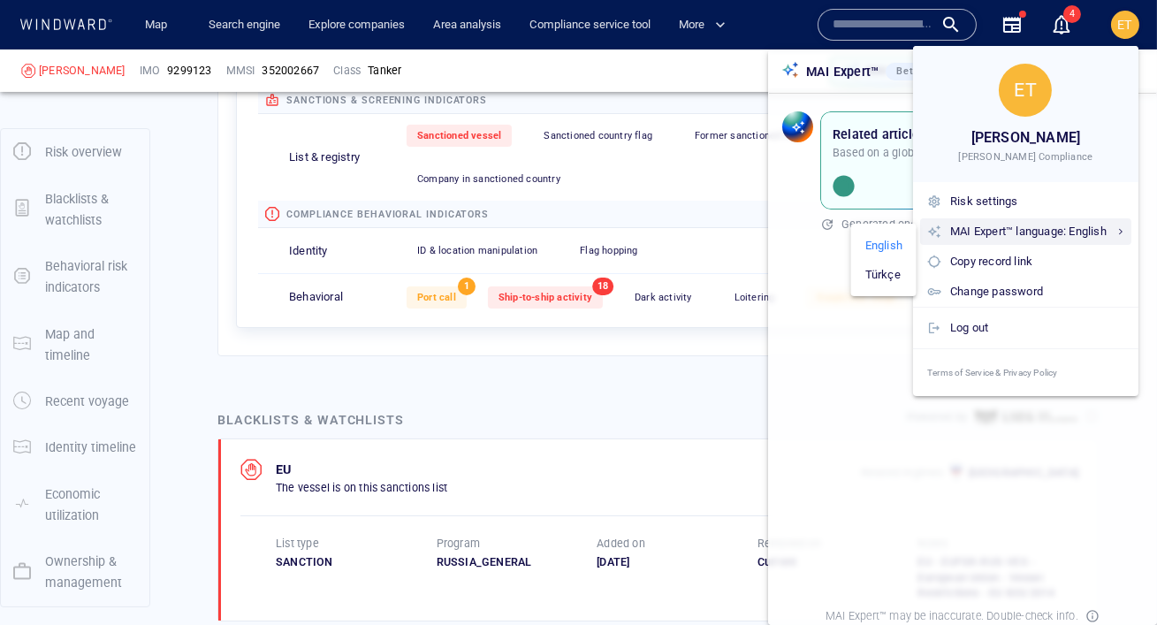
click at [1123, 232] on icon at bounding box center [1120, 231] width 7 height 7
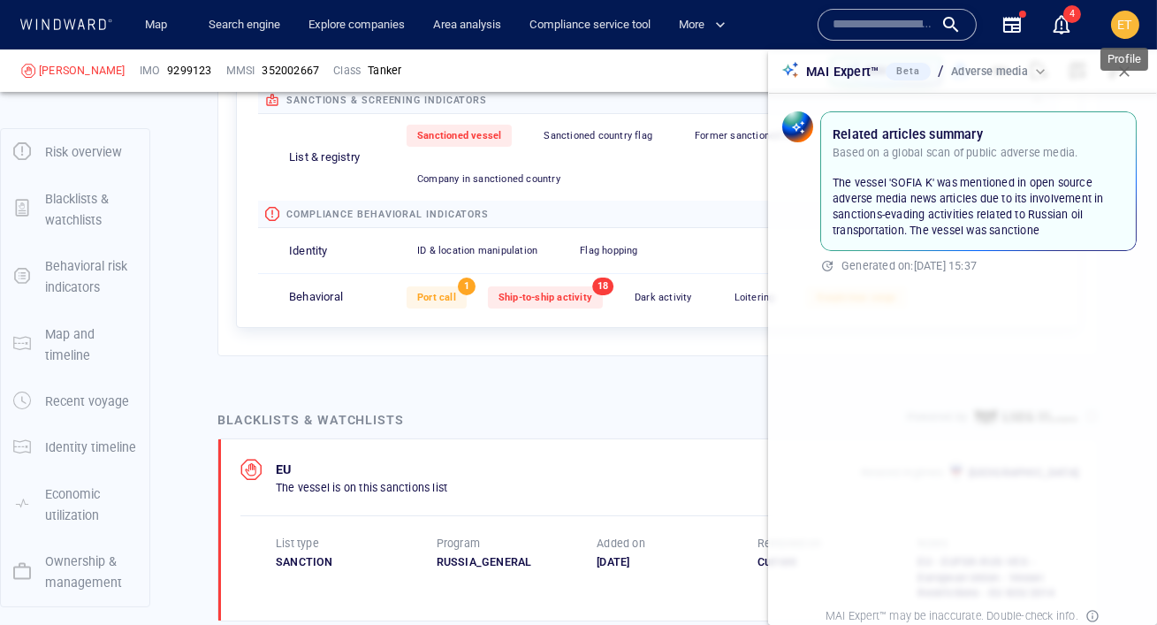
click at [1125, 26] on span "ET" at bounding box center [1125, 25] width 15 height 14
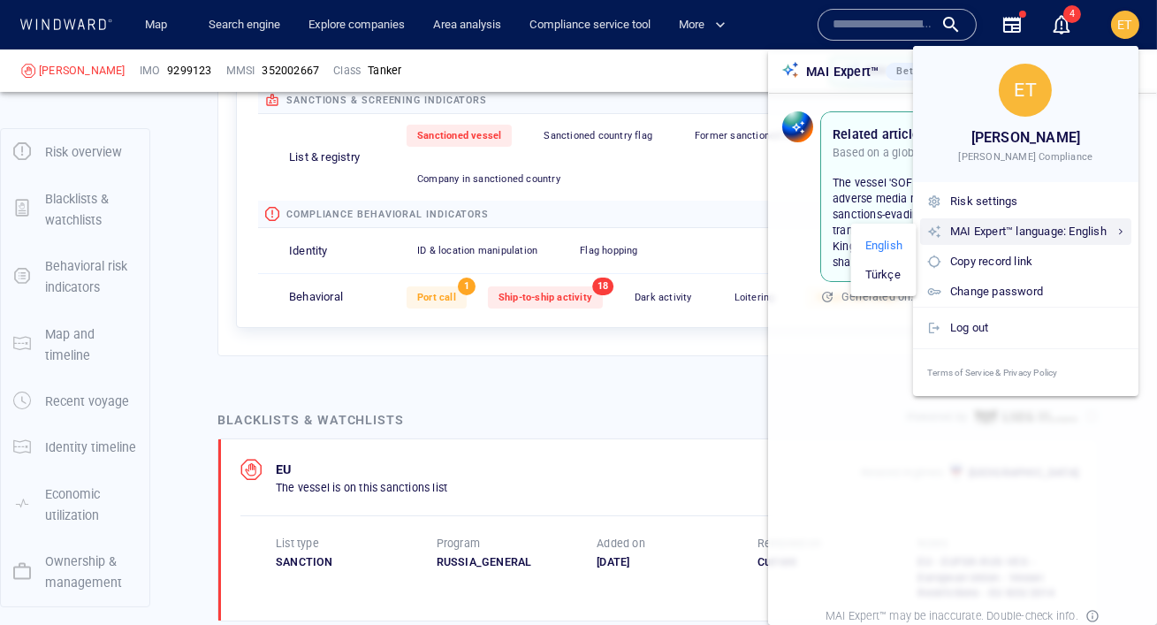
click at [1060, 231] on div "MAI Expert™ language: English" at bounding box center [1037, 231] width 174 height 19
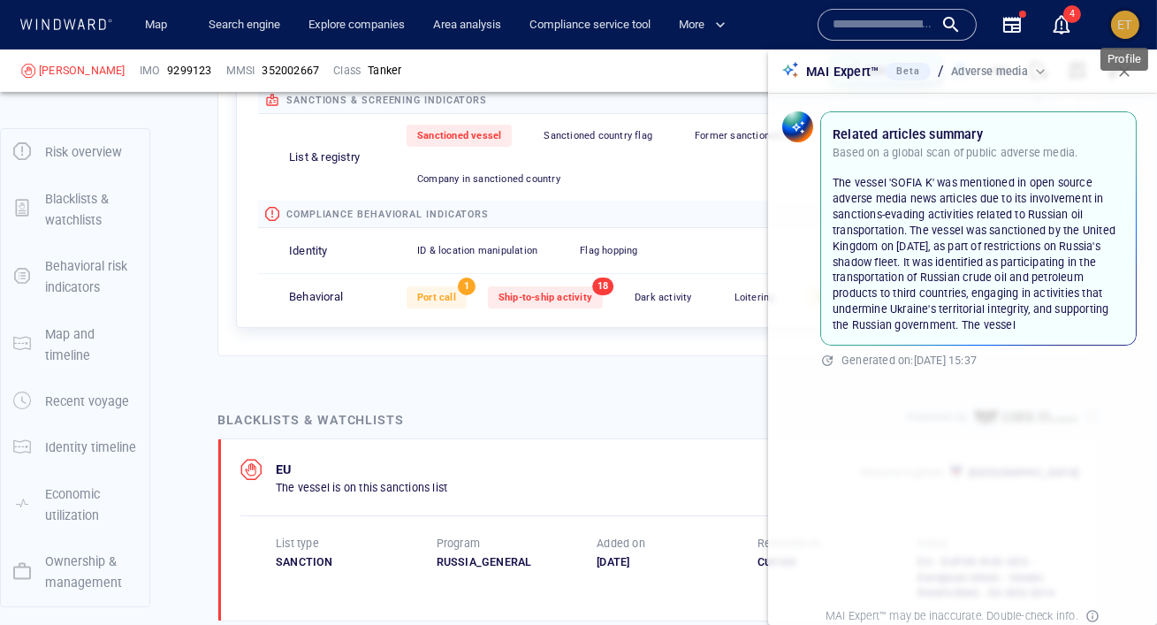
click at [1120, 19] on span "ET" at bounding box center [1125, 25] width 15 height 14
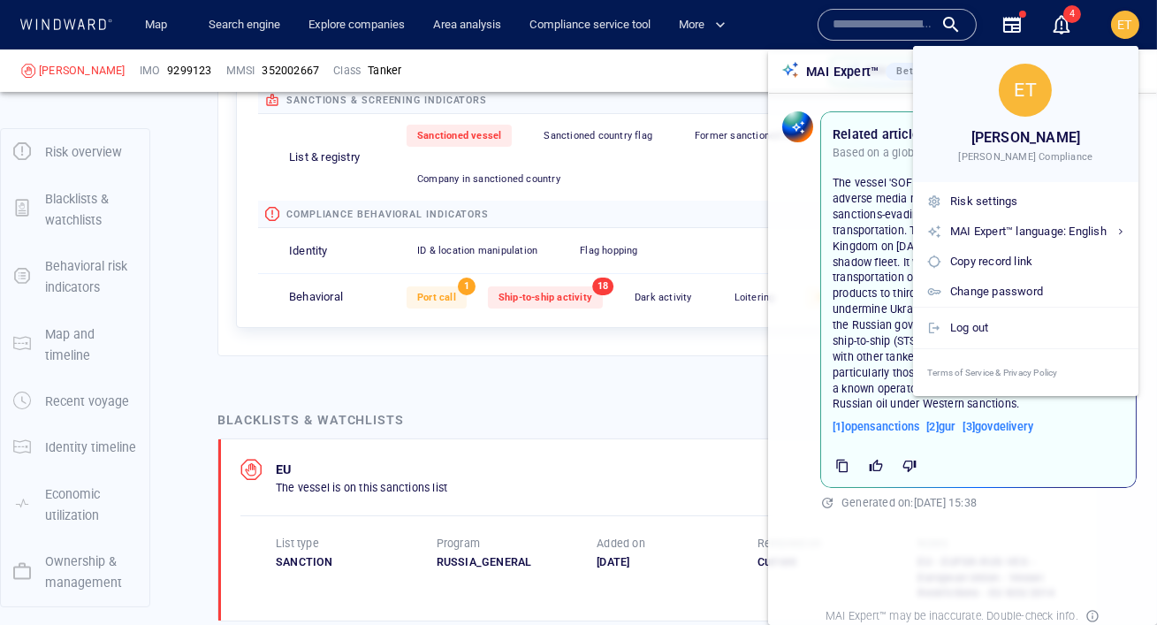
click at [880, 334] on div at bounding box center [578, 312] width 1157 height 625
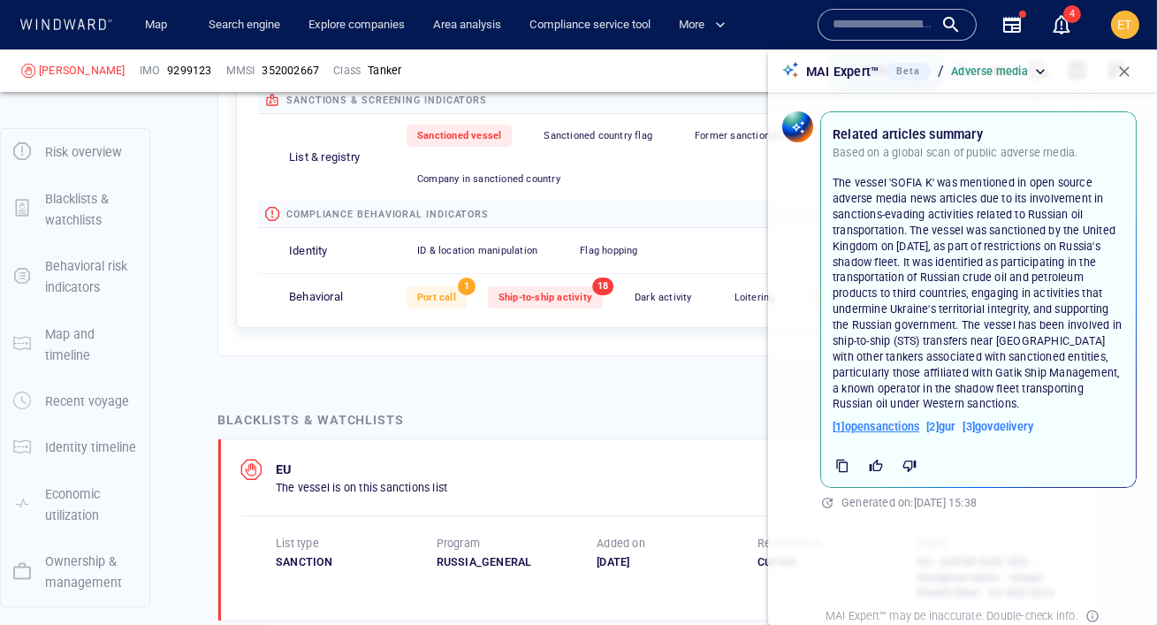
click at [888, 430] on span "[ 1 ] opensanctions" at bounding box center [875, 427] width 87 height 16
click at [1127, 80] on button "button" at bounding box center [1124, 71] width 39 height 39
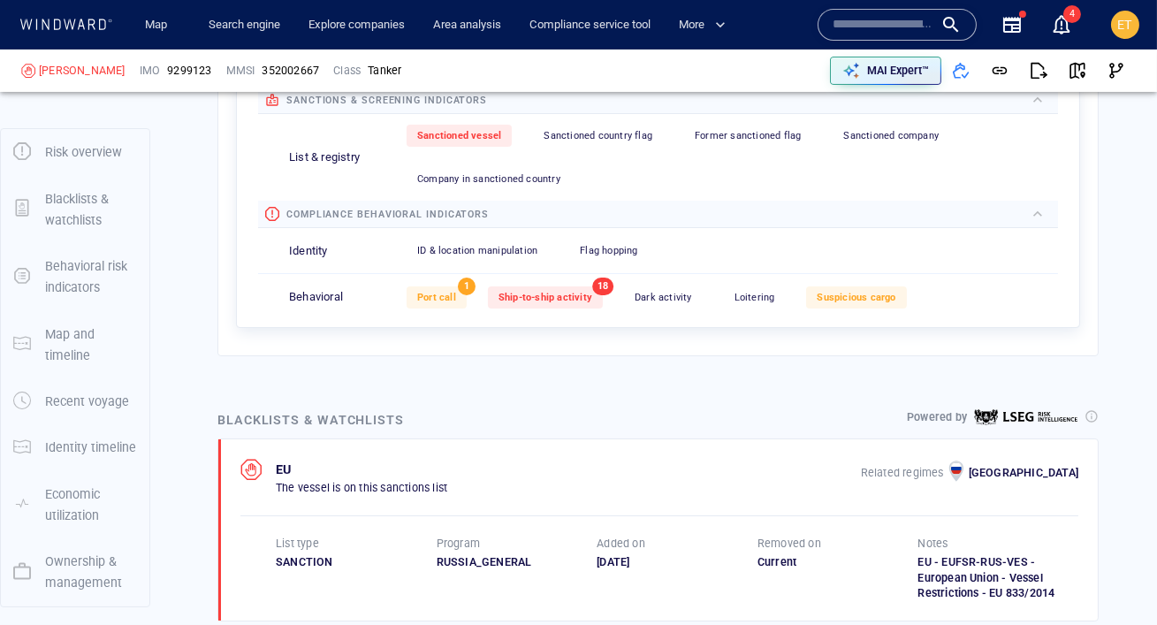
click at [76, 23] on icon at bounding box center [66, 24] width 95 height 11
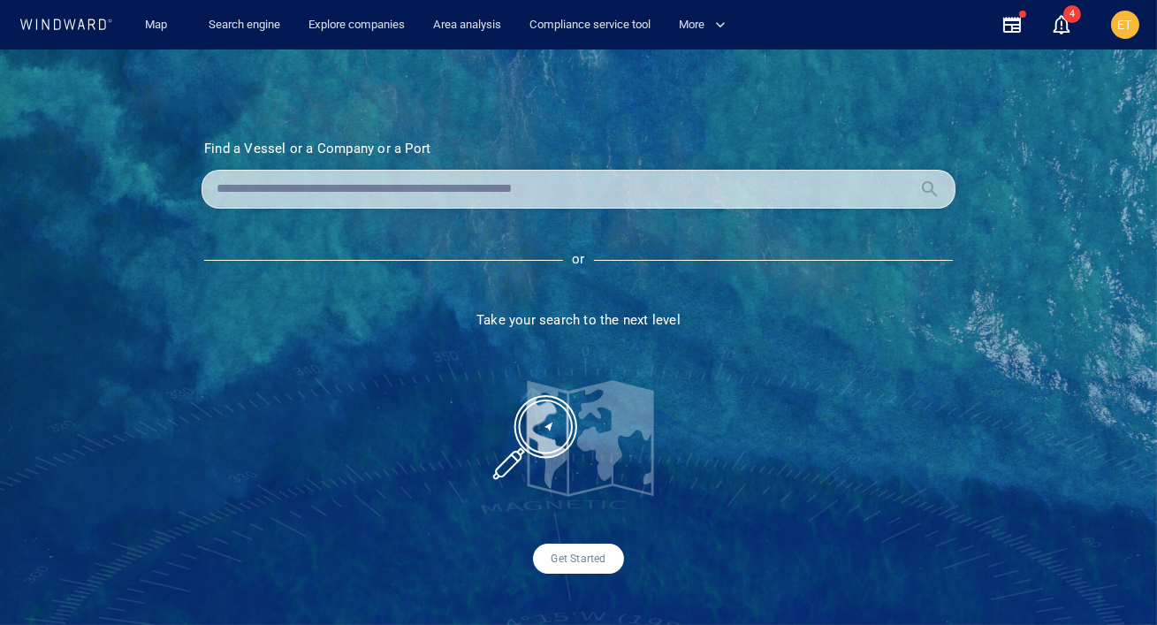
click at [298, 170] on div at bounding box center [578, 189] width 754 height 39
click at [295, 187] on input "text" at bounding box center [565, 189] width 696 height 27
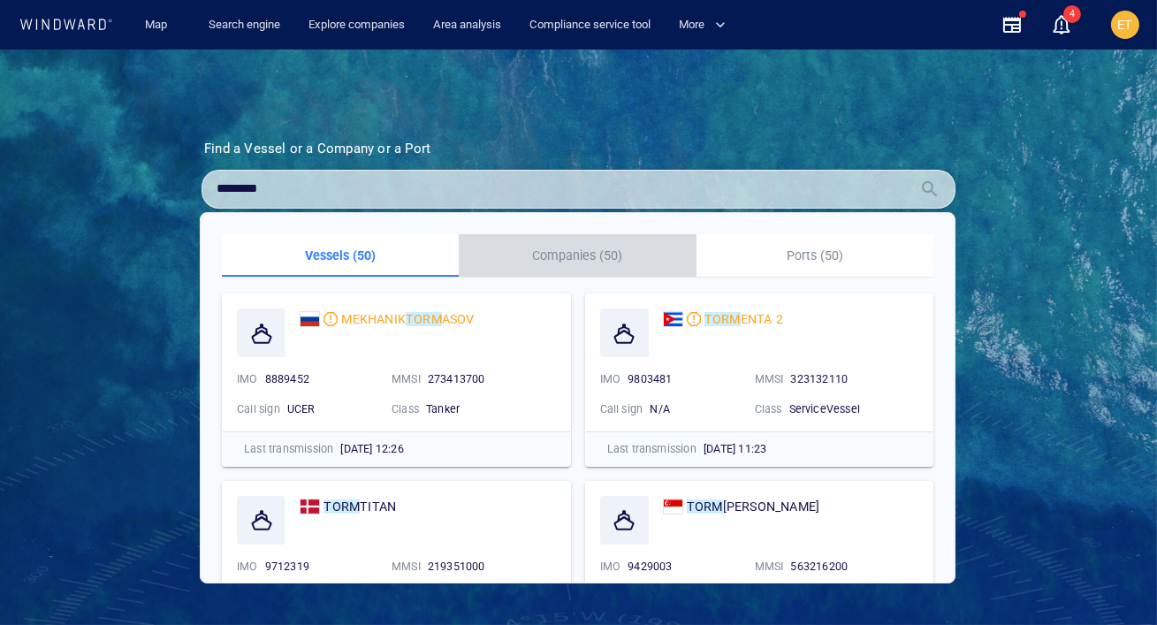
click at [544, 258] on p "Companies (50)" at bounding box center [577, 255] width 216 height 21
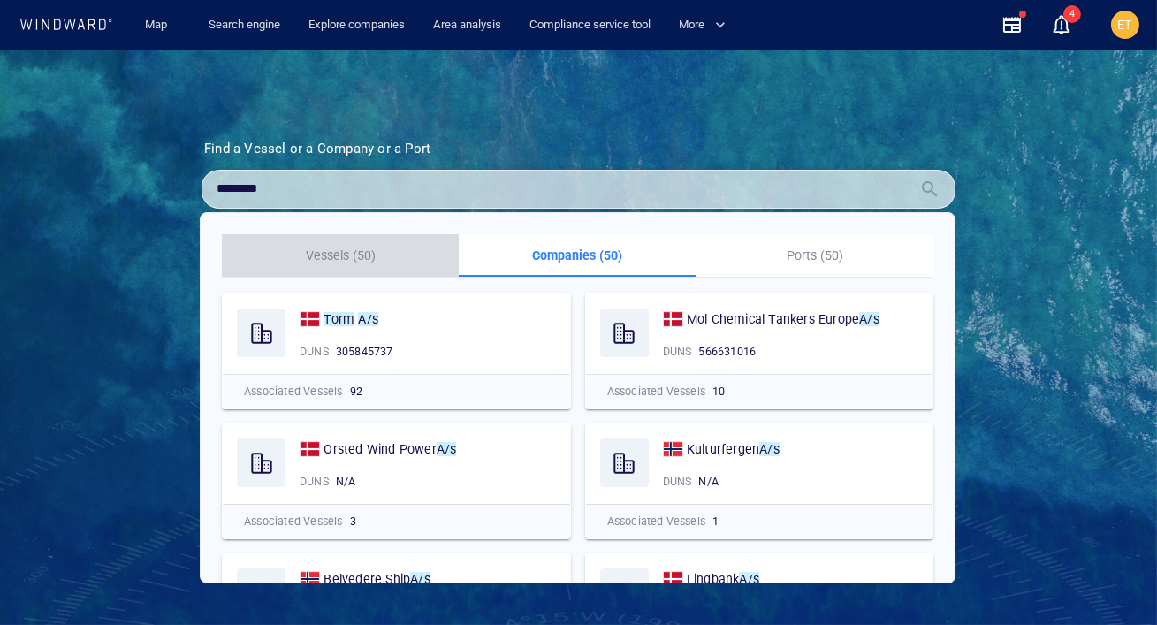
click at [339, 262] on p "Vessels (50)" at bounding box center [340, 255] width 216 height 21
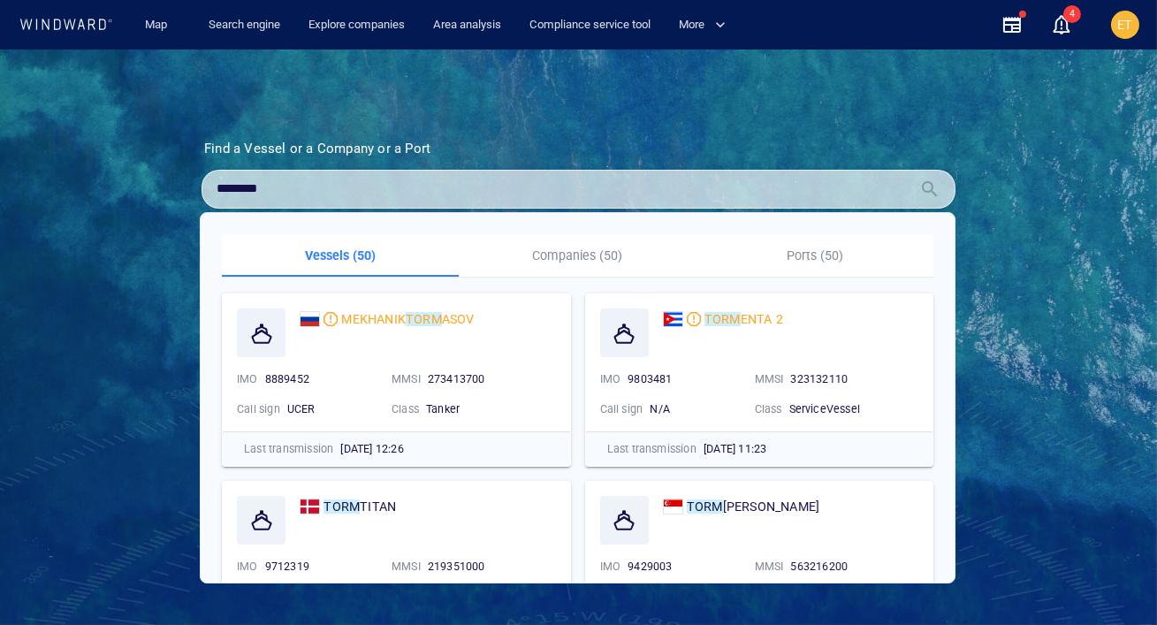
click at [551, 260] on p "Companies (50)" at bounding box center [577, 255] width 216 height 21
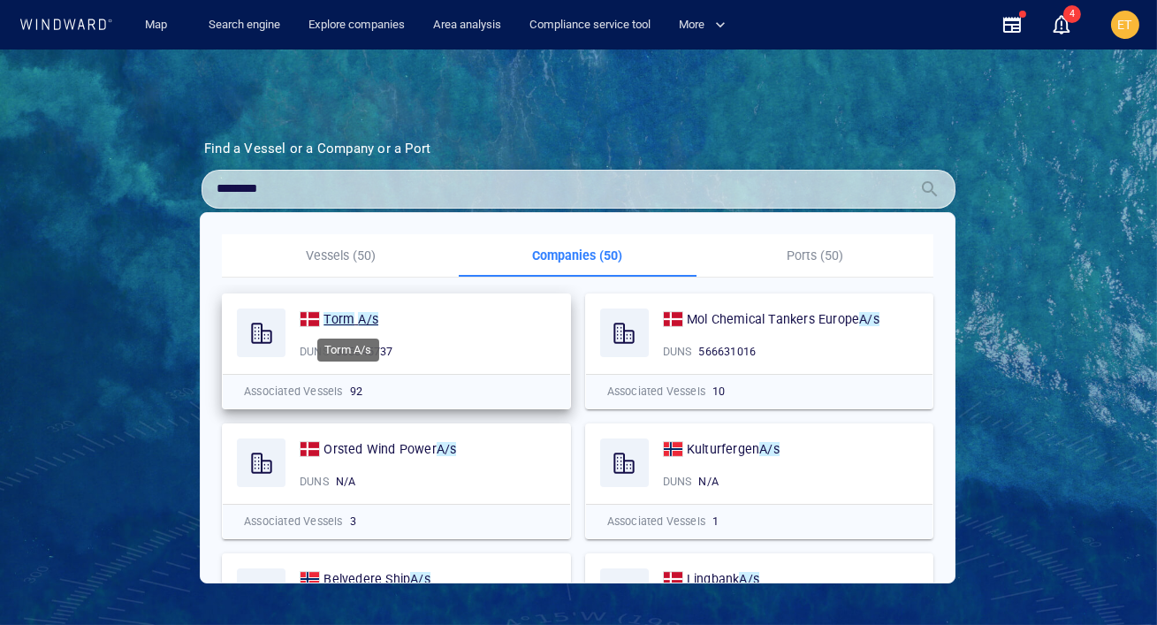
click at [361, 317] on mark "A/s" at bounding box center [368, 319] width 20 height 14
drag, startPoint x: 281, startPoint y: 191, endPoint x: 208, endPoint y: 191, distance: 73.4
click at [208, 191] on div "********" at bounding box center [578, 189] width 754 height 39
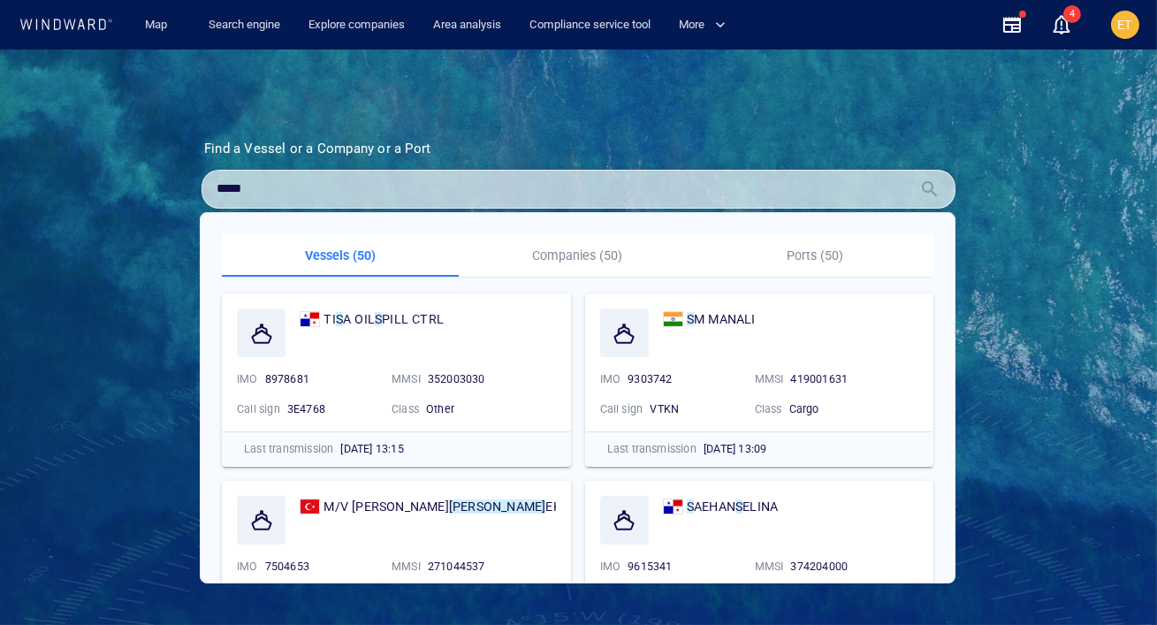
type input "*****"
click at [565, 261] on p "Companies (50)" at bounding box center [577, 255] width 216 height 21
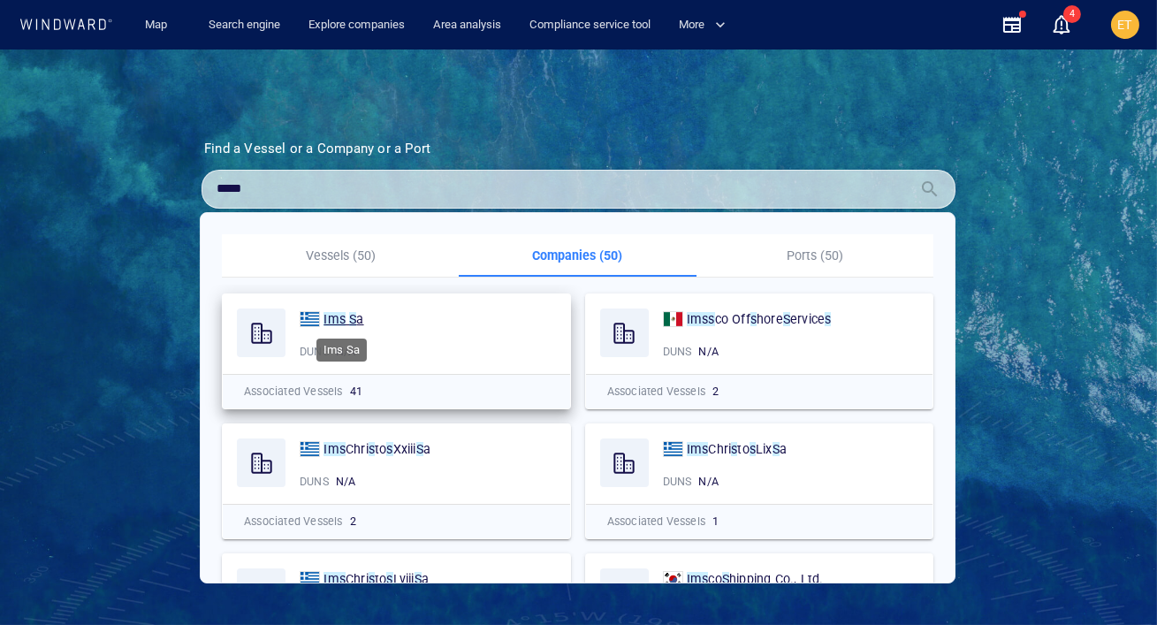
click at [350, 316] on mark "S" at bounding box center [352, 319] width 7 height 14
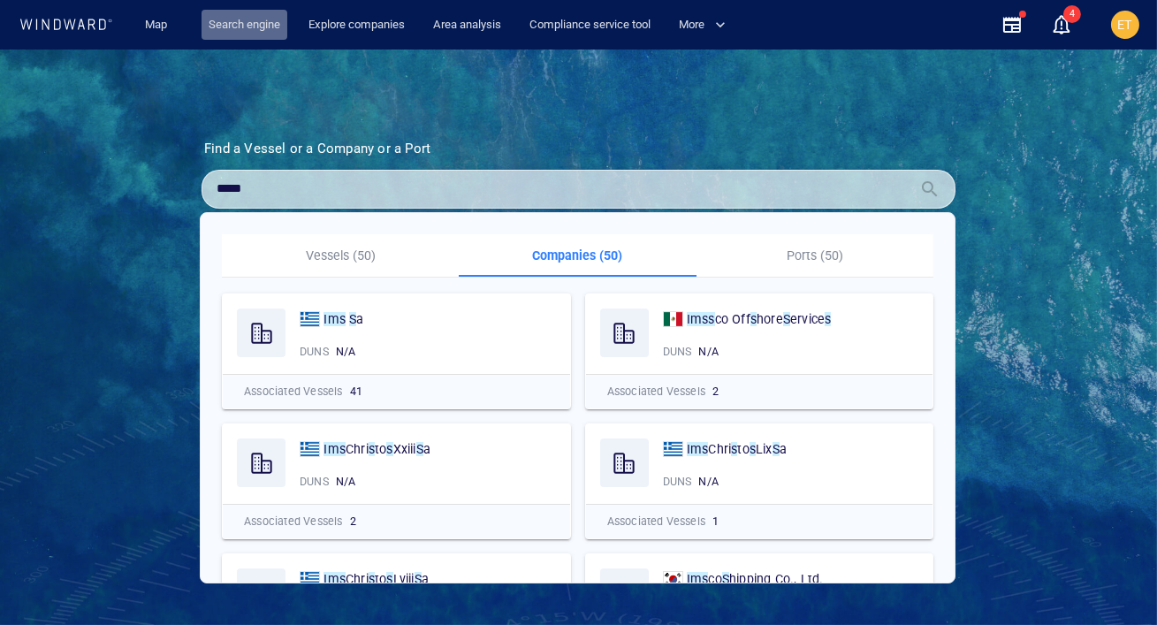
click at [256, 25] on link "Search engine" at bounding box center [244, 25] width 86 height 31
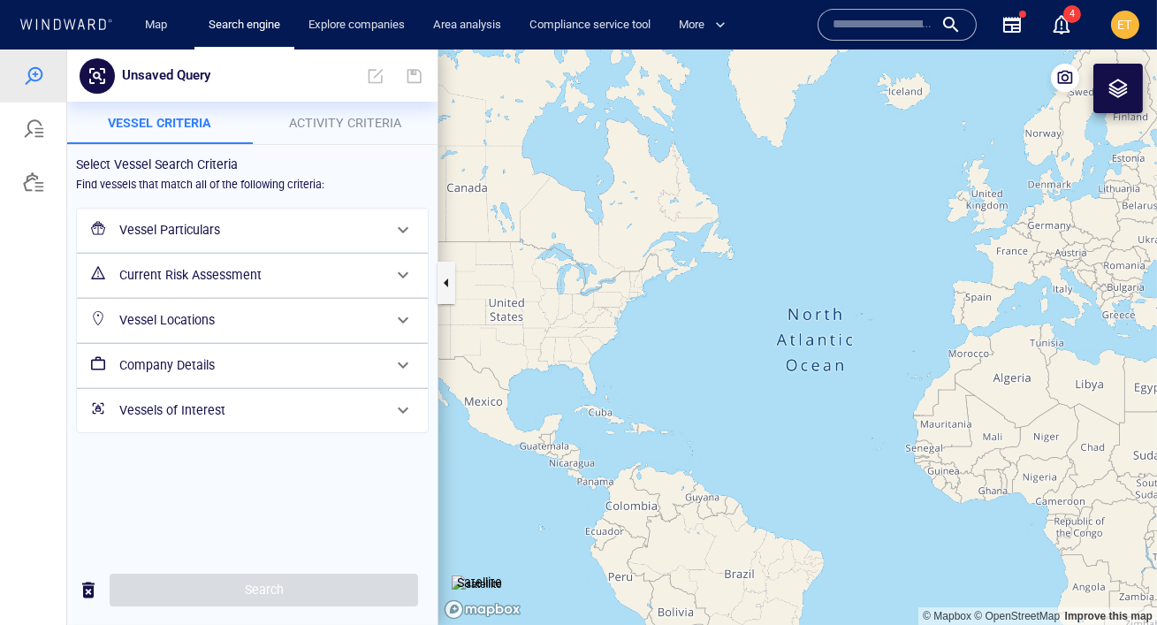
click at [369, 357] on h6 "Company Details" at bounding box center [250, 365] width 262 height 22
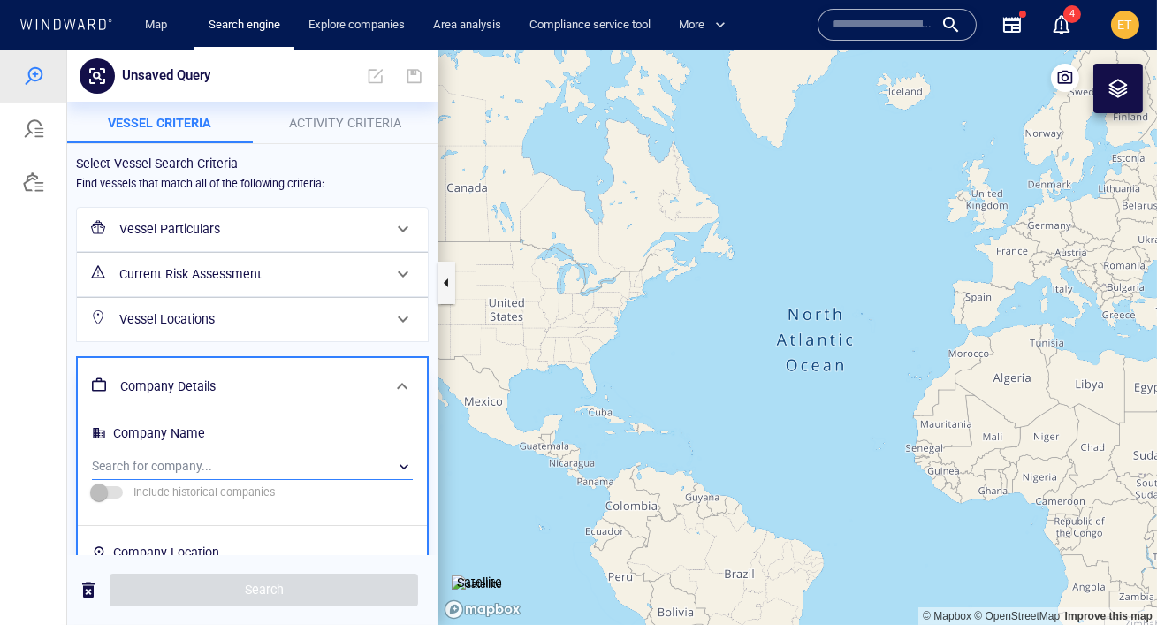
click at [209, 458] on div "​" at bounding box center [252, 466] width 321 height 27
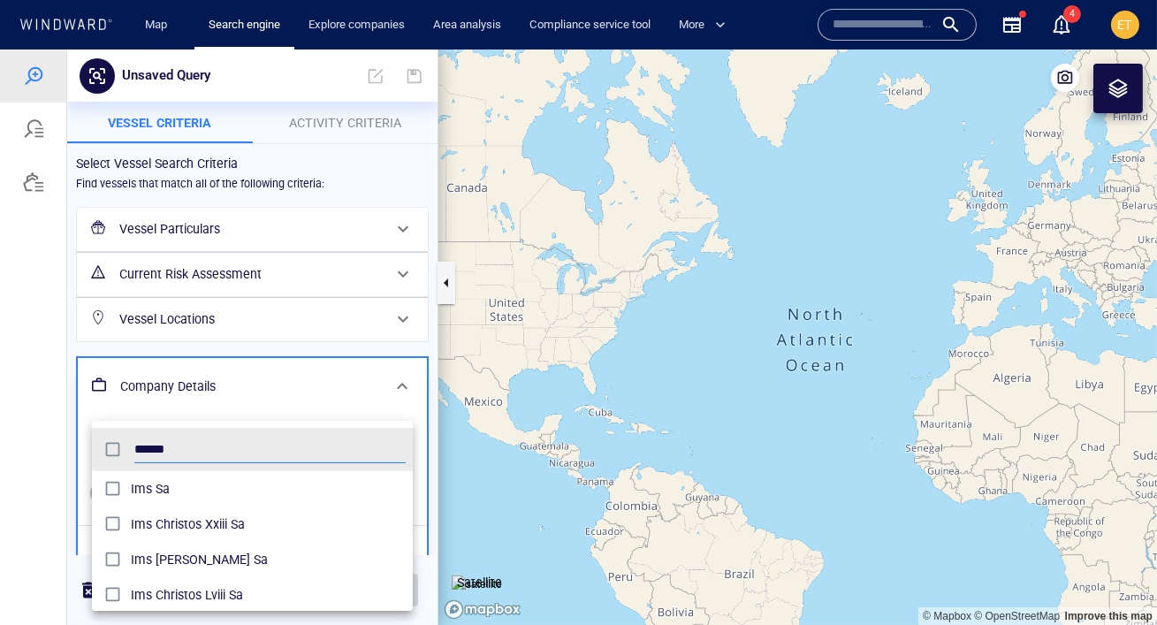
scroll to position [176, 320]
type input "******"
click at [178, 487] on span "Ims Sa" at bounding box center [268, 488] width 275 height 21
click at [364, 171] on div at bounding box center [578, 336] width 1157 height 575
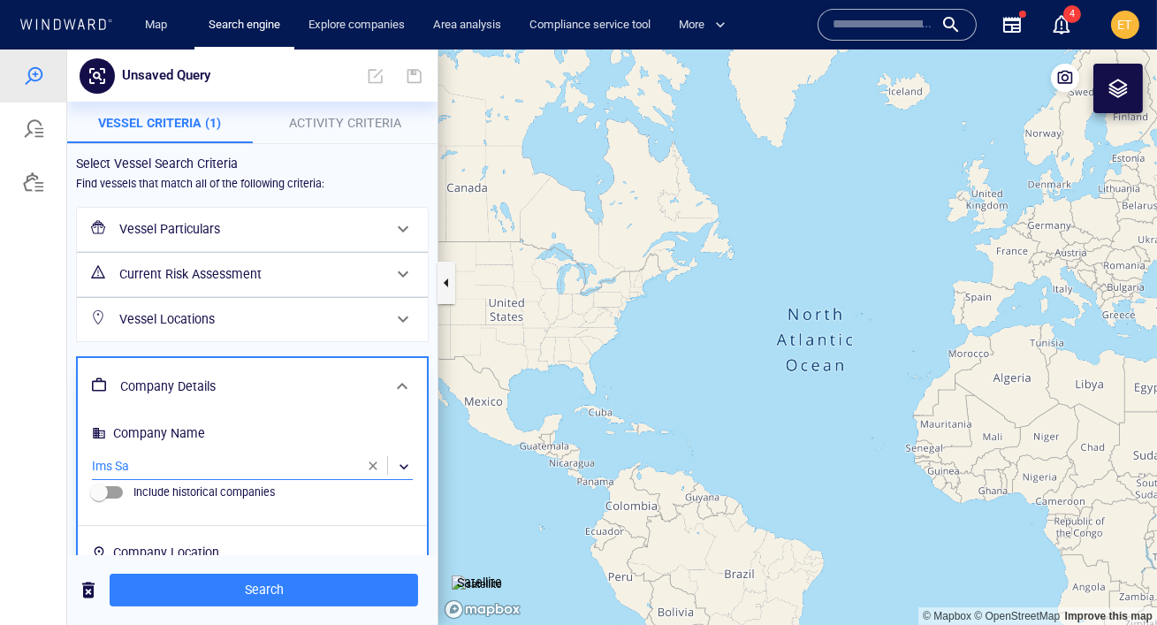
click at [357, 129] on span "Activity Criteria" at bounding box center [345, 123] width 112 height 14
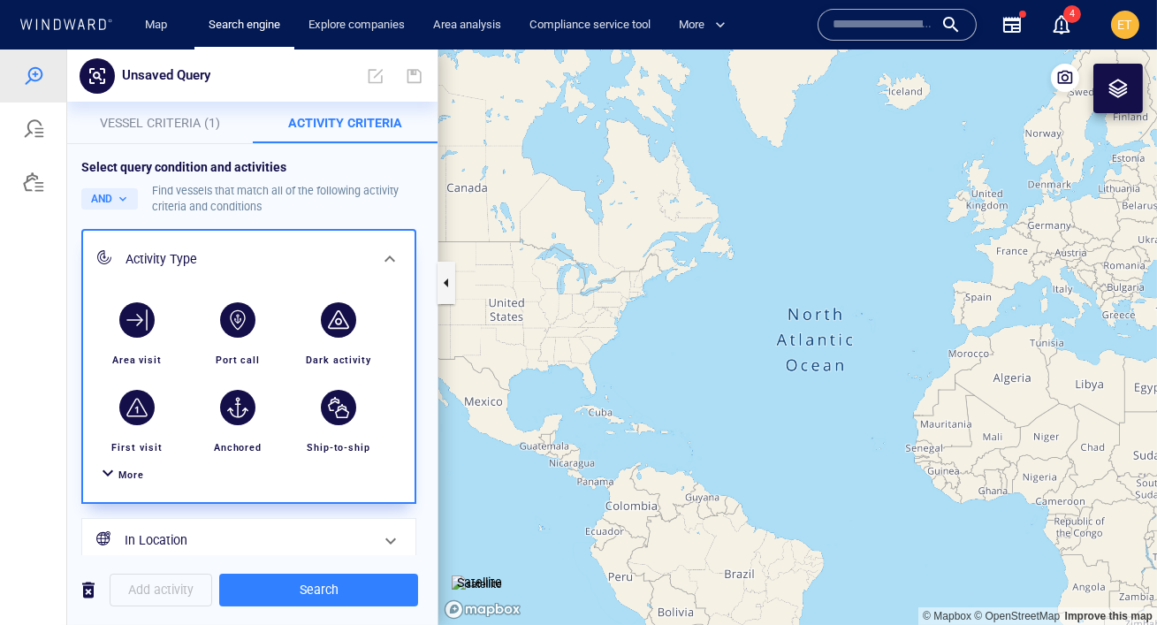
click at [127, 474] on span "More" at bounding box center [131, 474] width 26 height 11
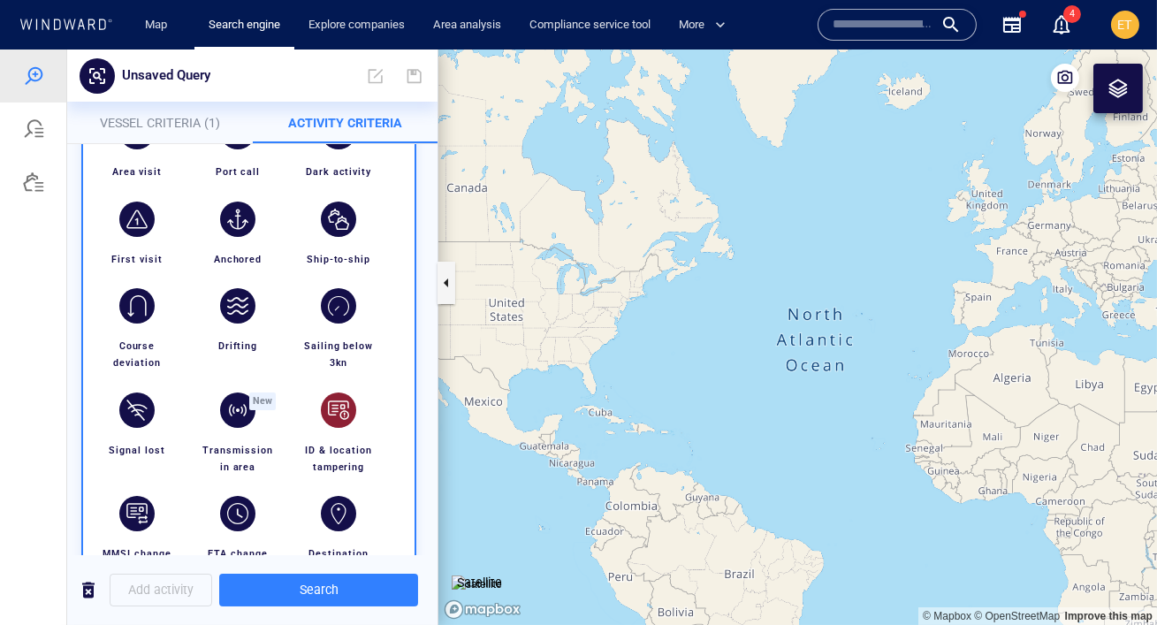
scroll to position [201, 0]
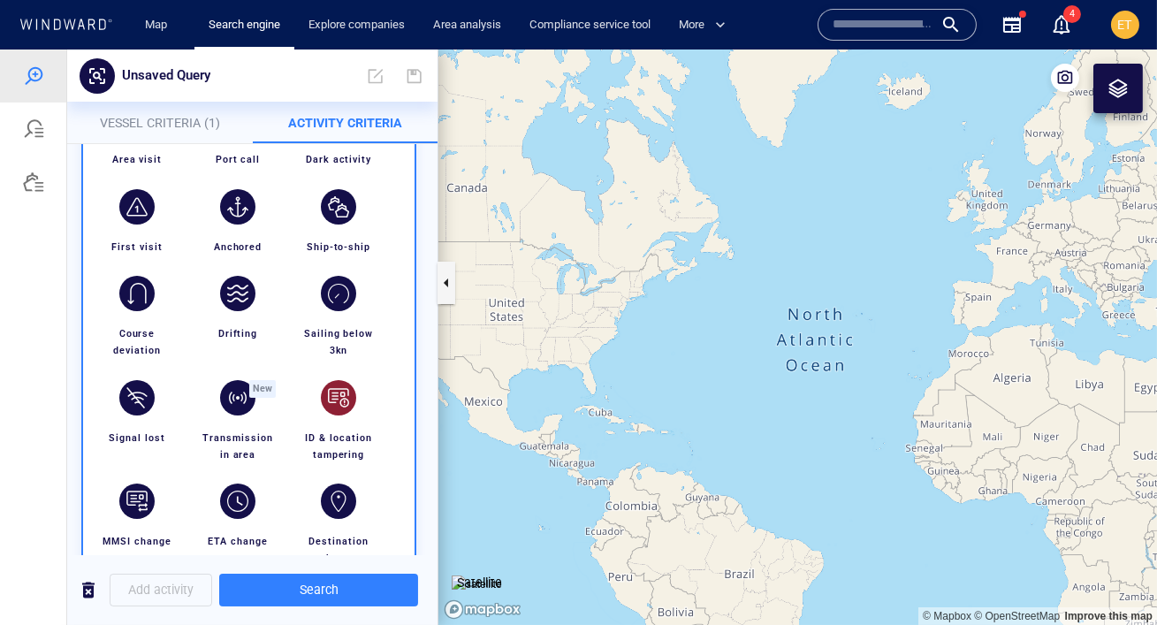
click at [342, 393] on div "button" at bounding box center [338, 397] width 35 height 35
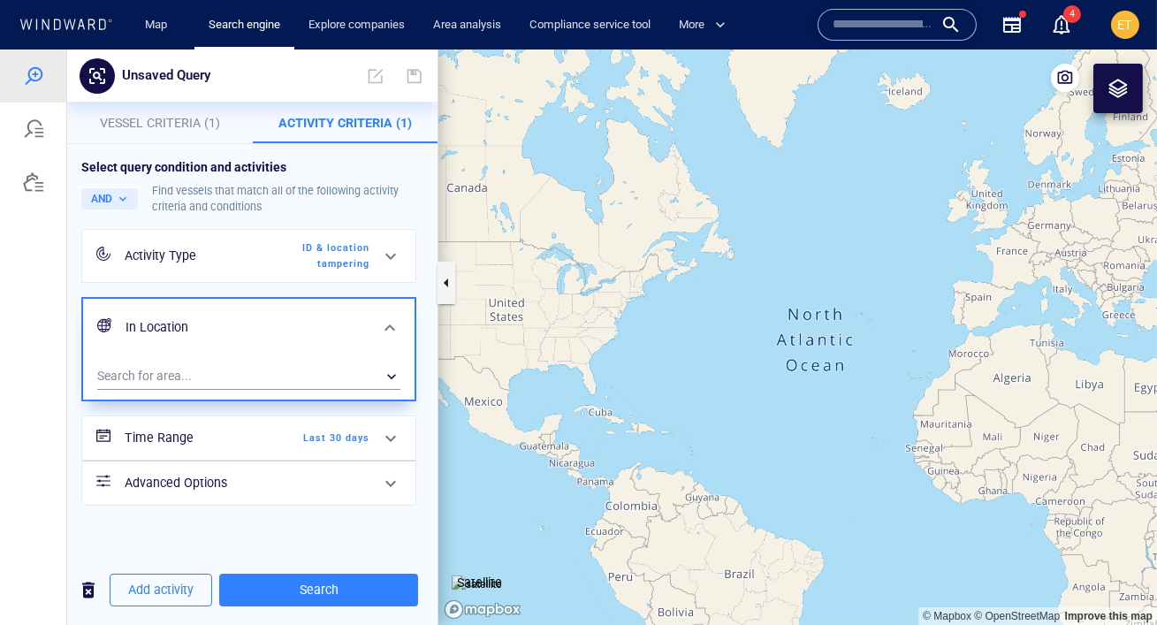
click at [355, 447] on div "Time Range Last 30 days" at bounding box center [247, 438] width 259 height 36
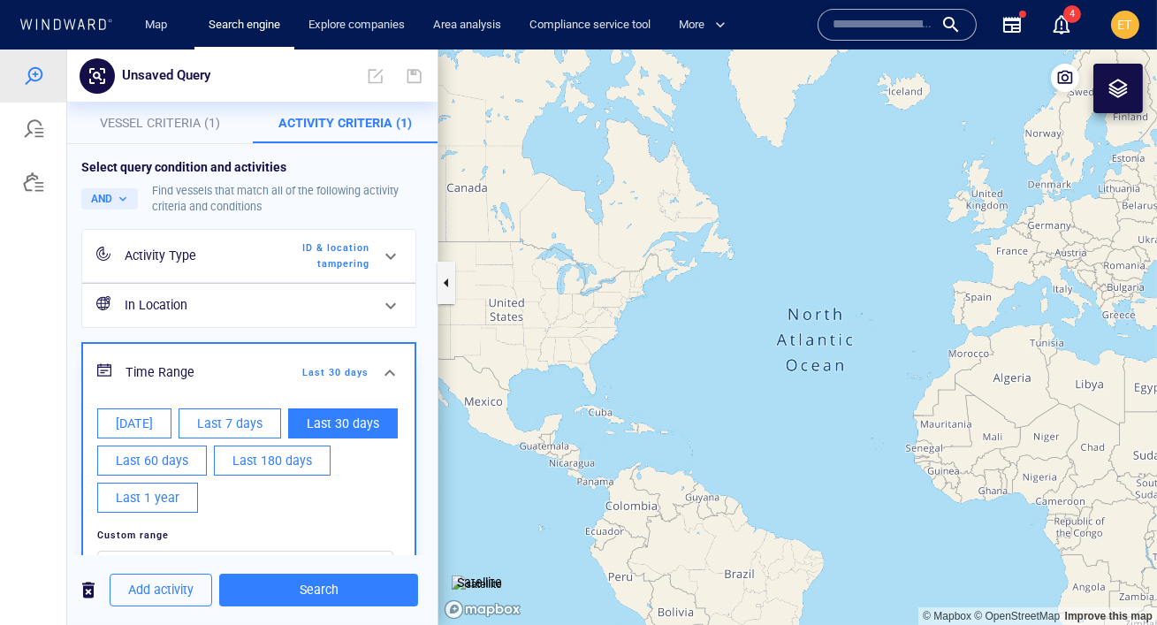
click at [148, 499] on span "Last 1 year" at bounding box center [148, 498] width 64 height 22
type input "**********"
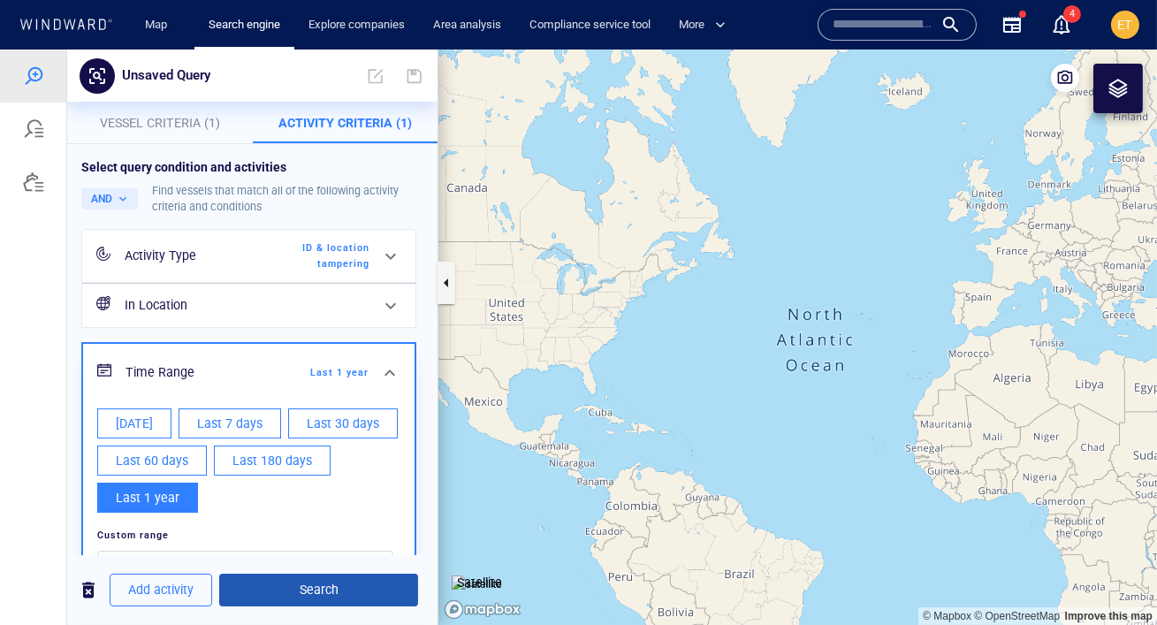
click at [328, 592] on span "Search" at bounding box center [318, 590] width 171 height 22
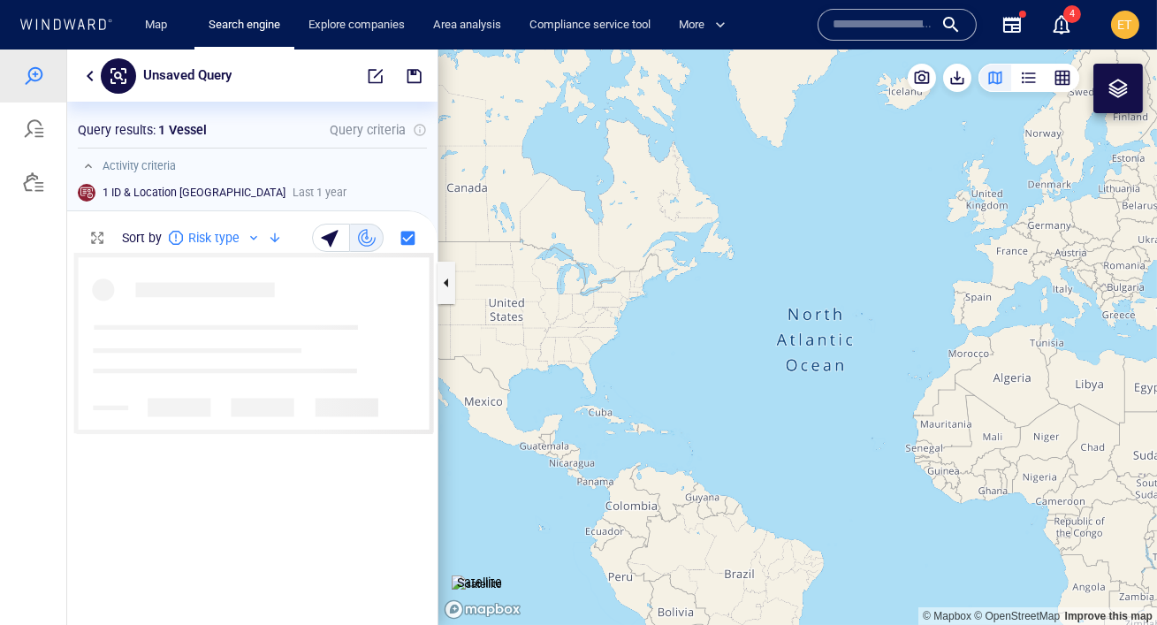
scroll to position [372, 370]
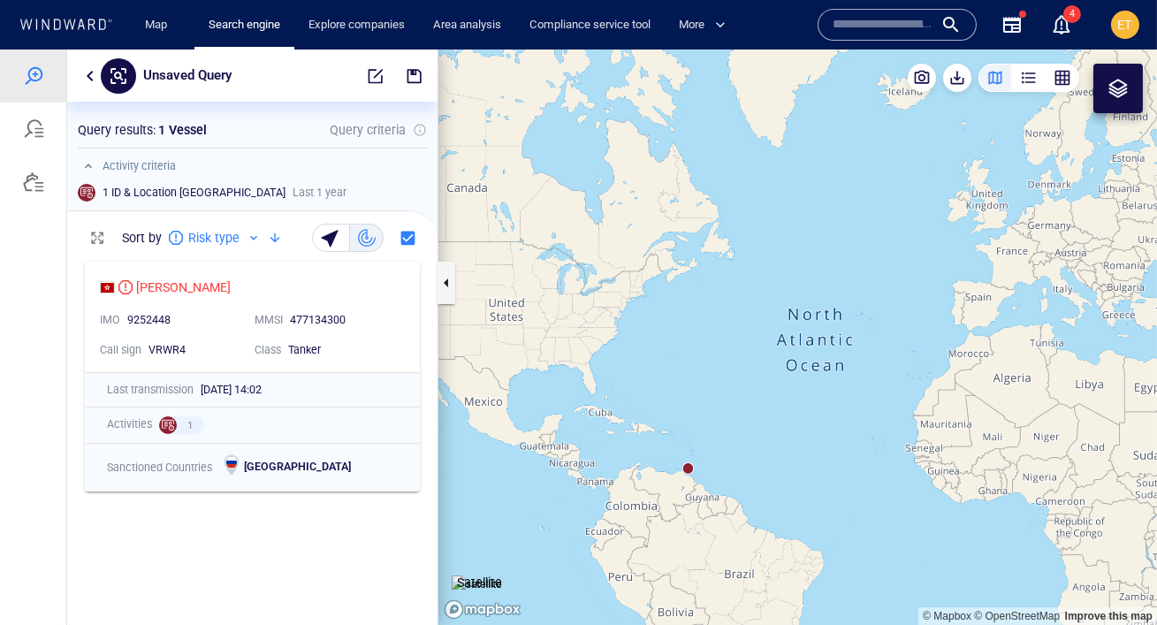
click at [689, 470] on canvas "Map" at bounding box center [797, 336] width 718 height 575
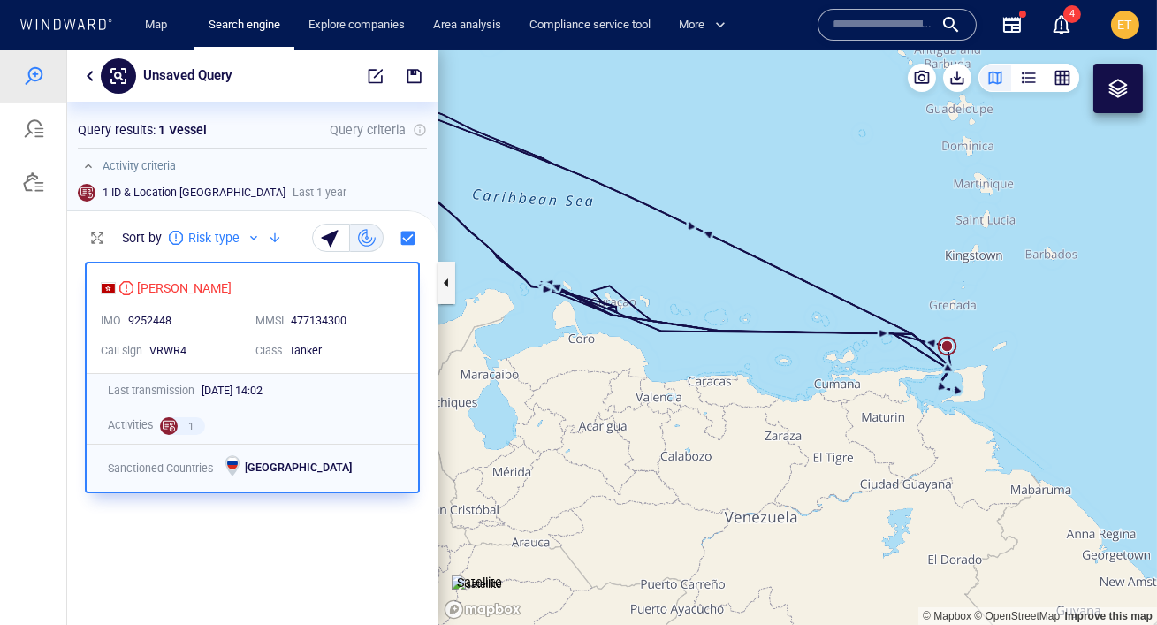
drag, startPoint x: 689, startPoint y: 395, endPoint x: 499, endPoint y: 264, distance: 230.7
click at [499, 264] on canvas "Map" at bounding box center [797, 336] width 718 height 575
click at [563, 253] on canvas "Map" at bounding box center [797, 336] width 718 height 575
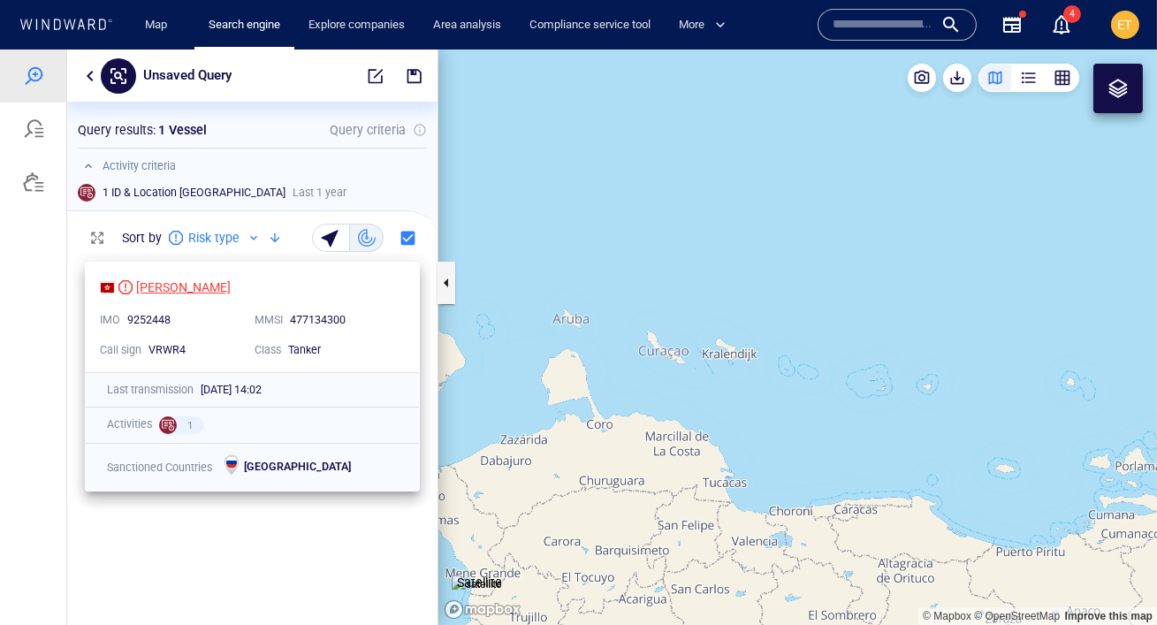
click at [174, 284] on div "[PERSON_NAME]" at bounding box center [183, 287] width 95 height 21
click at [91, 25] on icon at bounding box center [66, 24] width 95 height 11
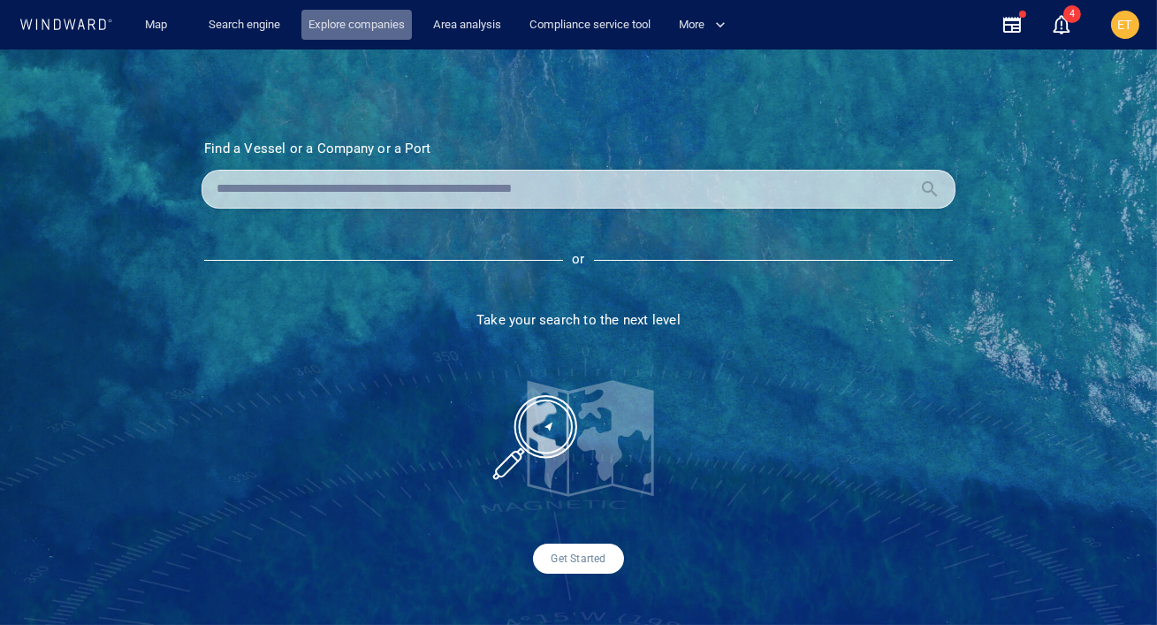
click at [350, 26] on link "Explore companies" at bounding box center [356, 25] width 110 height 31
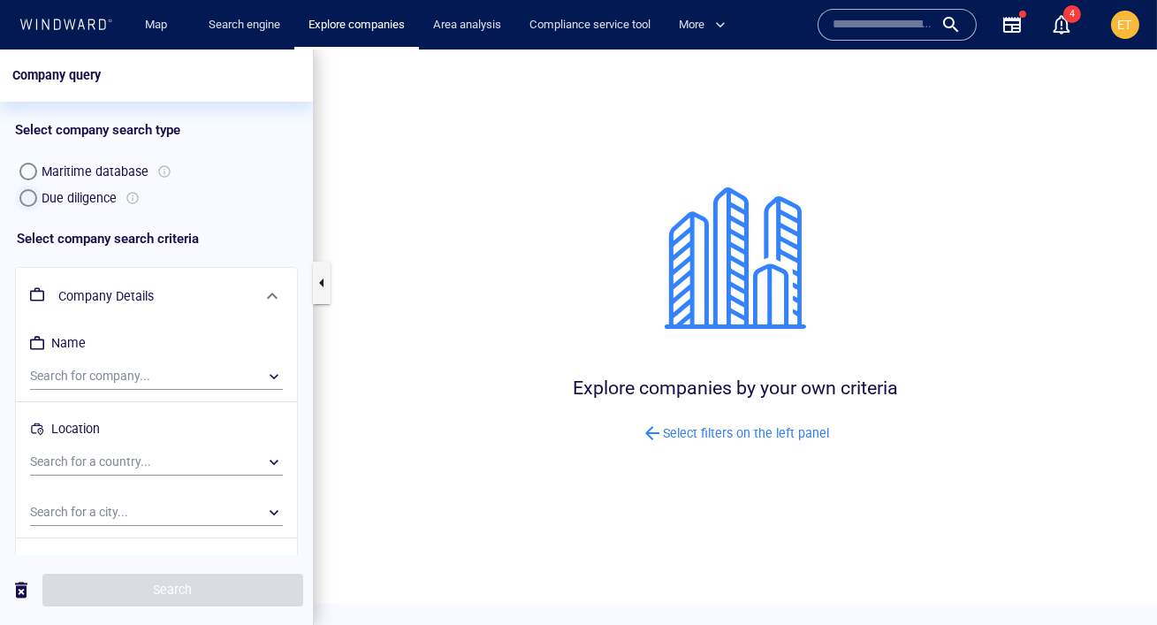
click at [37, 205] on button "Due diligence" at bounding box center [28, 198] width 27 height 27
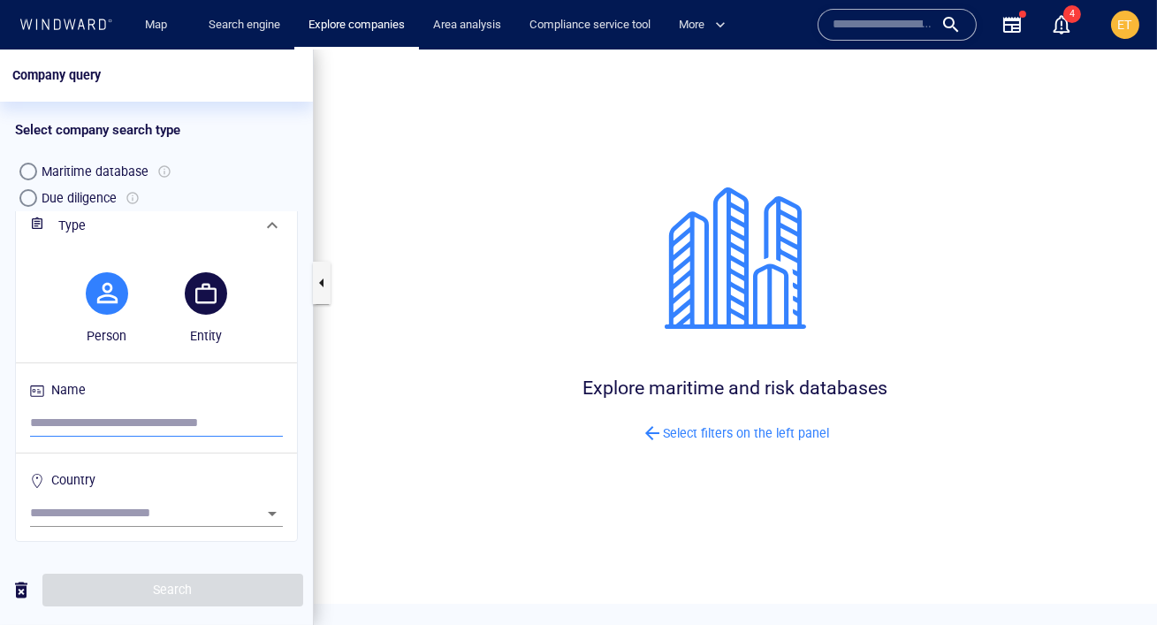
scroll to position [72, 0]
click at [413, 179] on div "Explore maritime and risk databases Select filters on the left panel" at bounding box center [736, 315] width 886 height 575
click at [168, 427] on input "search" at bounding box center [156, 422] width 253 height 27
click at [285, 365] on div at bounding box center [157, 362] width 260 height 26
click at [54, 19] on icon at bounding box center [57, 24] width 7 height 11
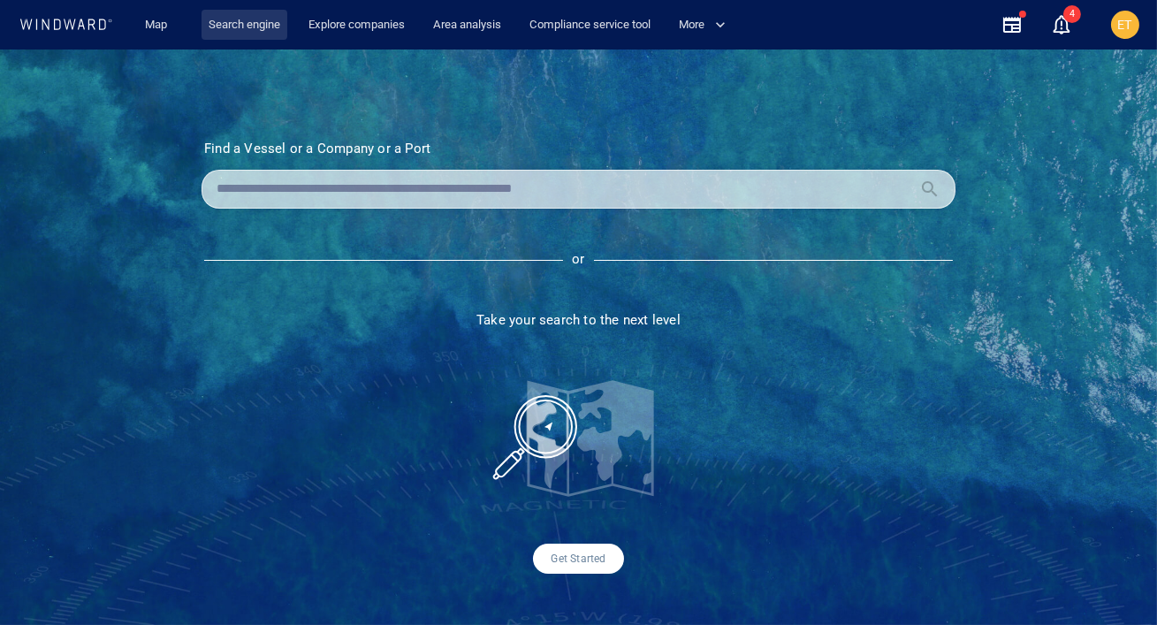
click at [252, 27] on link "Search engine" at bounding box center [244, 25] width 86 height 31
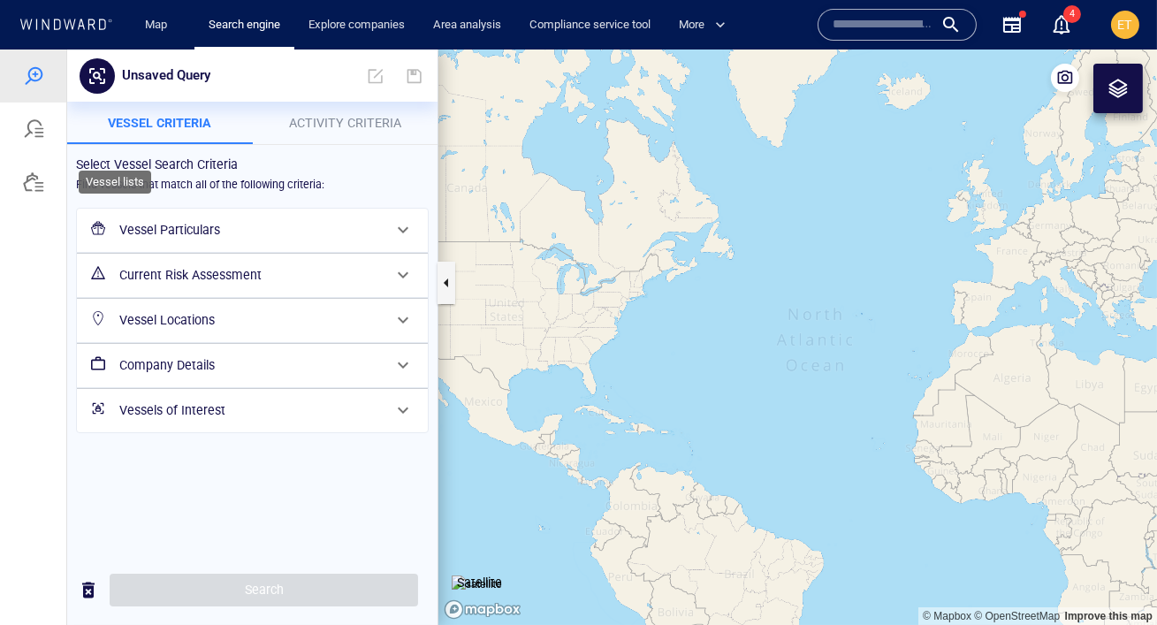
click at [39, 194] on div at bounding box center [33, 182] width 66 height 53
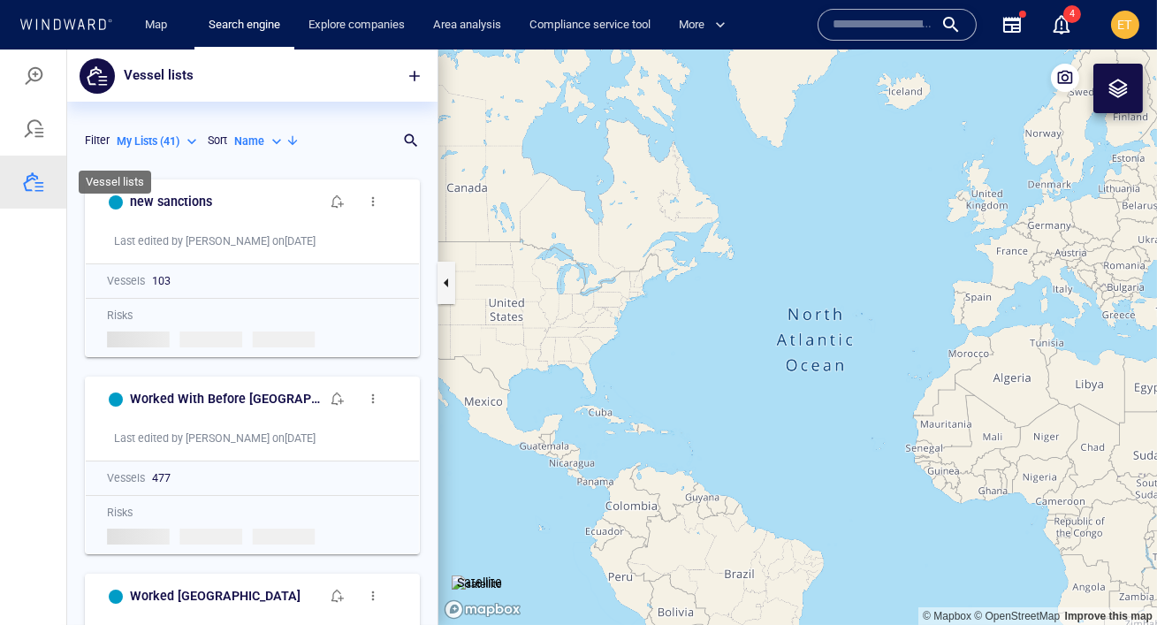
scroll to position [454, 370]
click at [416, 71] on span "button" at bounding box center [415, 76] width 18 height 18
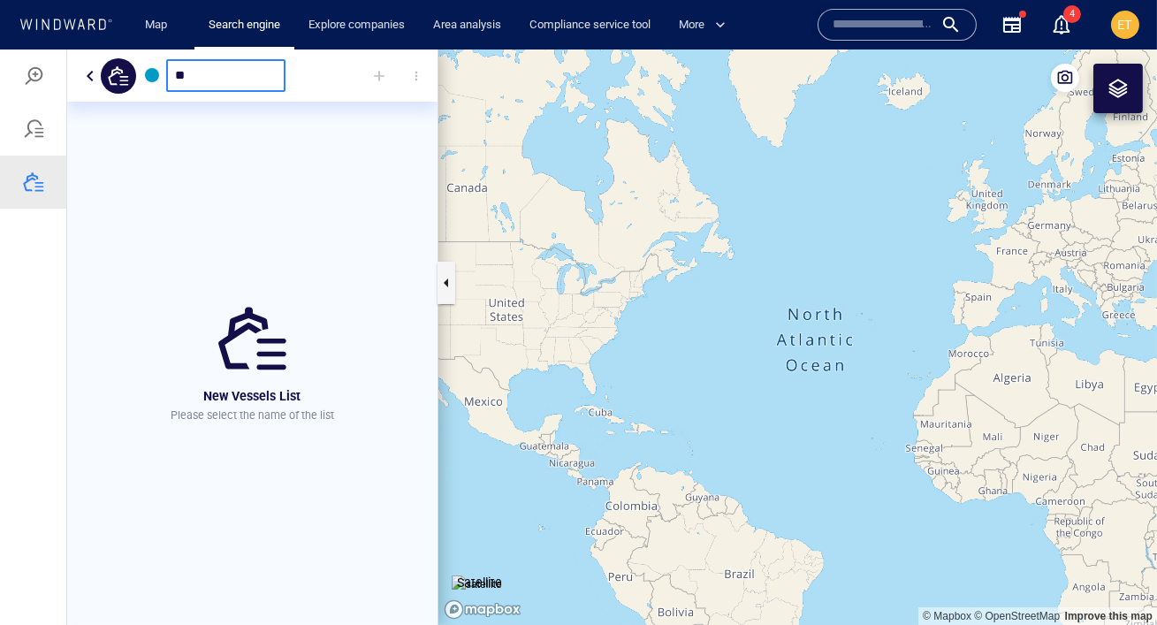
type input "**"
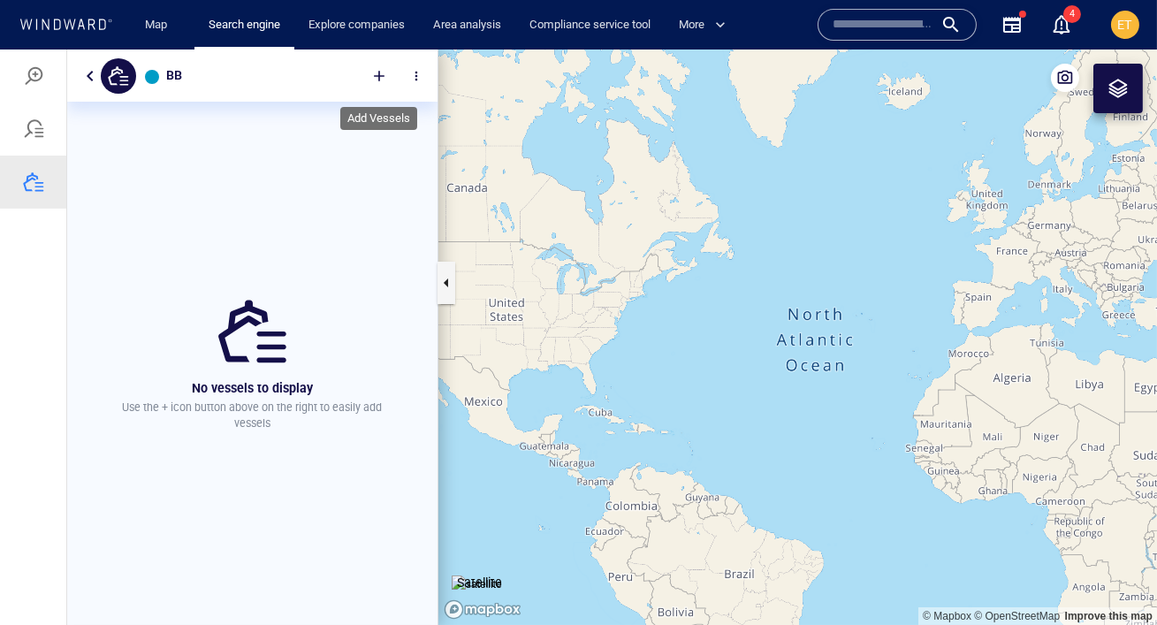
click at [386, 73] on div at bounding box center [379, 76] width 39 height 39
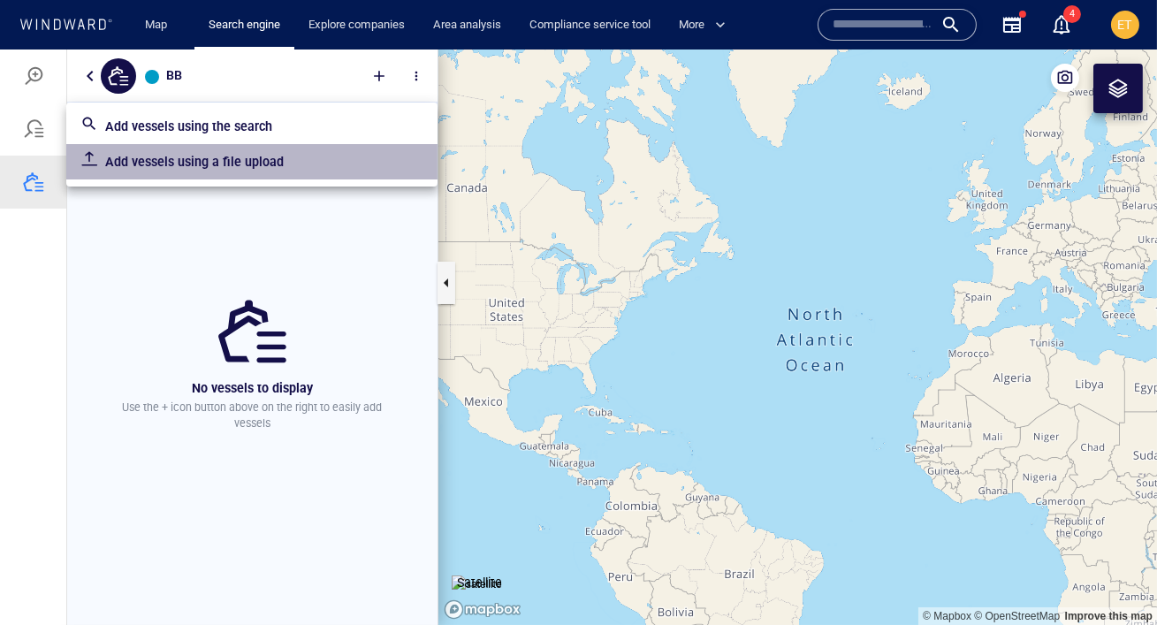
click at [255, 163] on p "Add vessels using a file upload" at bounding box center [264, 161] width 318 height 21
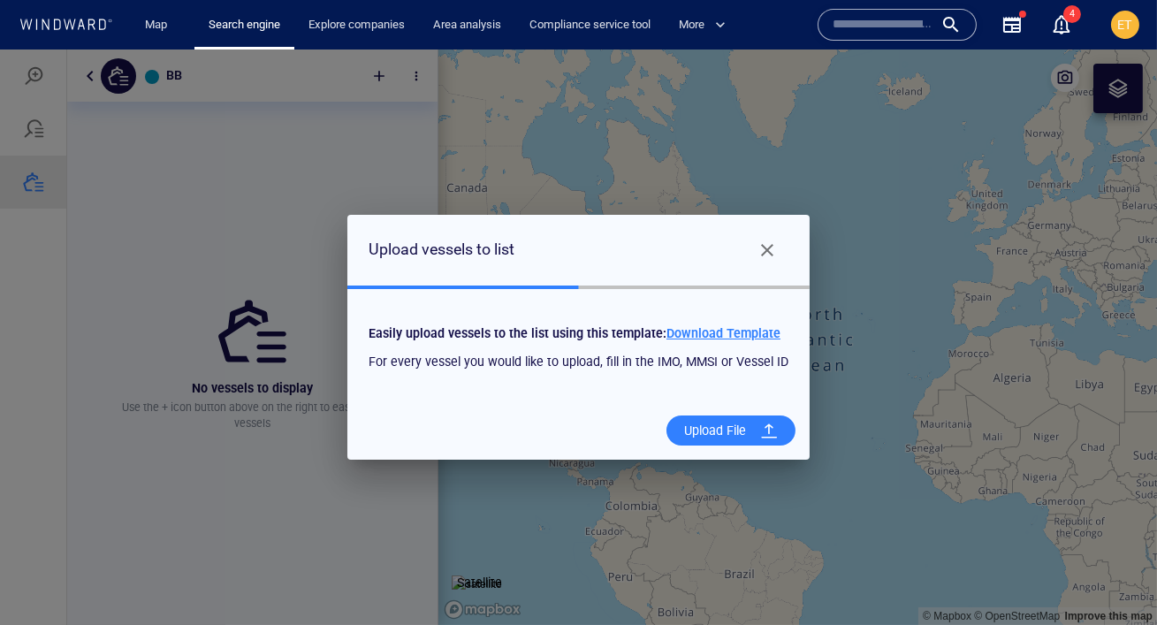
click at [753, 429] on div at bounding box center [769, 430] width 32 height 32
click at [0, 49] on input "Upload File" at bounding box center [0, 49] width 0 height 0
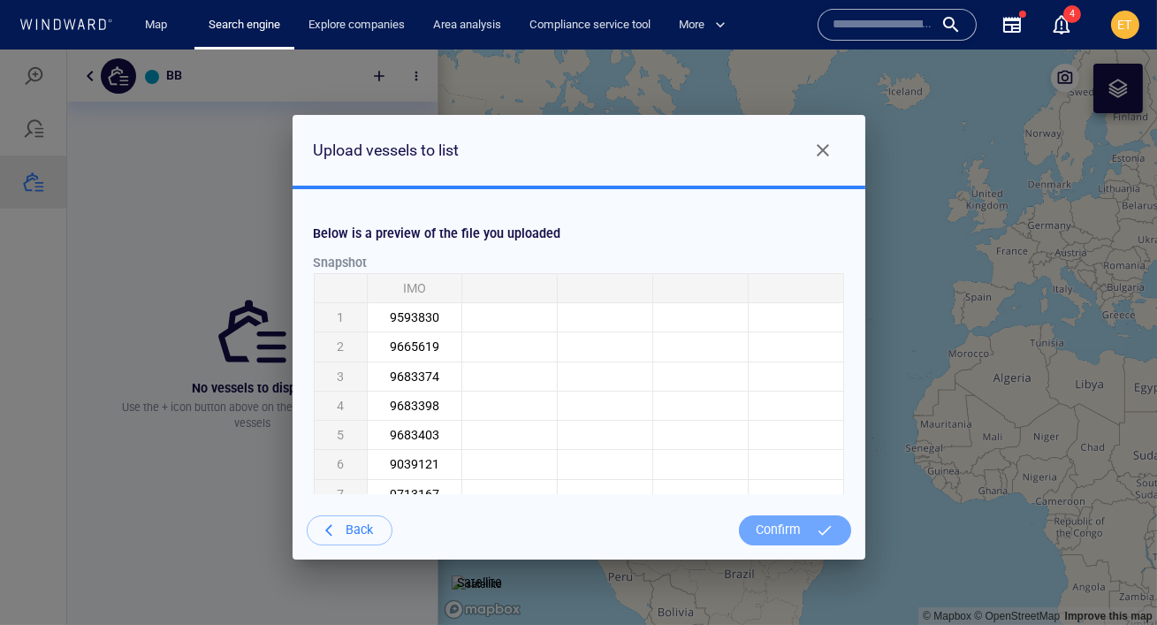
click at [790, 523] on div "Confirm" at bounding box center [778, 530] width 59 height 36
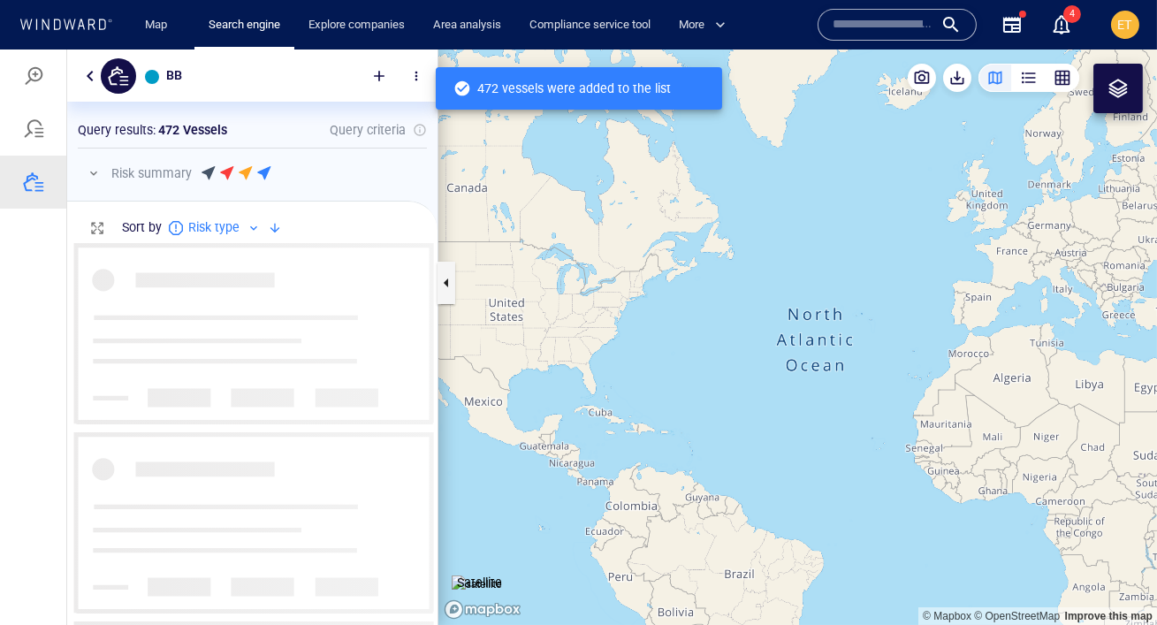
scroll to position [382, 370]
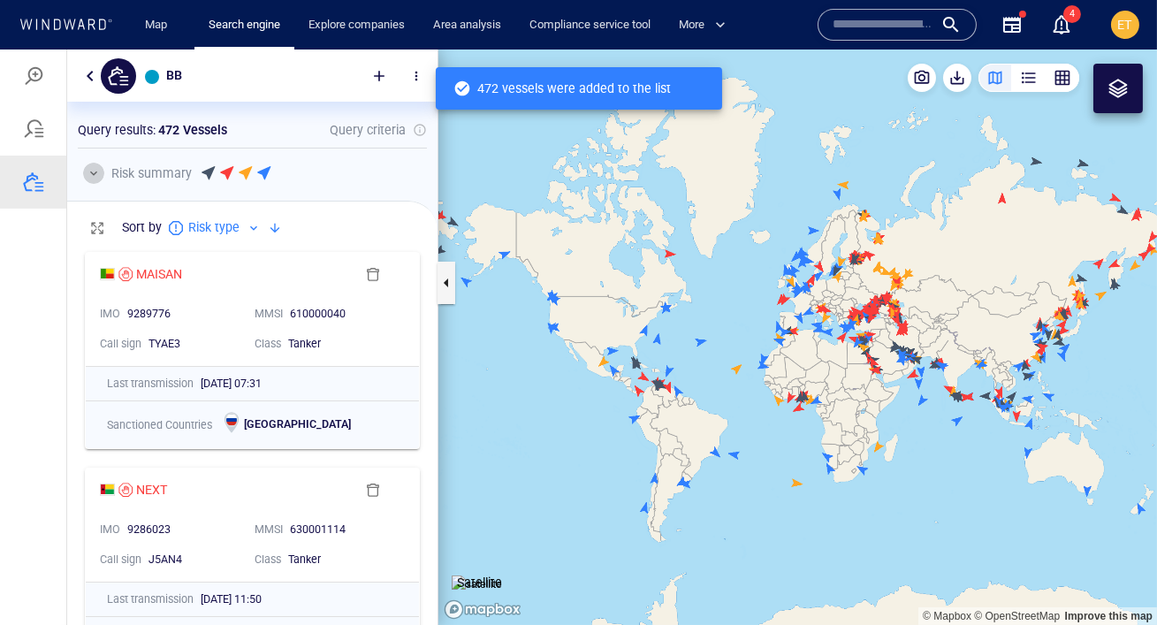
click at [87, 173] on button "button" at bounding box center [93, 173] width 21 height 21
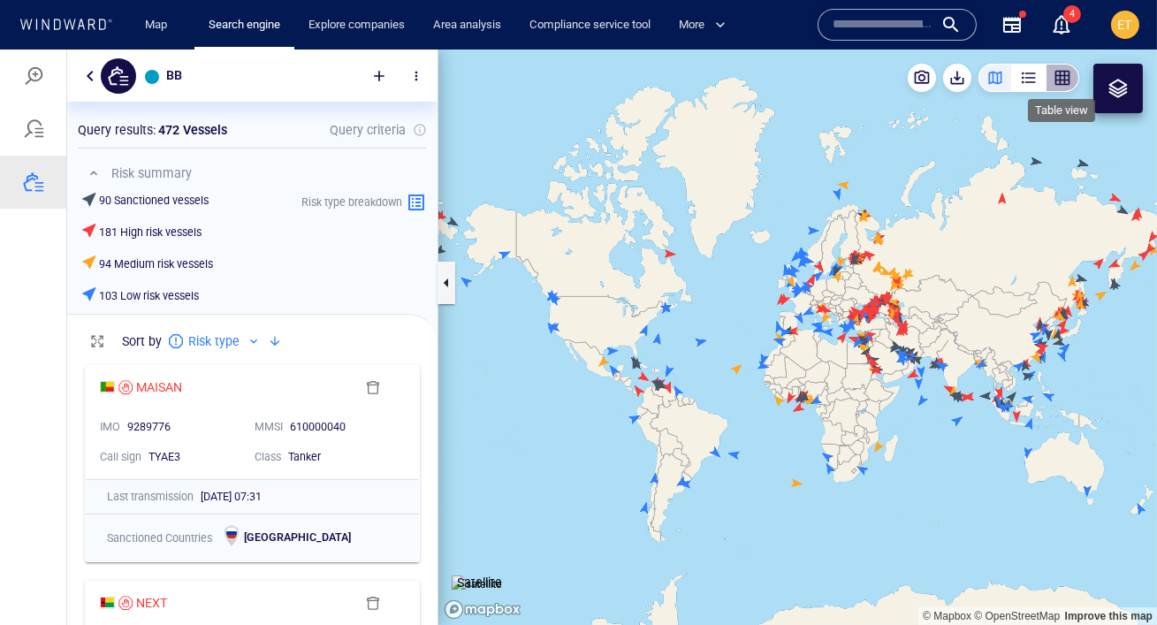
click at [1067, 72] on div "button" at bounding box center [1062, 78] width 18 height 18
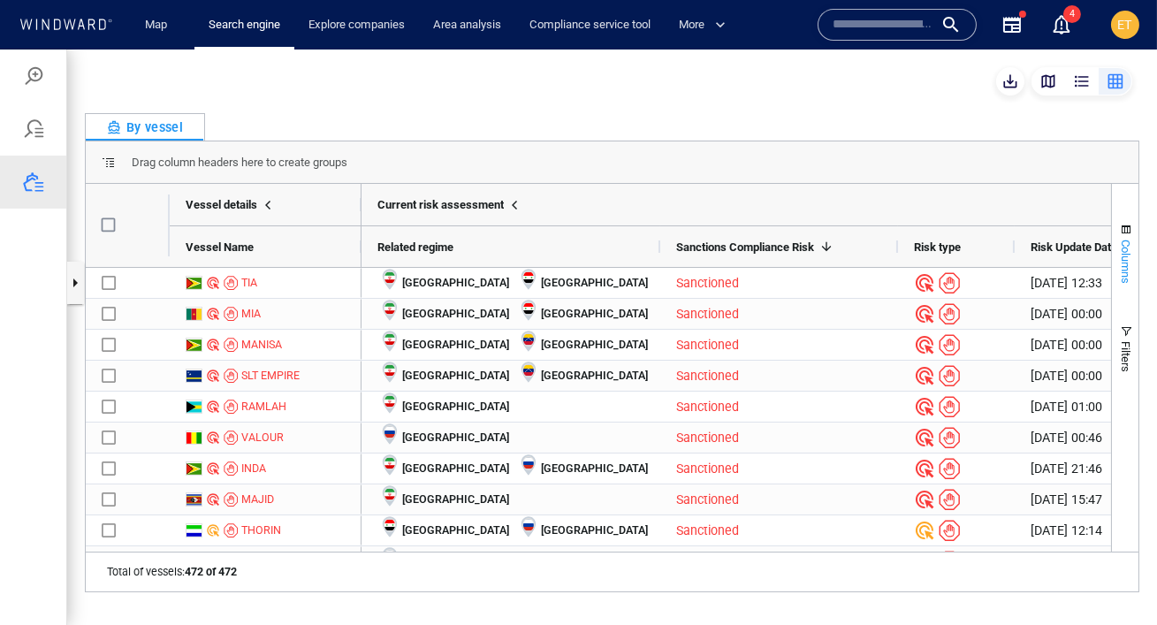
click at [1126, 231] on span "button" at bounding box center [1126, 230] width 14 height 14
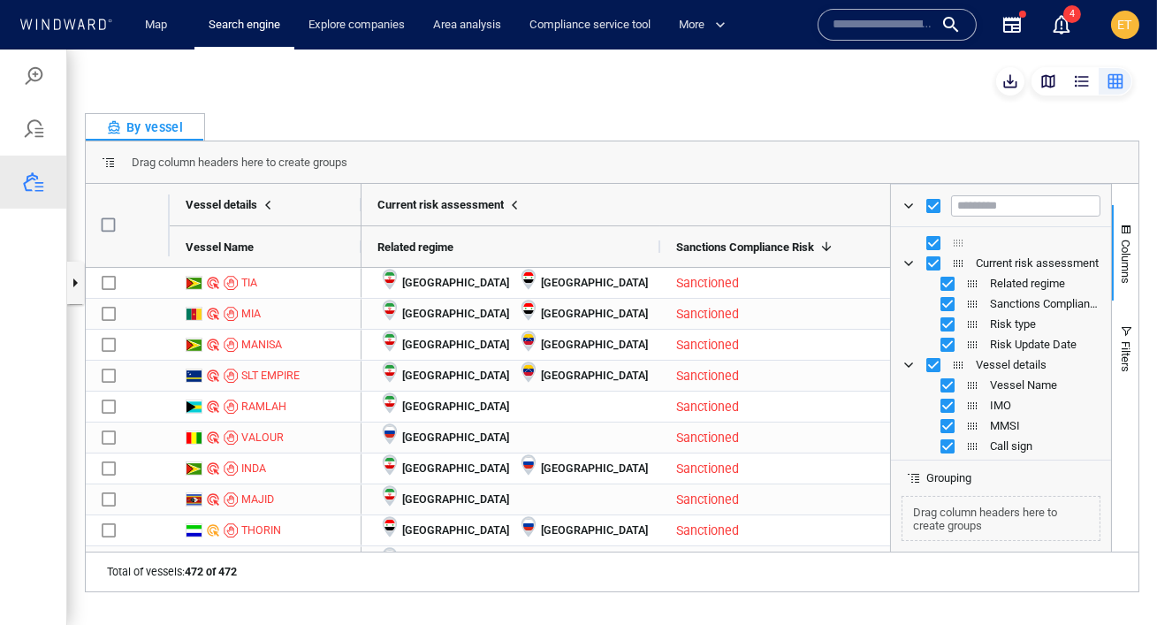
click at [1042, 91] on button "button" at bounding box center [1048, 81] width 34 height 28
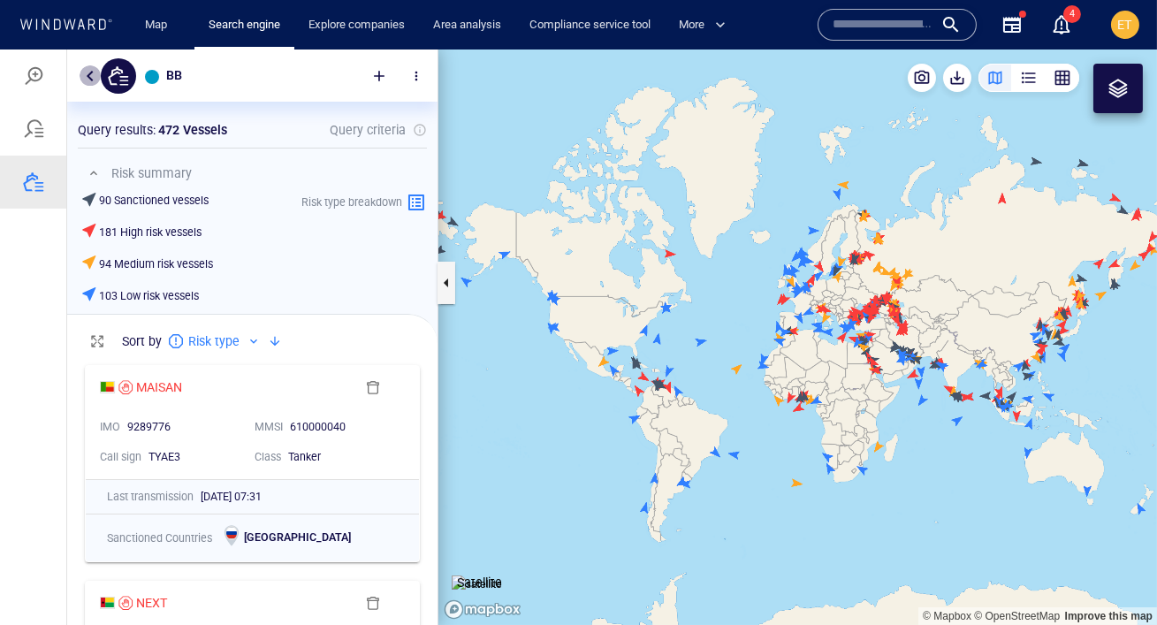
click at [84, 69] on button "button" at bounding box center [90, 75] width 21 height 21
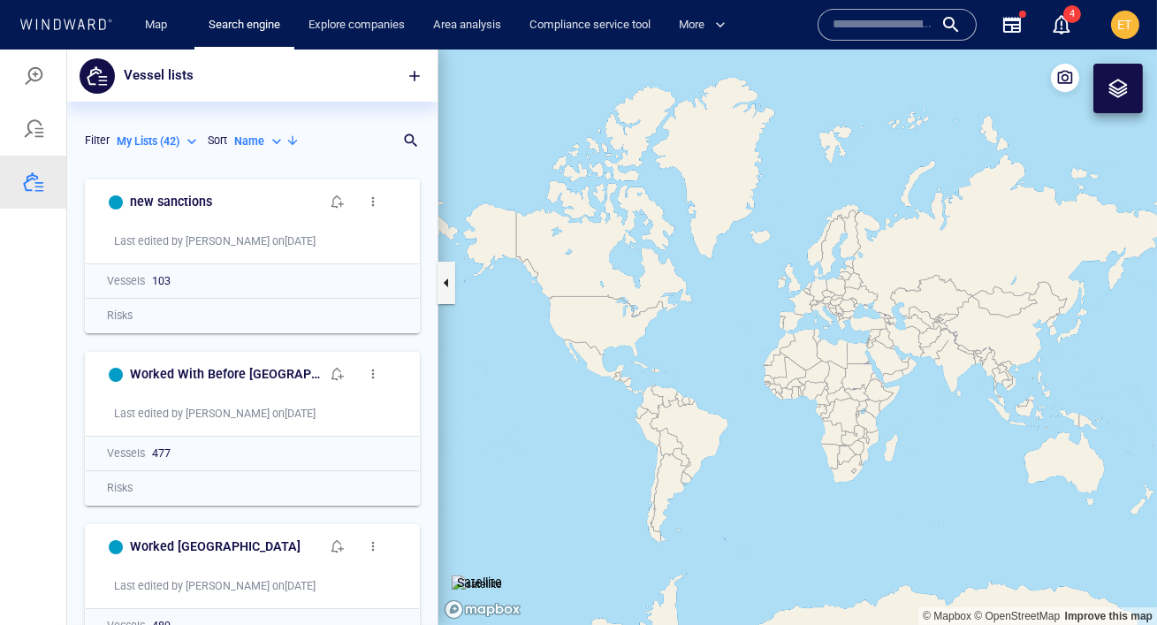
scroll to position [454, 370]
click at [275, 141] on div "Name" at bounding box center [259, 141] width 51 height 16
click at [282, 217] on p "Last Update" at bounding box center [281, 222] width 59 height 16
type input "*********"
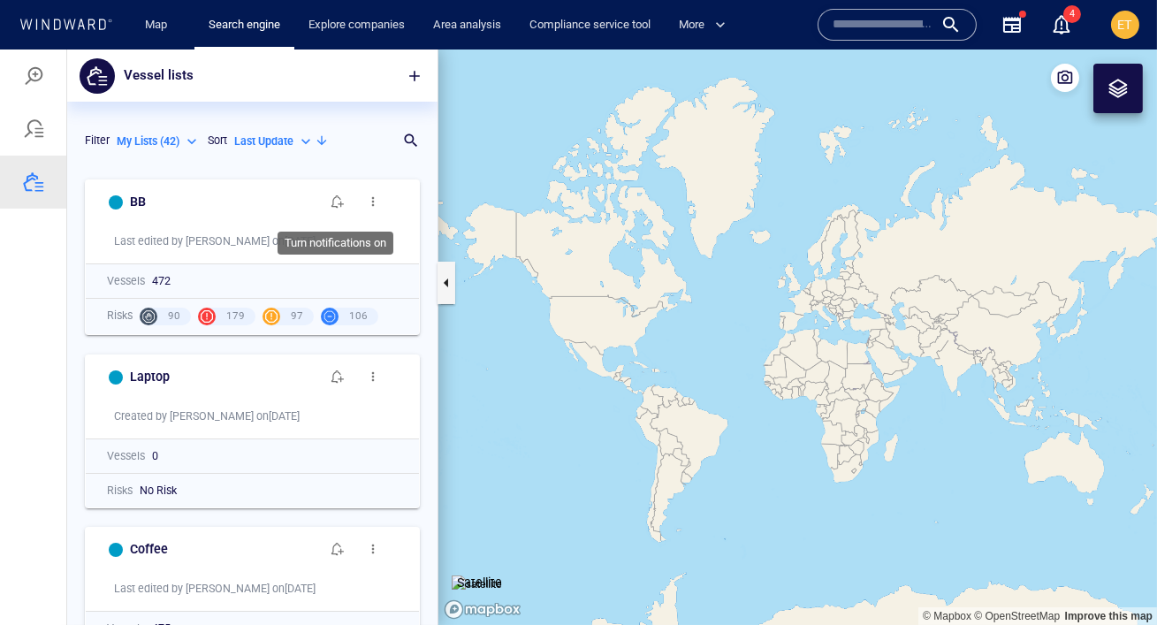
click at [340, 203] on span "button" at bounding box center [338, 201] width 14 height 14
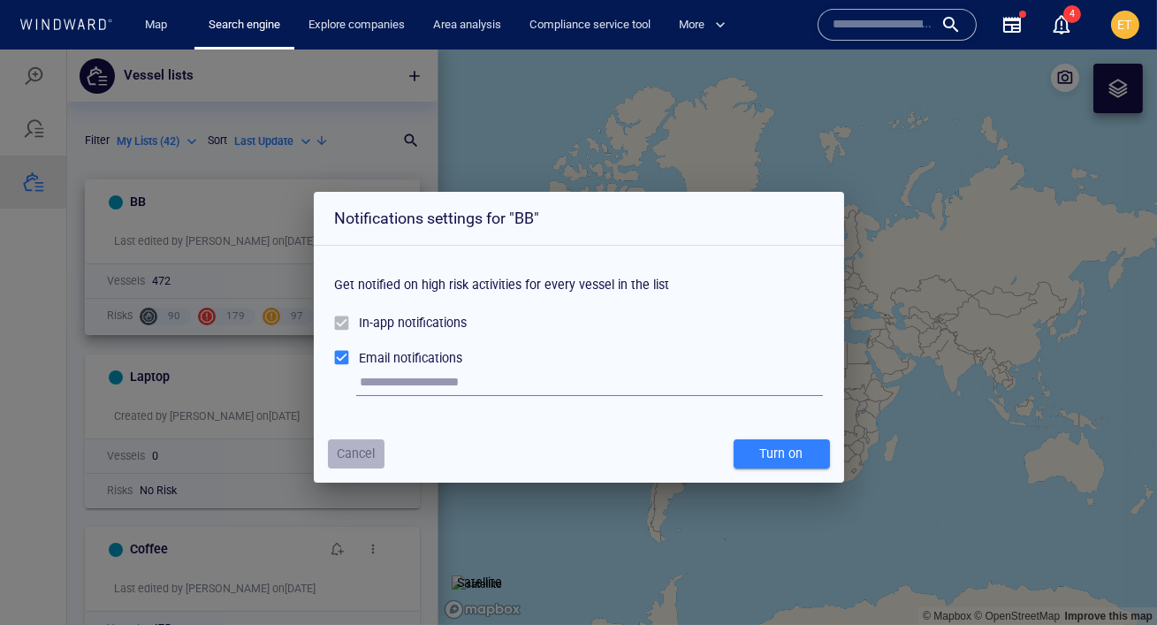
click at [357, 449] on span "Cancel" at bounding box center [356, 454] width 38 height 22
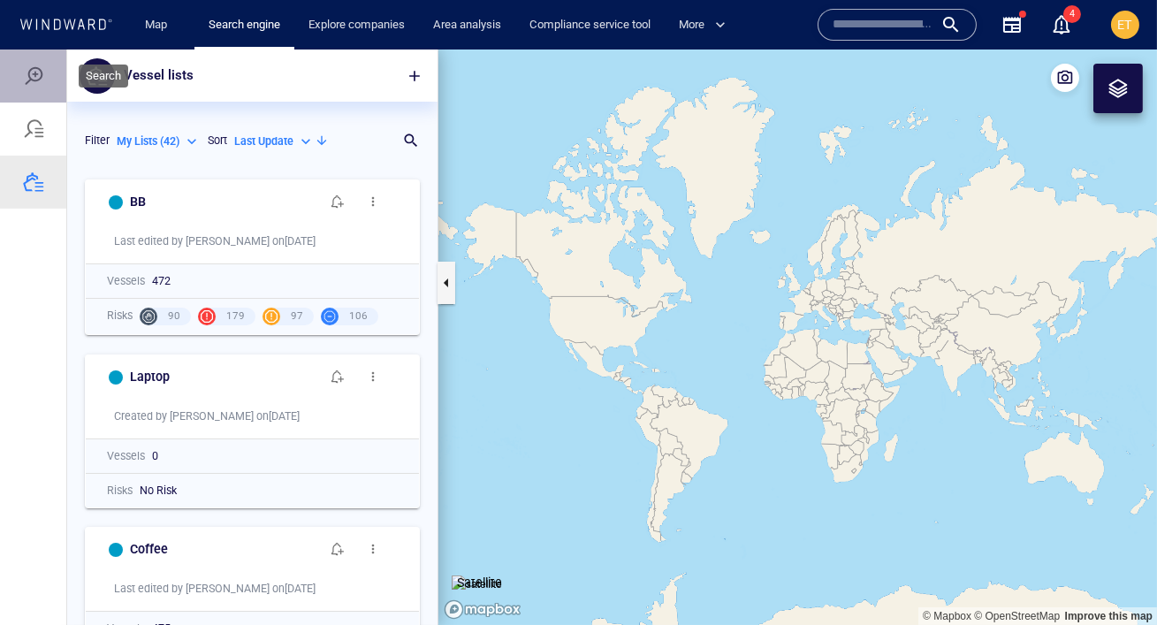
click at [39, 76] on div at bounding box center [33, 75] width 21 height 21
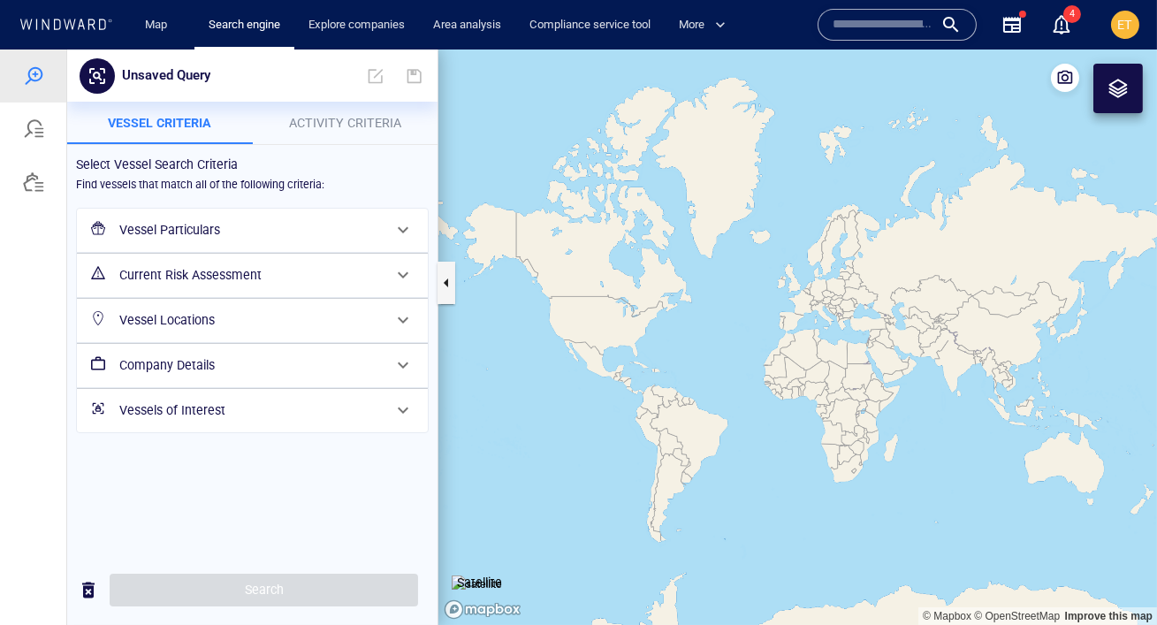
click at [354, 220] on h6 "Vessel Particulars" at bounding box center [250, 230] width 262 height 22
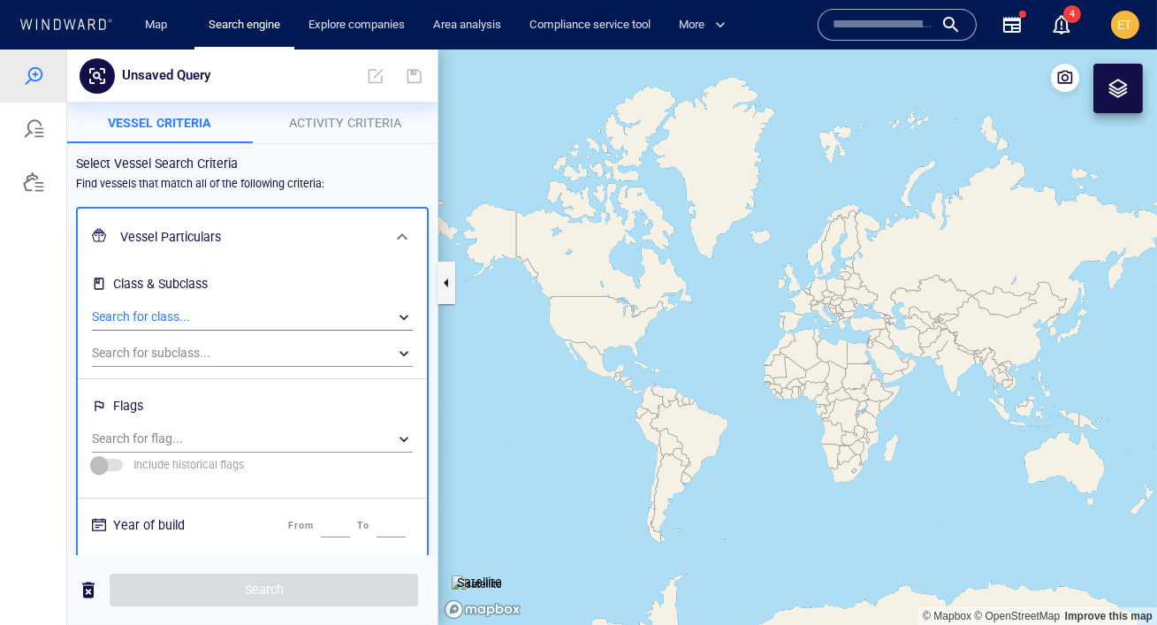
click at [218, 309] on div "​" at bounding box center [252, 317] width 321 height 27
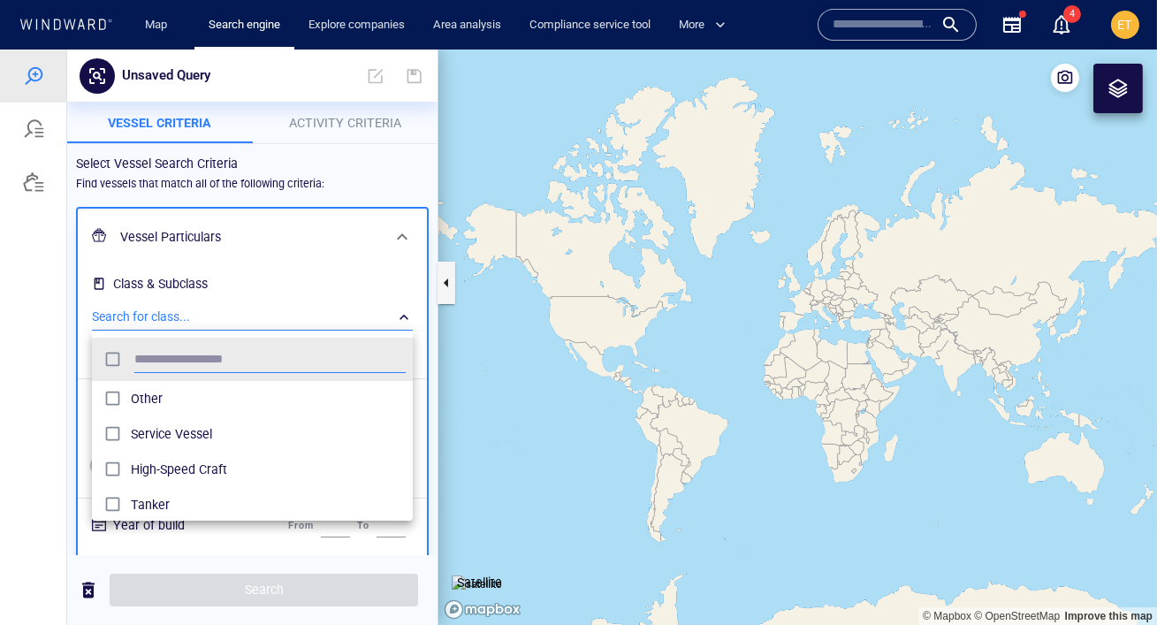
scroll to position [176, 320]
type input "******"
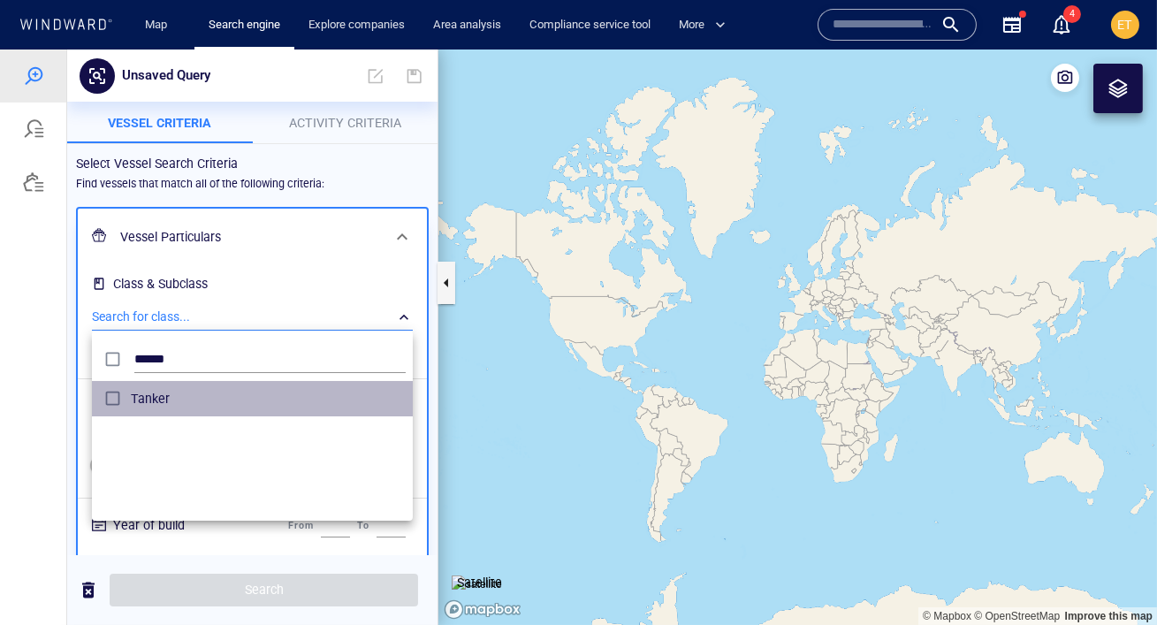
click at [128, 396] on div "grid" at bounding box center [115, 398] width 32 height 27
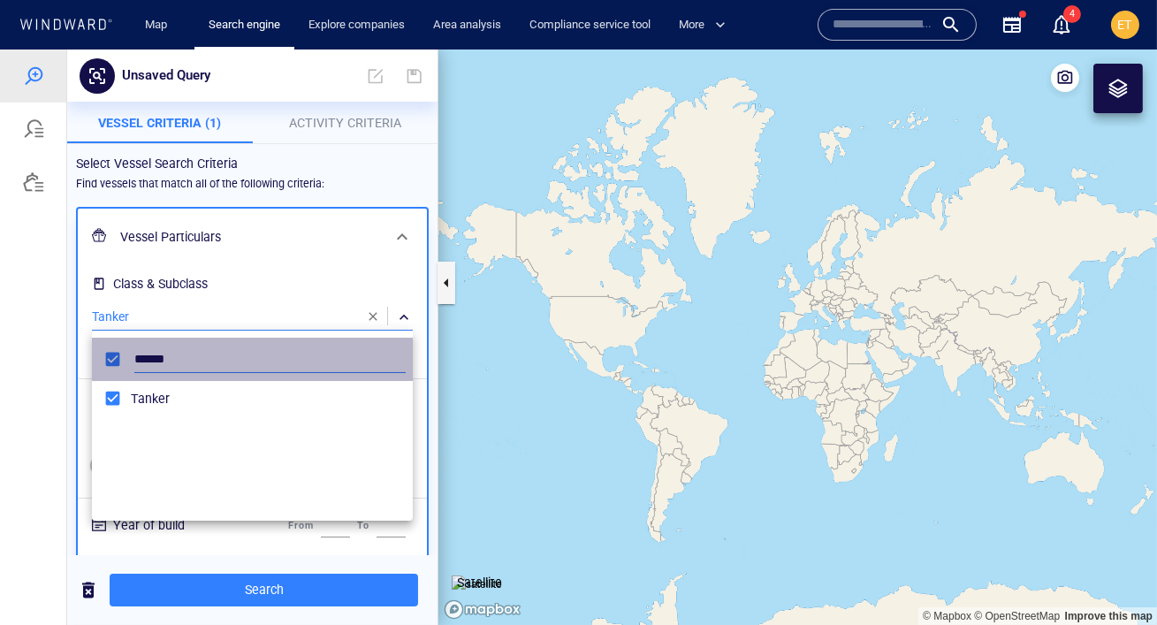
drag, startPoint x: 171, startPoint y: 361, endPoint x: 134, endPoint y: 359, distance: 37.2
click at [134, 359] on input "******" at bounding box center [269, 359] width 271 height 27
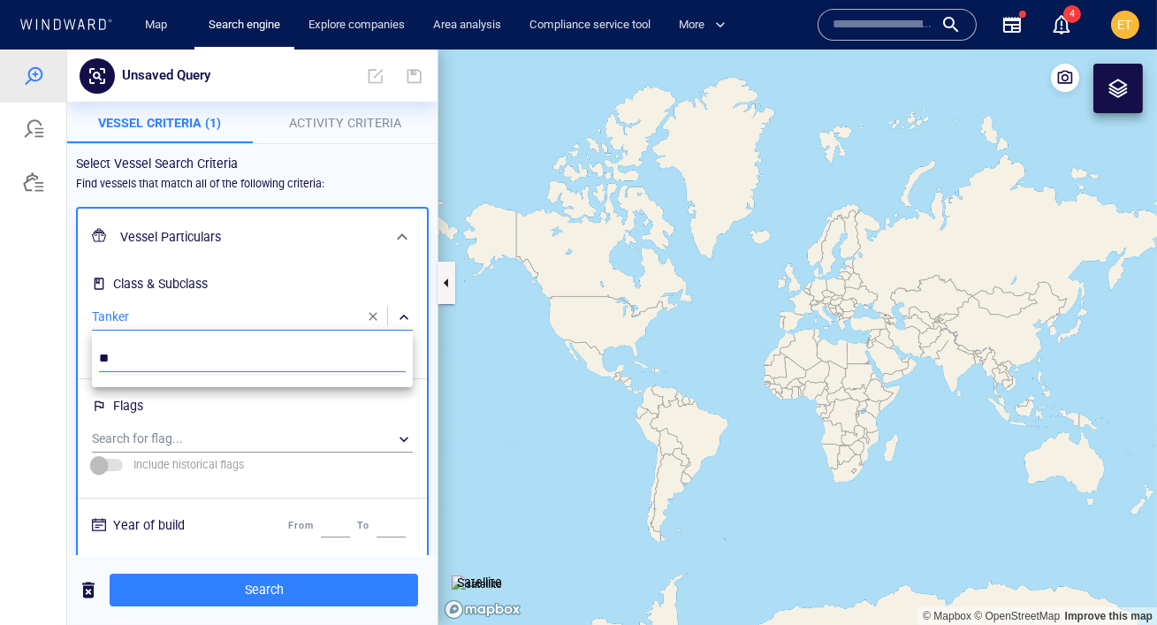
type input "*"
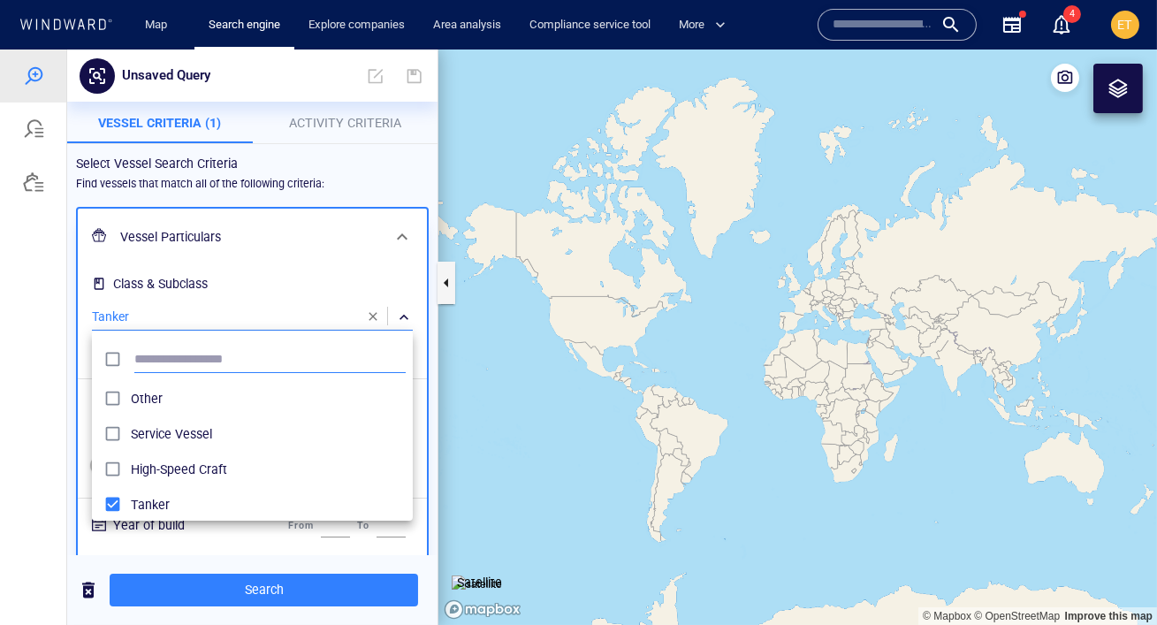
scroll to position [176, 320]
type input "*****"
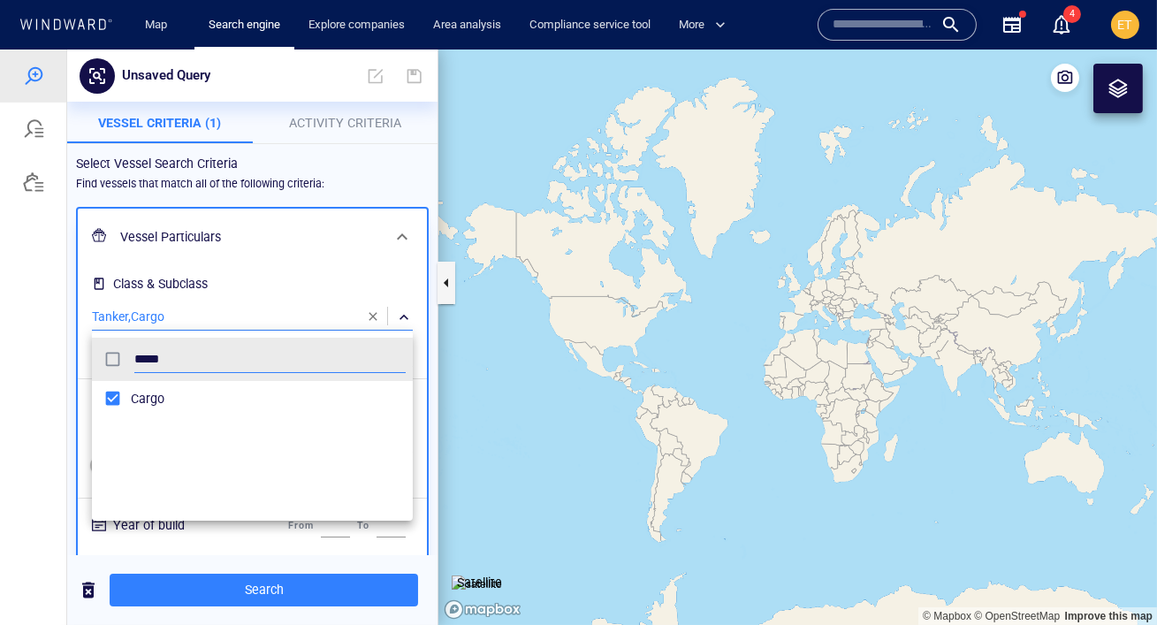
click at [63, 386] on div at bounding box center [578, 336] width 1157 height 575
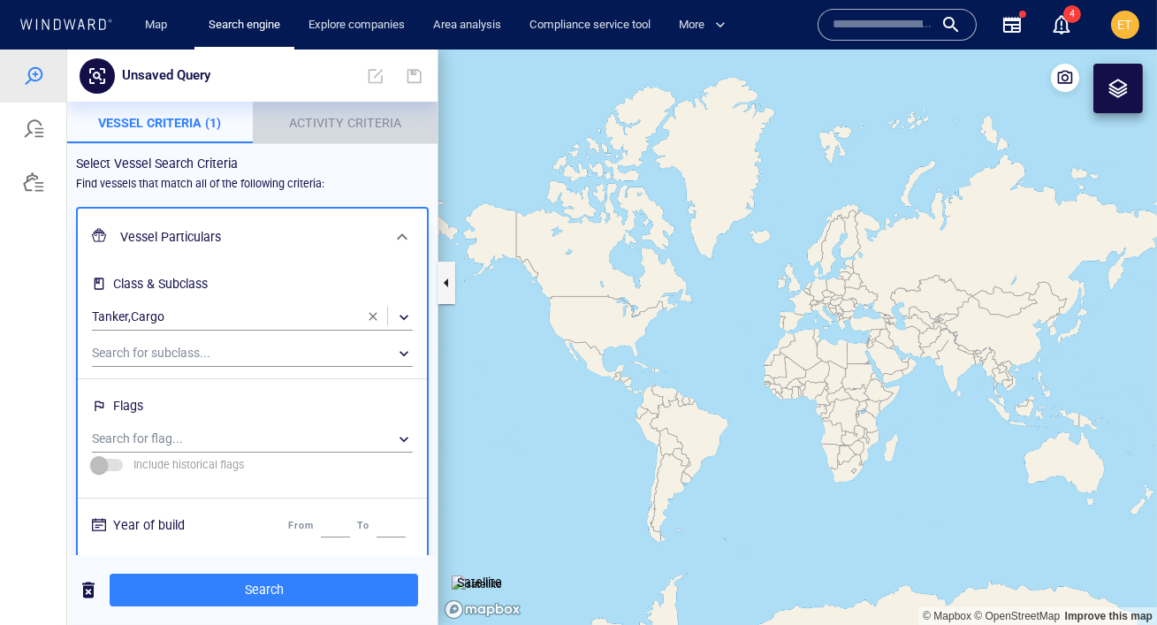
click at [343, 123] on span "Activity Criteria" at bounding box center [345, 123] width 112 height 14
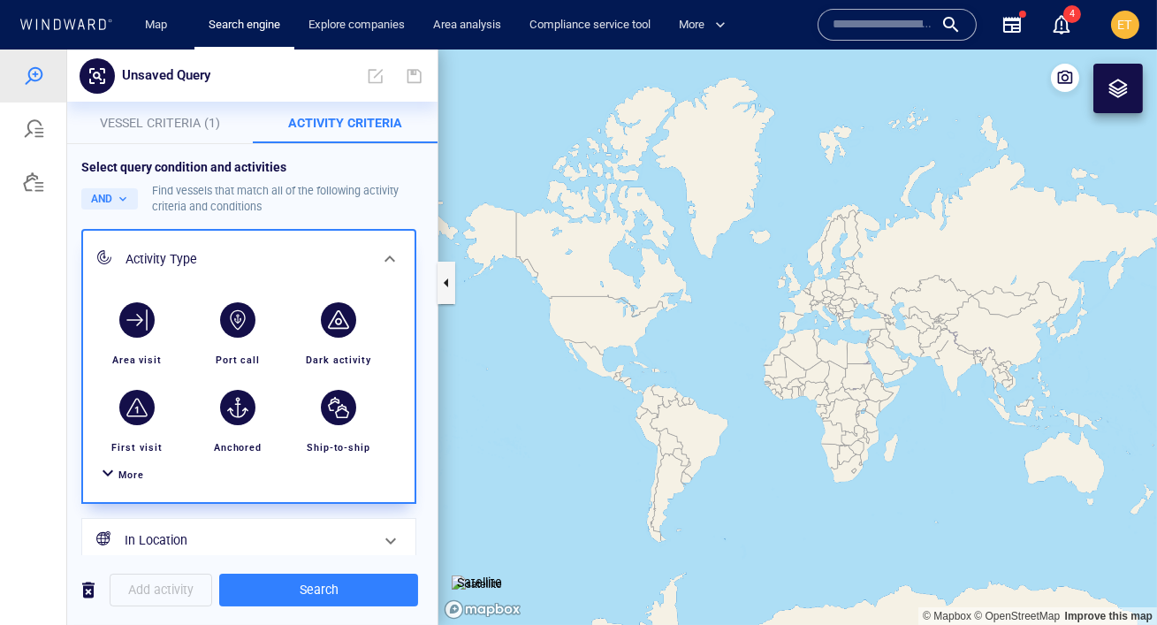
click at [129, 470] on span "More" at bounding box center [131, 474] width 26 height 11
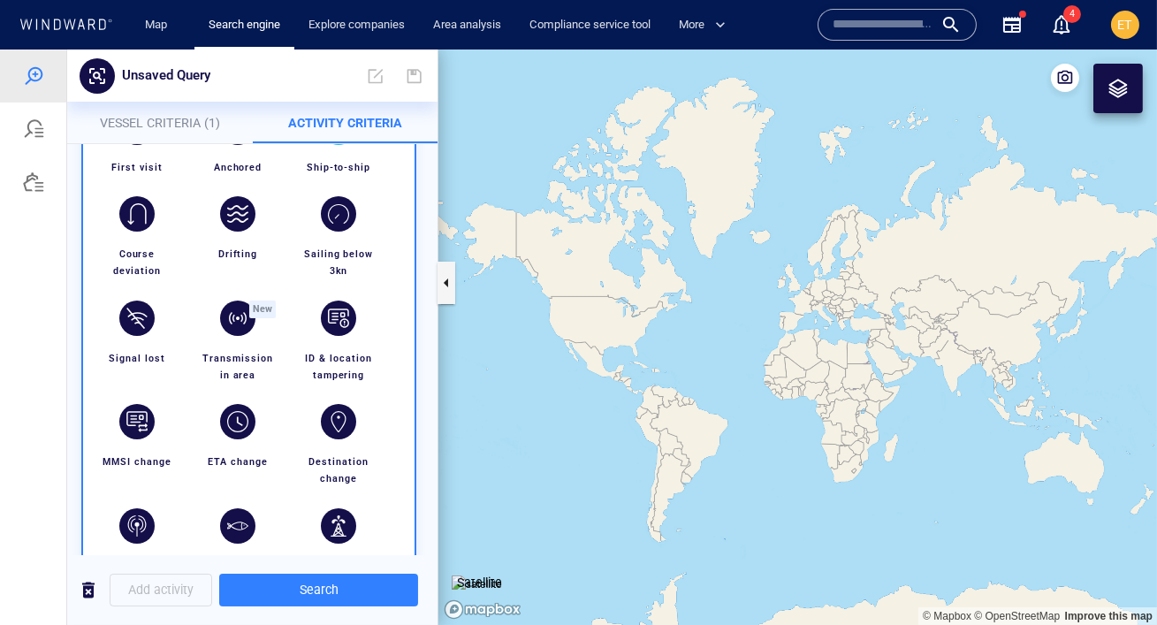
scroll to position [281, 0]
click at [339, 329] on div "button" at bounding box center [338, 317] width 35 height 35
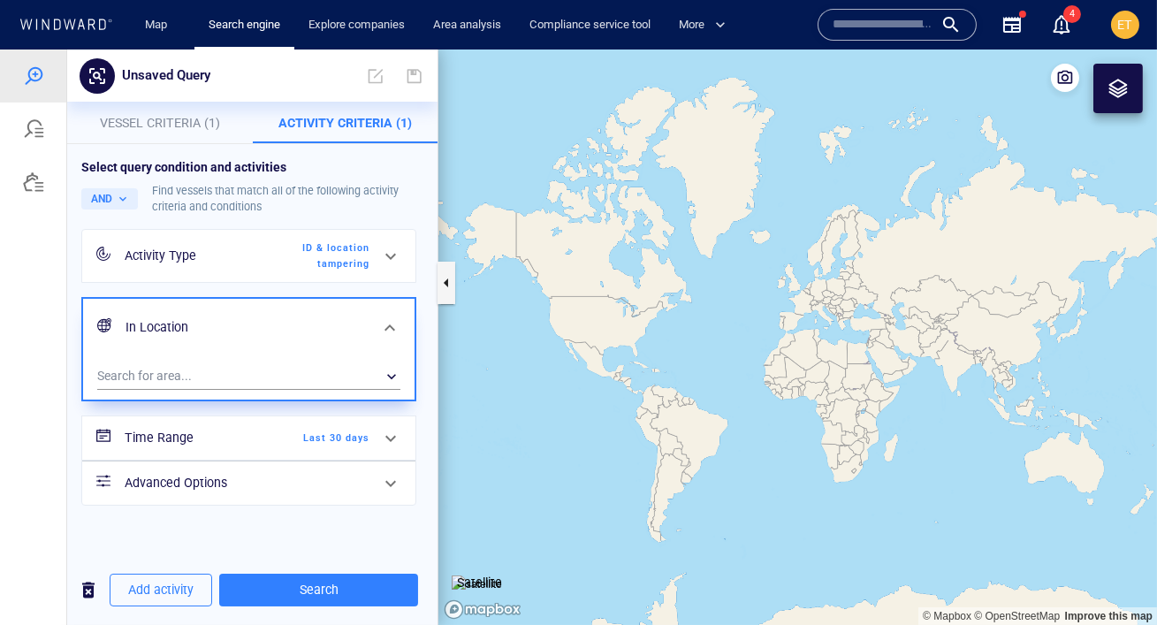
click at [368, 430] on span "Last 30 days" at bounding box center [319, 438] width 102 height 16
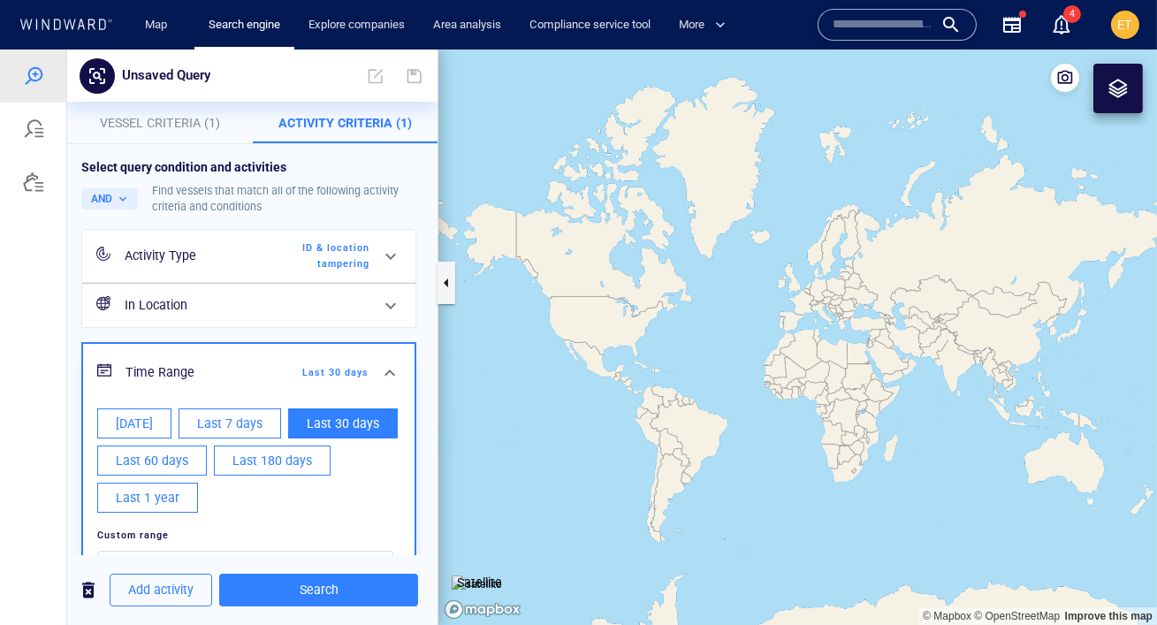
click at [163, 490] on span "Last 1 year" at bounding box center [148, 498] width 64 height 22
type input "**********"
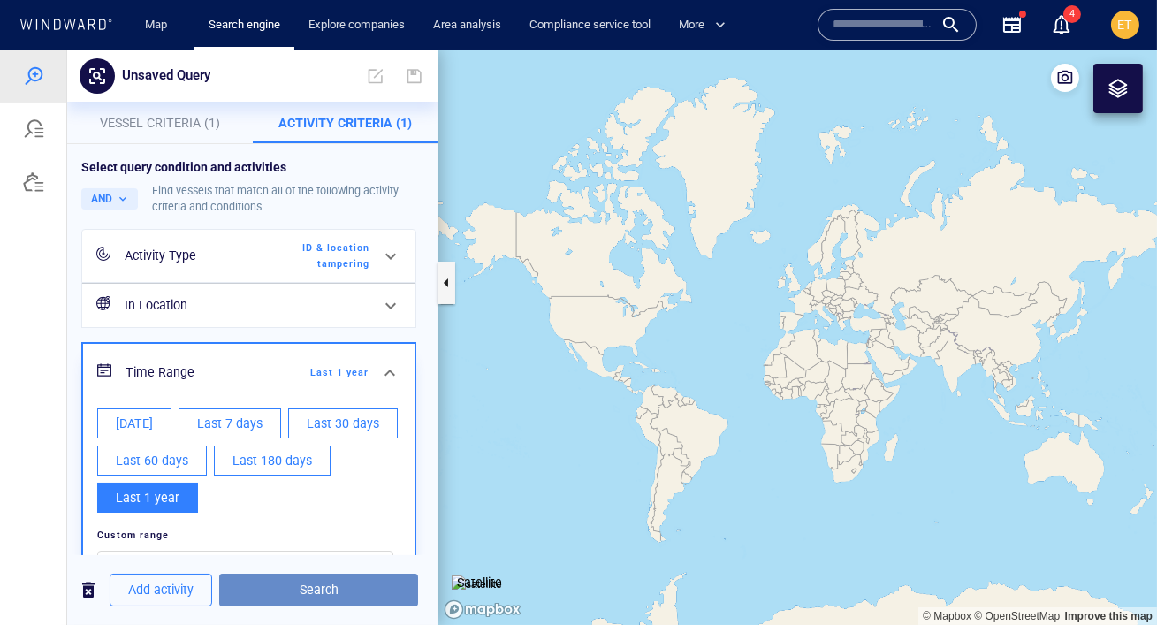
click at [309, 589] on span "Search" at bounding box center [318, 590] width 171 height 22
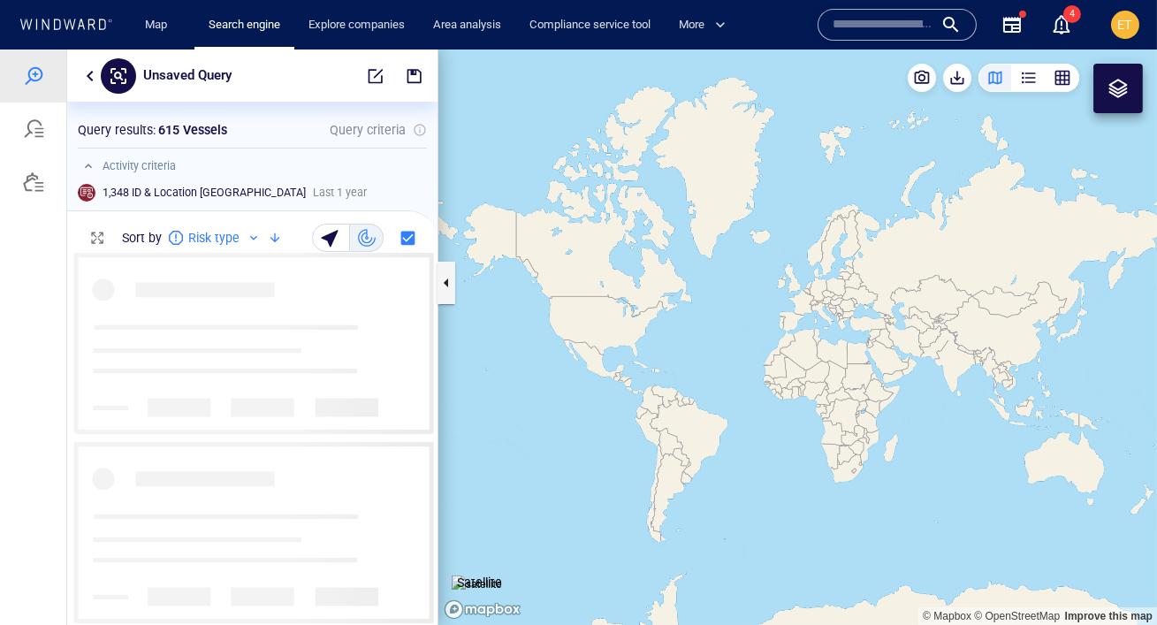
scroll to position [372, 370]
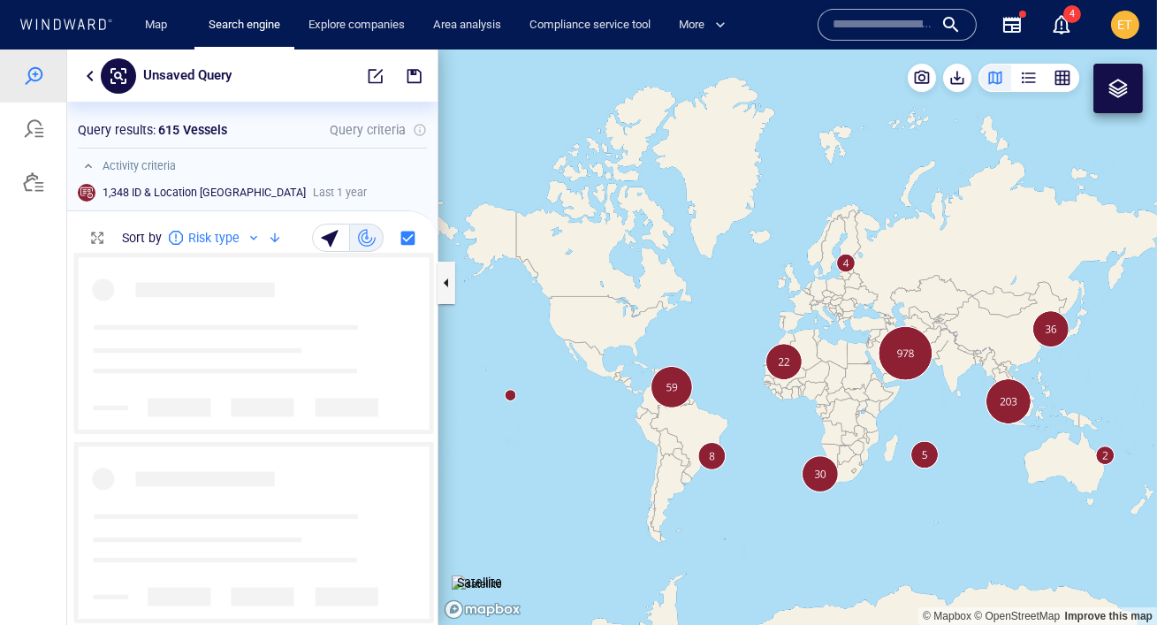
drag, startPoint x: 825, startPoint y: 384, endPoint x: 809, endPoint y: 344, distance: 43.2
click at [809, 344] on canvas "Map" at bounding box center [797, 336] width 718 height 575
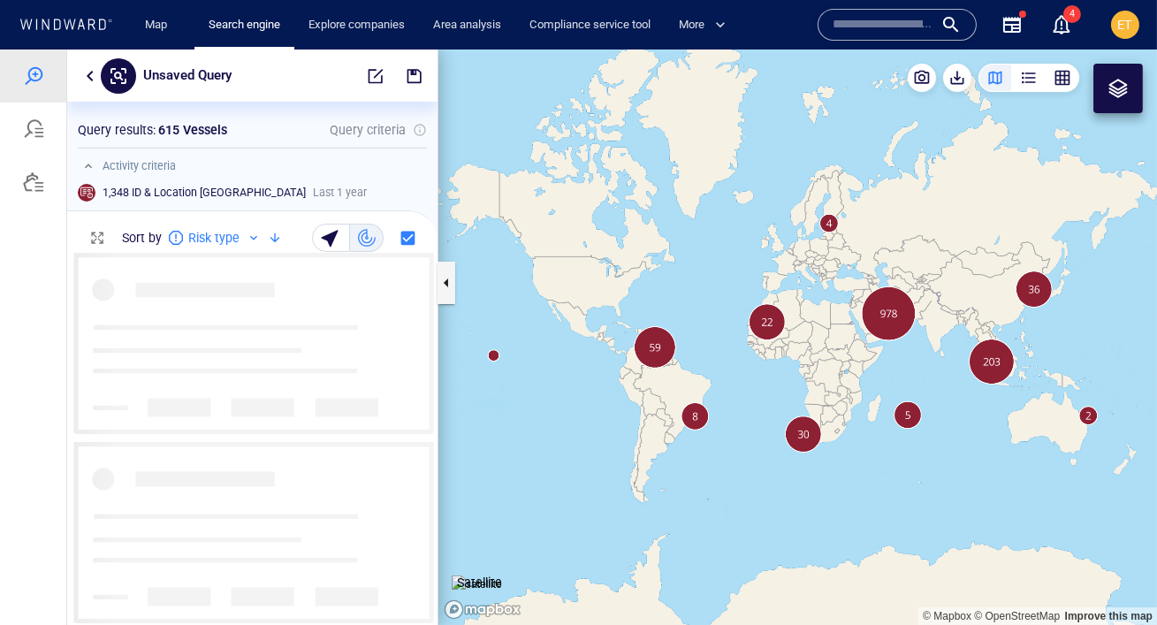
click at [752, 367] on canvas "Map" at bounding box center [797, 336] width 718 height 575
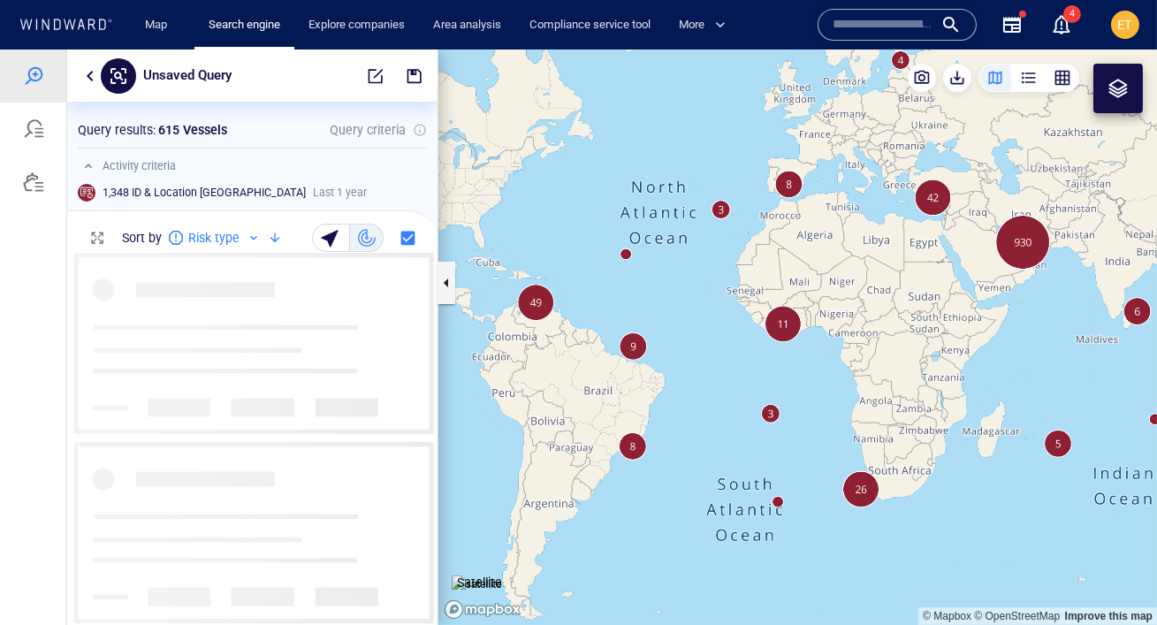
drag, startPoint x: 744, startPoint y: 367, endPoint x: 739, endPoint y: 346, distance: 21.0
click at [739, 346] on canvas "Map" at bounding box center [797, 336] width 718 height 575
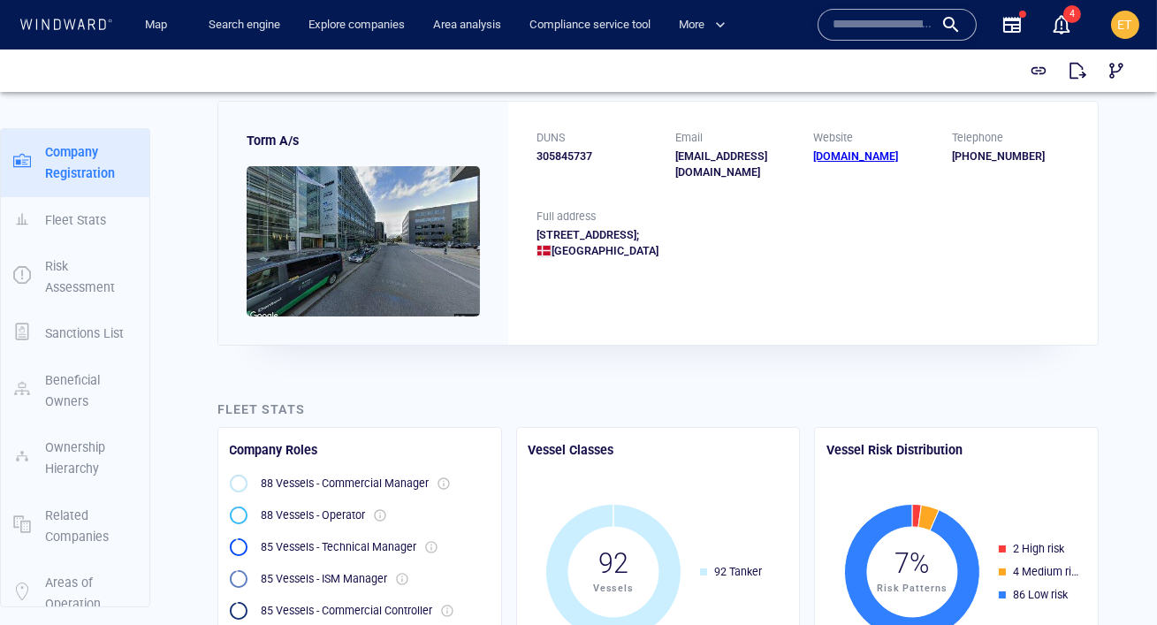
scroll to position [63, 0]
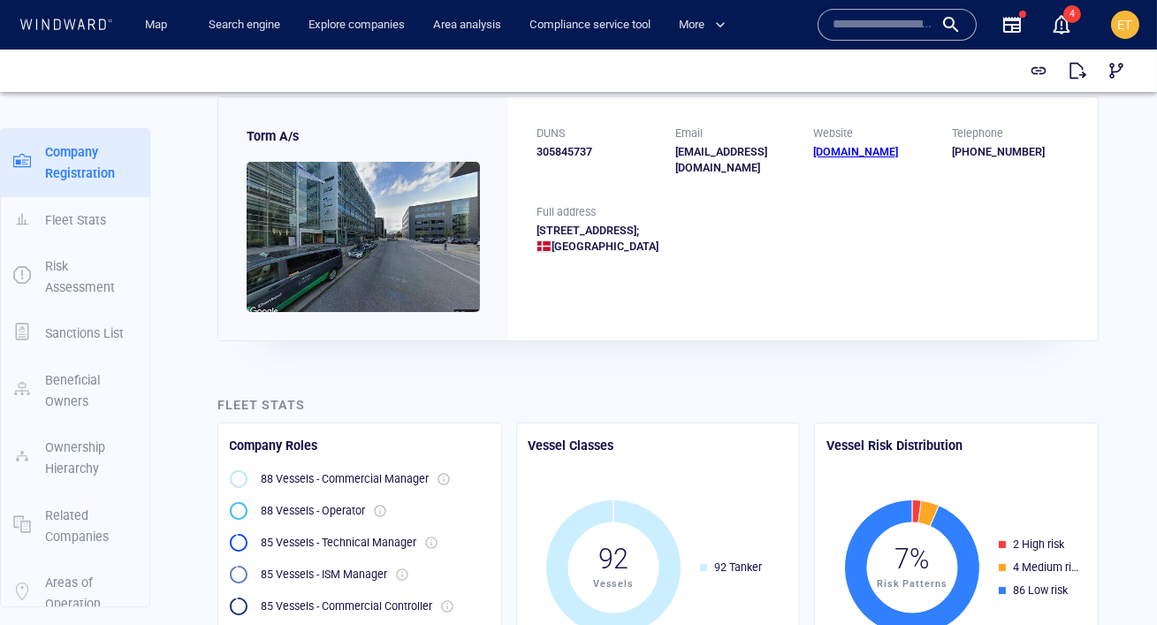
click at [425, 186] on img at bounding box center [363, 237] width 233 height 150
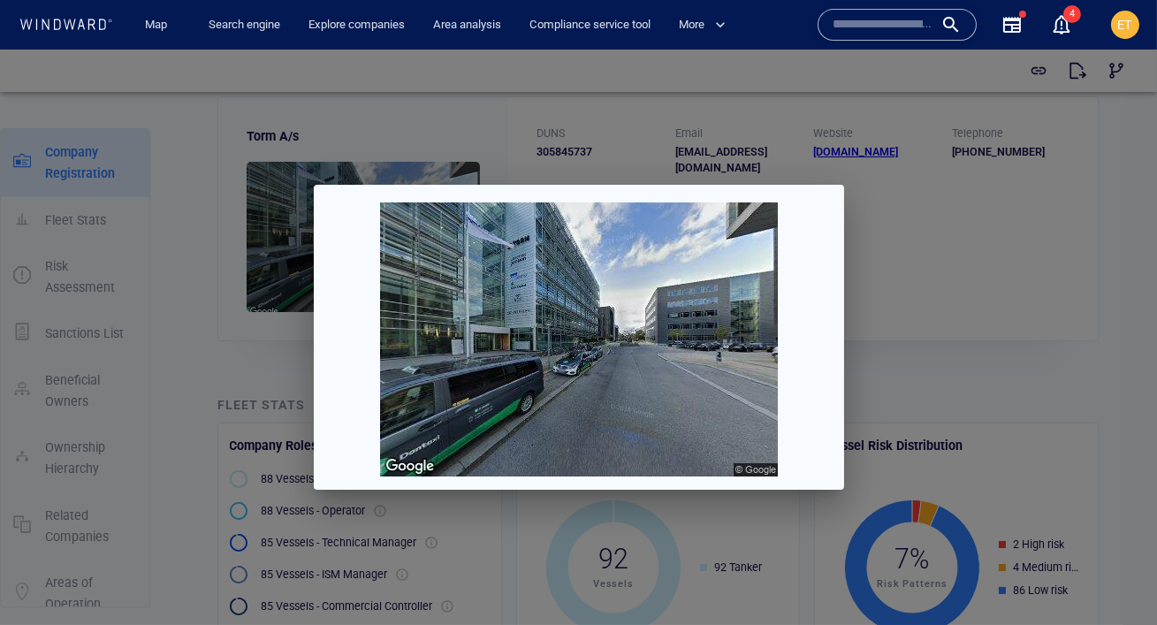
click at [910, 283] on div at bounding box center [578, 336] width 1157 height 575
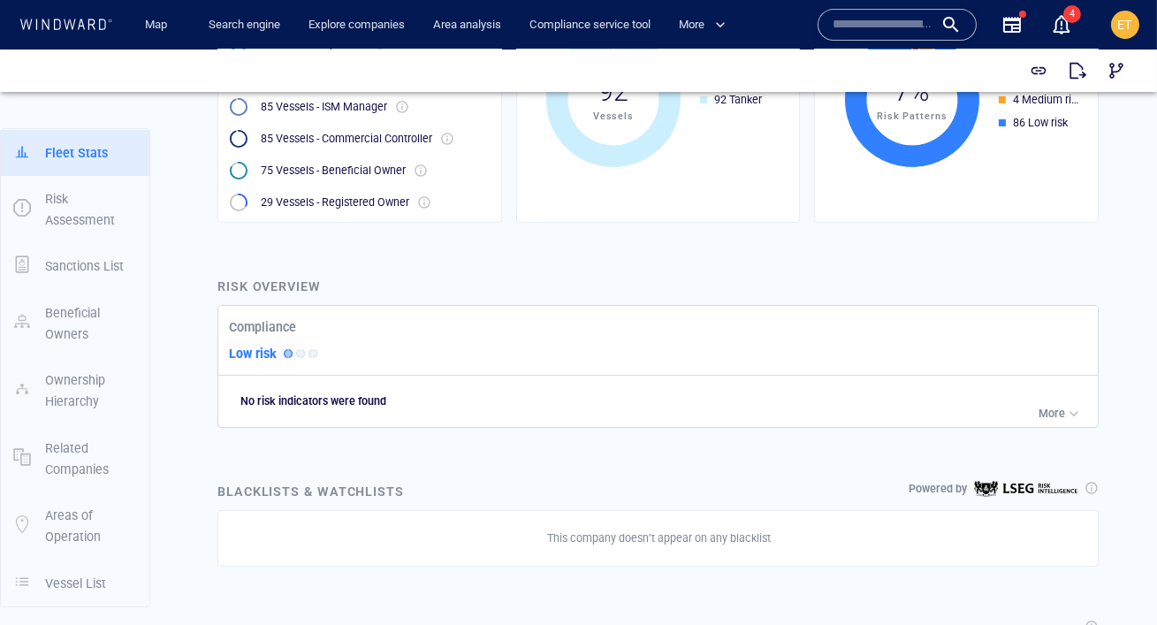
scroll to position [545, 0]
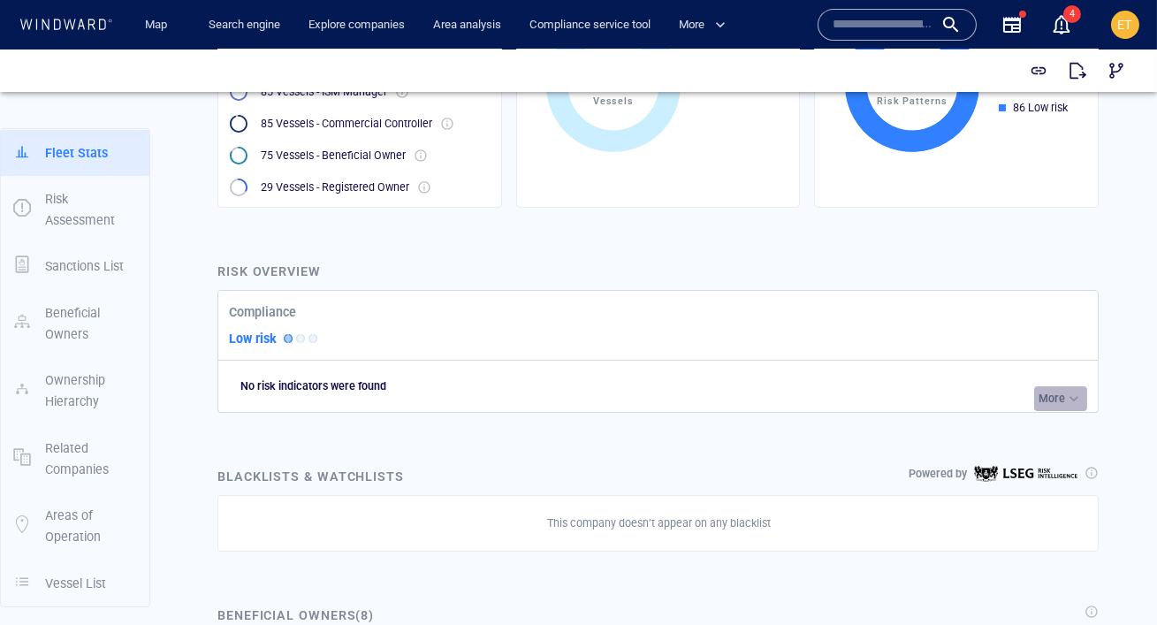
click at [1066, 397] on div "button" at bounding box center [1074, 399] width 18 height 18
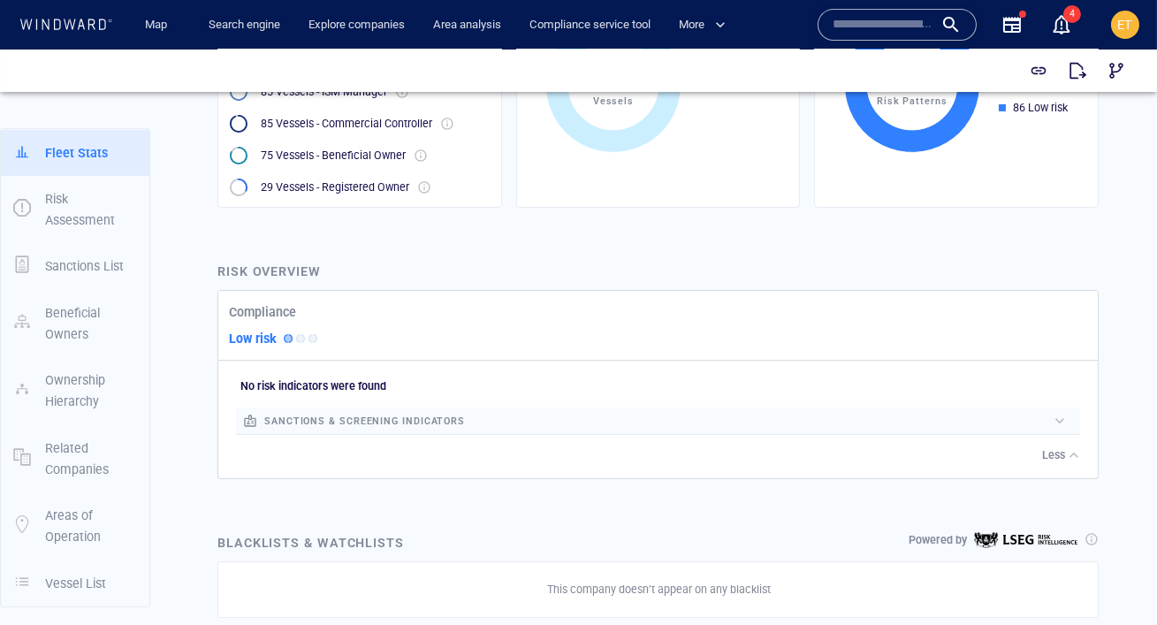
click at [897, 417] on div at bounding box center [756, 421] width 582 height 19
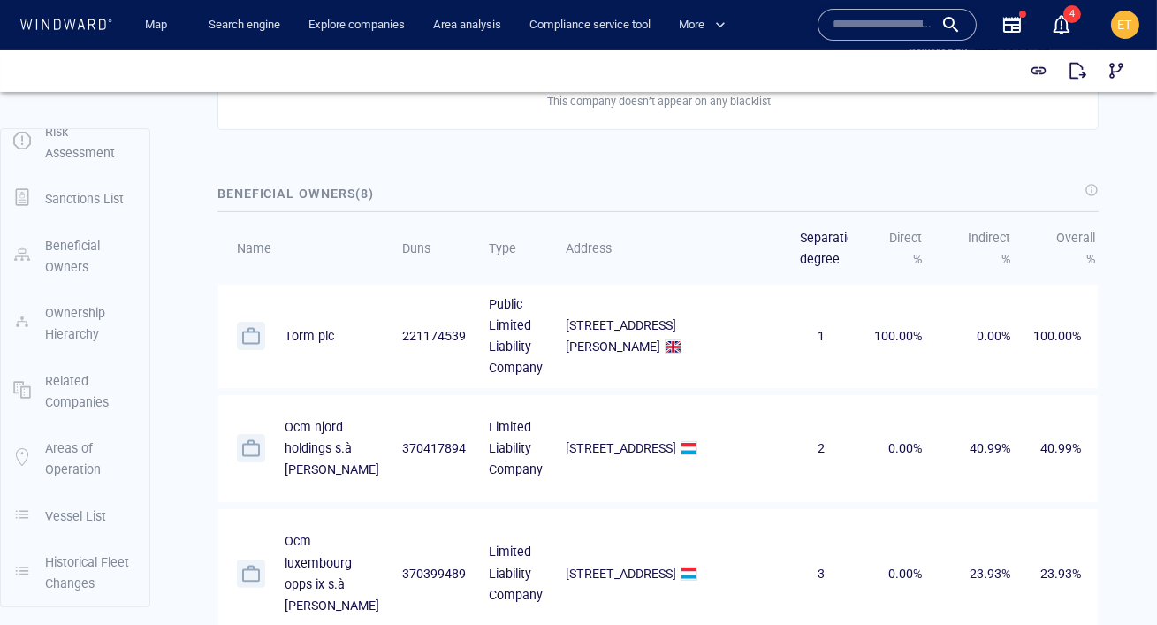
scroll to position [1079, 0]
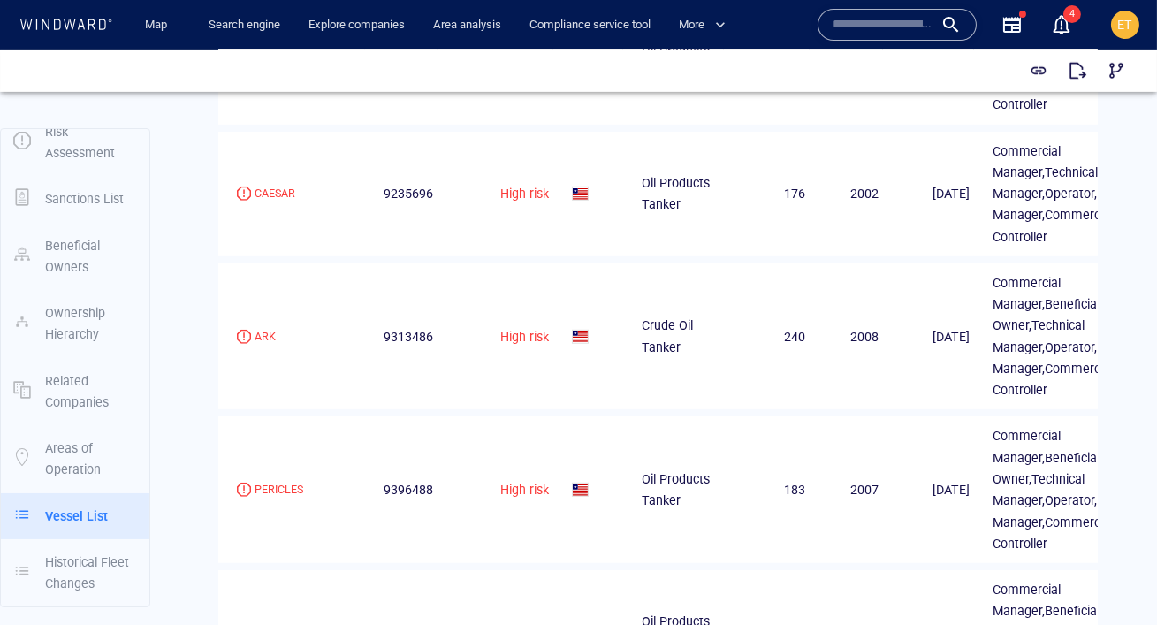
scroll to position [2092, 0]
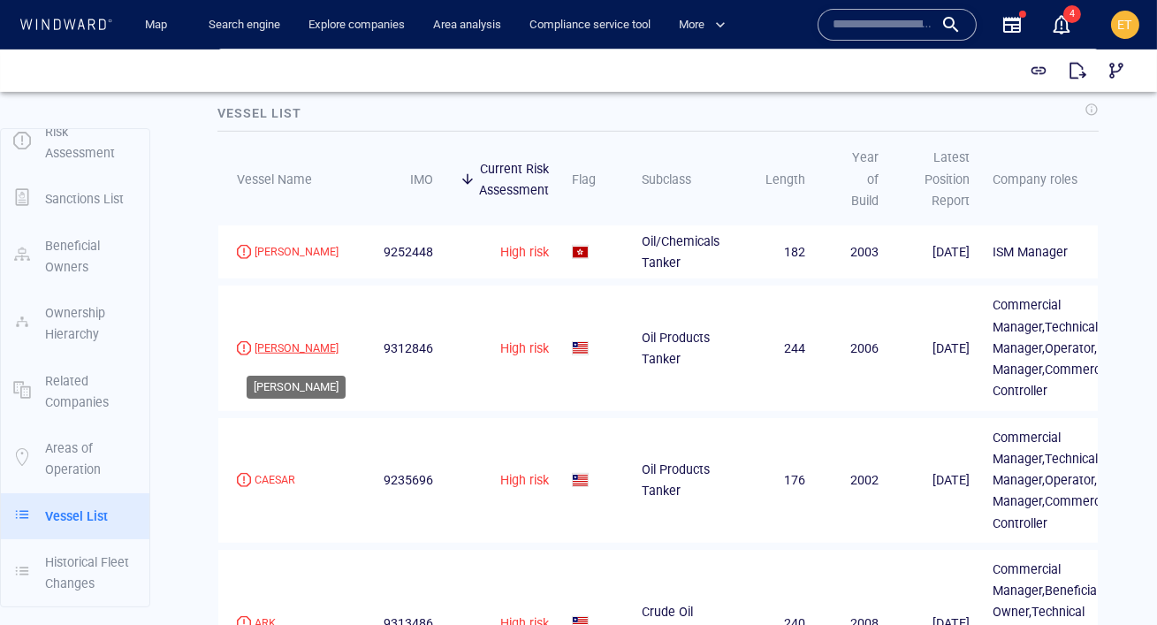
click at [279, 356] on div "[PERSON_NAME]" at bounding box center [297, 348] width 84 height 16
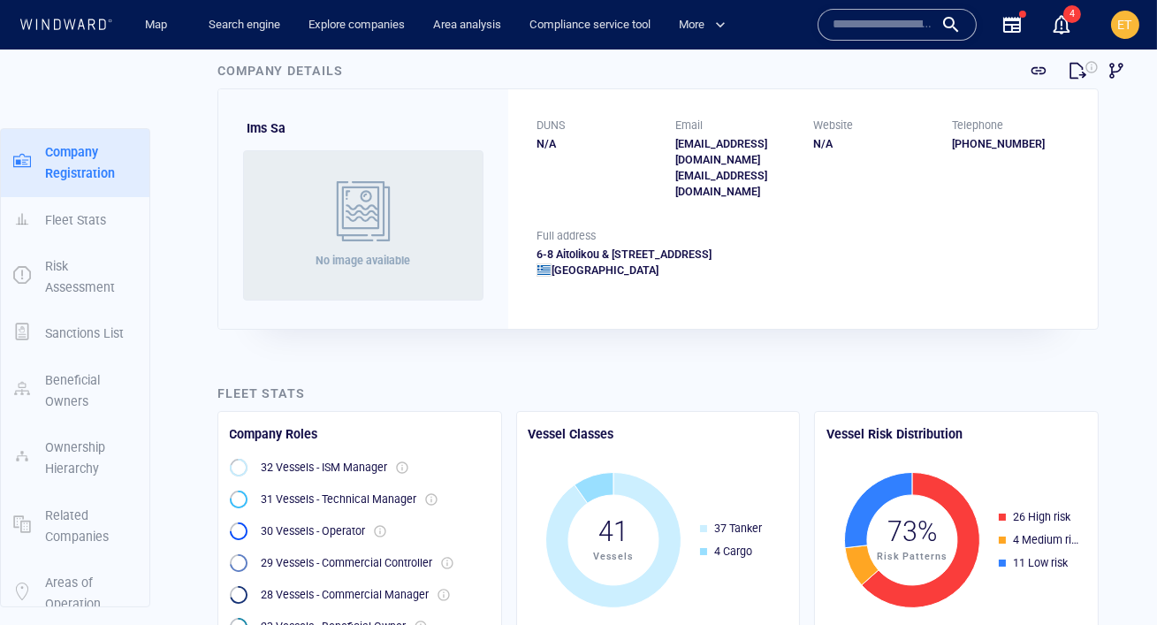
scroll to position [0, 0]
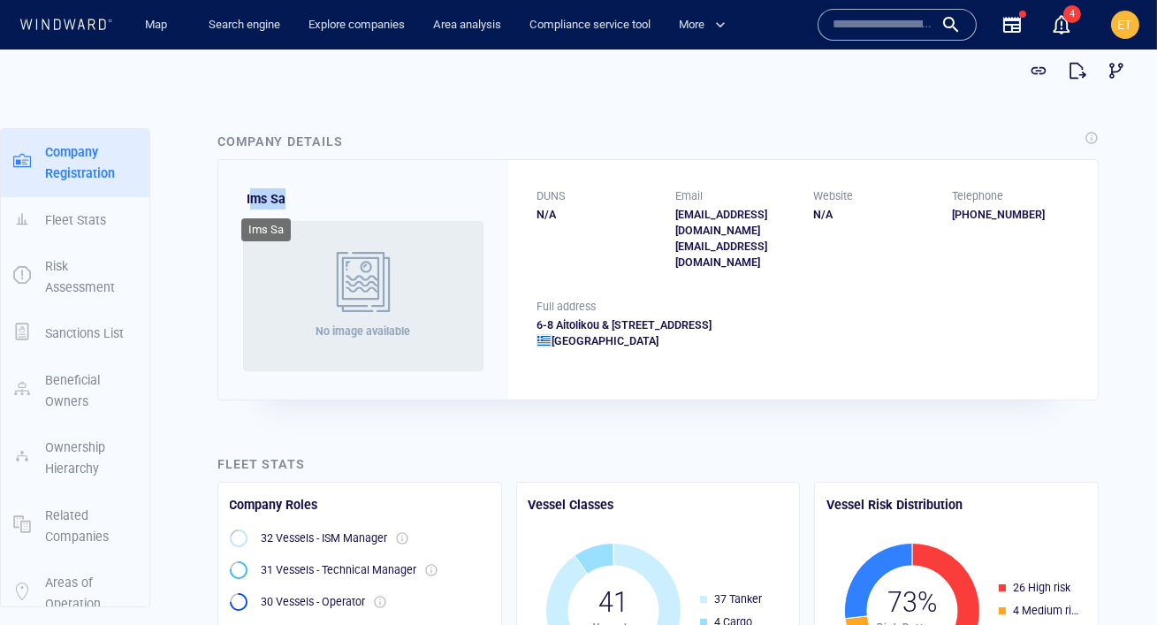
drag, startPoint x: 296, startPoint y: 199, endPoint x: 249, endPoint y: 198, distance: 46.8
click at [249, 198] on div "Ims Sa No image available" at bounding box center [363, 279] width 290 height 239
click at [303, 197] on div "Ims Sa No image available" at bounding box center [363, 279] width 290 height 239
drag, startPoint x: 291, startPoint y: 199, endPoint x: 246, endPoint y: 200, distance: 45.1
click at [246, 200] on div "Ims Sa No image available" at bounding box center [363, 279] width 290 height 239
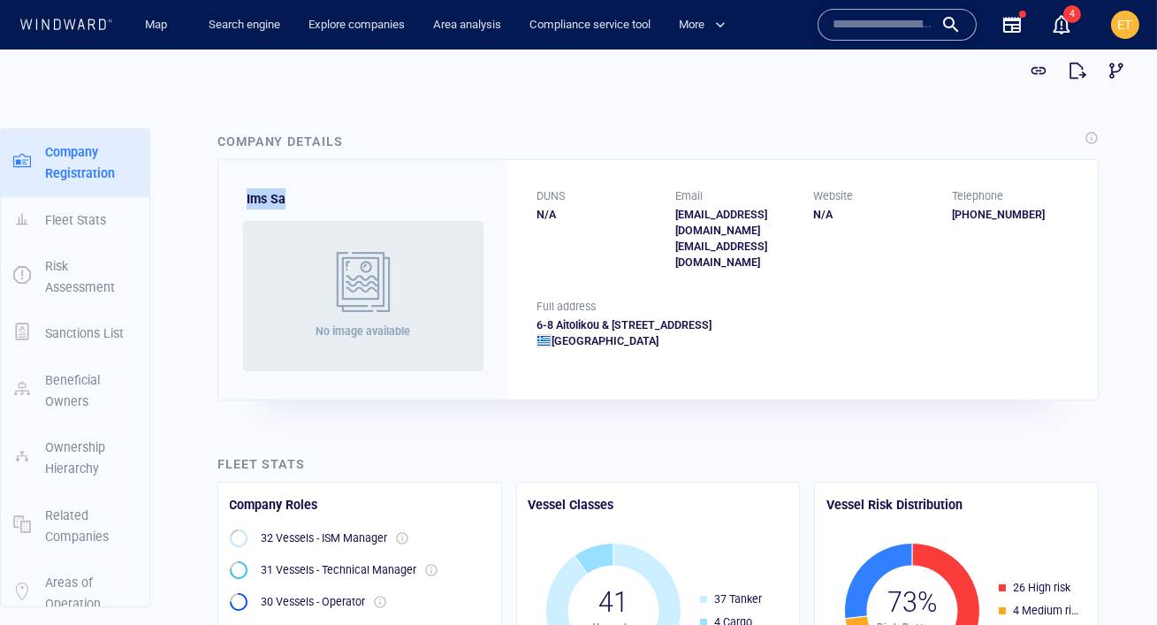
copy span "Ims Sa"
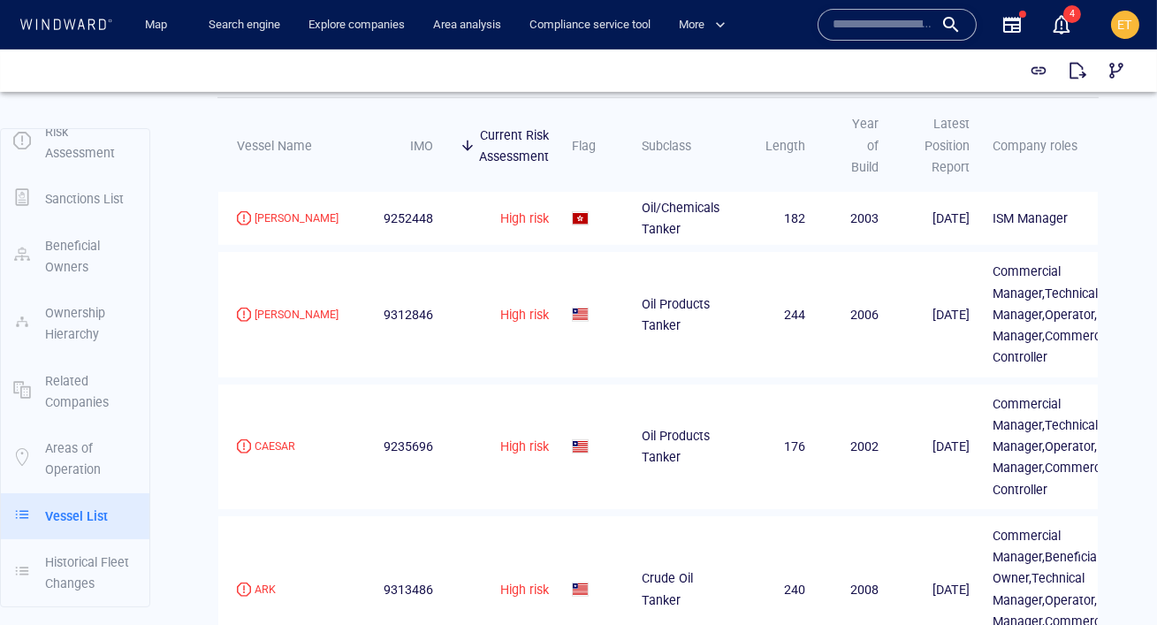
scroll to position [2131, 0]
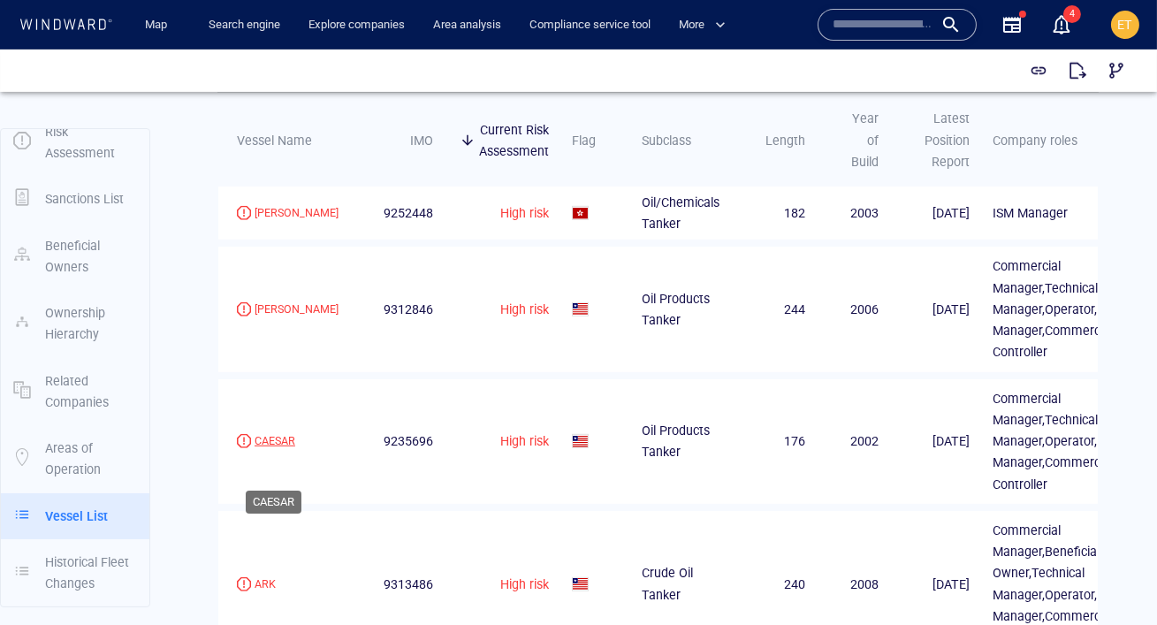
click at [270, 449] on div "CAESAR" at bounding box center [275, 441] width 41 height 16
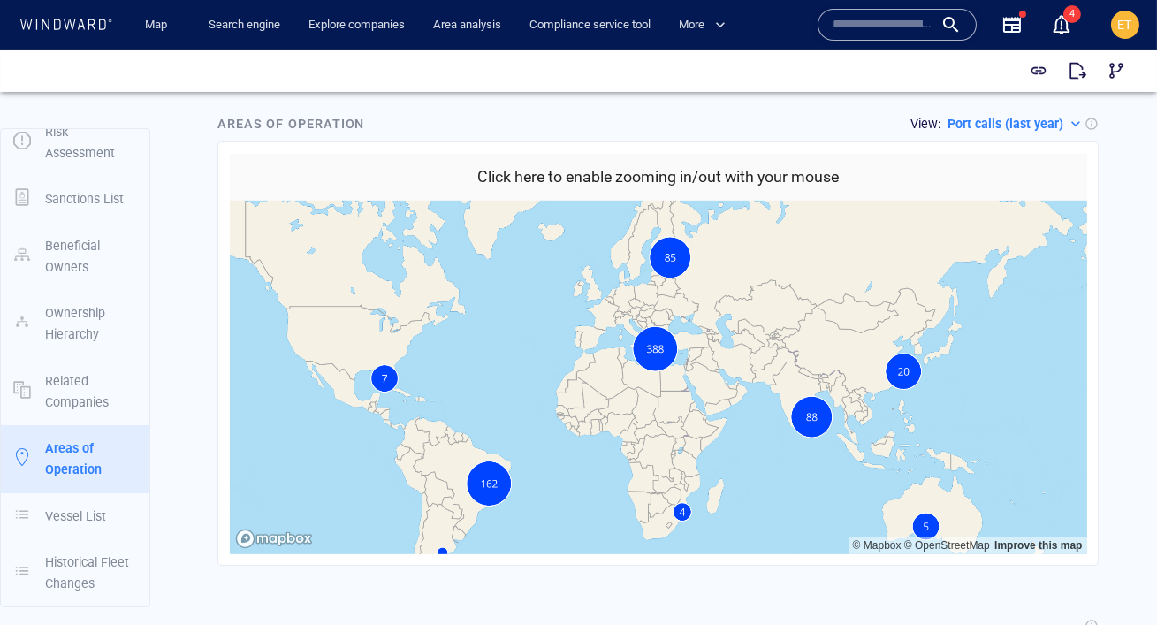
scroll to position [1574, 0]
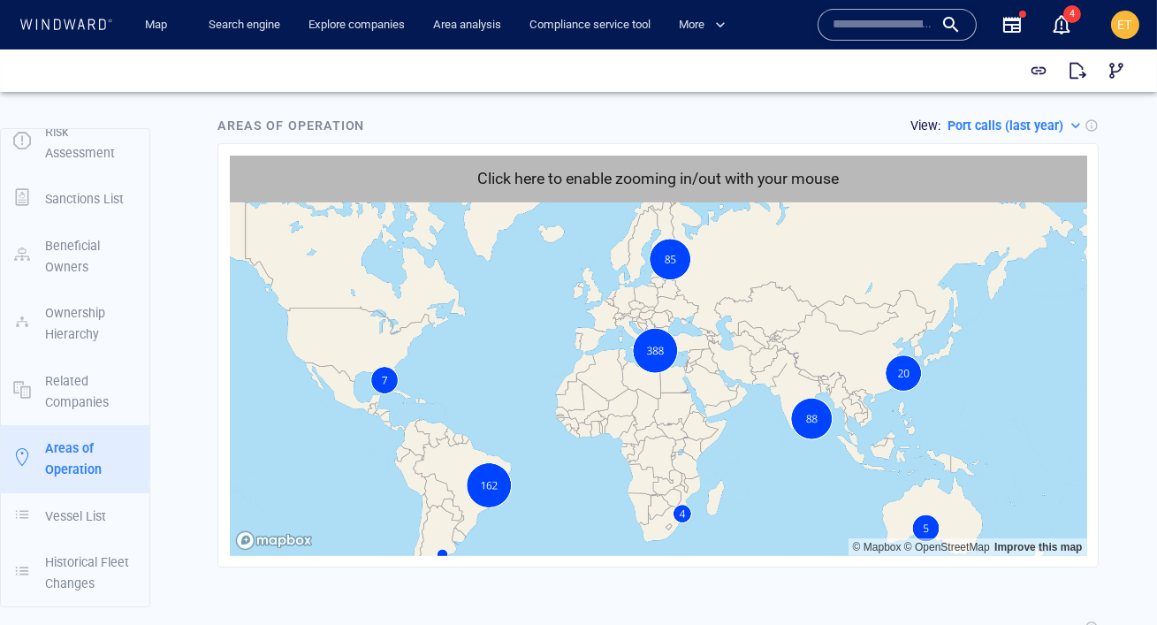
click at [703, 168] on h6 "Click here to enable zooming in/out with your mouse" at bounding box center [657, 179] width 361 height 26
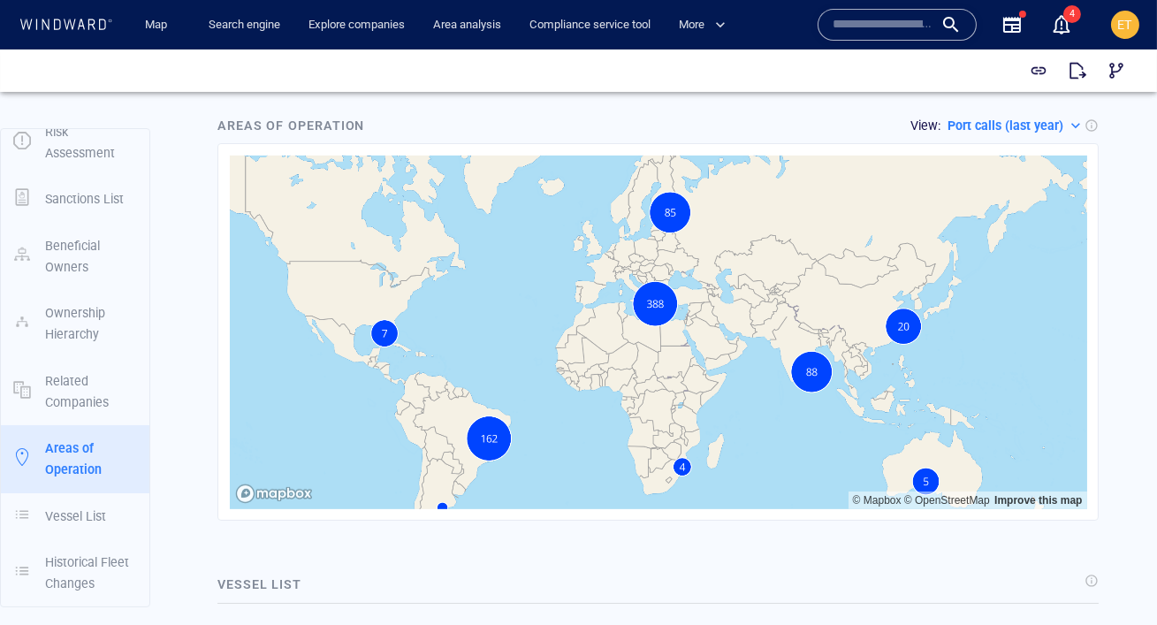
click at [1033, 130] on p "Port calls (last year)" at bounding box center [1005, 125] width 116 height 21
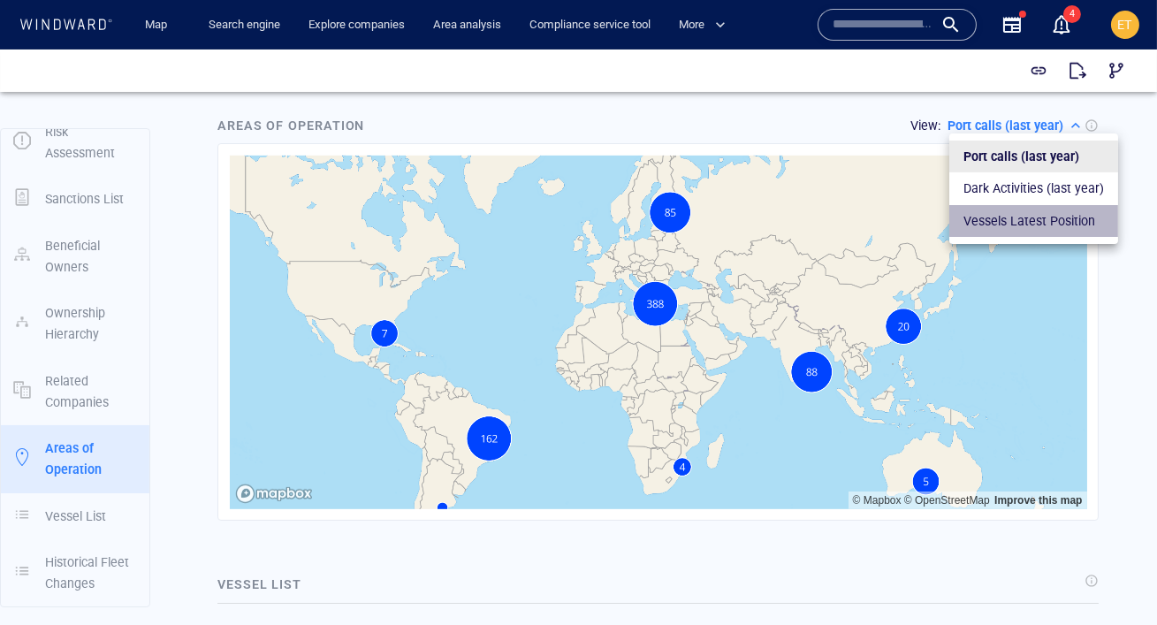
click at [1030, 226] on p "Vessels Latest Position" at bounding box center [1029, 220] width 132 height 21
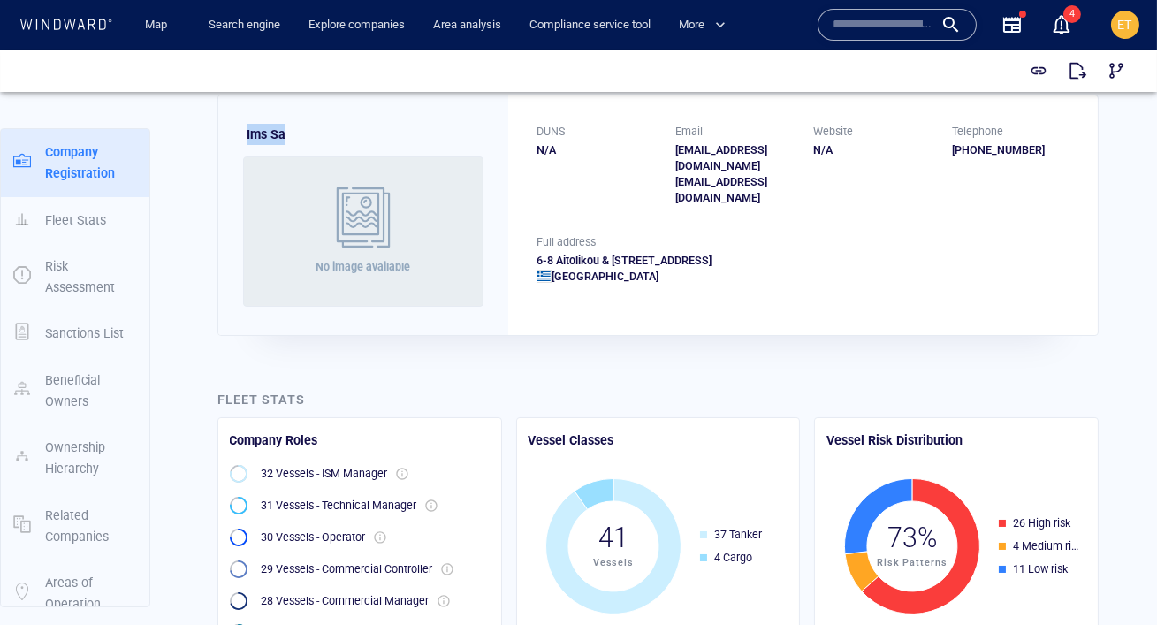
scroll to position [0, 0]
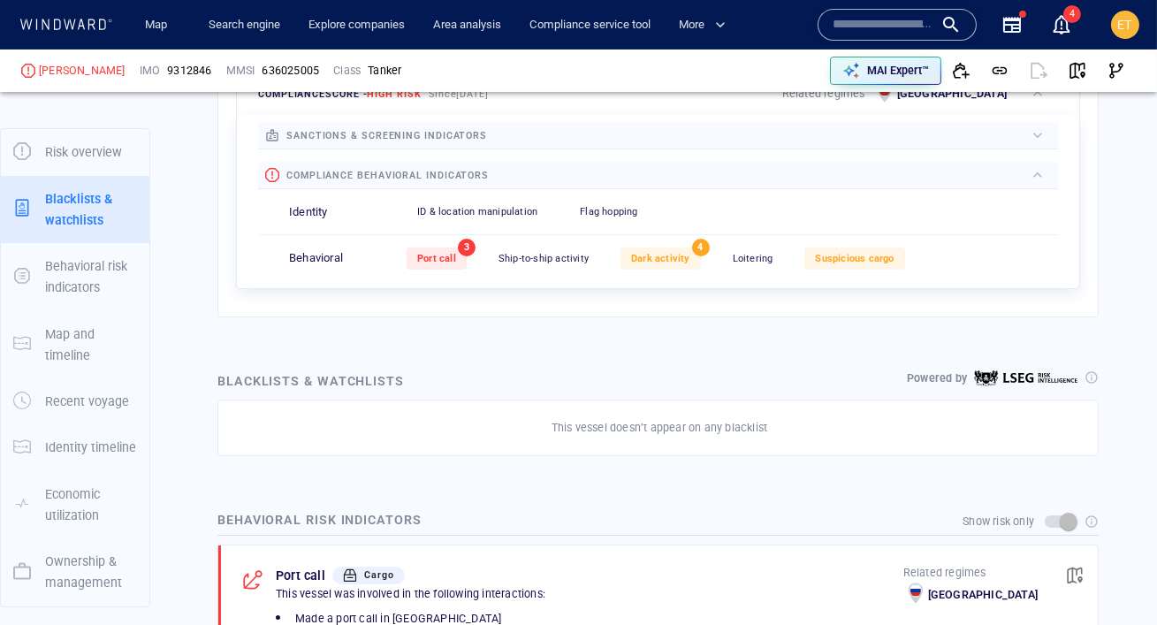
scroll to position [92, 0]
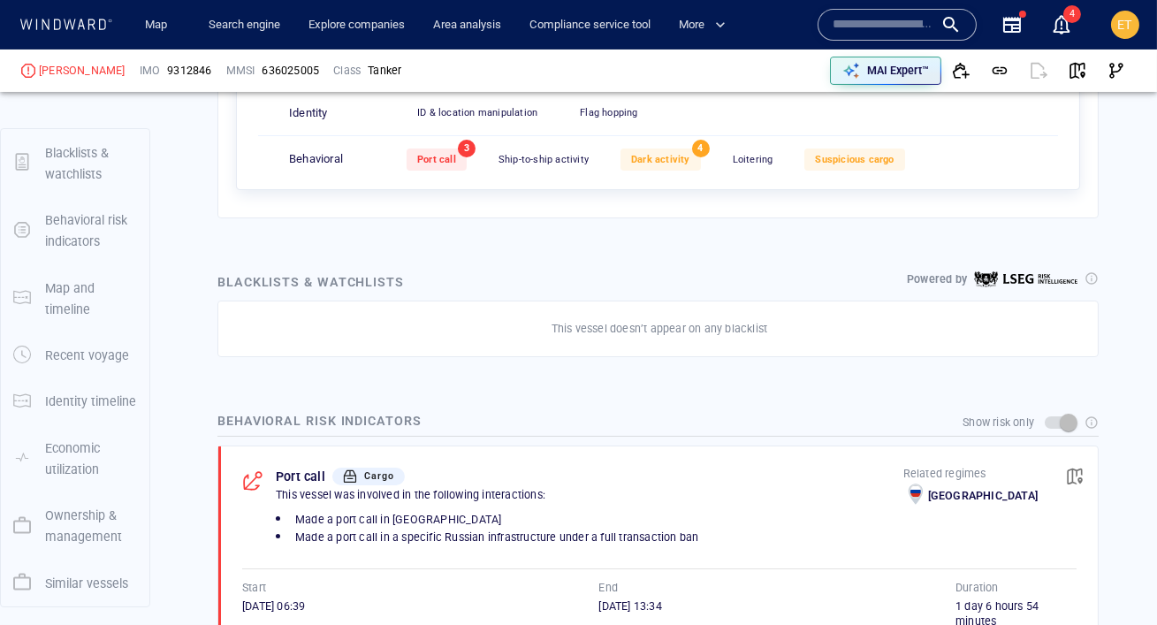
scroll to position [692, 0]
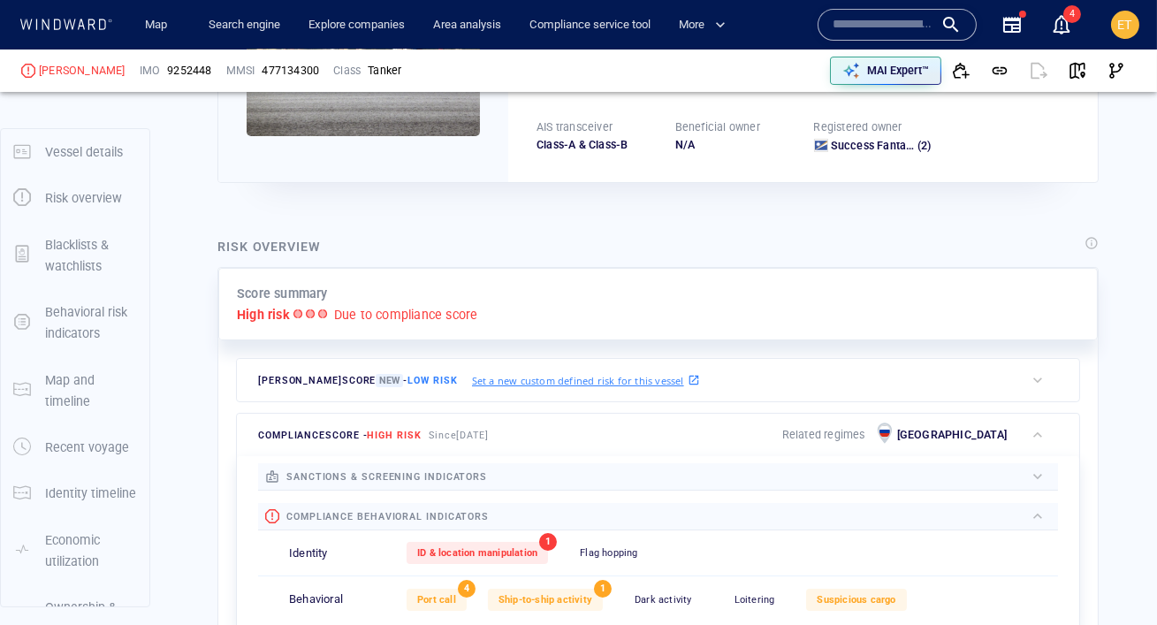
scroll to position [46, 0]
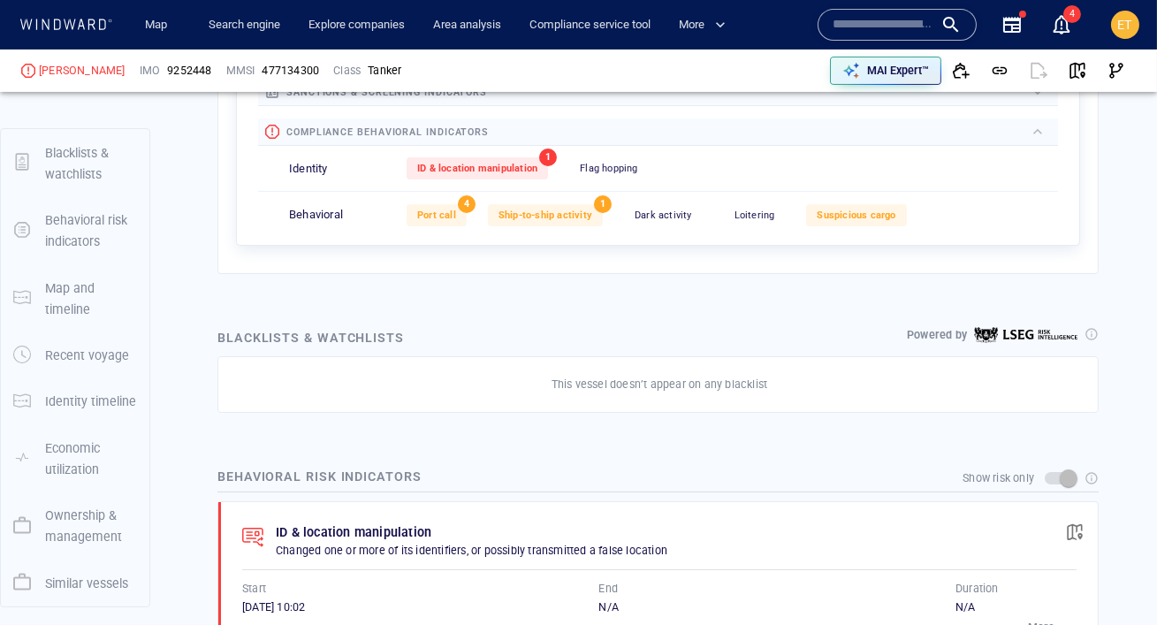
scroll to position [689, 0]
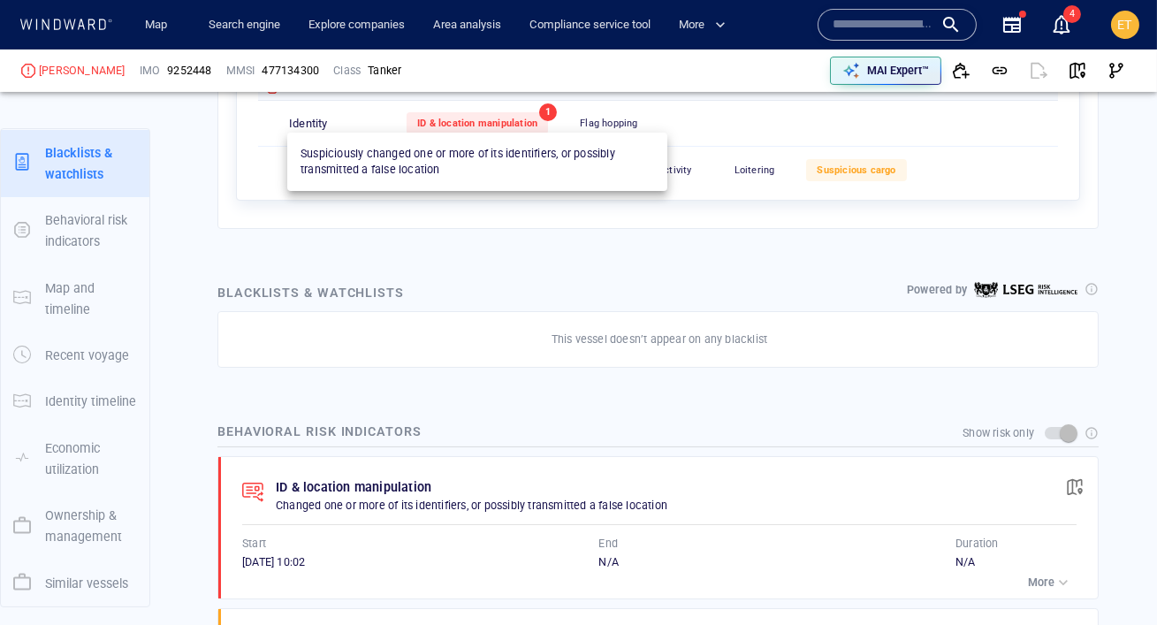
click at [491, 125] on span "ID & location manipulation" at bounding box center [477, 123] width 120 height 11
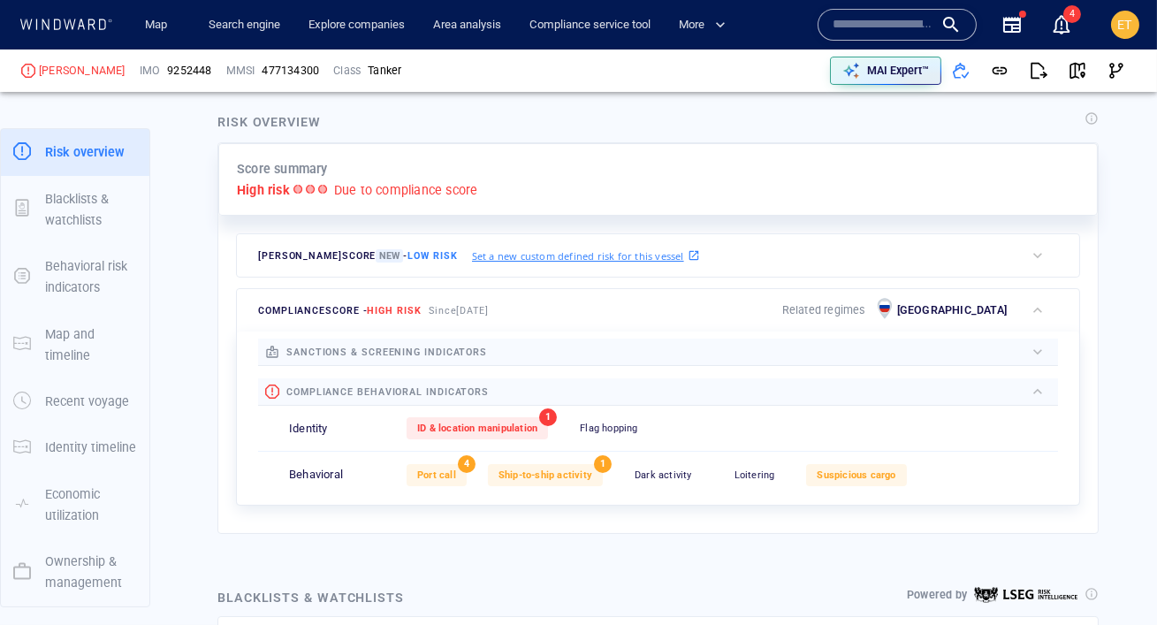
scroll to position [195, 0]
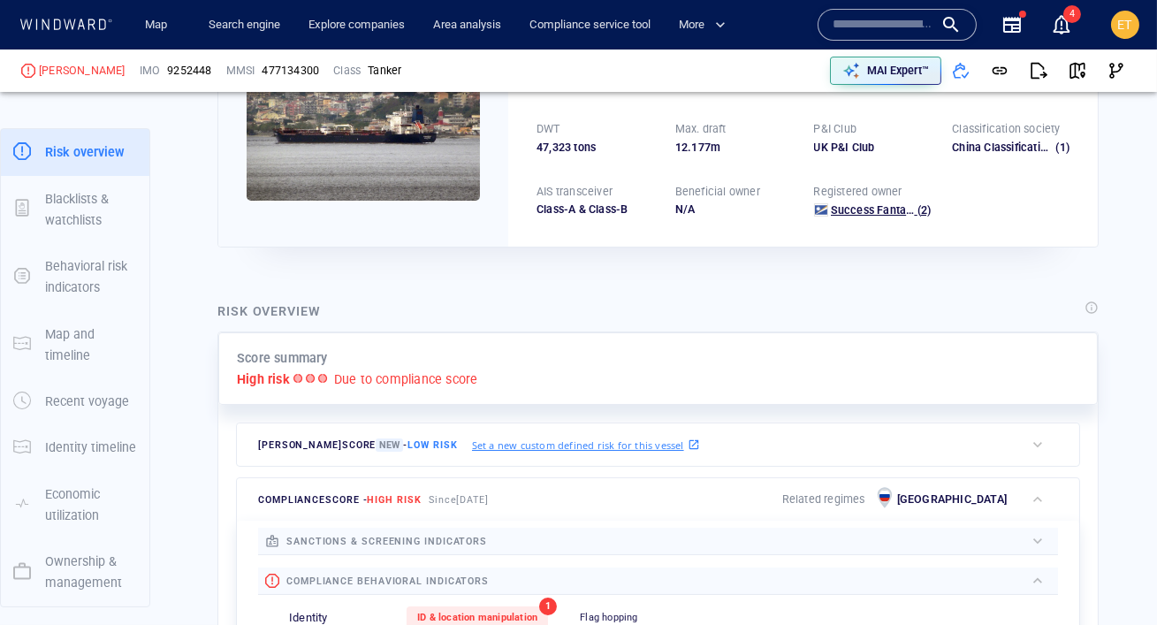
click at [855, 210] on span "Success Fantasy Ltd." at bounding box center [886, 209] width 110 height 13
click at [81, 29] on icon at bounding box center [66, 24] width 95 height 11
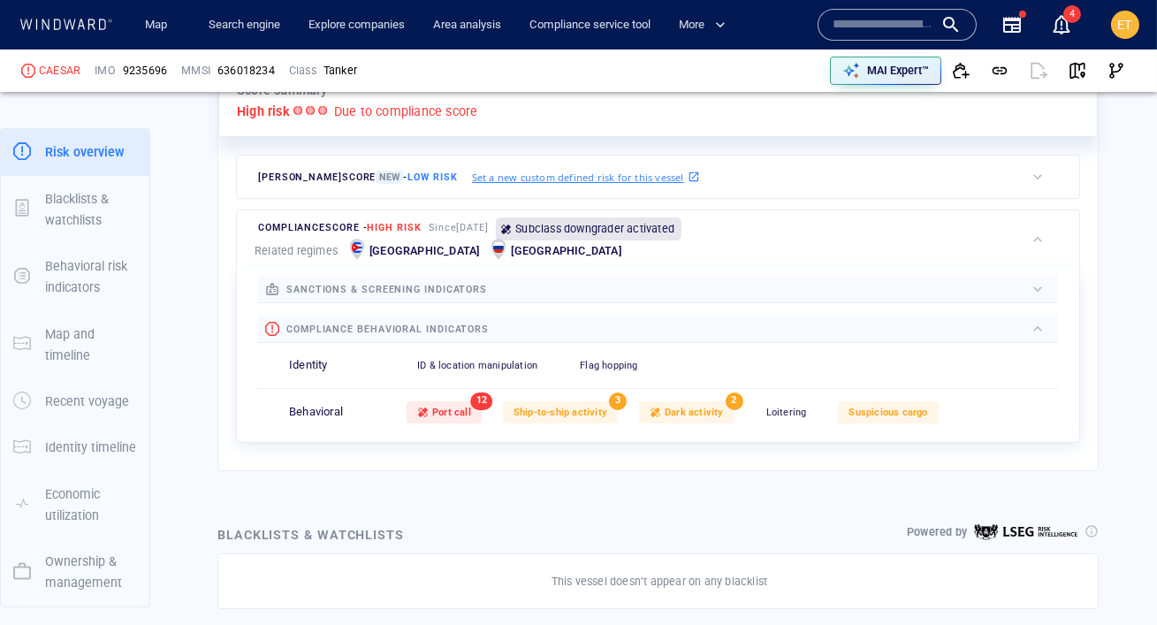
scroll to position [468, 0]
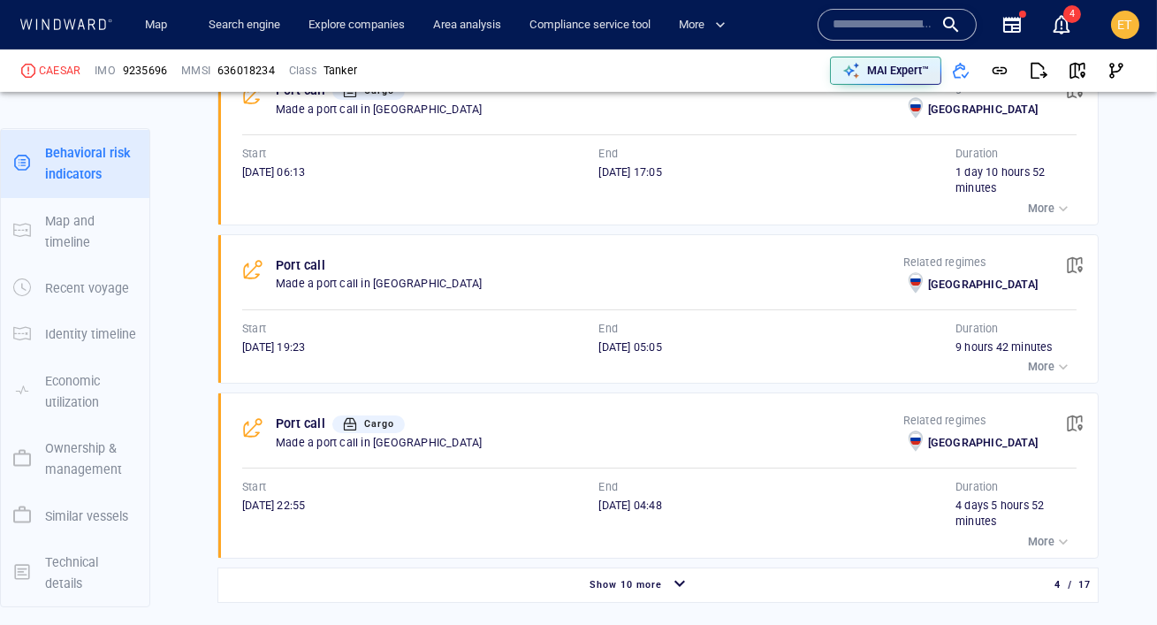
scroll to position [1266, 0]
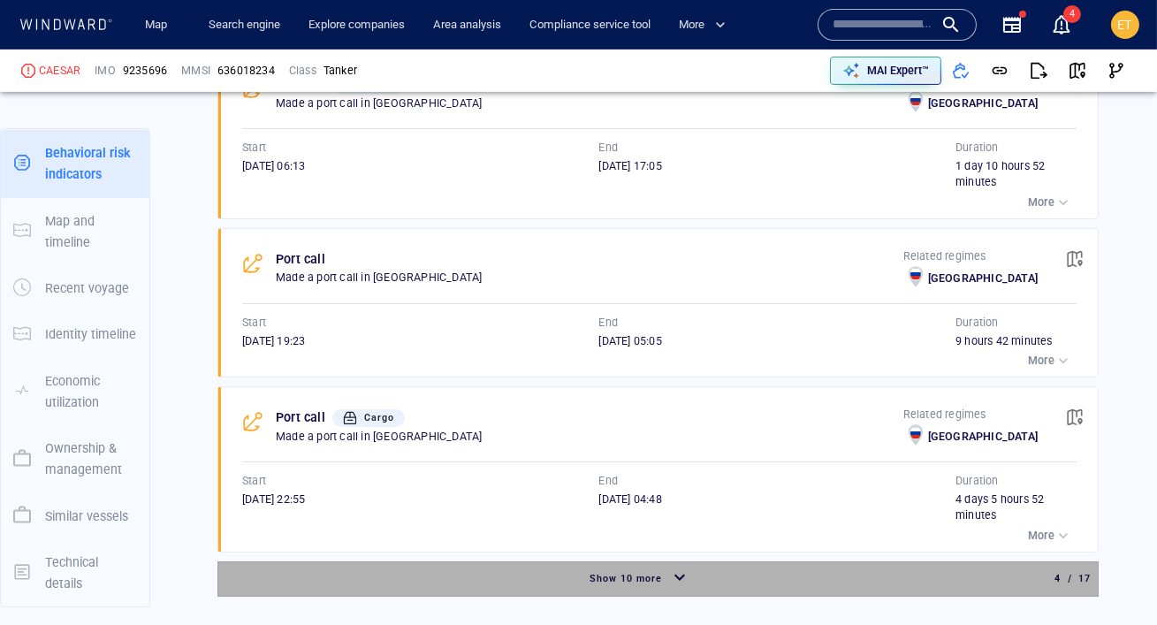
click at [662, 567] on div "Show 10 more" at bounding box center [626, 578] width 80 height 23
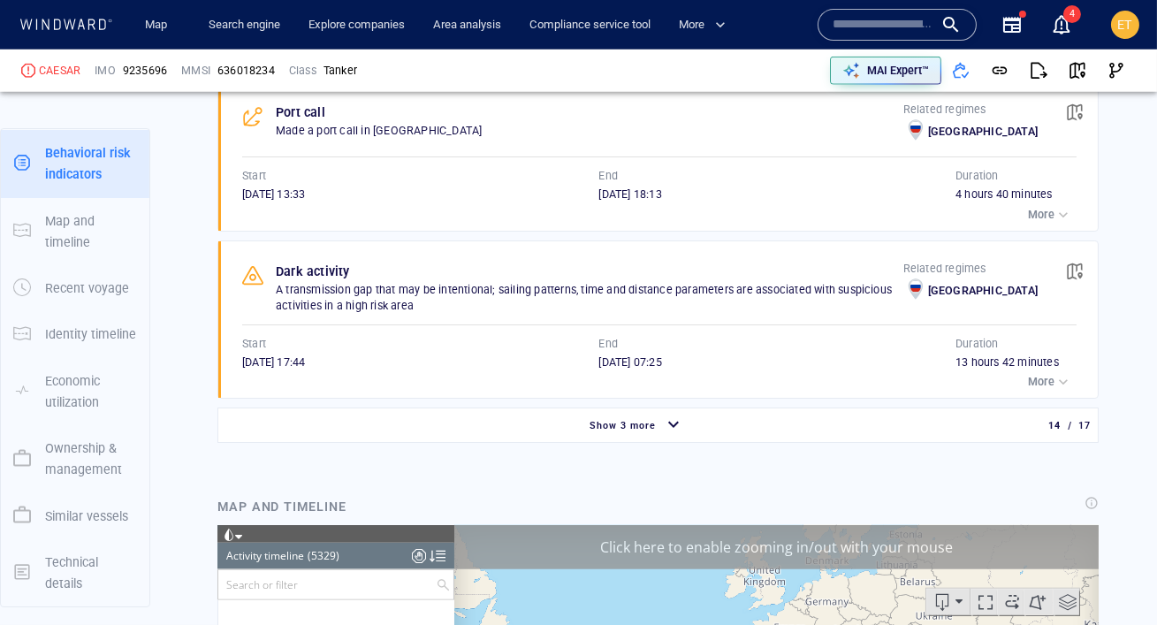
scroll to position [3113, 0]
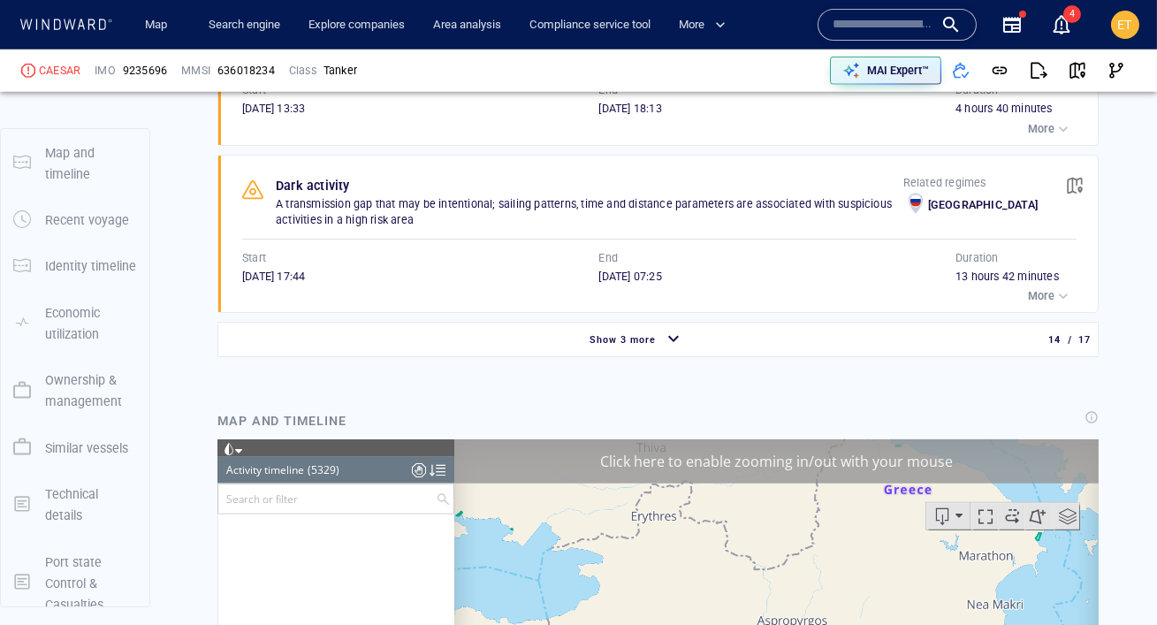
scroll to position [3193, 0]
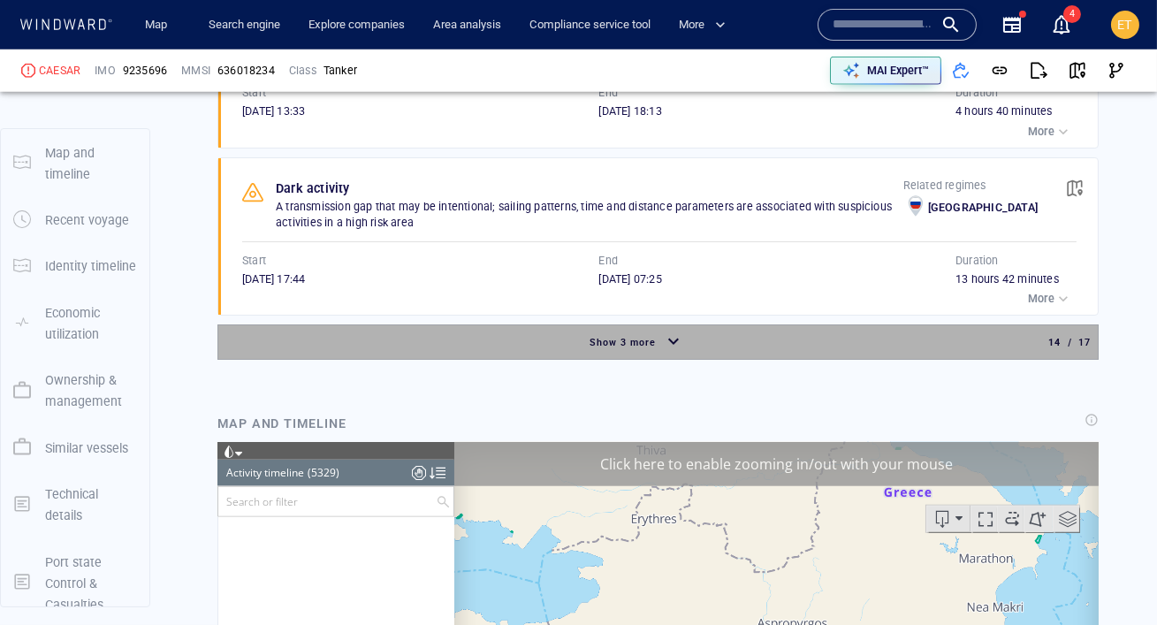
click at [616, 331] on div "Show 3 more" at bounding box center [622, 342] width 73 height 23
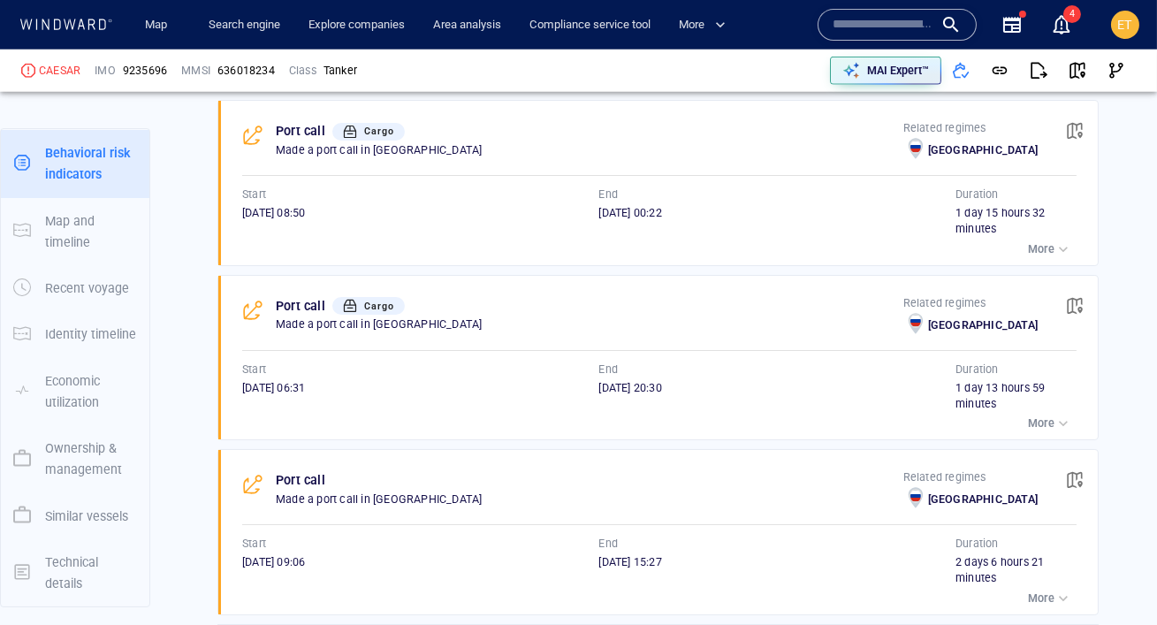
scroll to position [3422, 0]
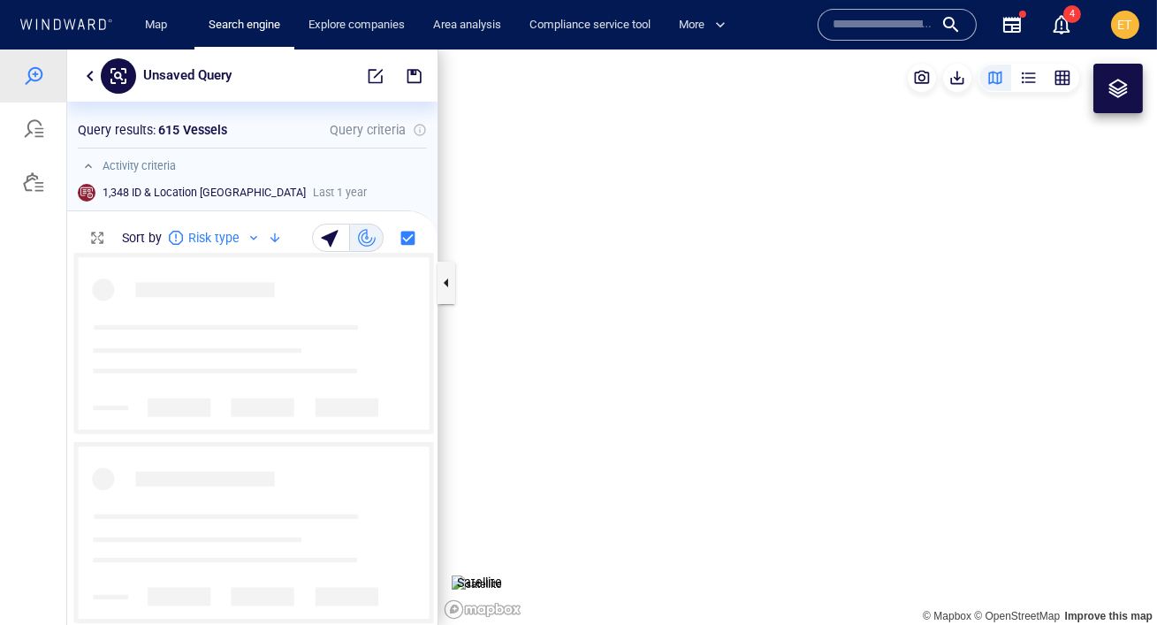
scroll to position [372, 370]
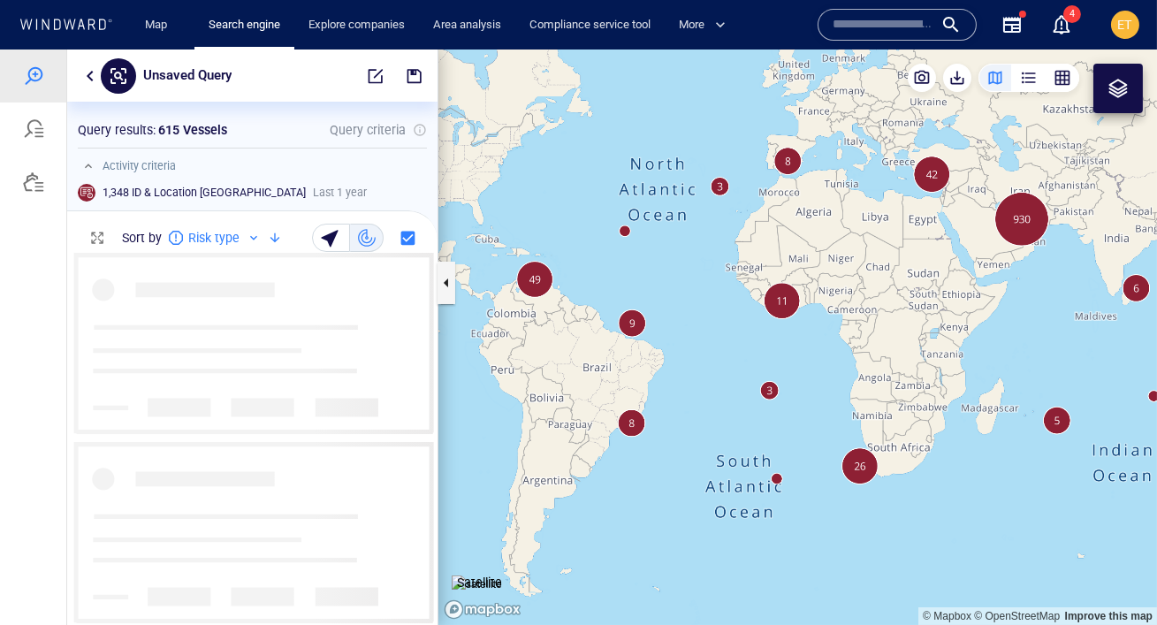
drag, startPoint x: 734, startPoint y: 323, endPoint x: 736, endPoint y: 303, distance: 19.5
click at [736, 303] on canvas "Map" at bounding box center [797, 336] width 718 height 575
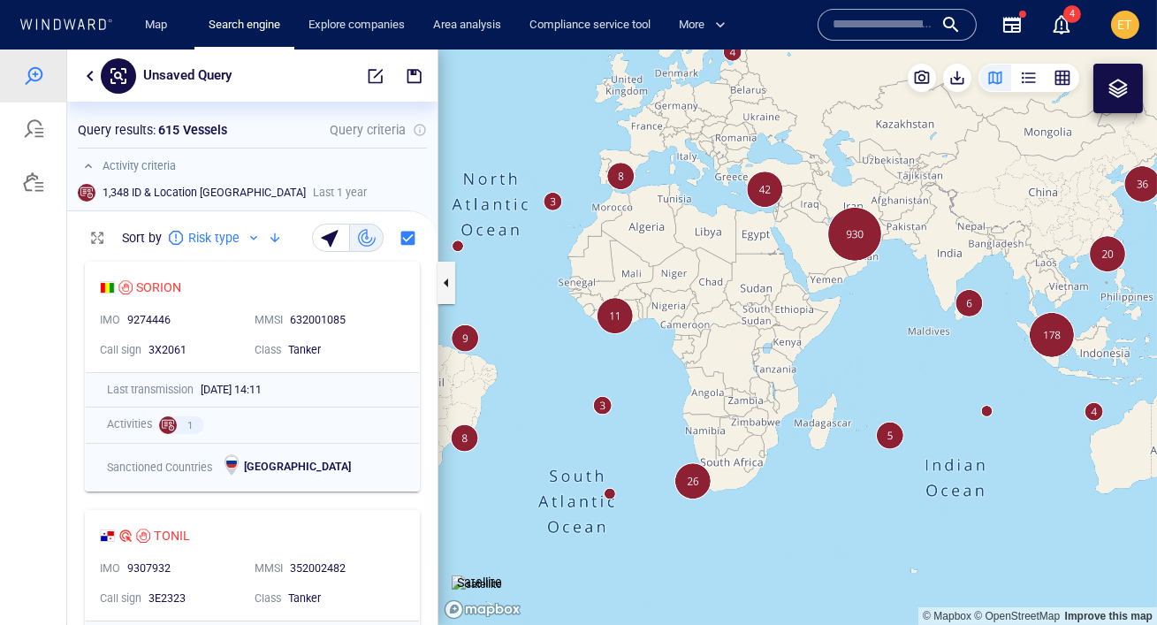
drag, startPoint x: 882, startPoint y: 279, endPoint x: 771, endPoint y: 315, distance: 117.1
click at [771, 315] on canvas "Map" at bounding box center [797, 336] width 718 height 575
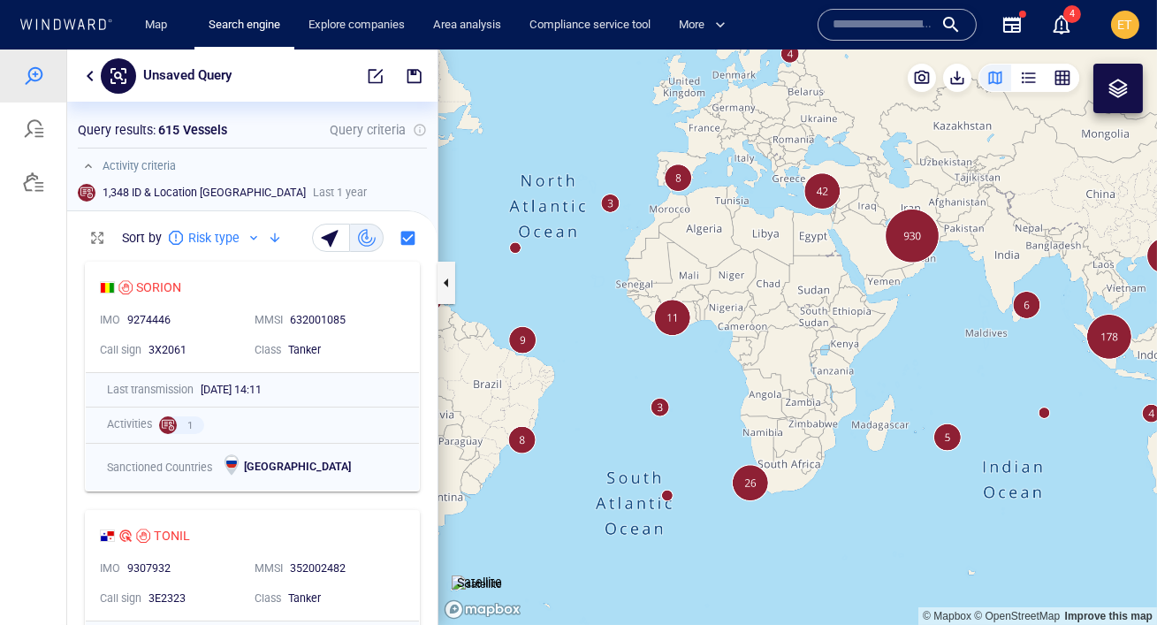
drag, startPoint x: 815, startPoint y: 337, endPoint x: 830, endPoint y: 281, distance: 57.7
click at [830, 281] on canvas "Map" at bounding box center [797, 336] width 718 height 575
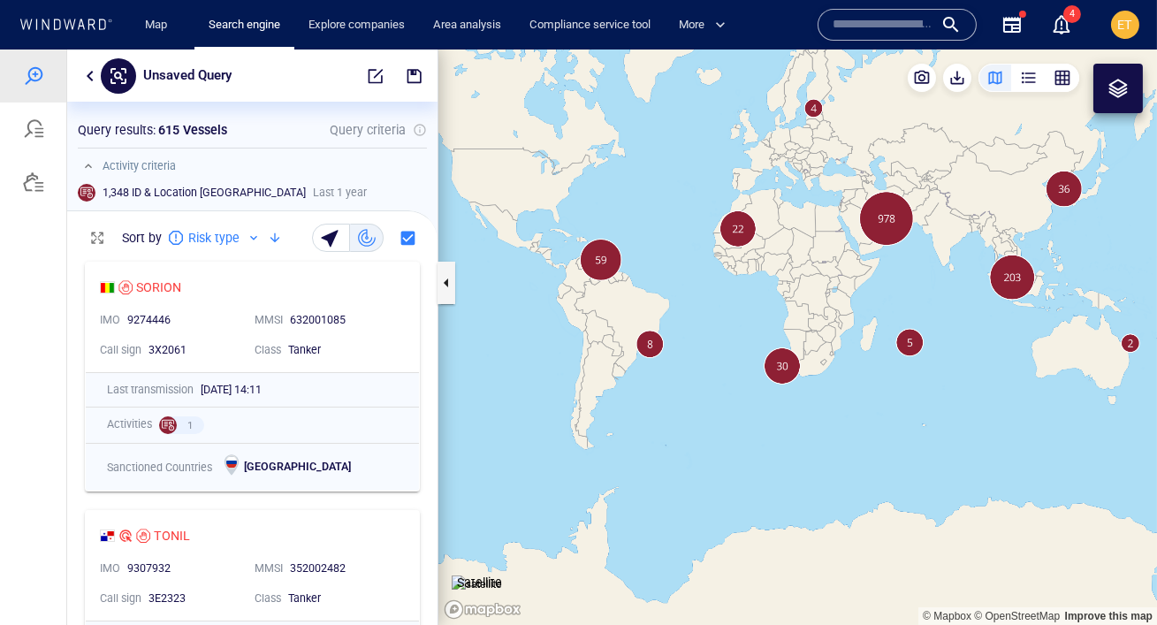
drag, startPoint x: 838, startPoint y: 290, endPoint x: 657, endPoint y: 329, distance: 185.3
click at [657, 329] on canvas "Map" at bounding box center [797, 336] width 718 height 575
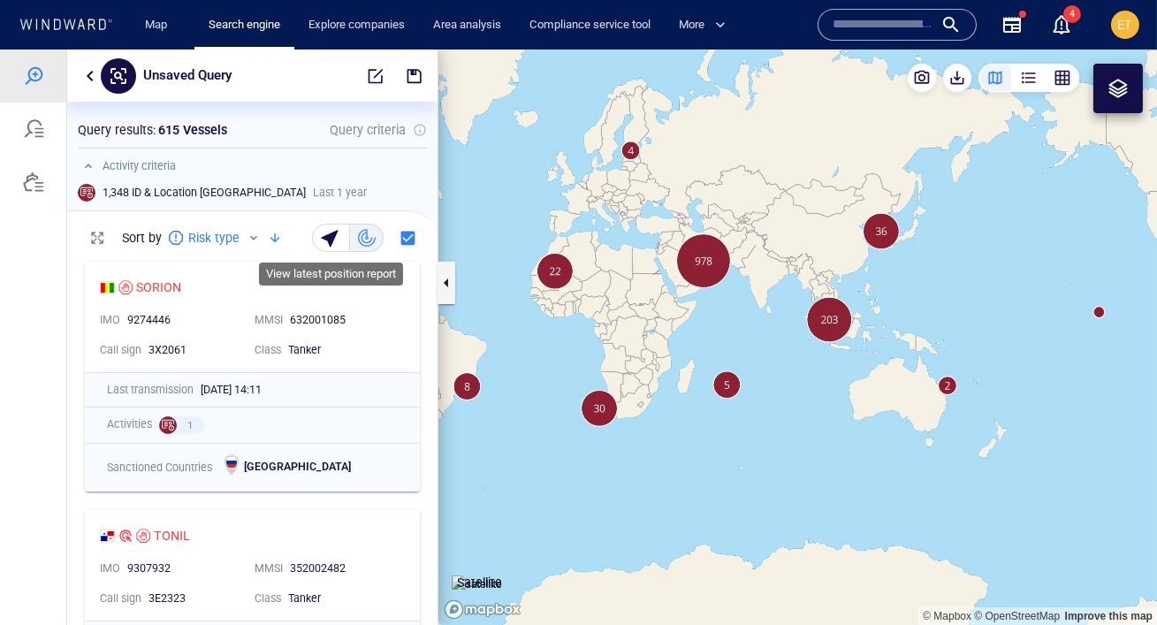
click at [334, 240] on div "button" at bounding box center [332, 237] width 25 height 25
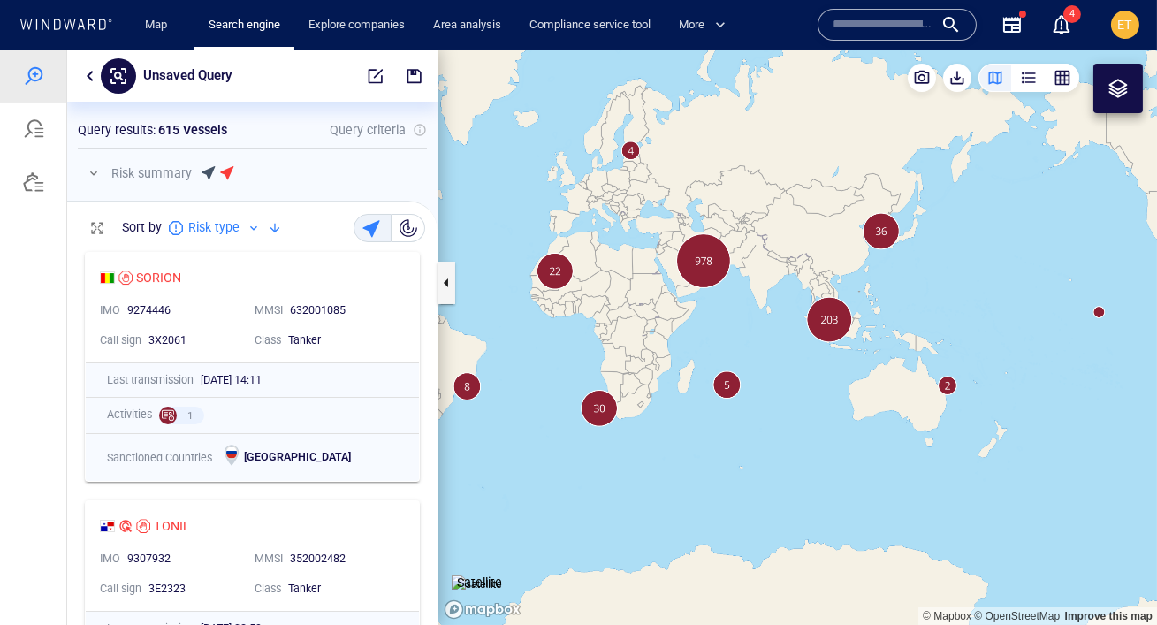
scroll to position [382, 370]
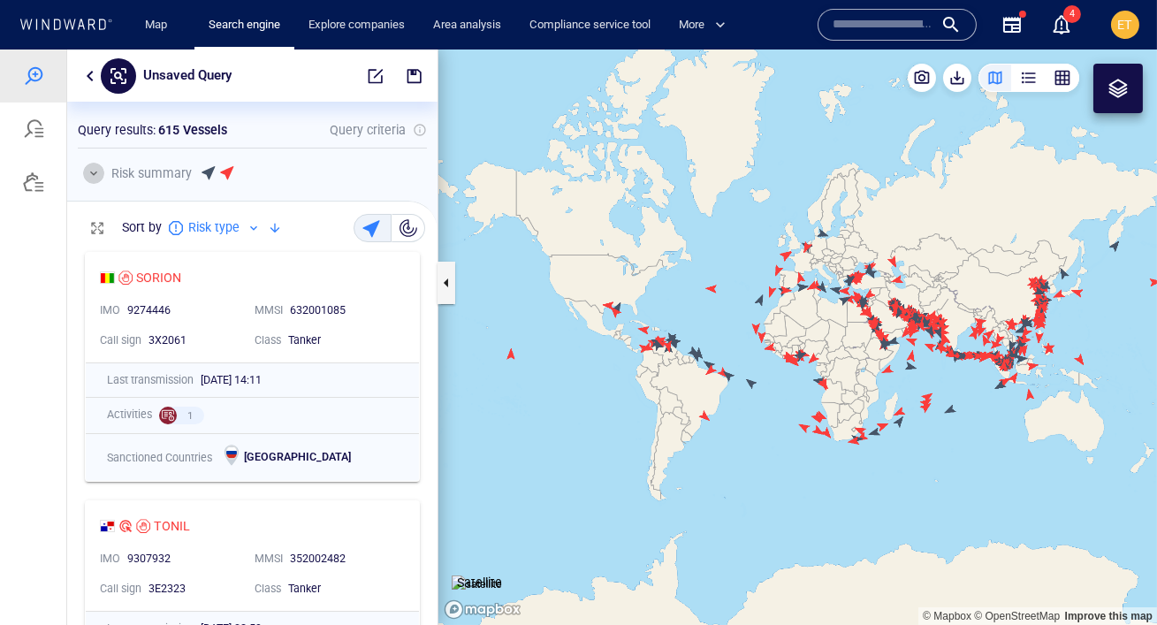
click at [96, 176] on button "button" at bounding box center [93, 173] width 21 height 21
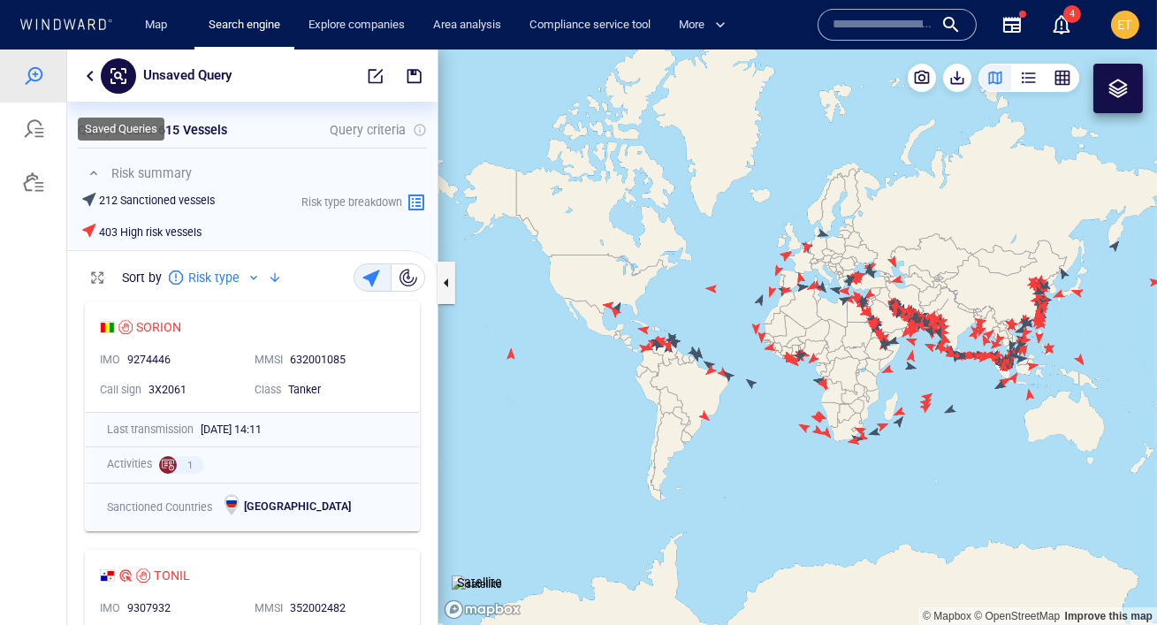
click at [32, 143] on div at bounding box center [33, 129] width 66 height 53
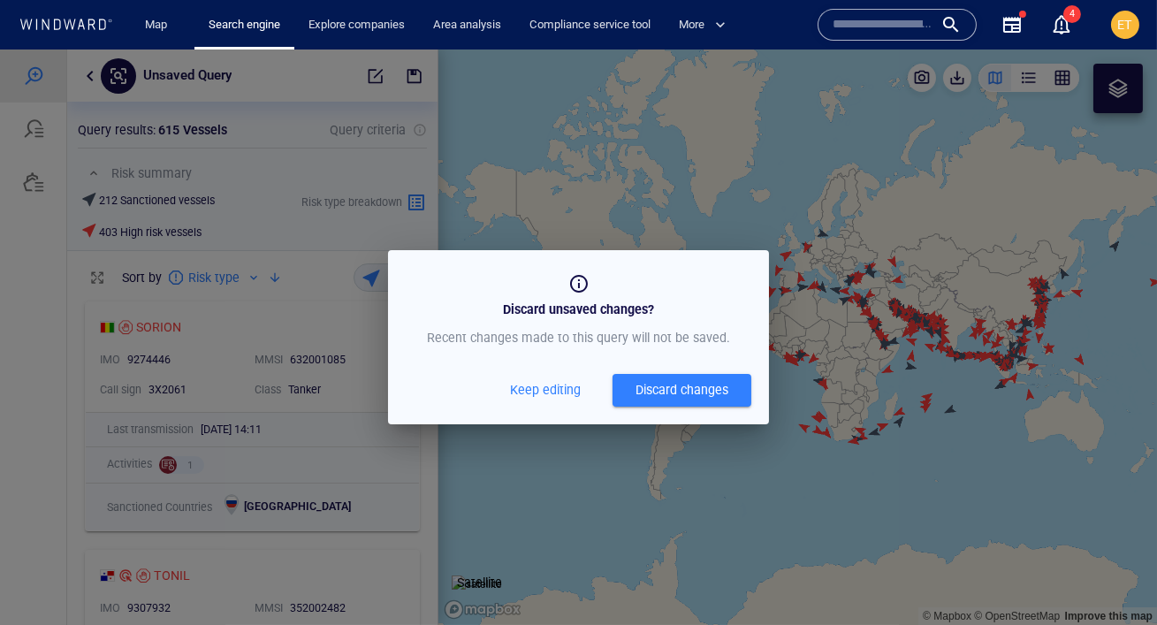
click at [646, 388] on div "Discard changes" at bounding box center [681, 390] width 93 height 22
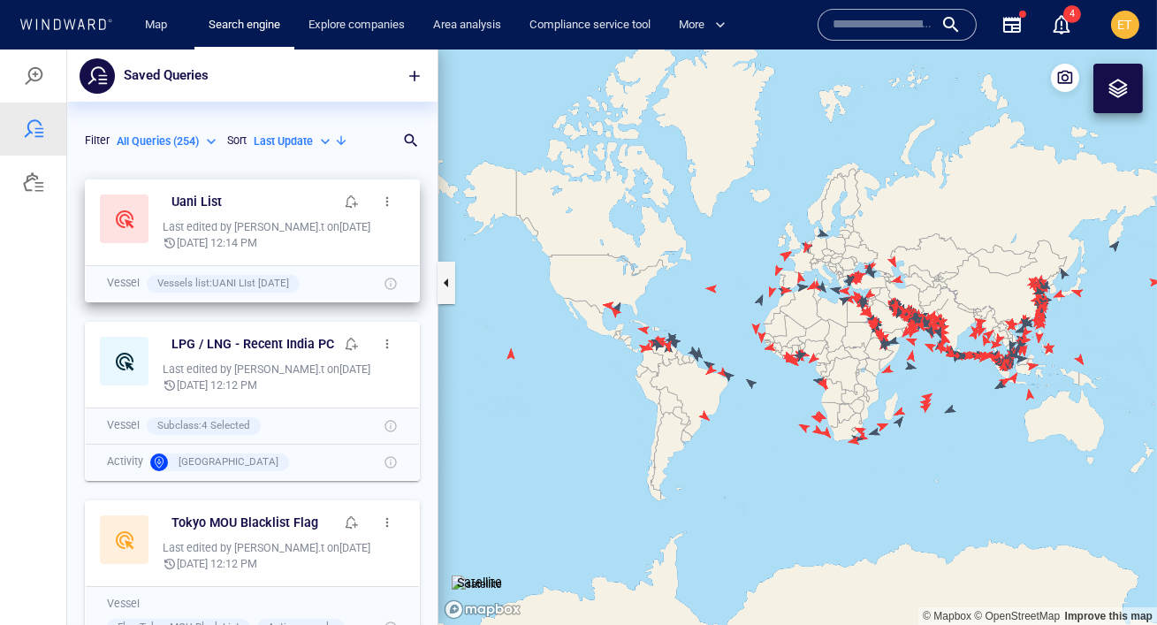
scroll to position [454, 370]
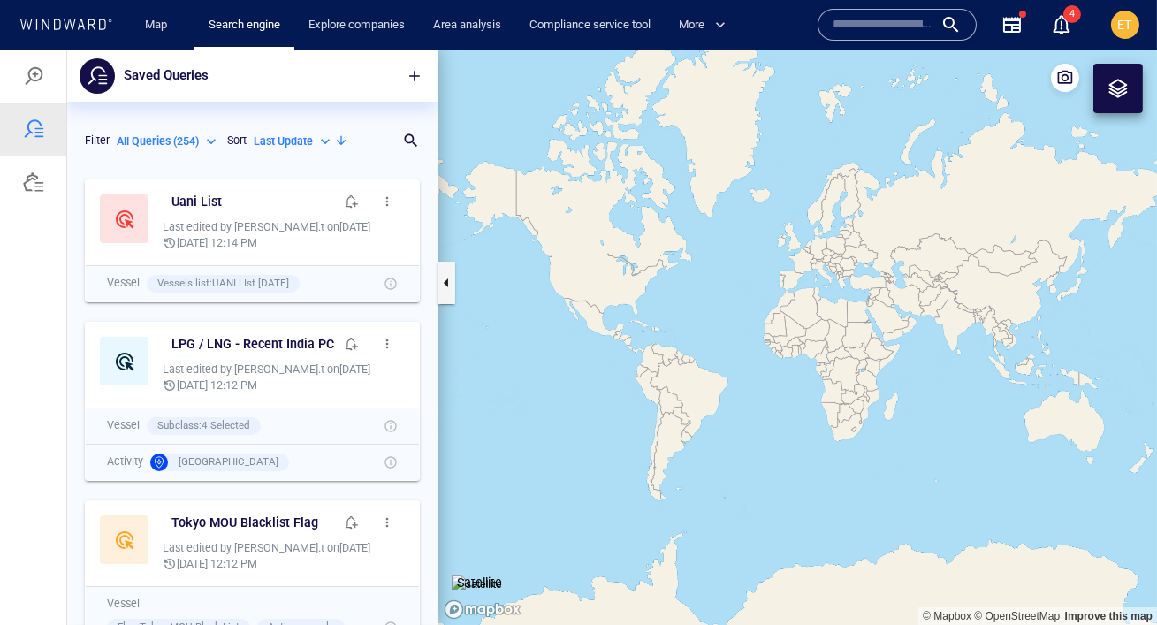
click at [323, 143] on div "Last Update" at bounding box center [294, 141] width 80 height 16
click at [198, 153] on div at bounding box center [578, 336] width 1157 height 575
click at [205, 146] on div "All Queries ( 254 )" at bounding box center [168, 141] width 103 height 16
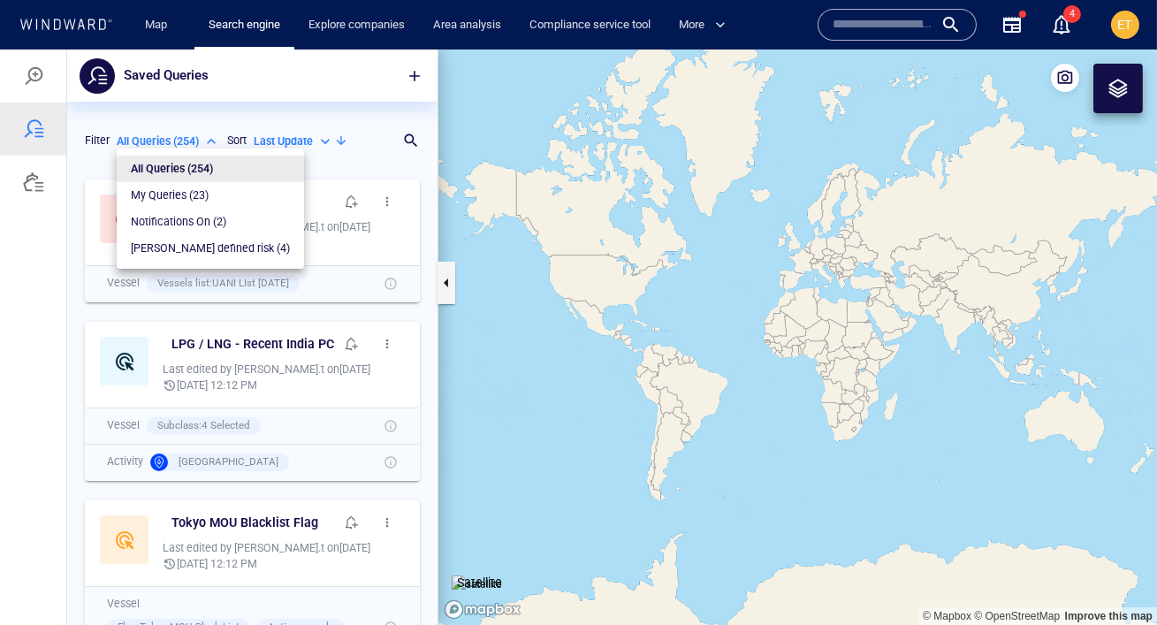
drag, startPoint x: 194, startPoint y: 184, endPoint x: 286, endPoint y: 150, distance: 98.7
click at [286, 150] on div "All Queries ( 254 ) My Queries ( 23 ) Notifications On ( 2 ) [PERSON_NAME] defi…" at bounding box center [578, 336] width 1157 height 575
click at [27, 71] on div at bounding box center [578, 336] width 1157 height 575
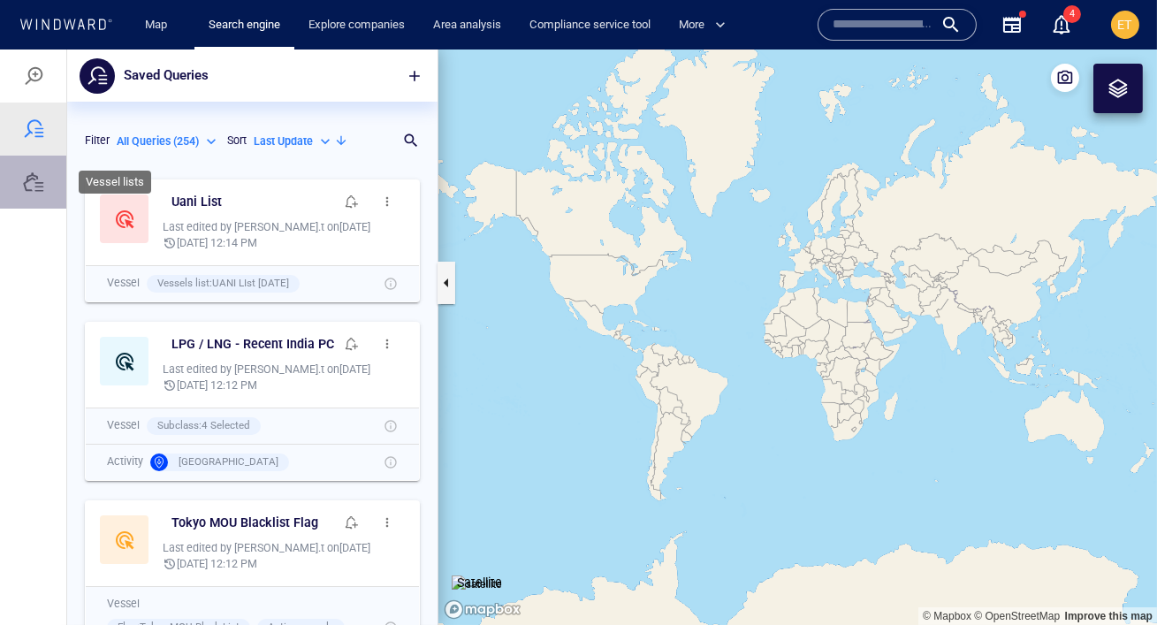
click at [28, 191] on div at bounding box center [33, 181] width 21 height 21
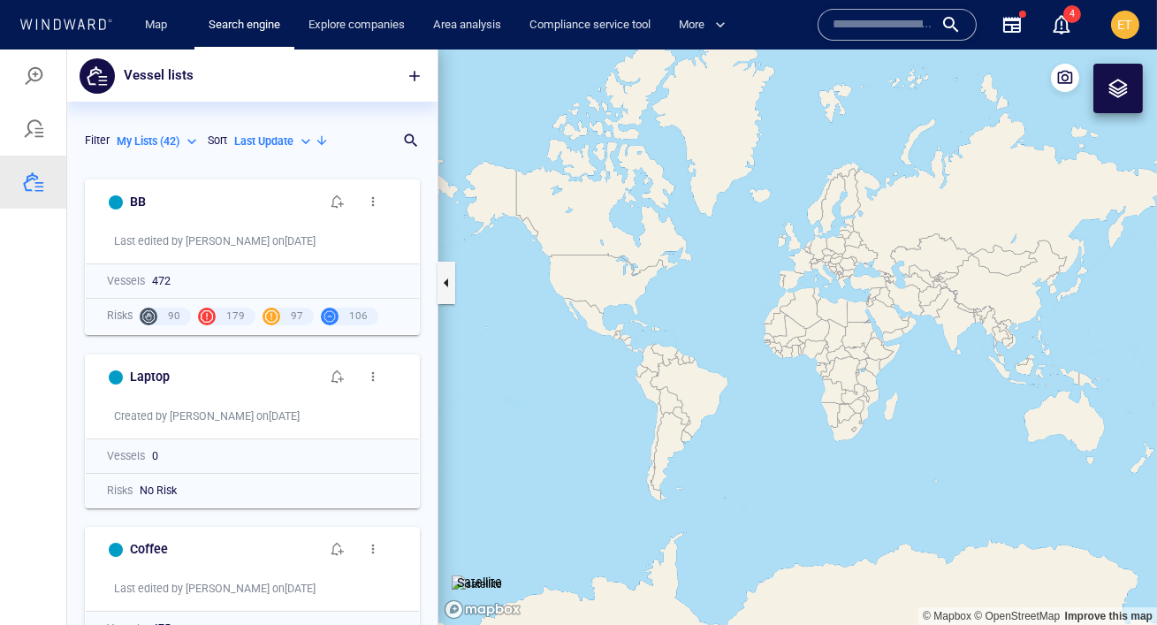
click at [189, 140] on div "My Lists ( 42 )" at bounding box center [159, 141] width 84 height 16
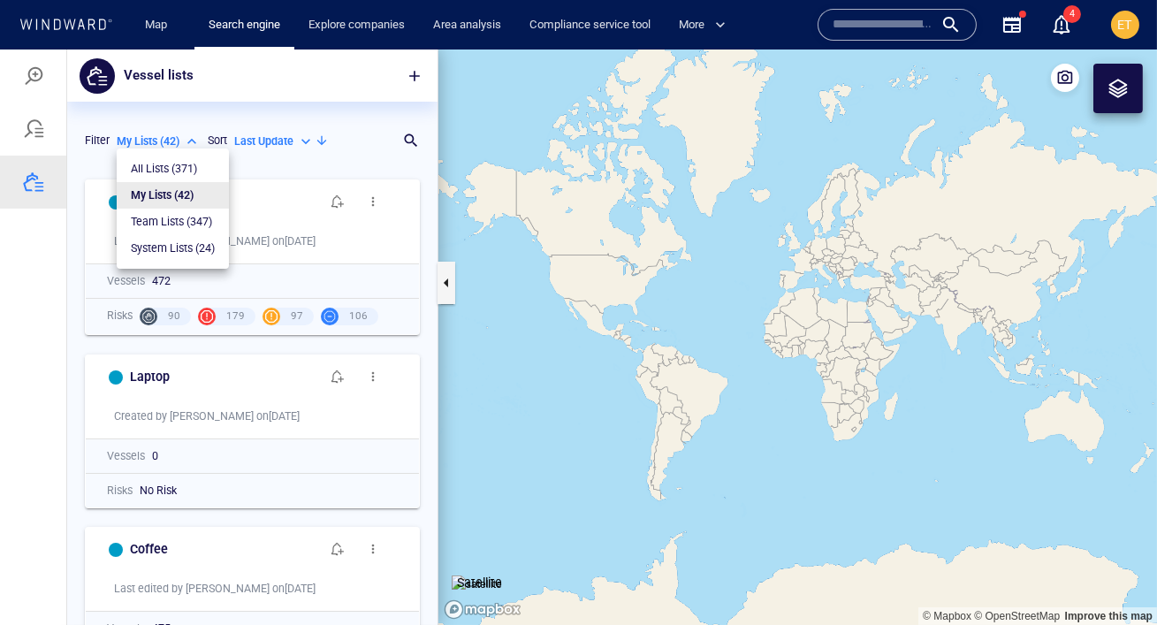
drag, startPoint x: 186, startPoint y: 161, endPoint x: 201, endPoint y: 248, distance: 88.8
click at [201, 248] on ul "All Lists ( 371 ) My Lists ( 42 ) Team Lists ( 347 ) System Lists ( 24 )" at bounding box center [173, 208] width 112 height 120
click at [201, 248] on p "System Lists ( 24 )" at bounding box center [173, 248] width 84 height 16
type input "**********"
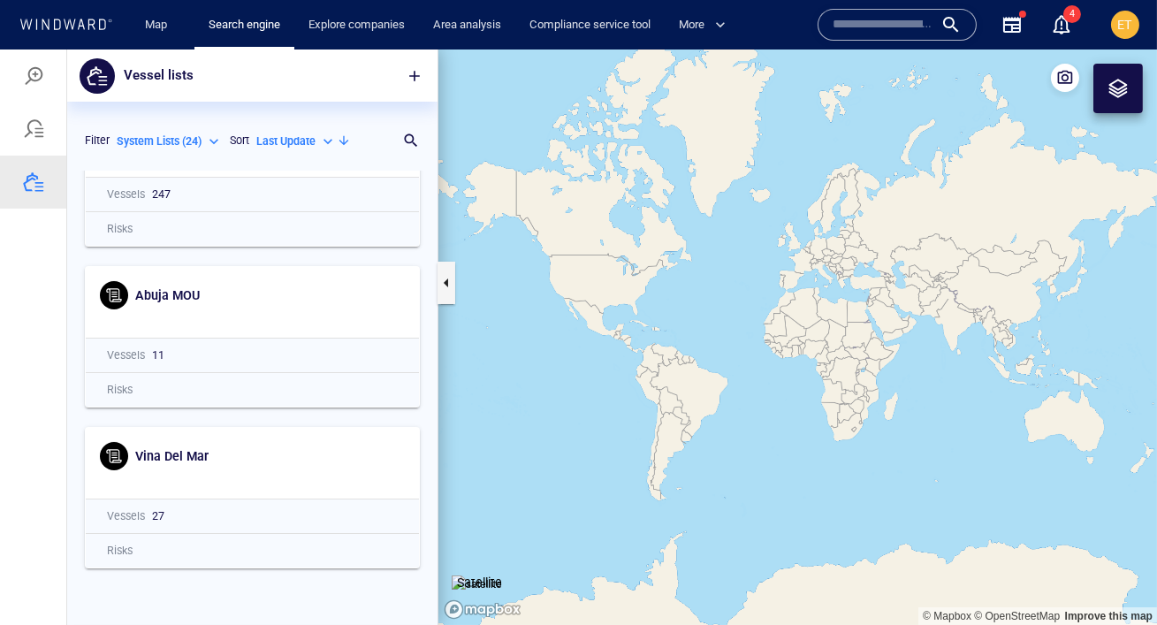
scroll to position [0, 0]
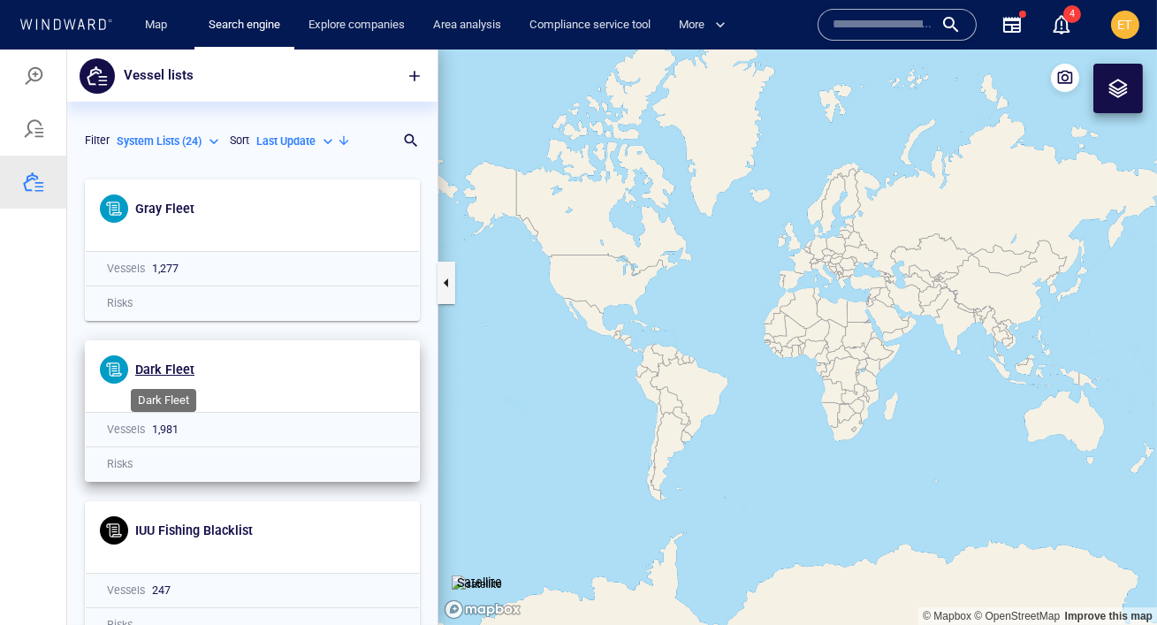
click at [179, 367] on span "Dark Fleet" at bounding box center [164, 369] width 59 height 14
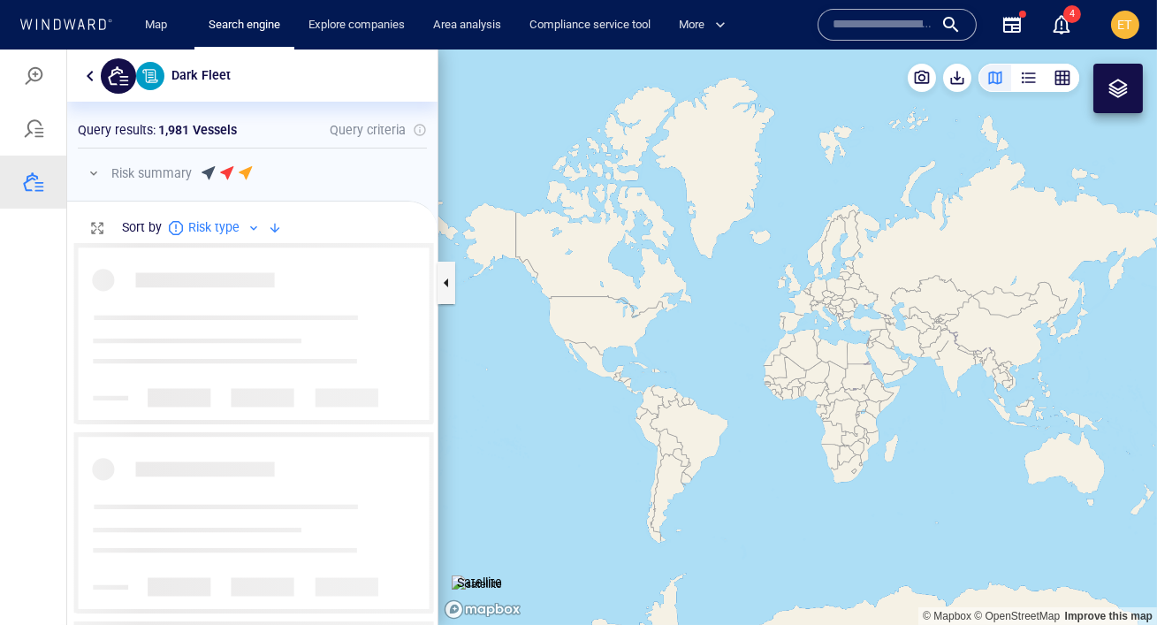
scroll to position [382, 370]
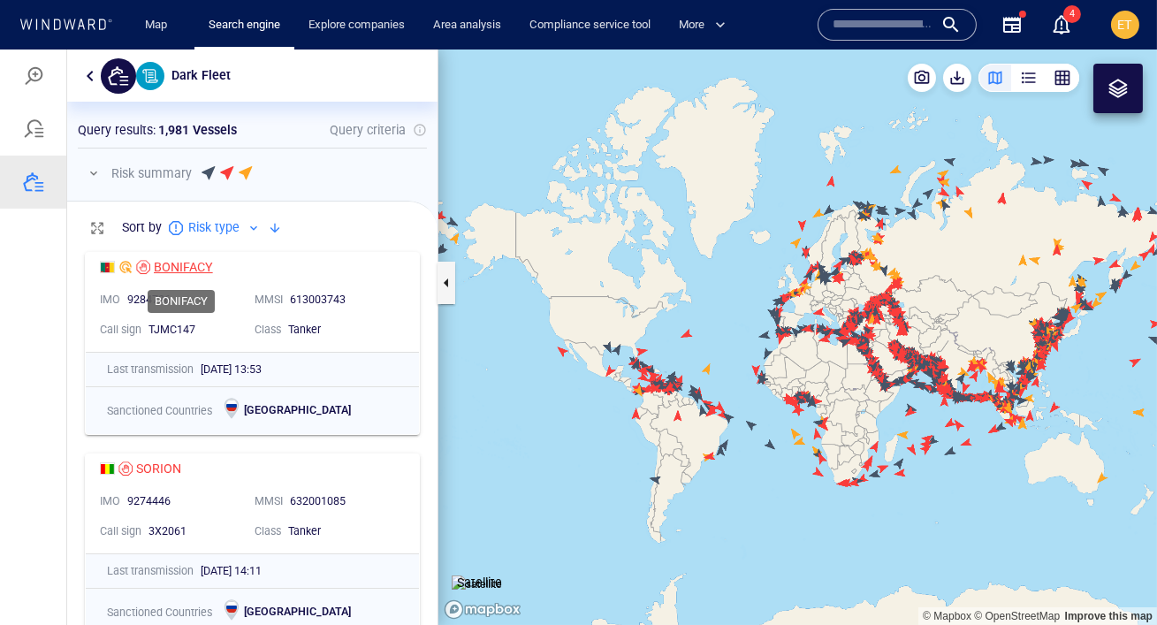
click at [194, 267] on div "BONIFACY" at bounding box center [183, 266] width 59 height 21
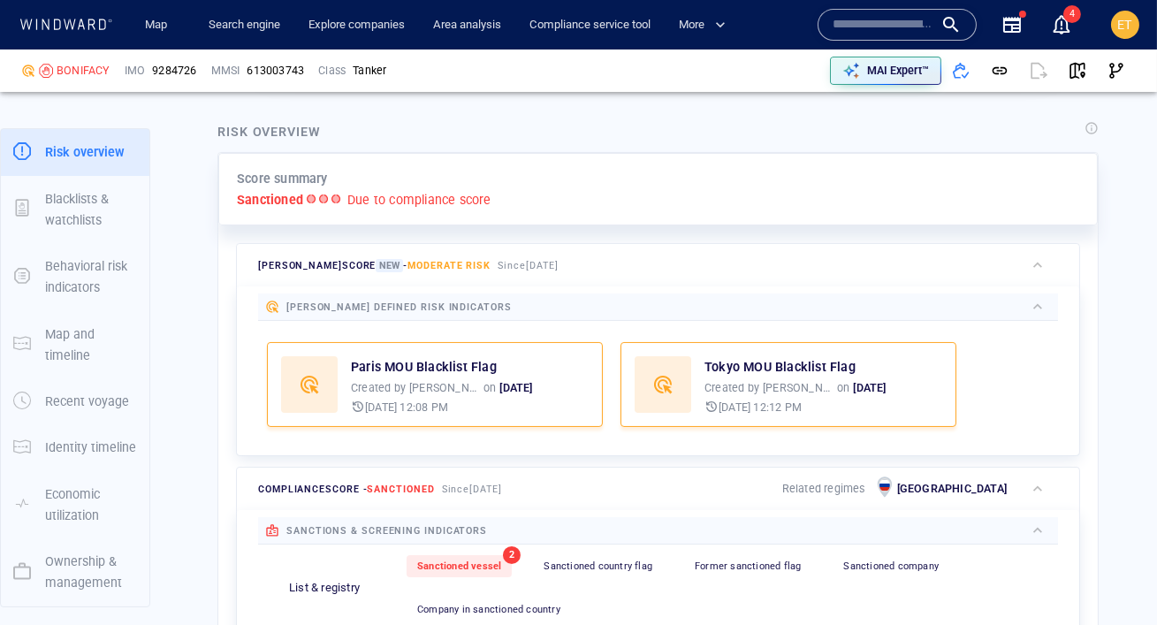
scroll to position [384, 0]
